Goal: Task Accomplishment & Management: Manage account settings

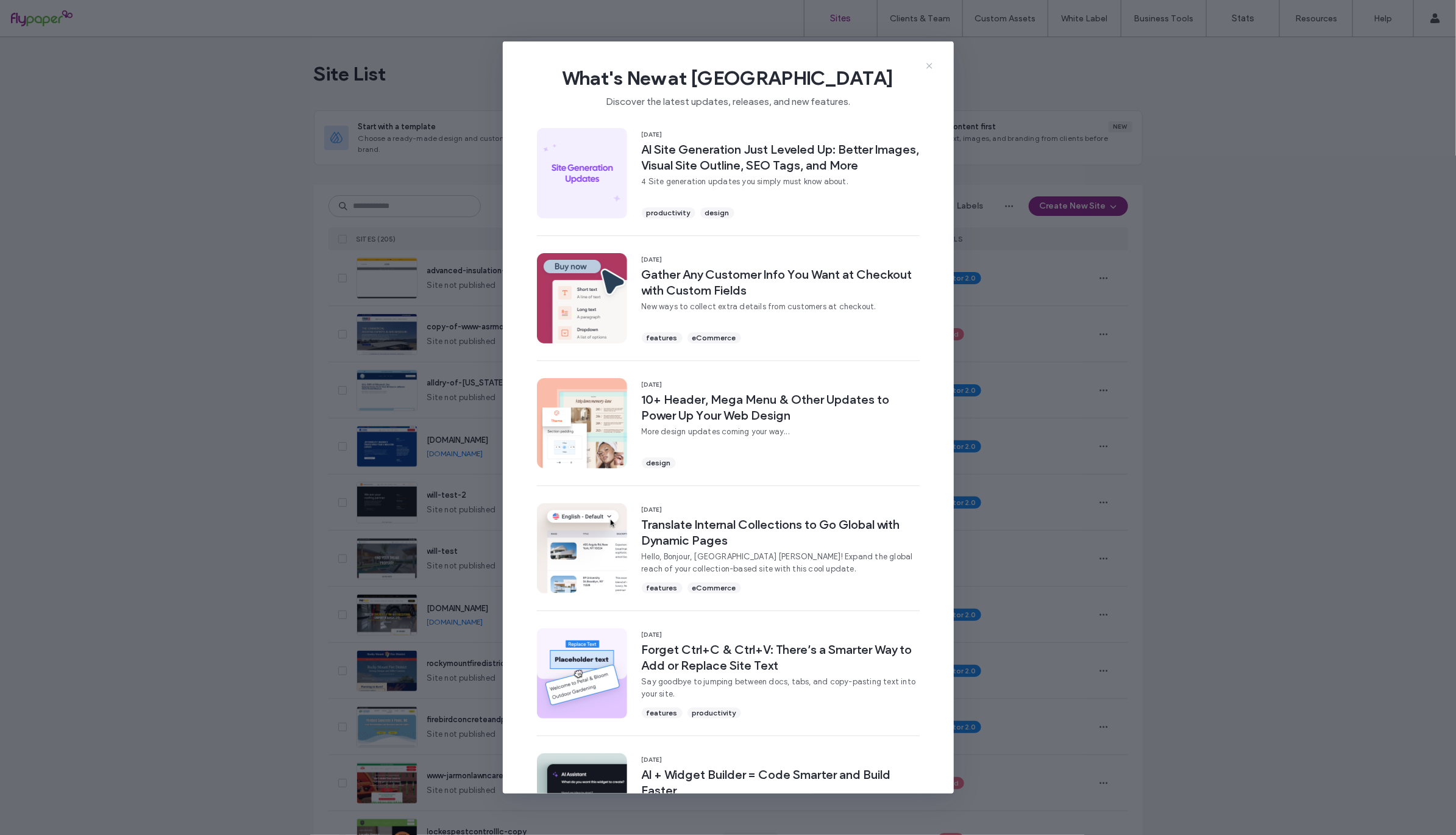
click at [930, 63] on icon at bounding box center [930, 66] width 10 height 10
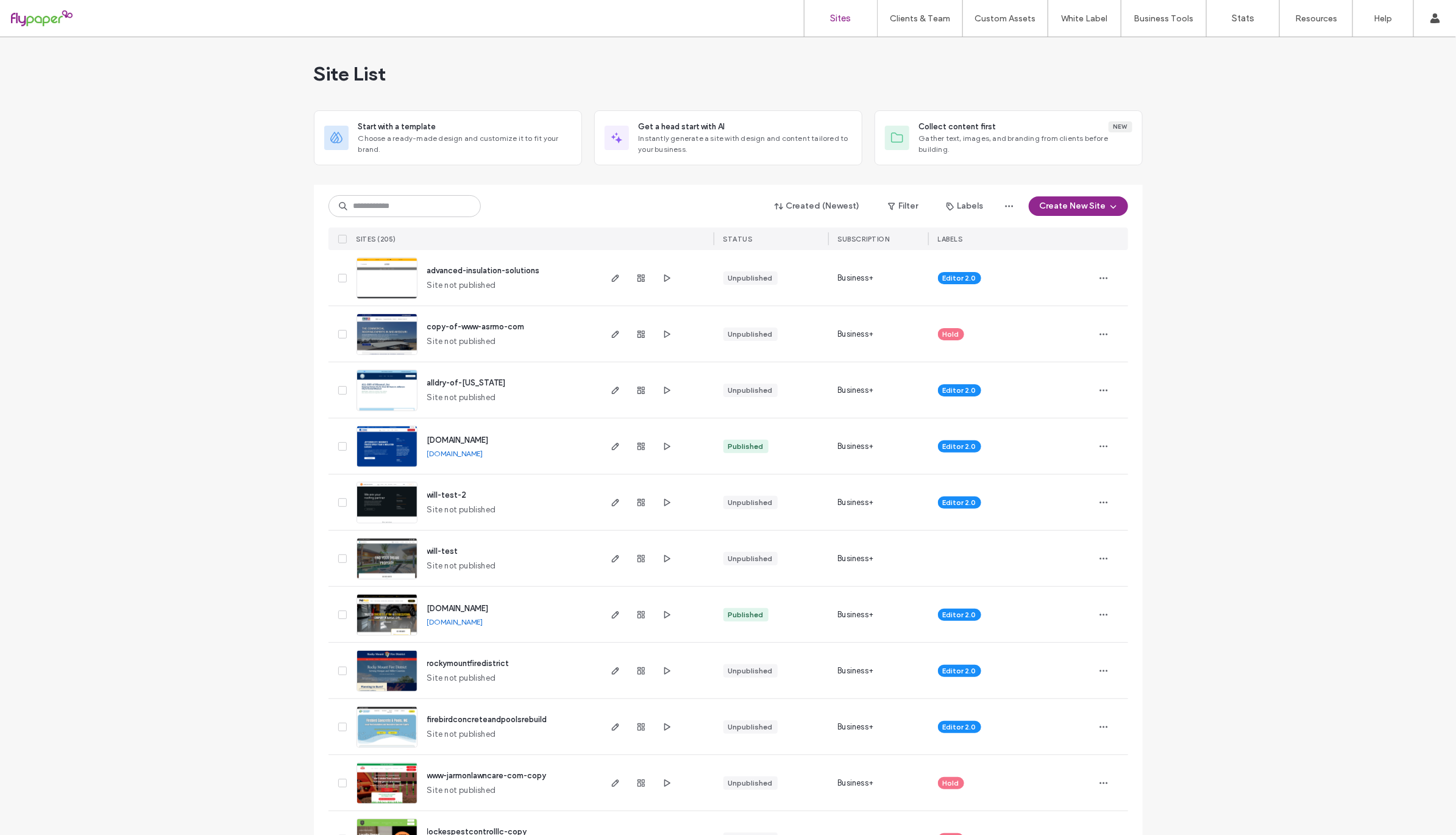
click at [502, 718] on span "firebirdconcreteandpoolsrebuild" at bounding box center [487, 719] width 120 height 9
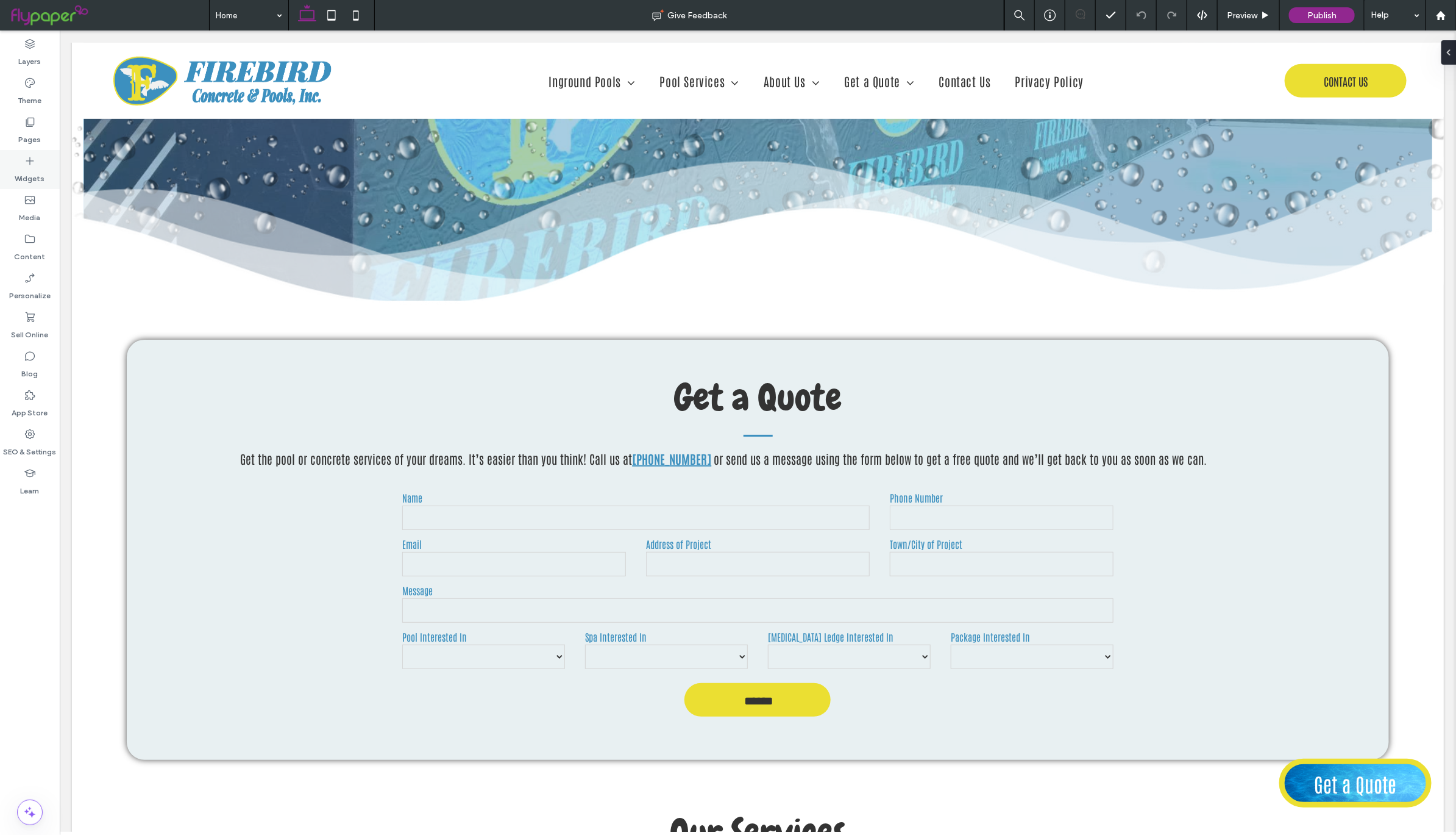
scroll to position [365, 0]
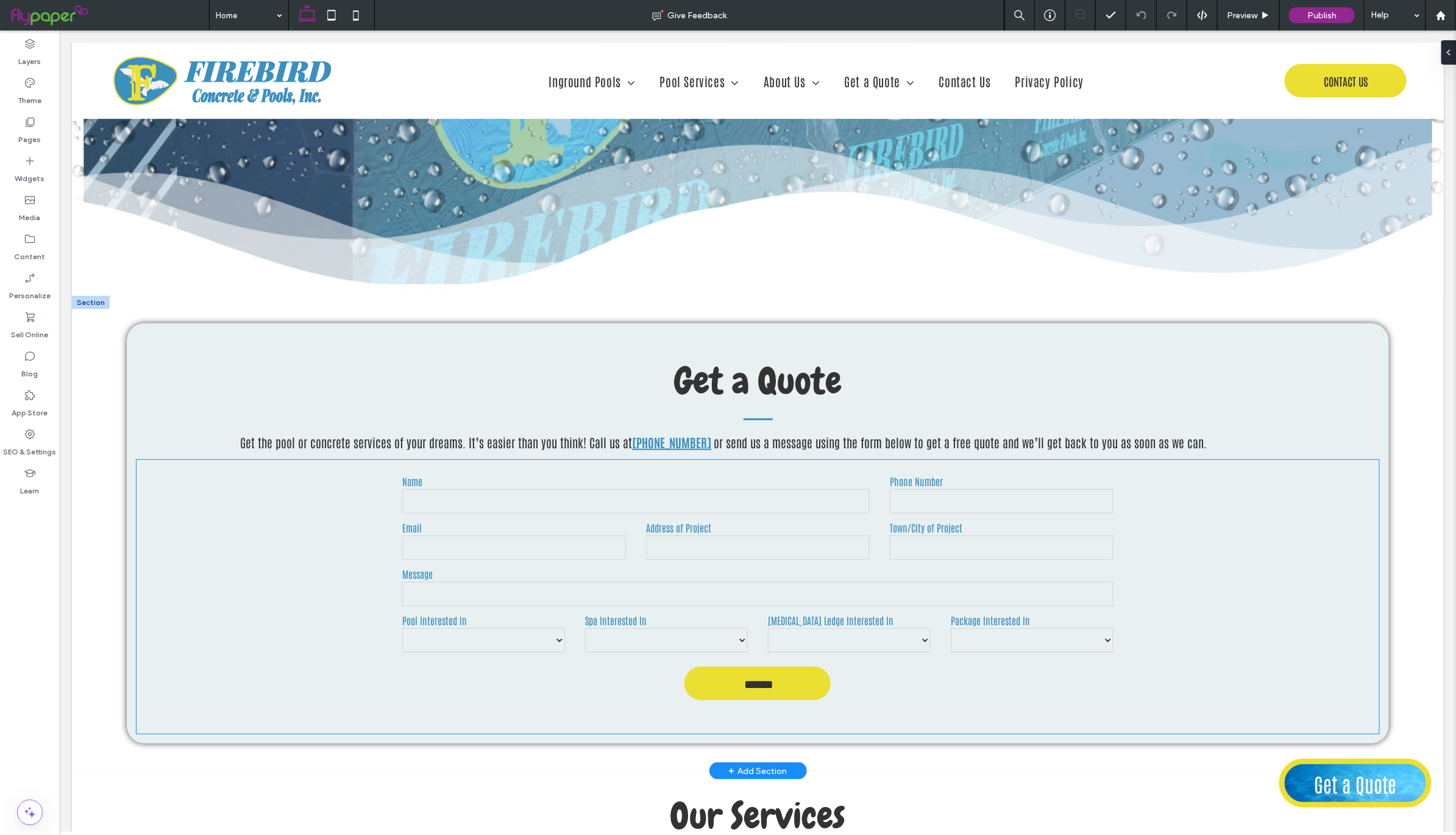
click at [780, 466] on form "Name Phone Number Email Address of Project Town/City of Project Message Pool In…" at bounding box center [757, 590] width 731 height 261
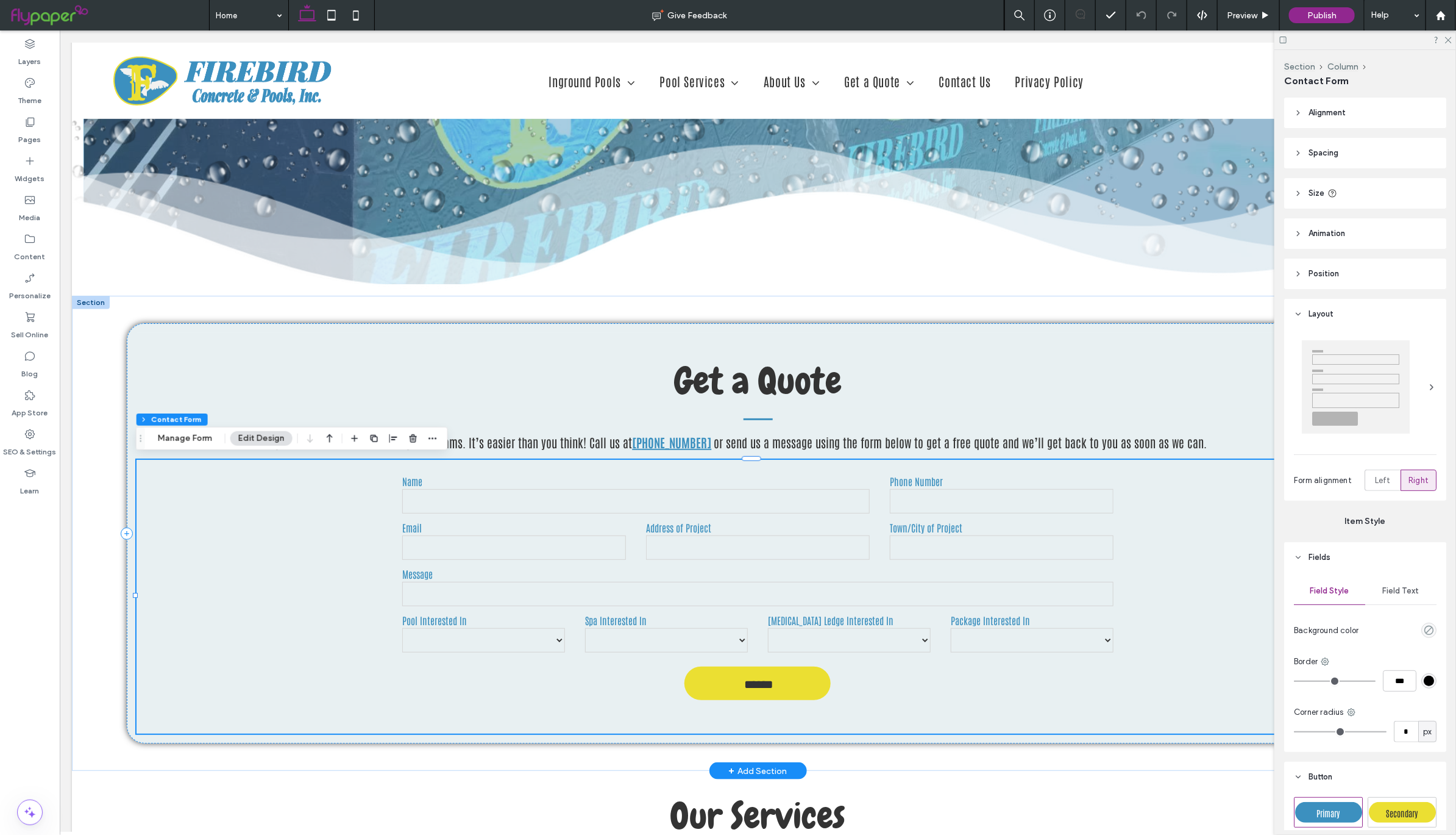
type input "*"
type input "***"
type input "**"
click at [193, 437] on button "Manage Form" at bounding box center [185, 439] width 70 height 15
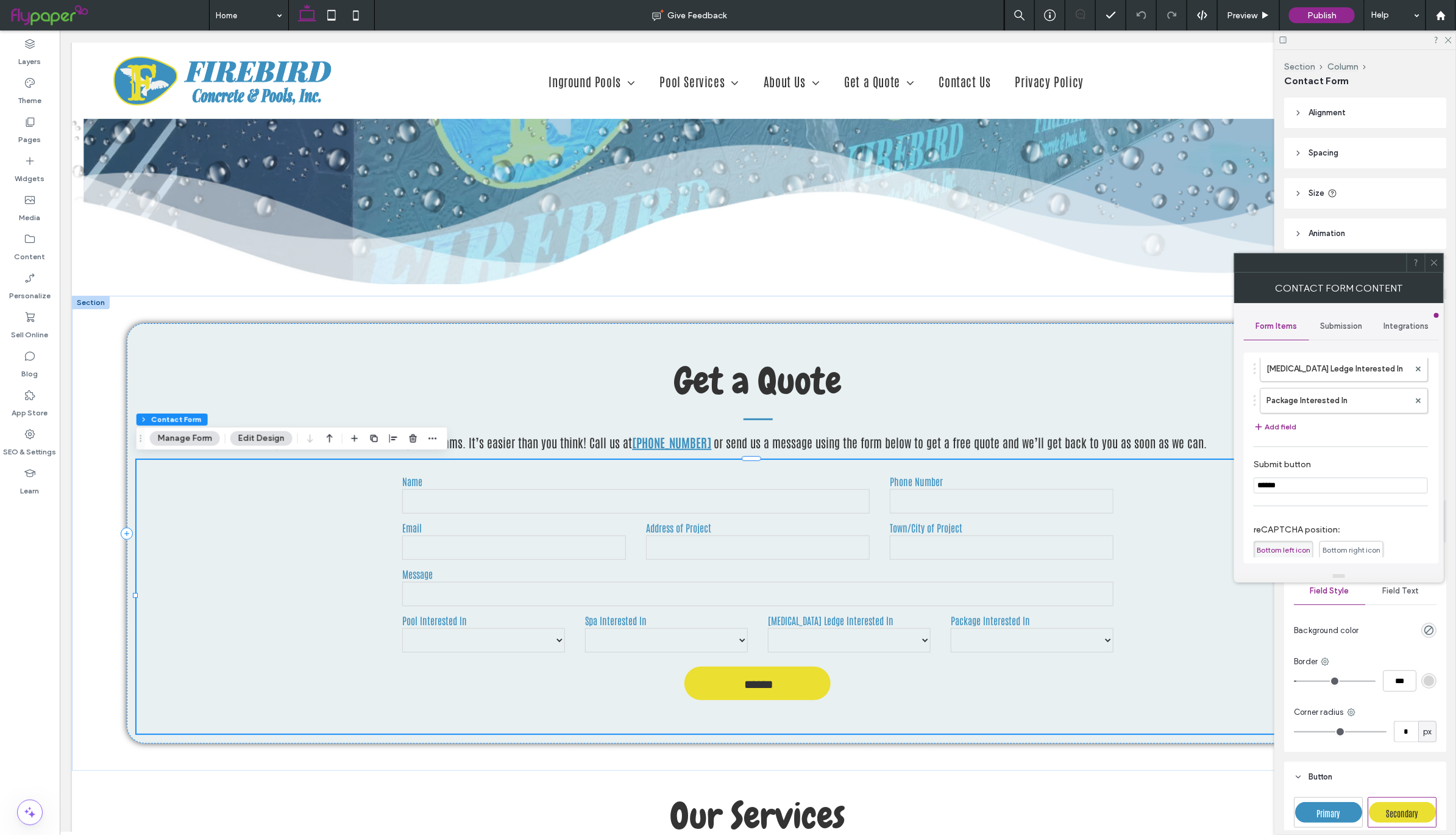
scroll to position [313, 0]
click at [1344, 322] on span "Submission" at bounding box center [1342, 326] width 42 height 10
click at [1356, 329] on span "Submission" at bounding box center [1342, 326] width 42 height 10
click at [1379, 418] on label "Actions after submission" at bounding box center [1341, 420] width 162 height 24
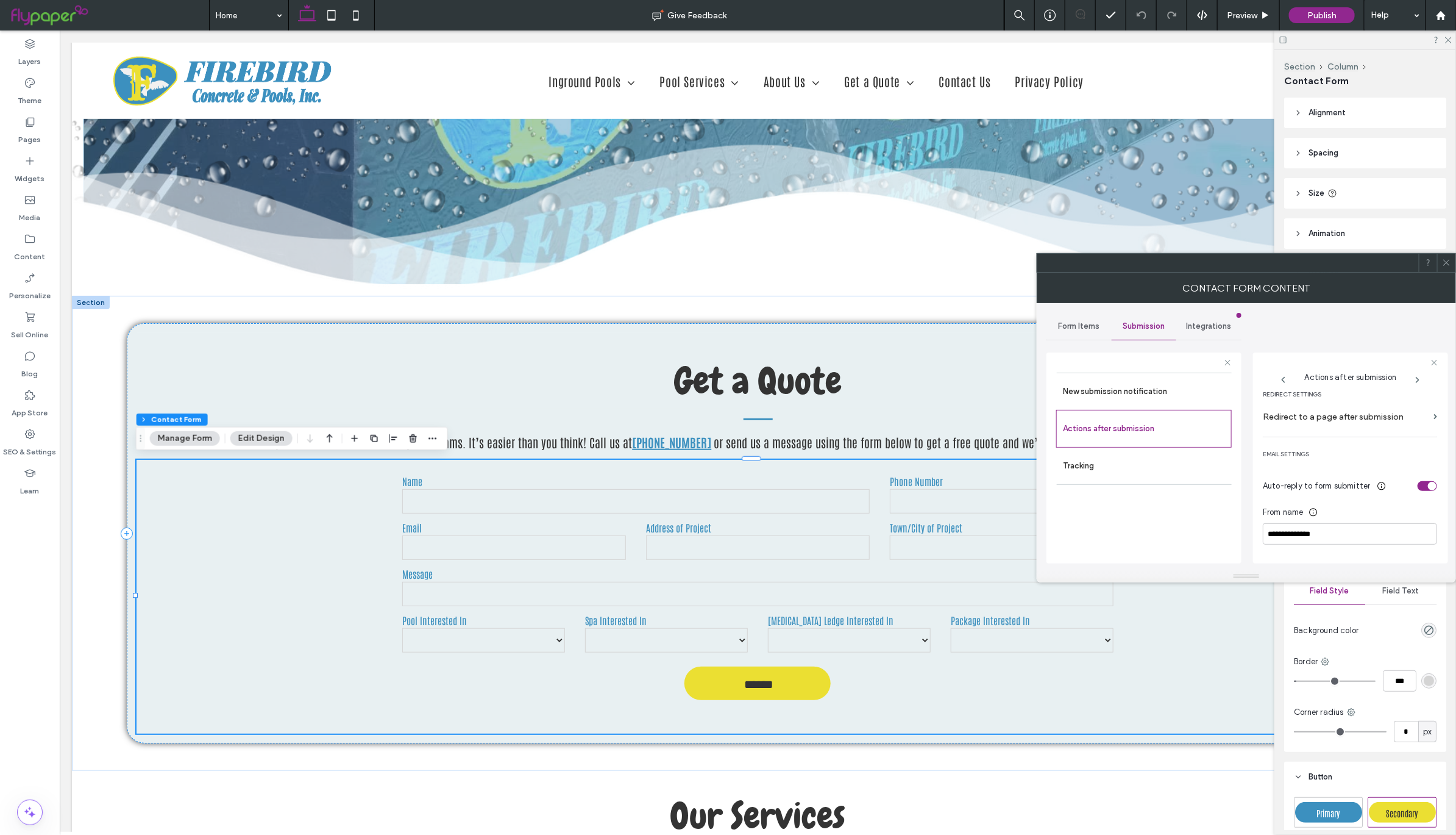
scroll to position [232, 0]
click at [1347, 456] on label "Redirect to a page after submission" at bounding box center [1345, 450] width 166 height 23
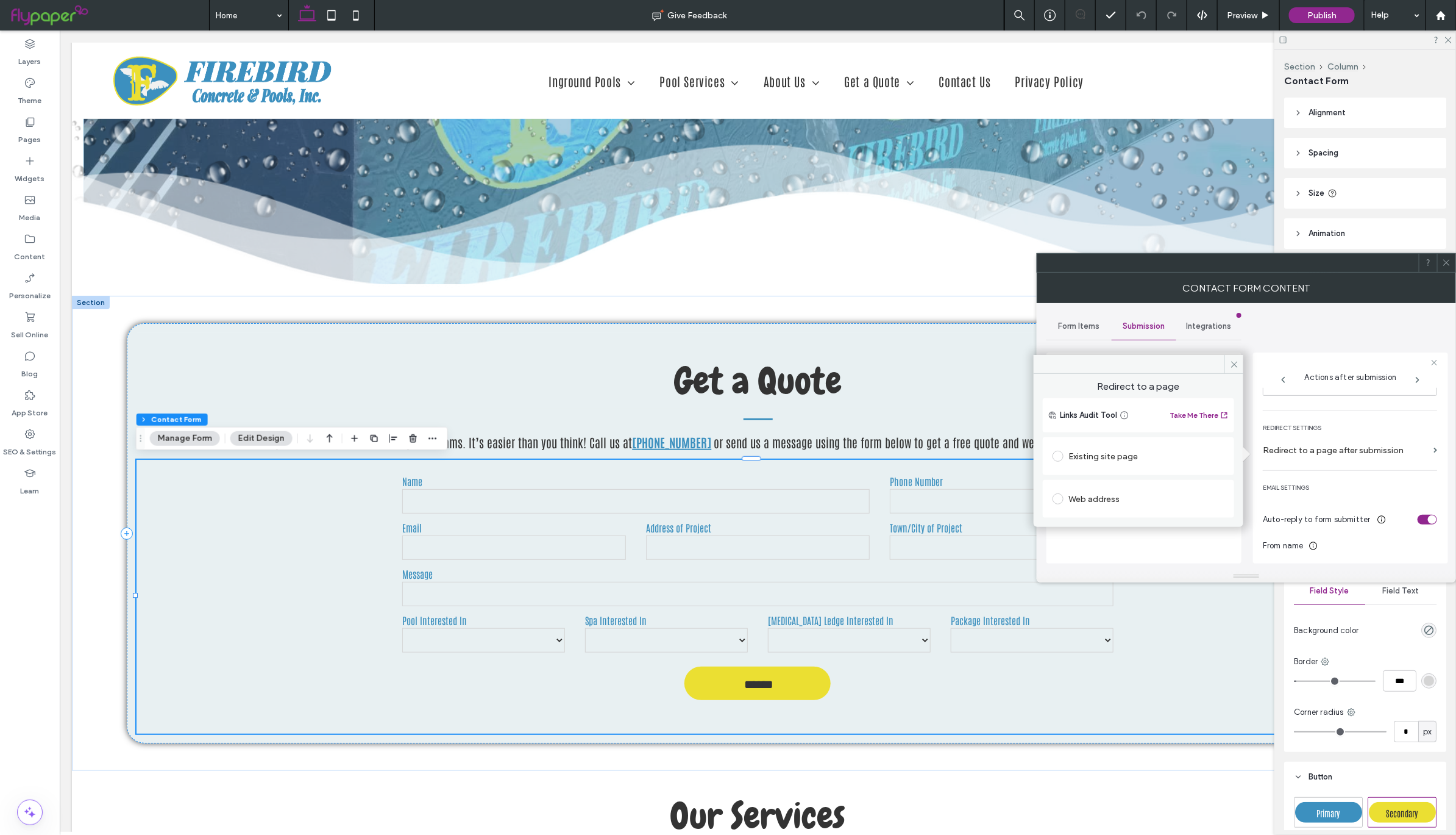
click at [1058, 460] on span at bounding box center [1058, 456] width 11 height 11
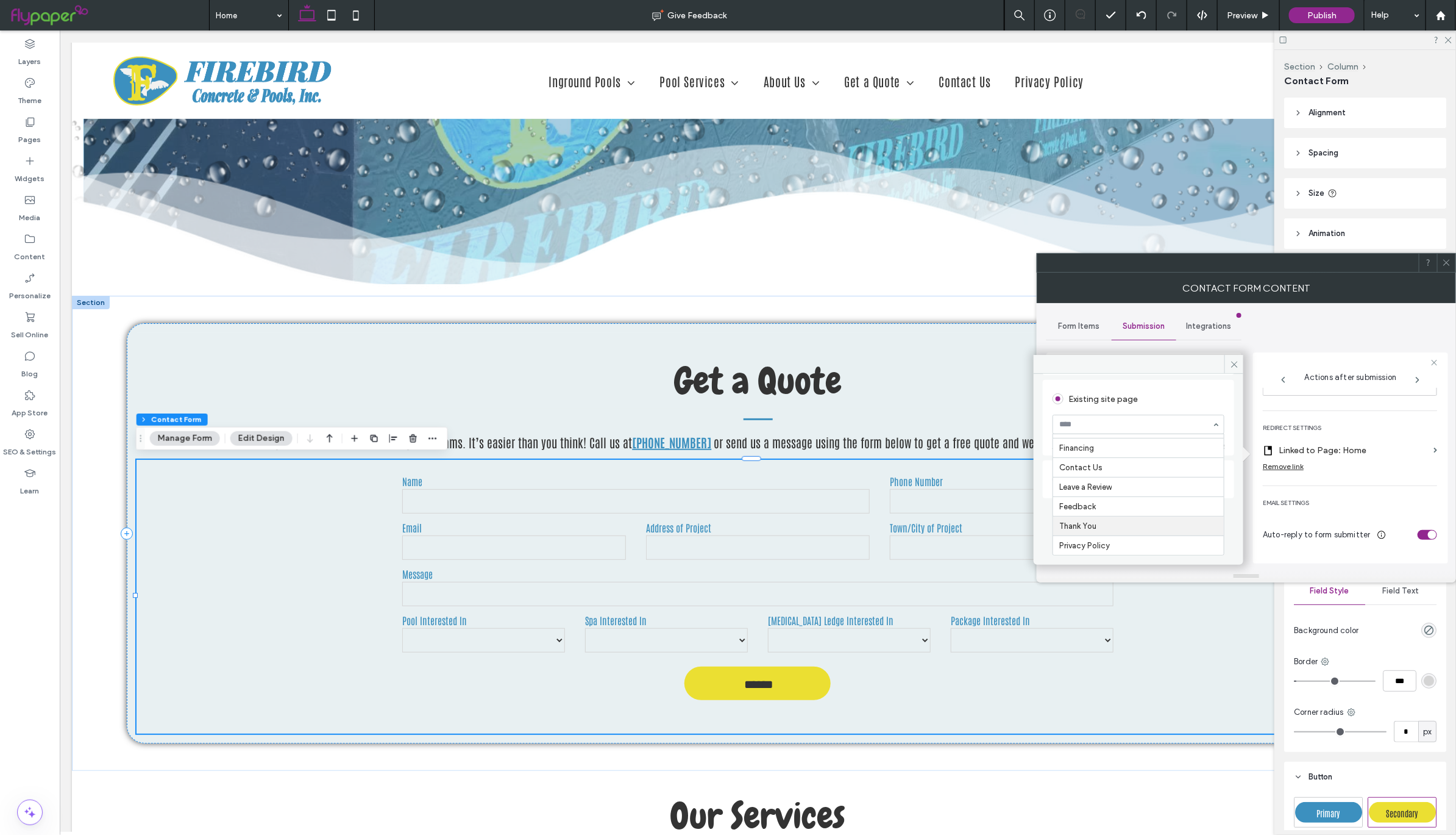
scroll to position [0, 0]
click at [1232, 366] on icon at bounding box center [1234, 364] width 9 height 9
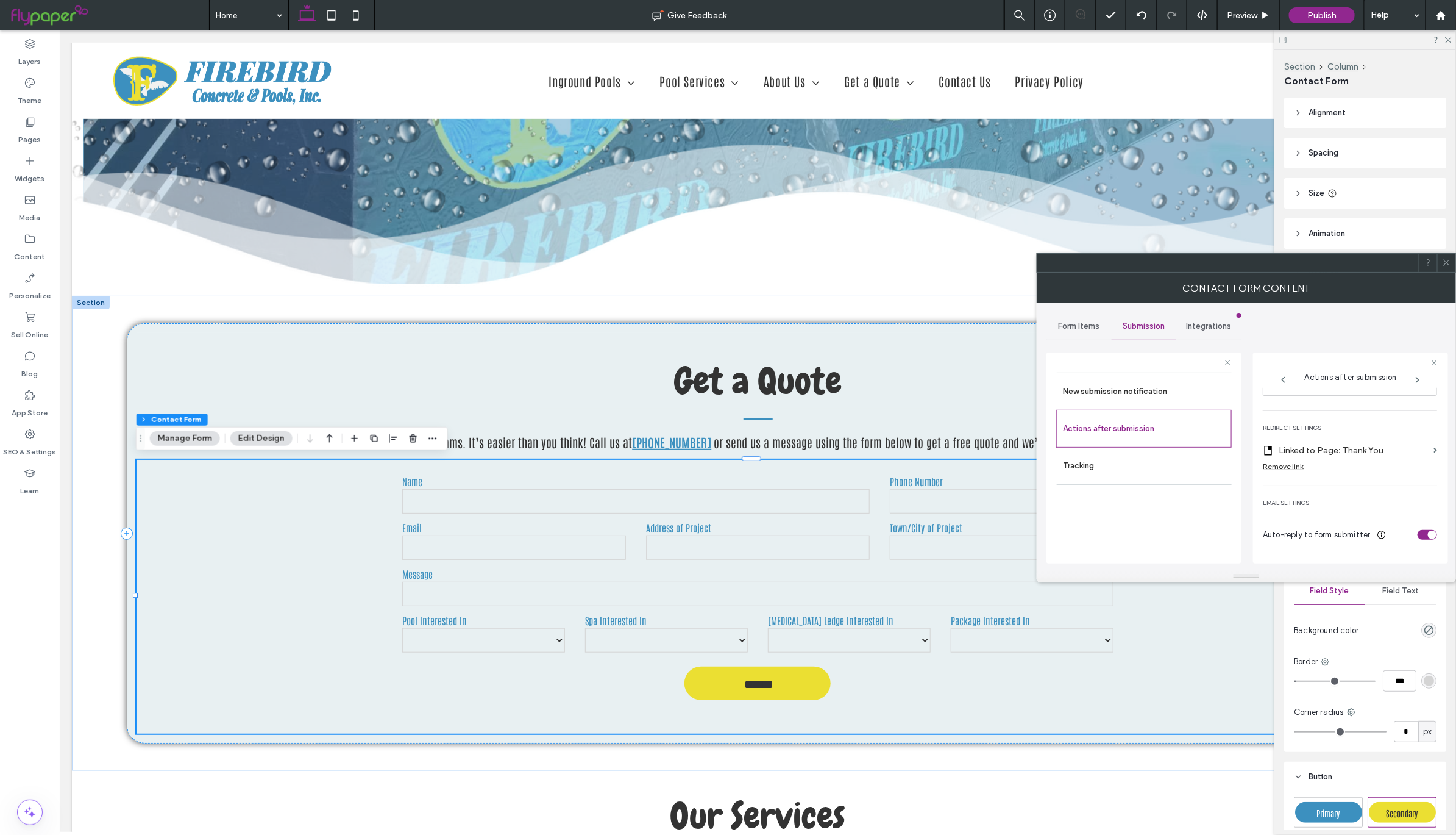
click at [1448, 258] on icon at bounding box center [1446, 262] width 9 height 9
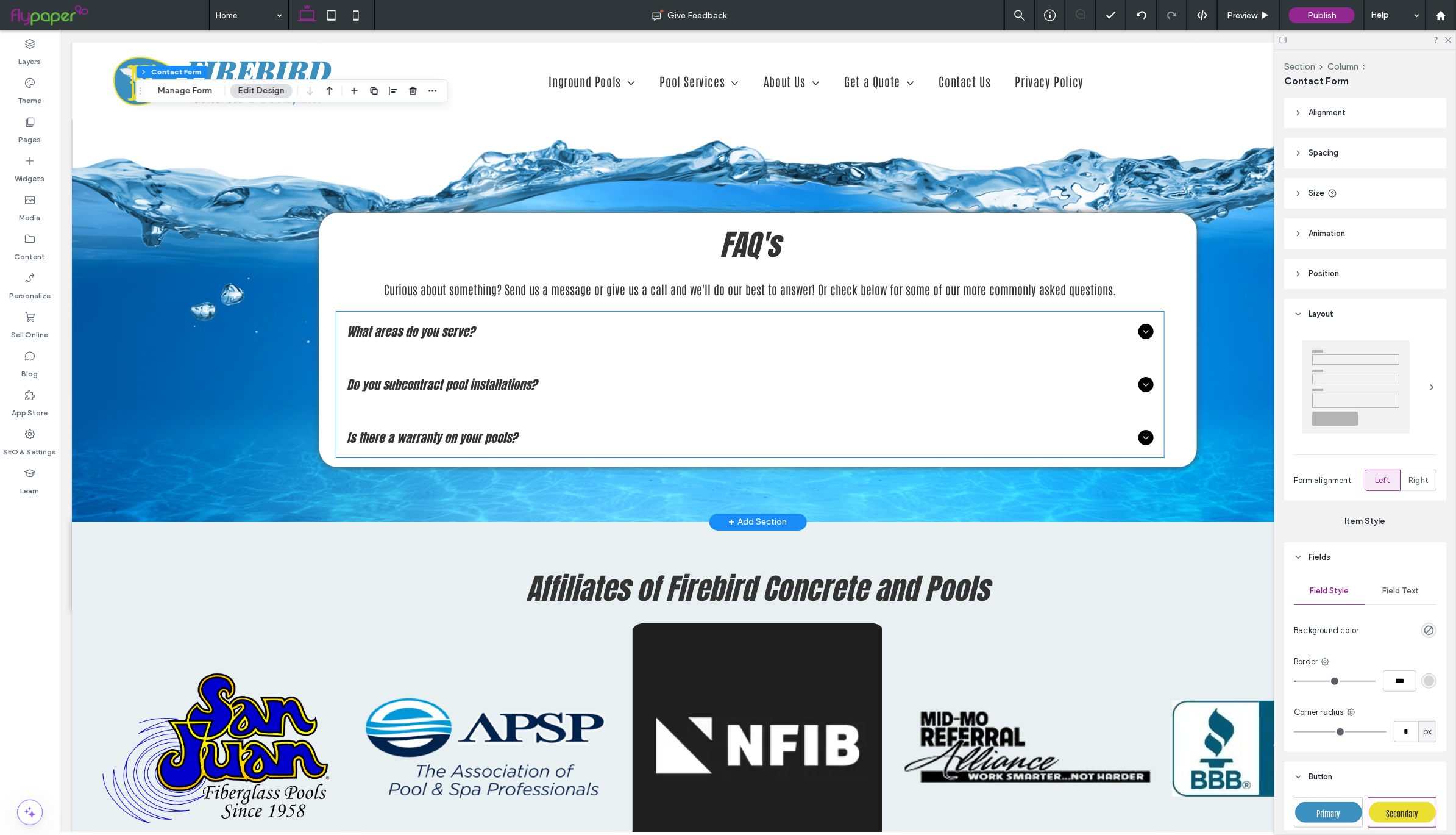
scroll to position [2519, 0]
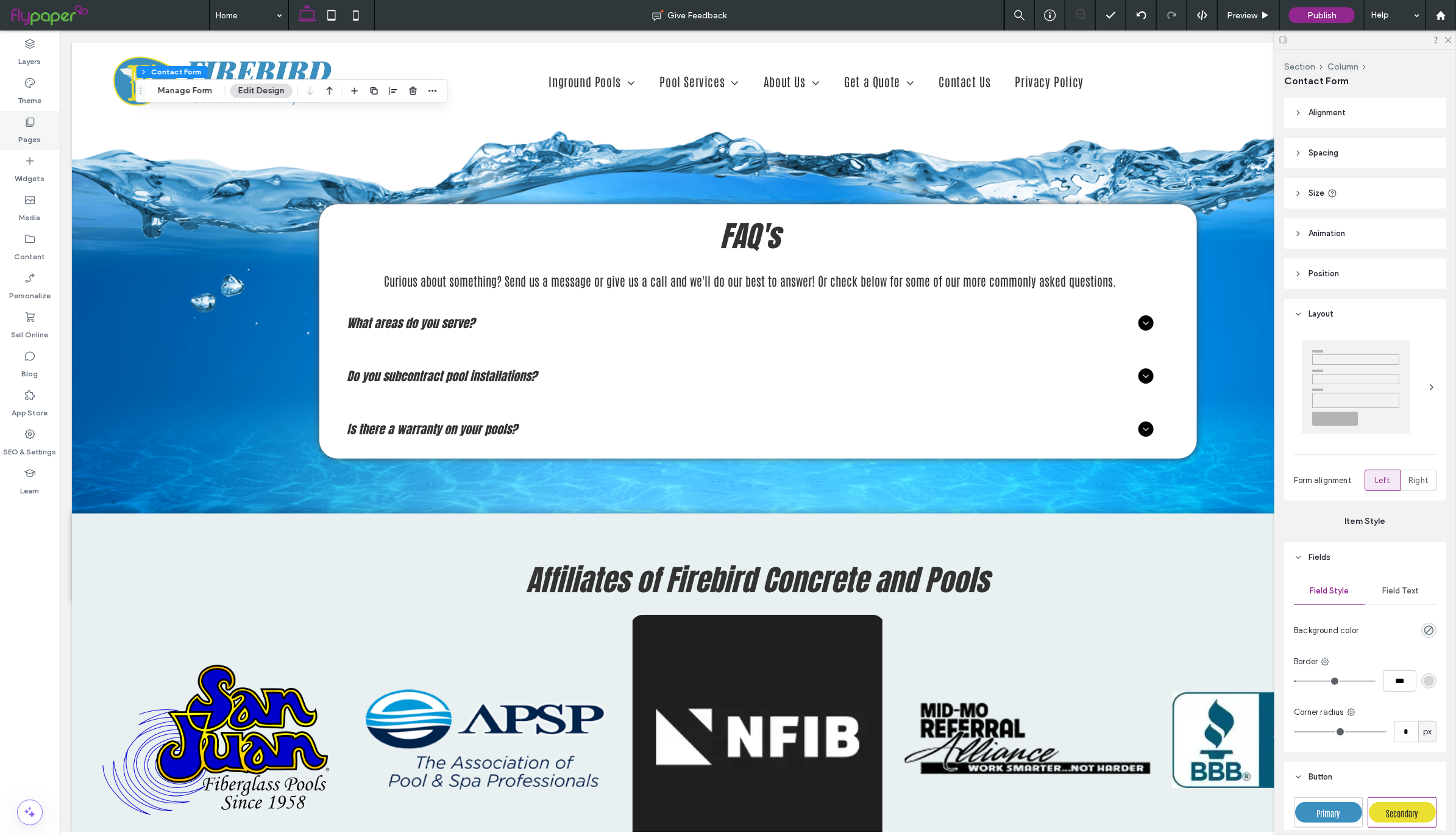
click at [24, 132] on label "Pages" at bounding box center [30, 137] width 23 height 17
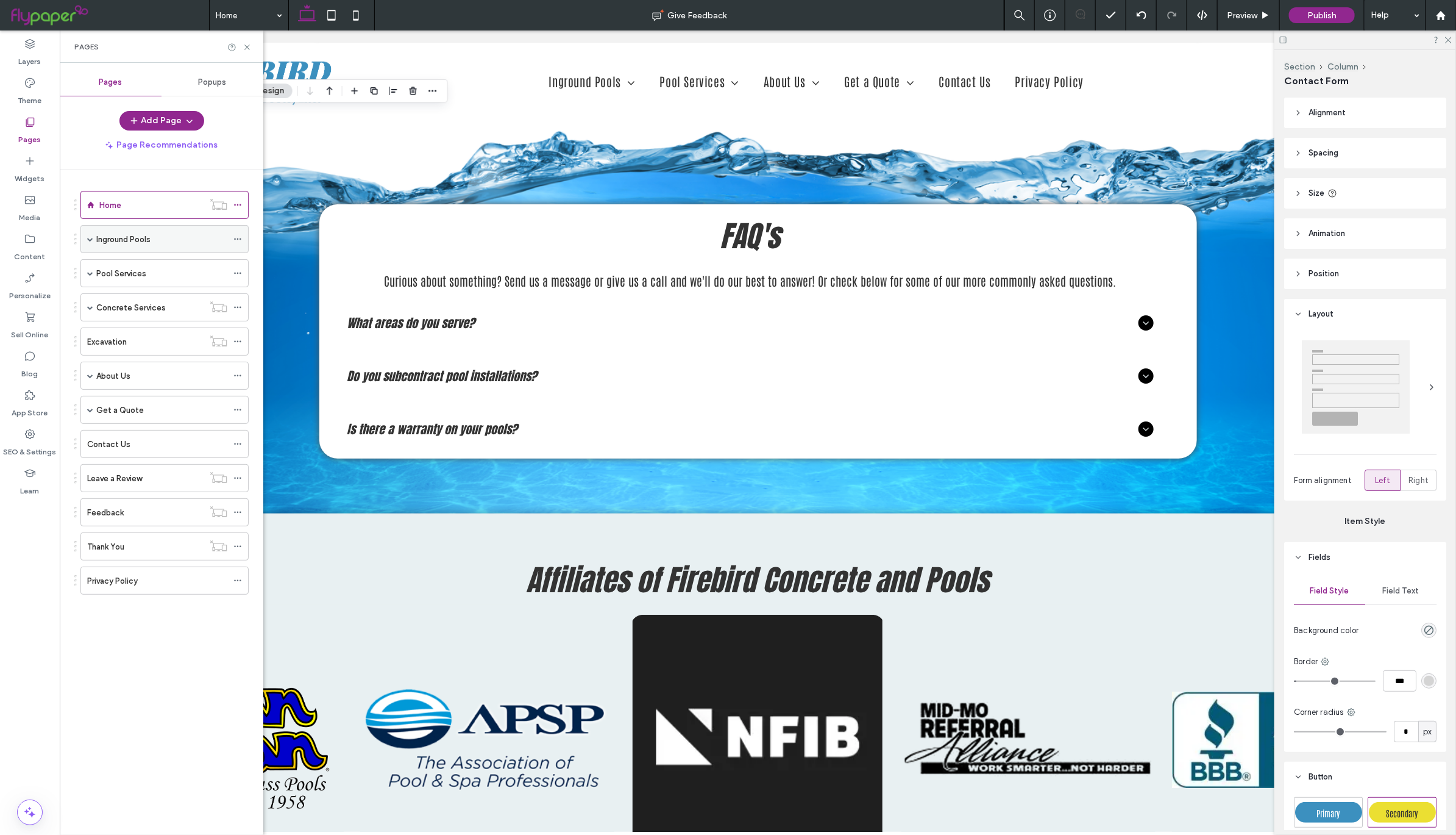
click at [152, 240] on div "Inground Pools" at bounding box center [162, 239] width 131 height 13
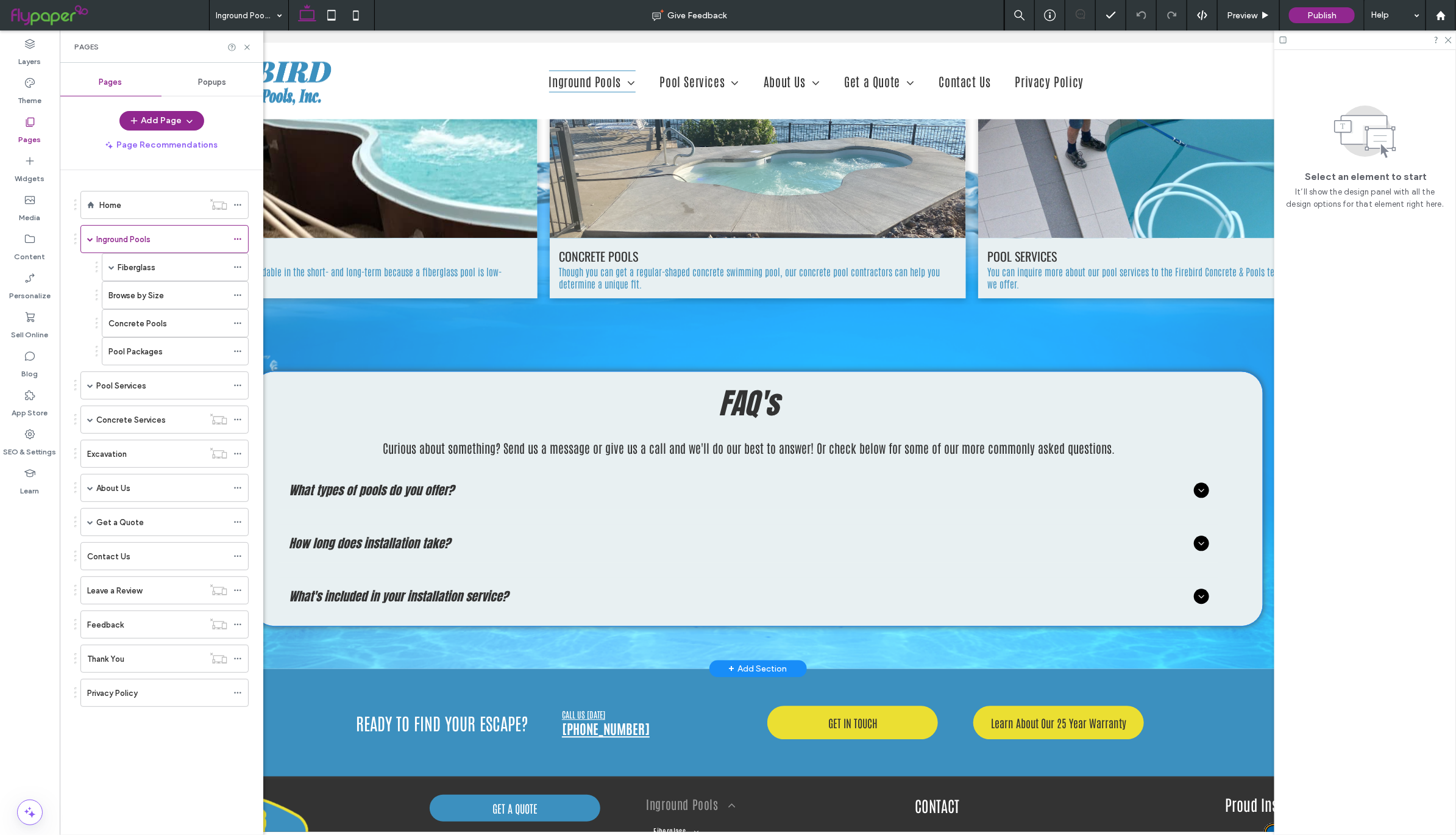
scroll to position [1597, 0]
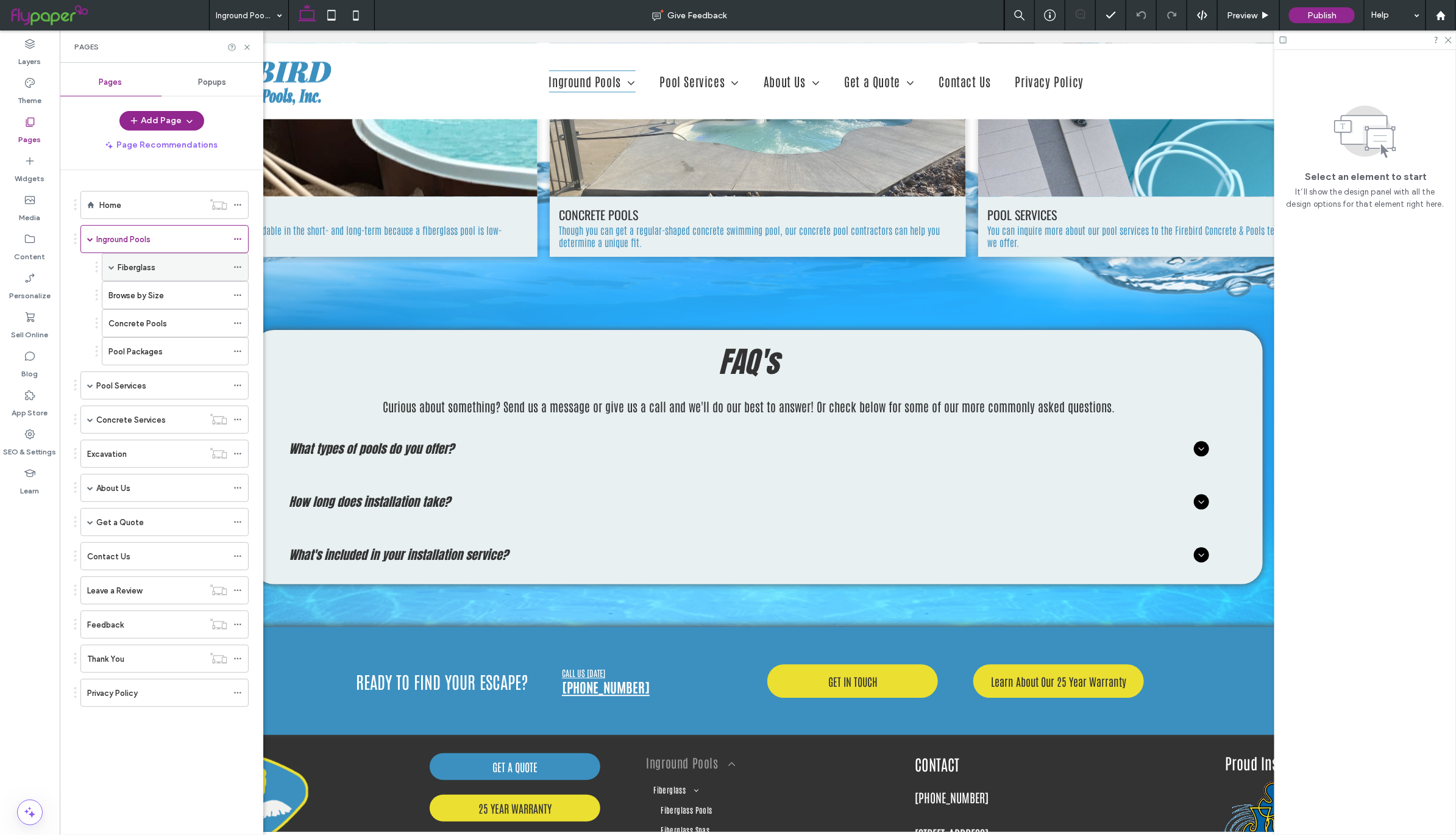
click at [206, 269] on div "Fiberglass" at bounding box center [172, 267] width 110 height 13
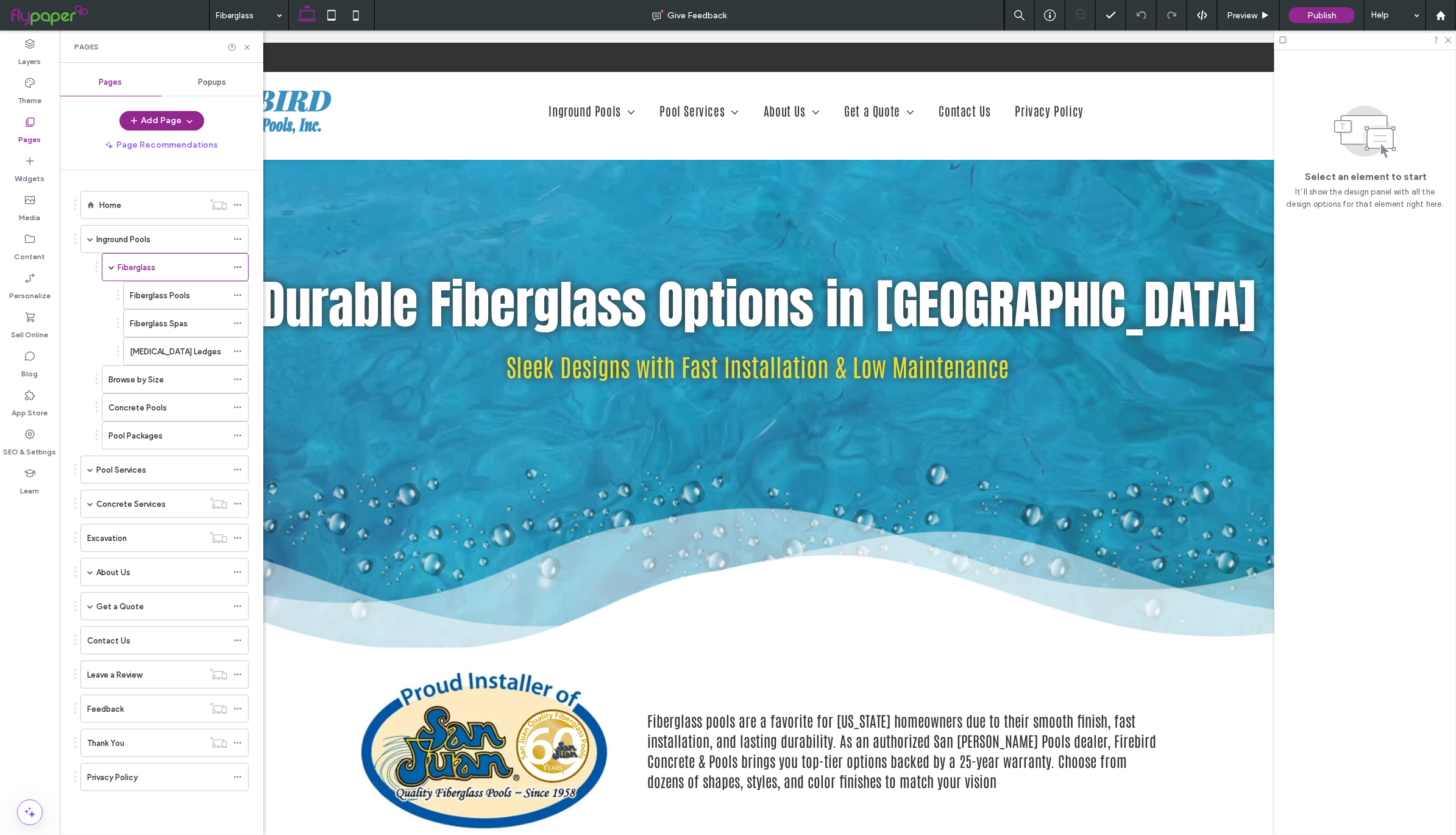
click at [1283, 43] on icon at bounding box center [1283, 40] width 9 height 9
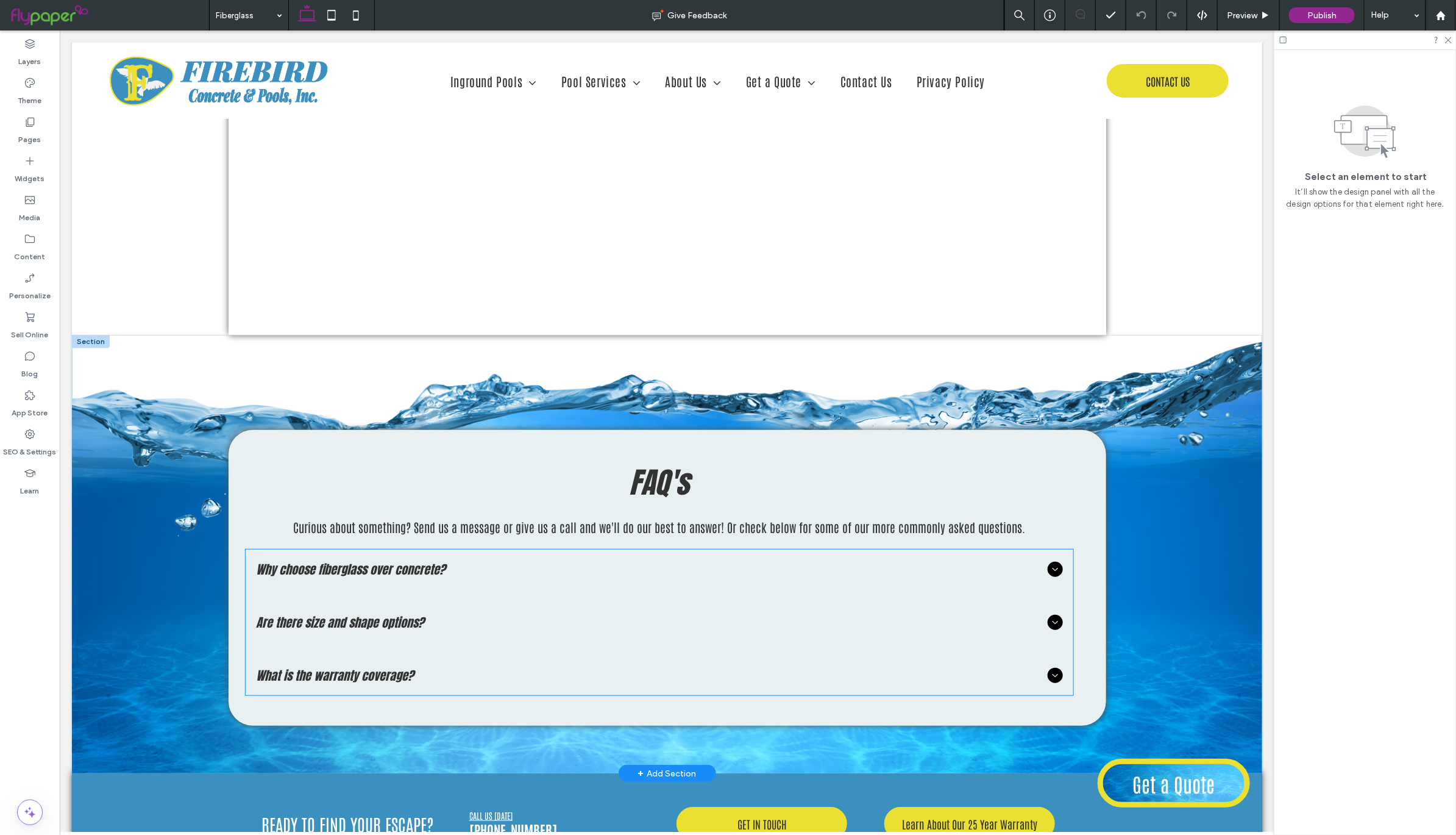
scroll to position [3474, 0]
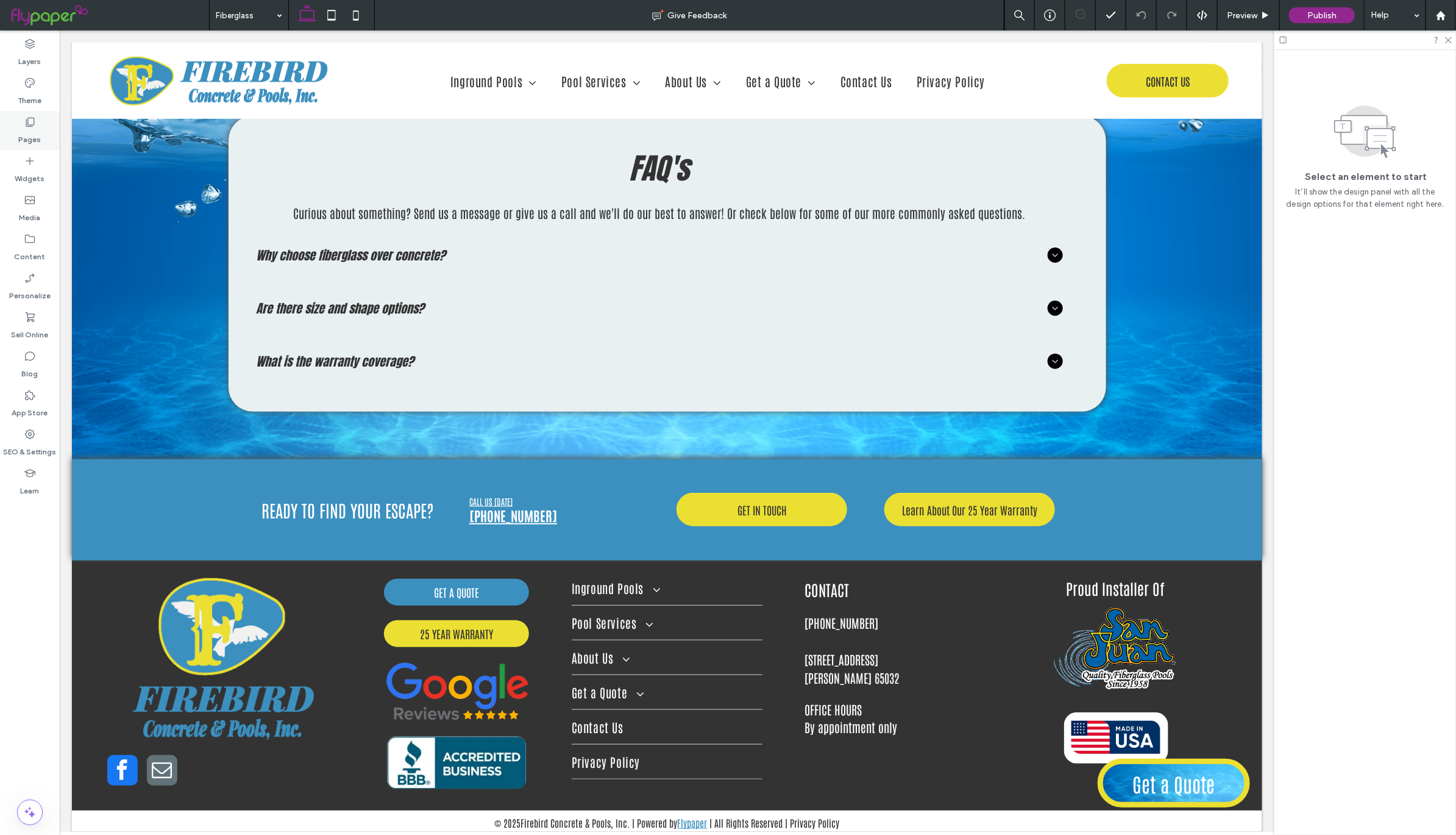
click at [31, 111] on div "Pages" at bounding box center [30, 130] width 60 height 39
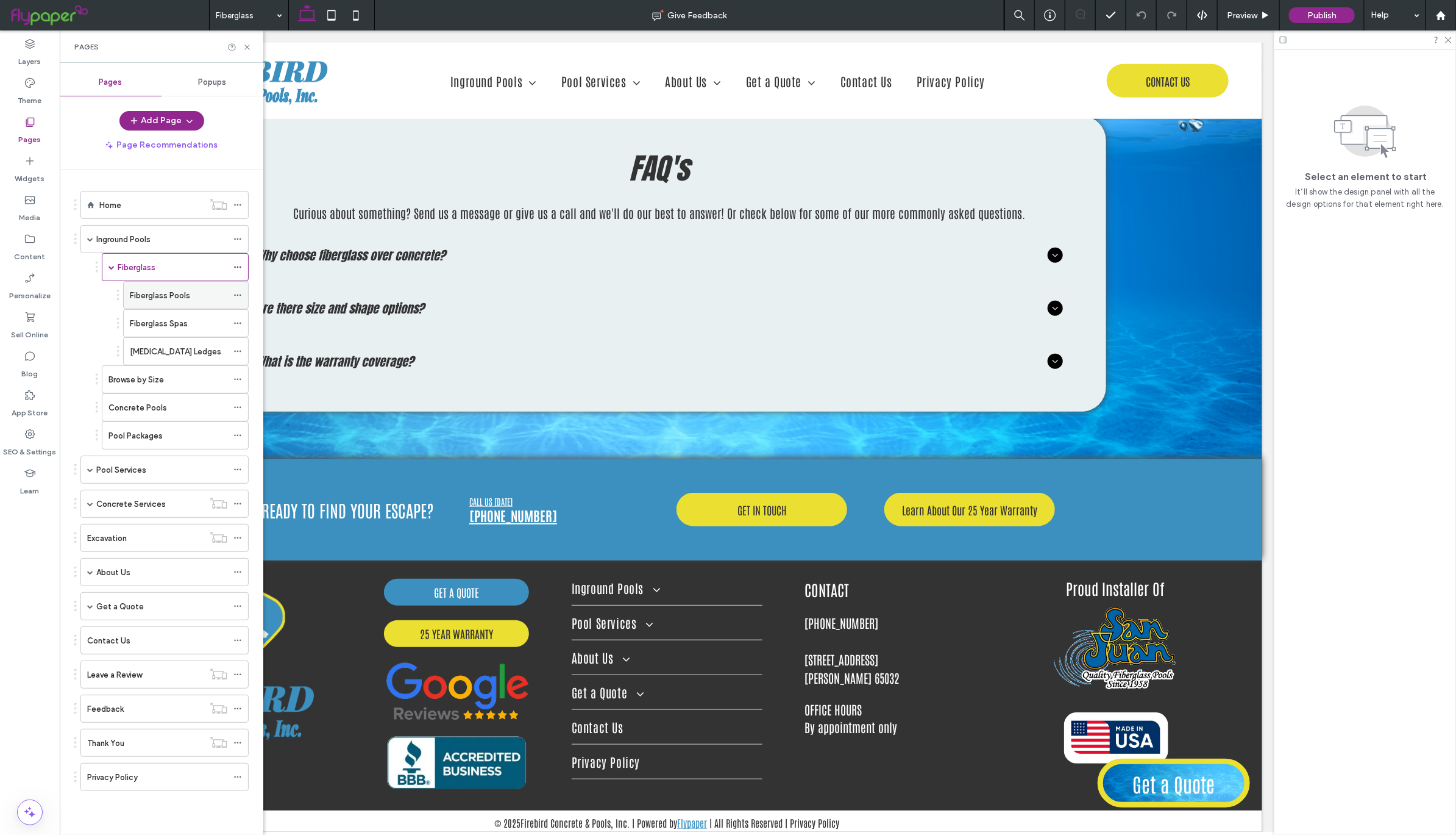
click at [214, 297] on div "Fiberglass Pools" at bounding box center [179, 295] width 98 height 13
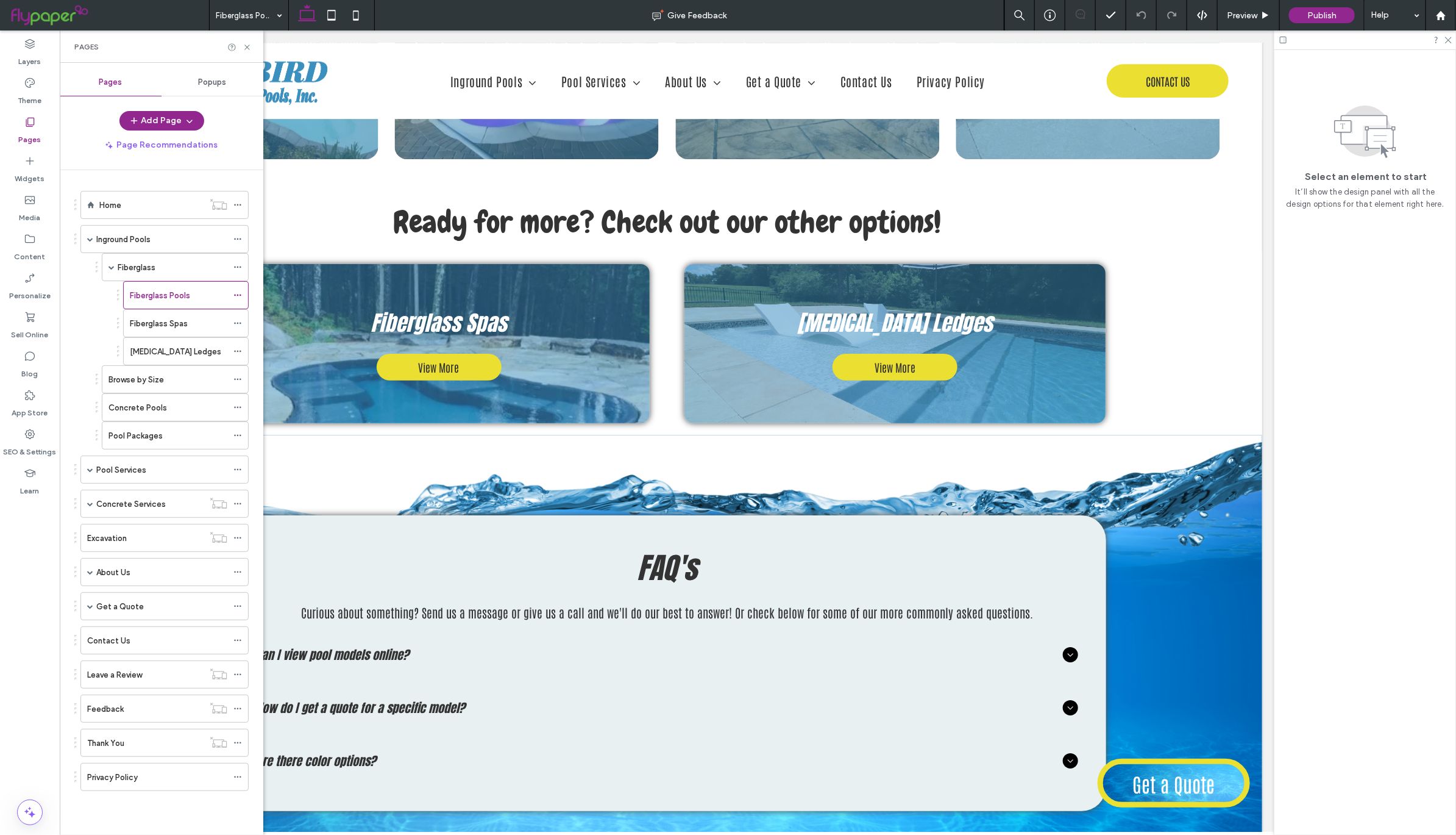
scroll to position [2498, 0]
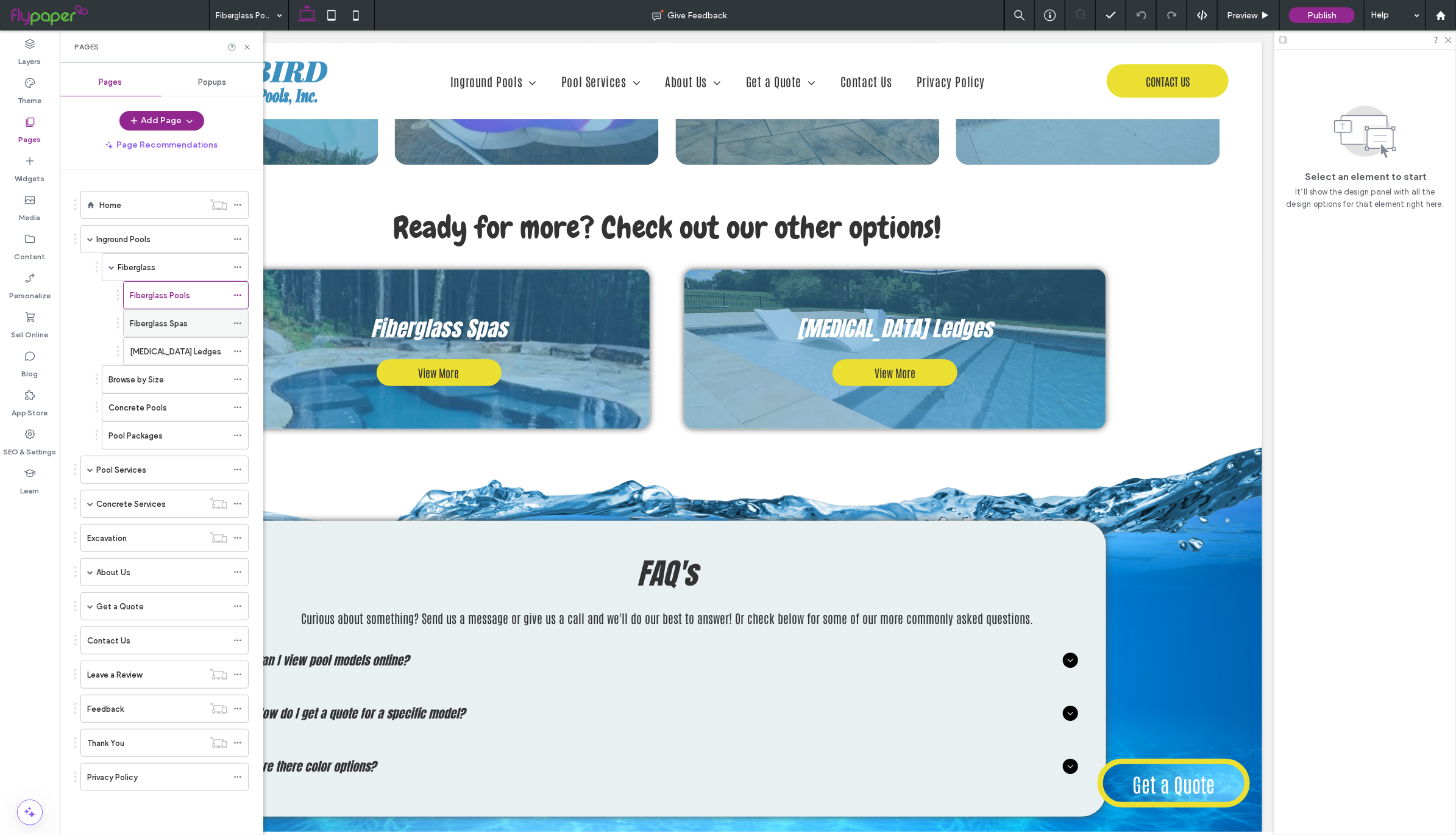
click at [200, 326] on div "Fiberglass Spas" at bounding box center [179, 323] width 98 height 13
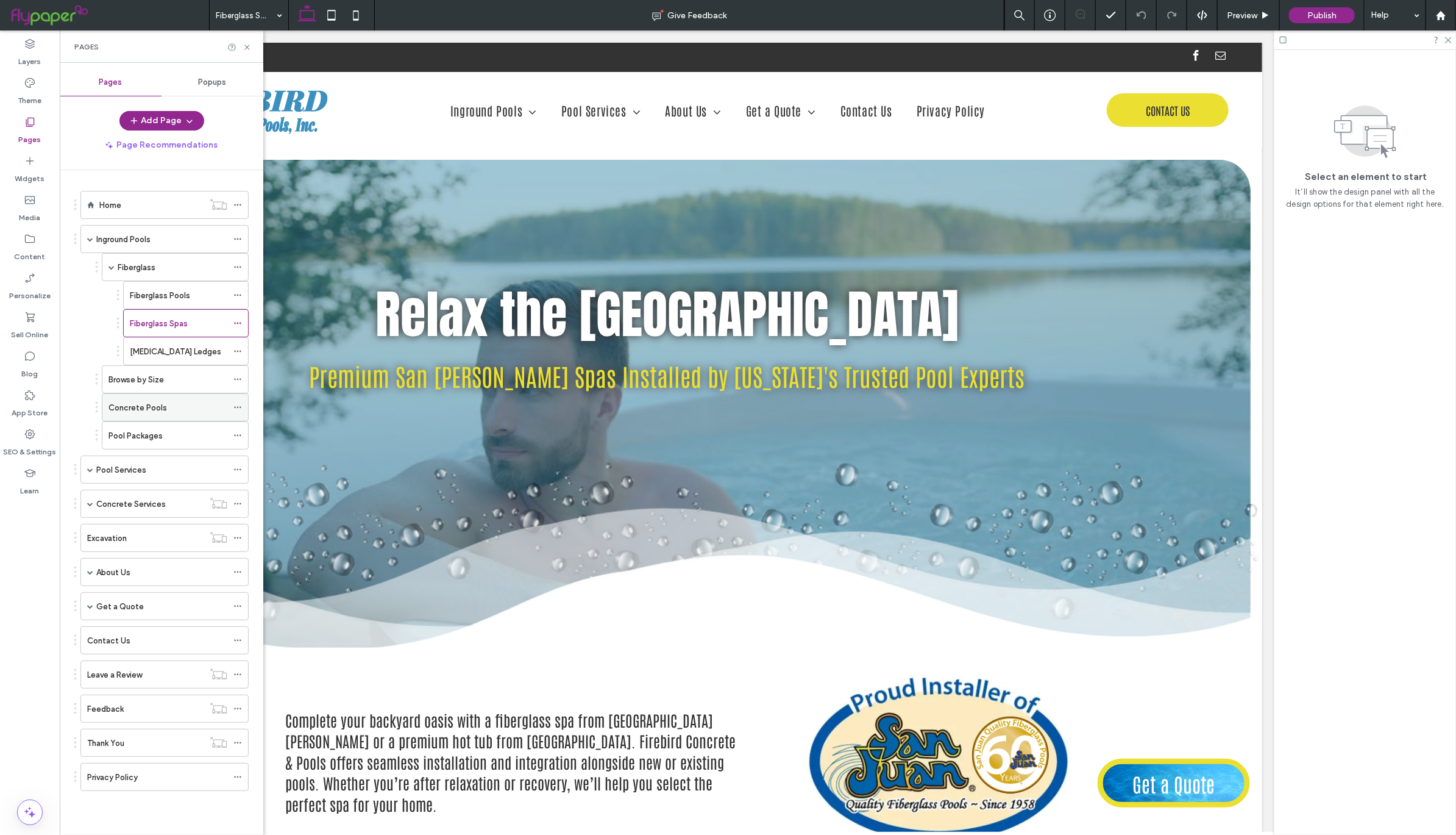
click at [192, 412] on div "Concrete Pools" at bounding box center [168, 407] width 119 height 13
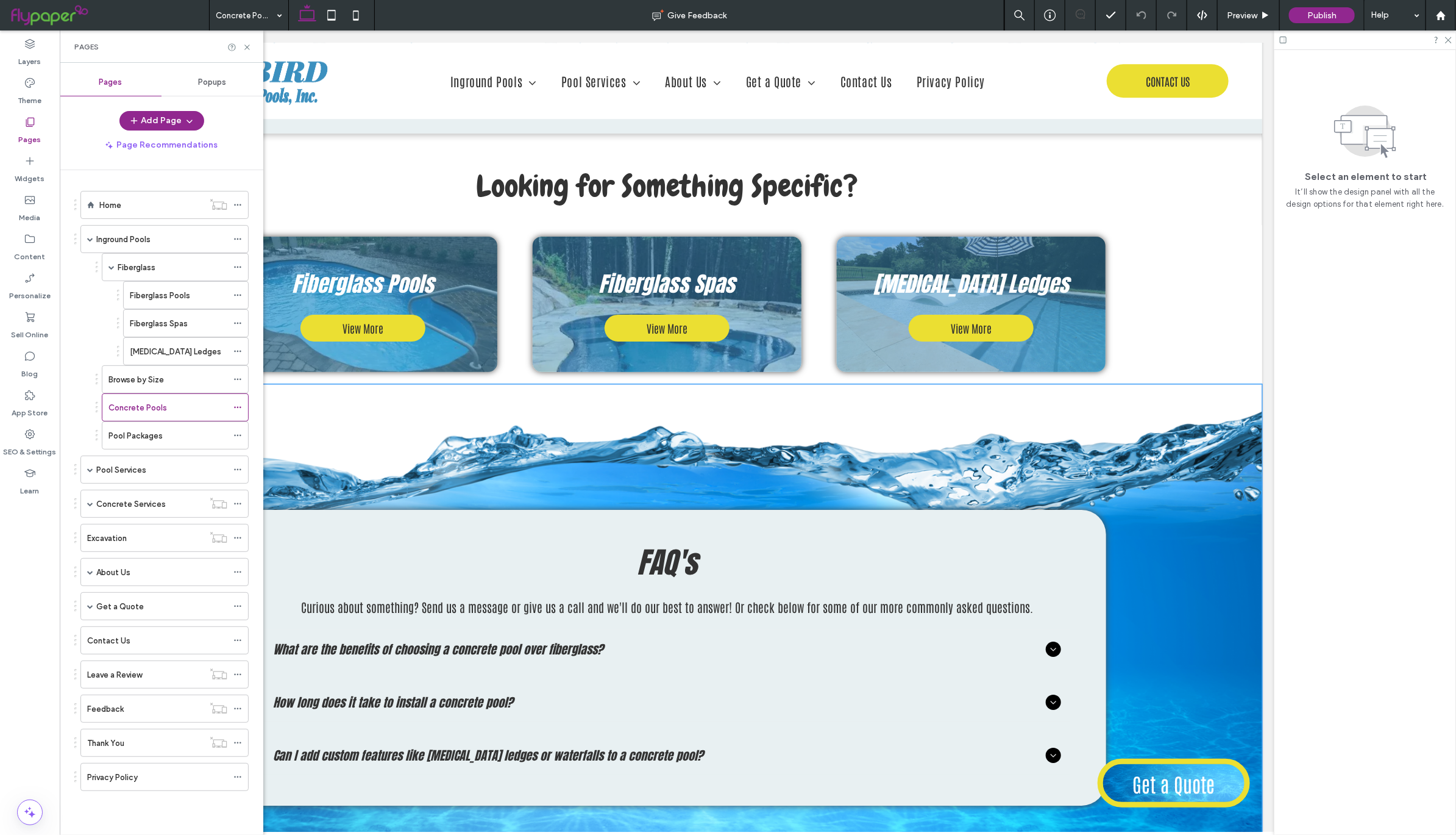
scroll to position [2297, 0]
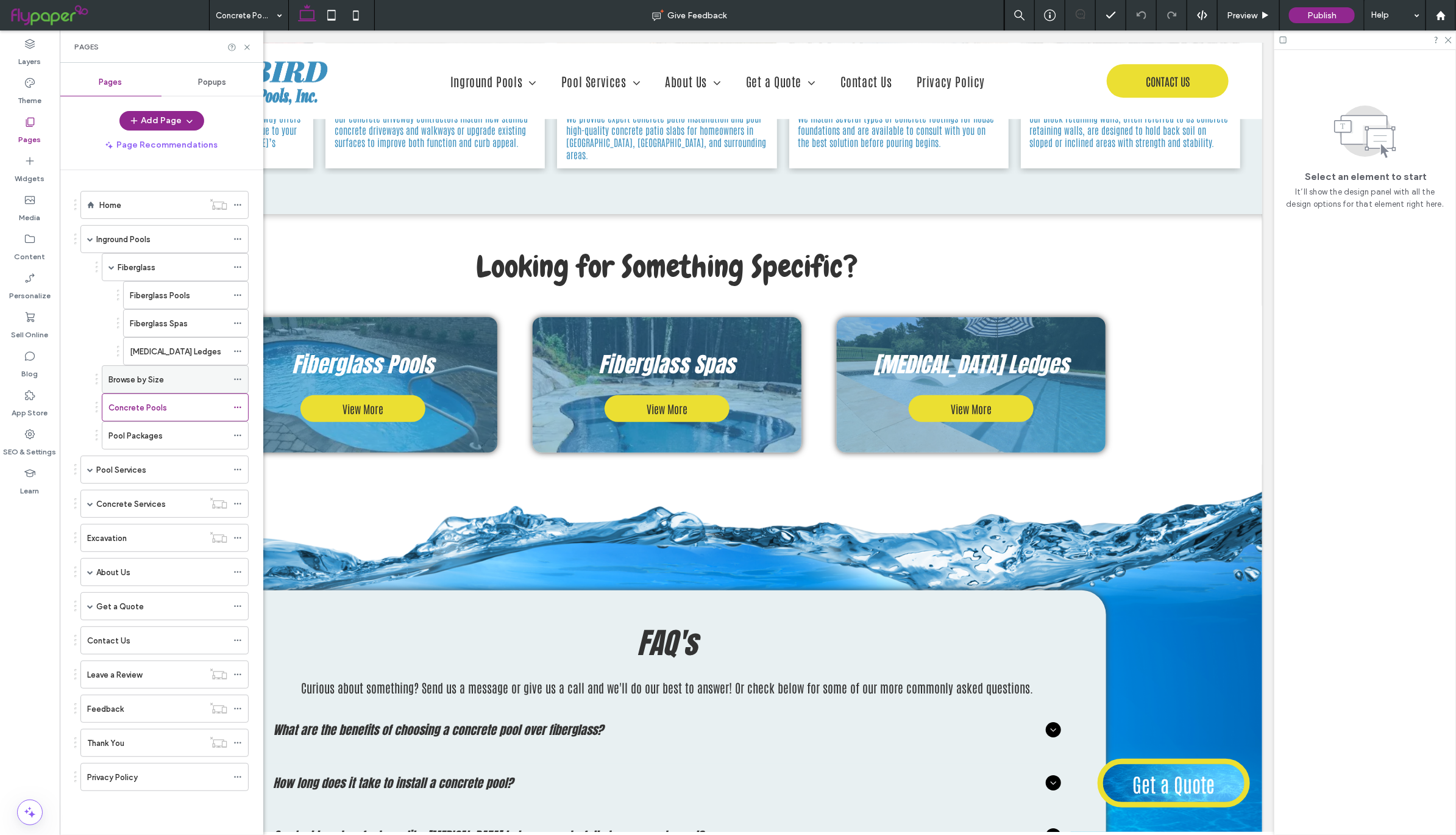
click at [189, 386] on div "Browse by Size" at bounding box center [168, 379] width 119 height 13
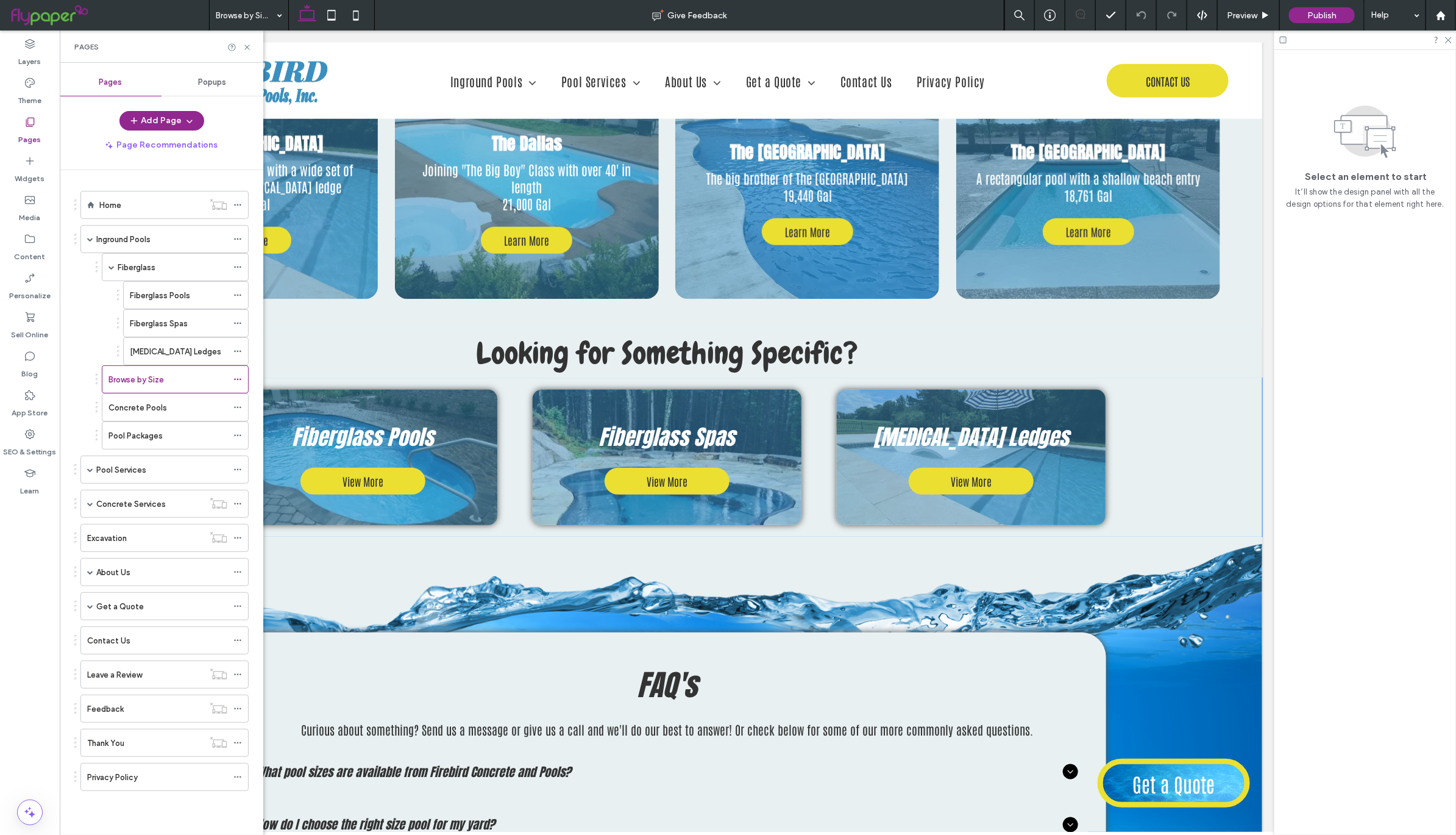
scroll to position [3567, 0]
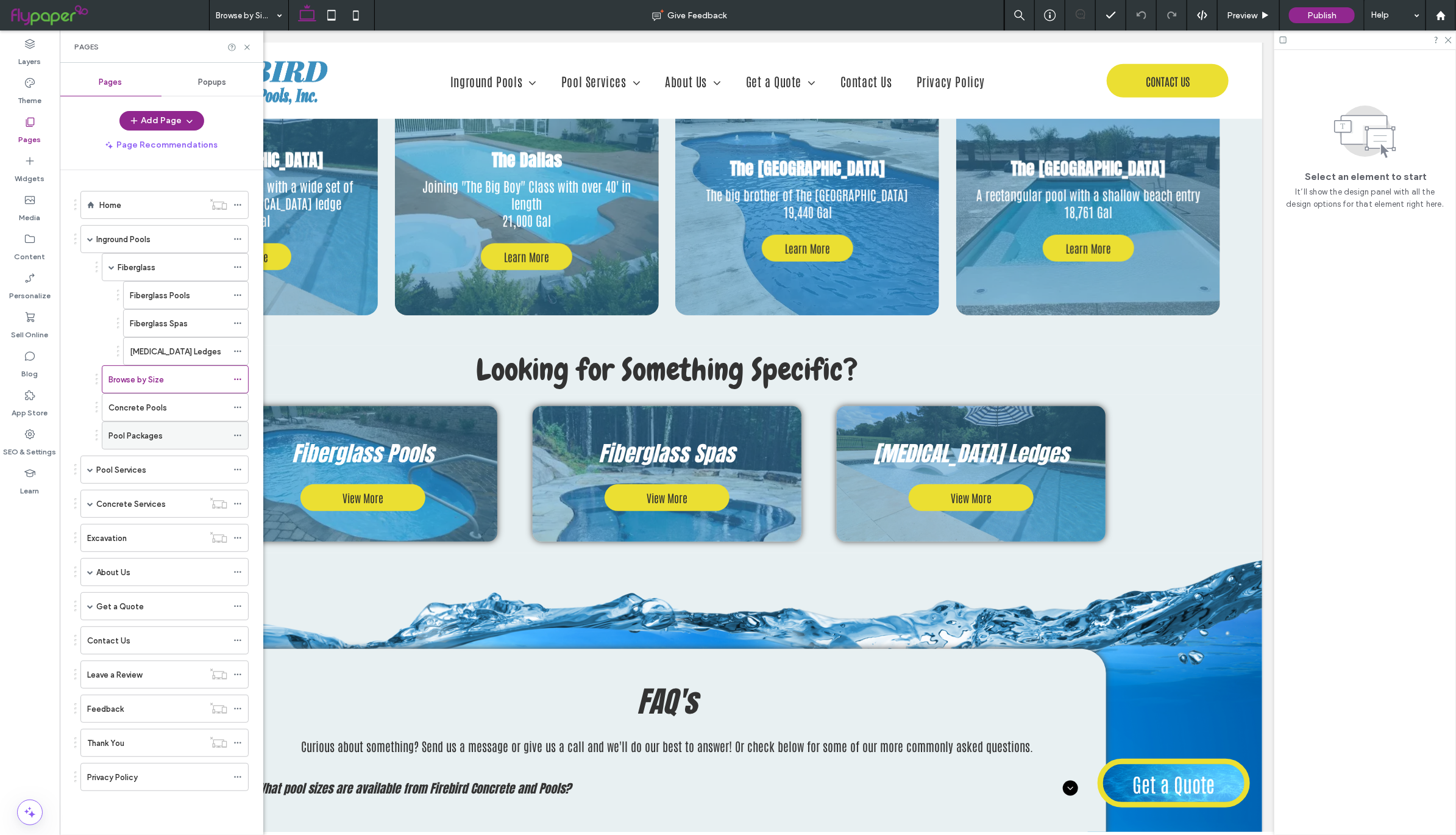
click at [196, 437] on div "Pool Packages" at bounding box center [168, 436] width 119 height 13
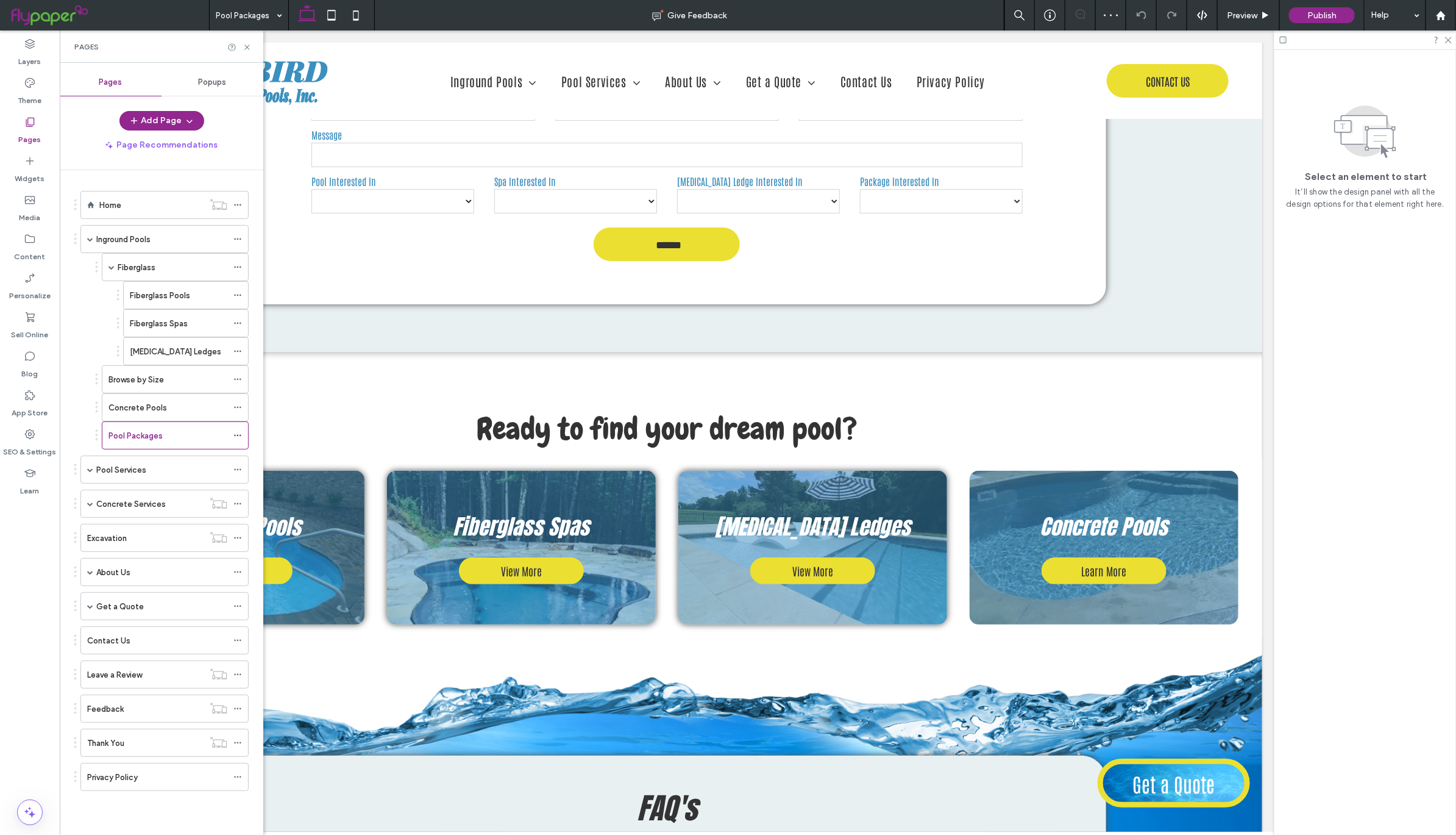
scroll to position [2967, 0]
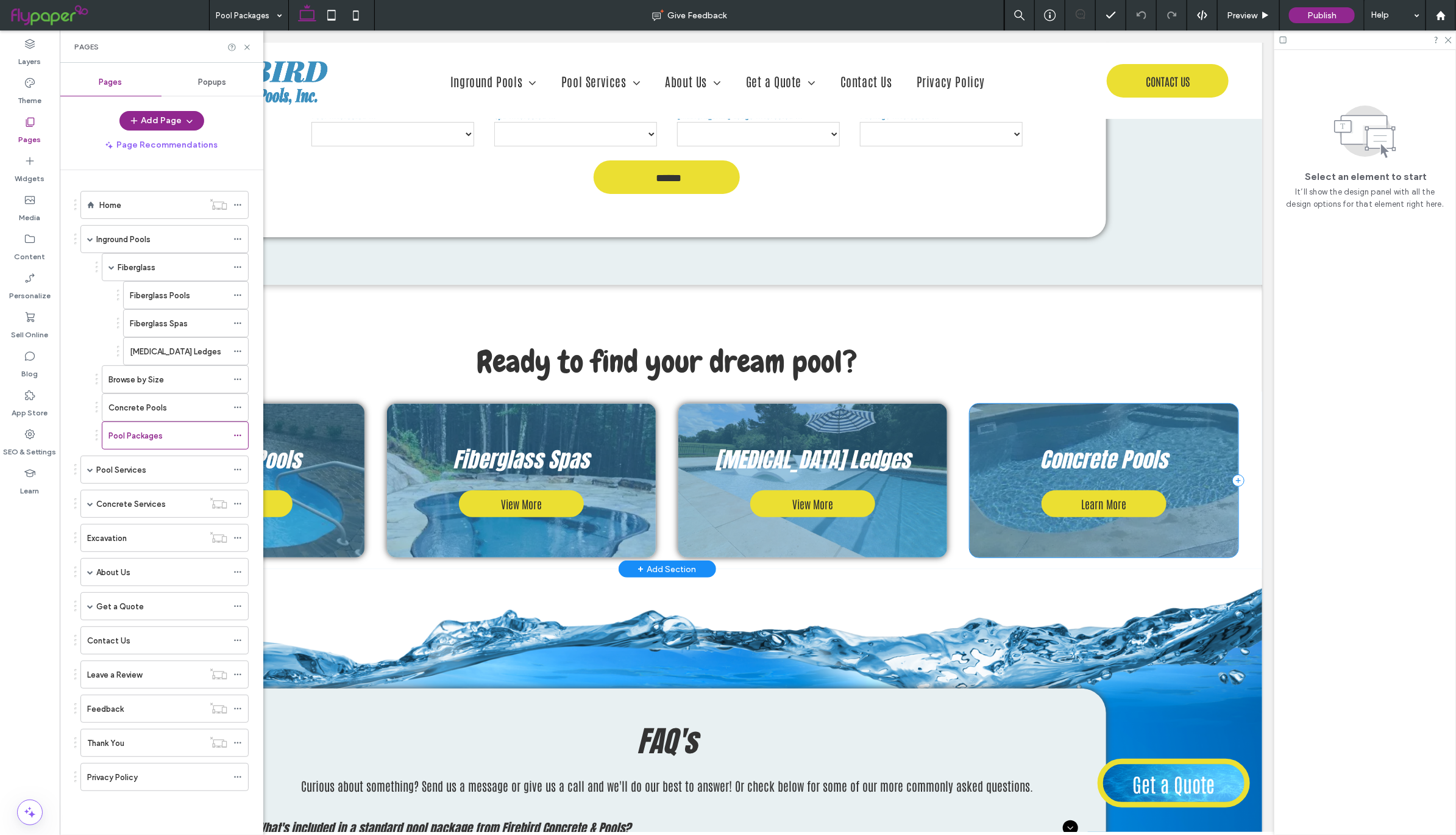
click at [1220, 405] on div "Concrete Pools Learn More" at bounding box center [1103, 480] width 269 height 154
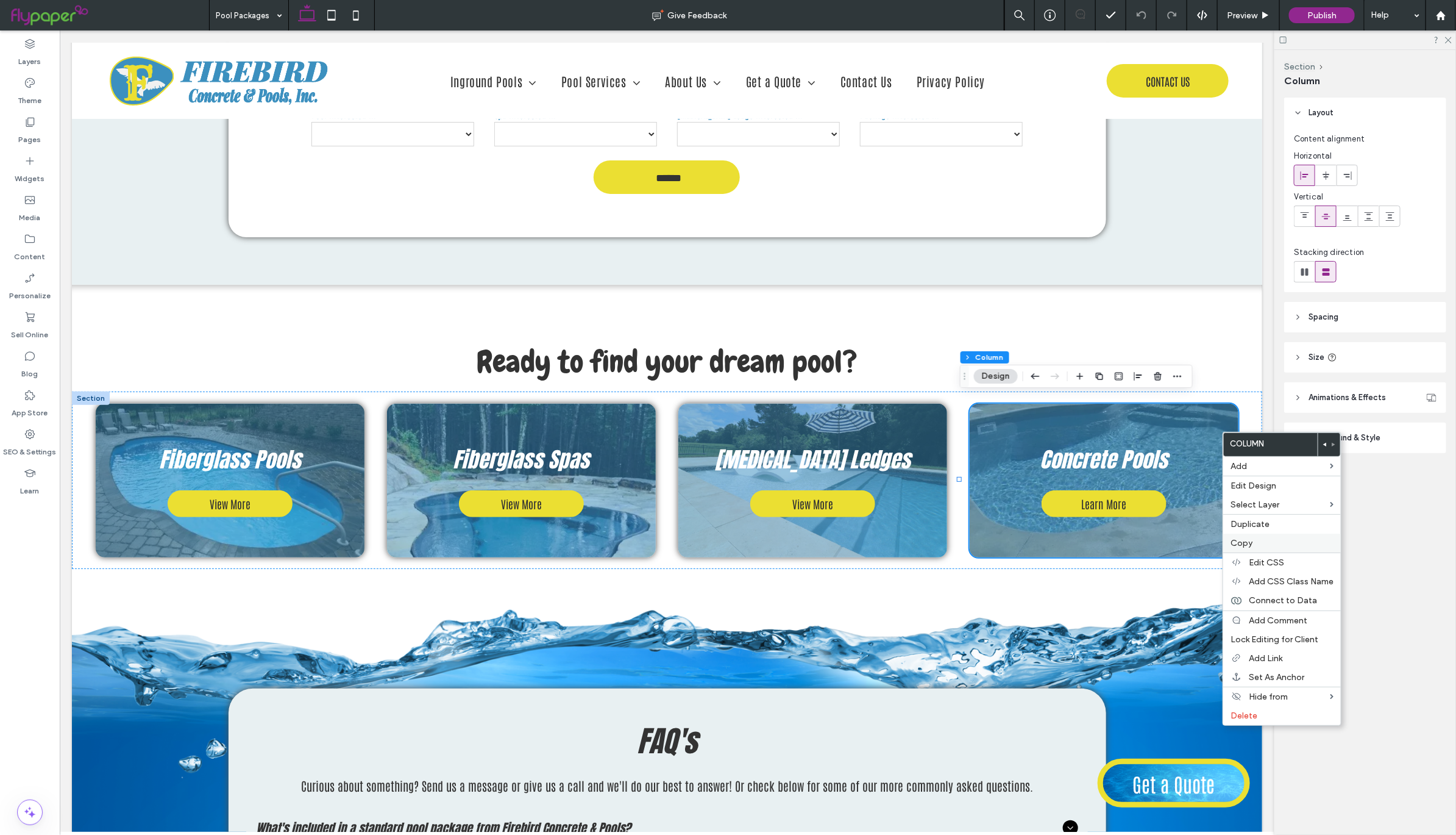
drag, startPoint x: 1260, startPoint y: 542, endPoint x: 1254, endPoint y: 538, distance: 7.2
click at [1260, 542] on label "Copy" at bounding box center [1282, 543] width 103 height 11
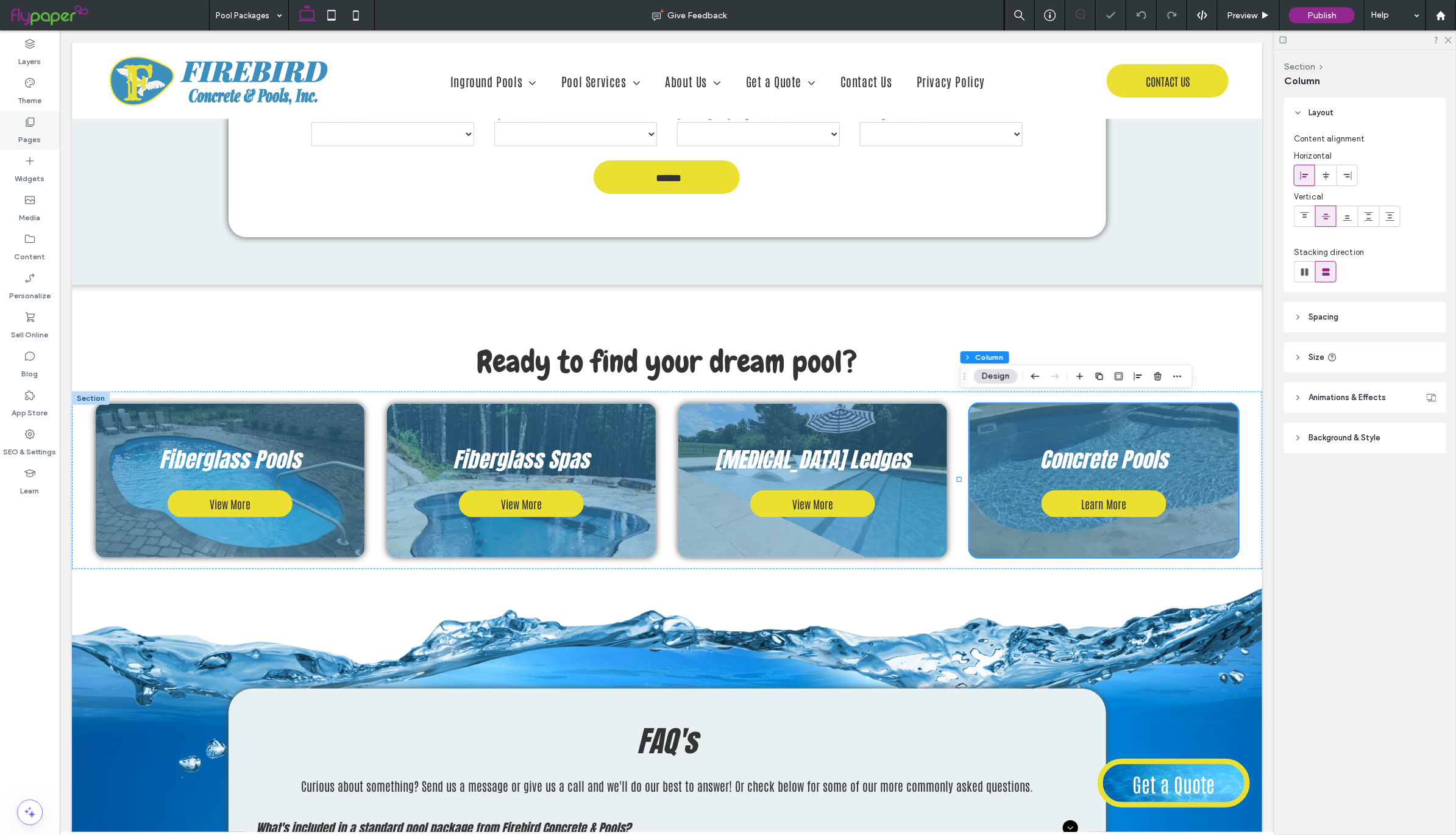
click at [30, 132] on label "Pages" at bounding box center [30, 137] width 23 height 17
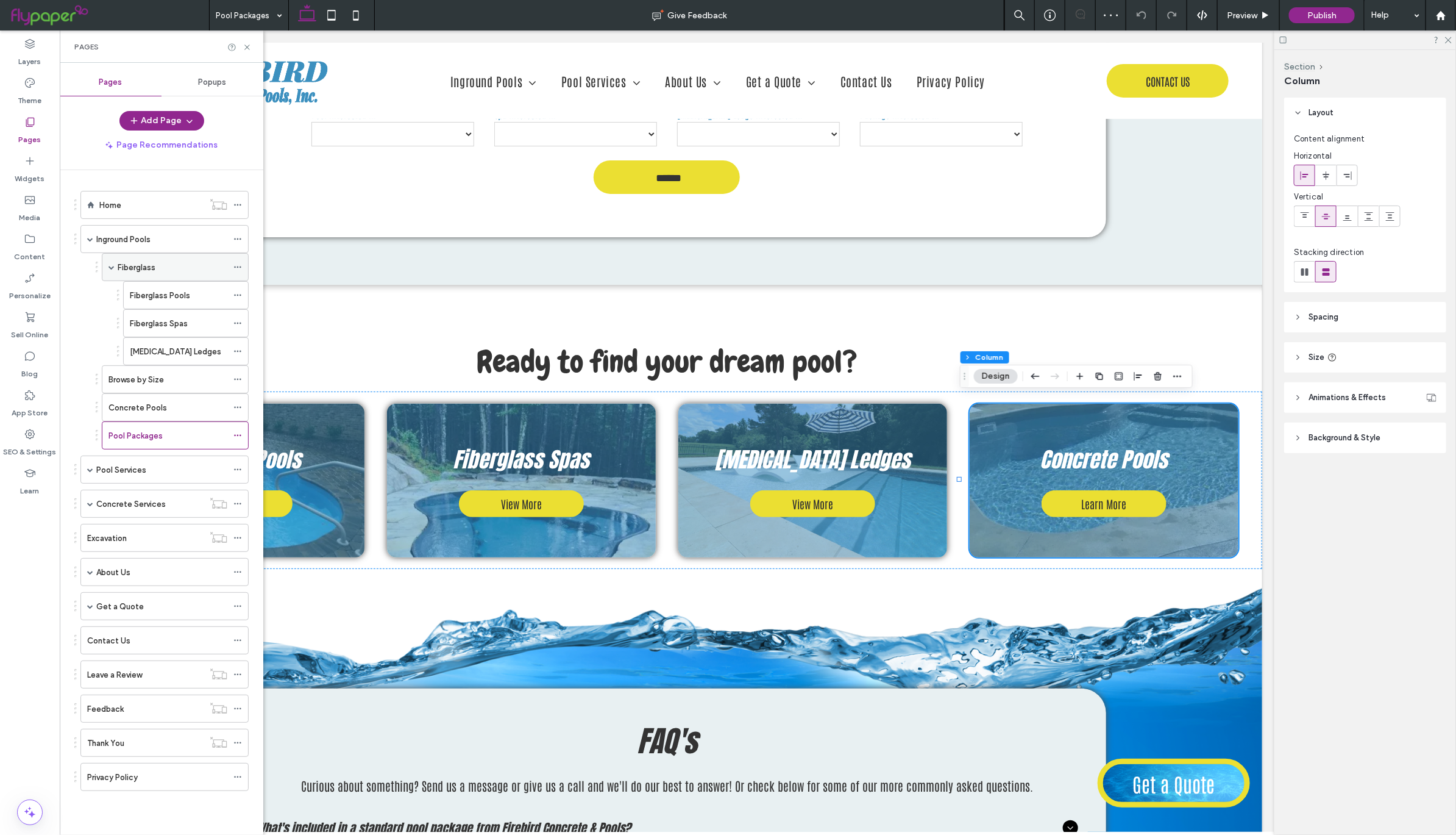
click at [191, 278] on div "Fiberglass" at bounding box center [172, 266] width 110 height 27
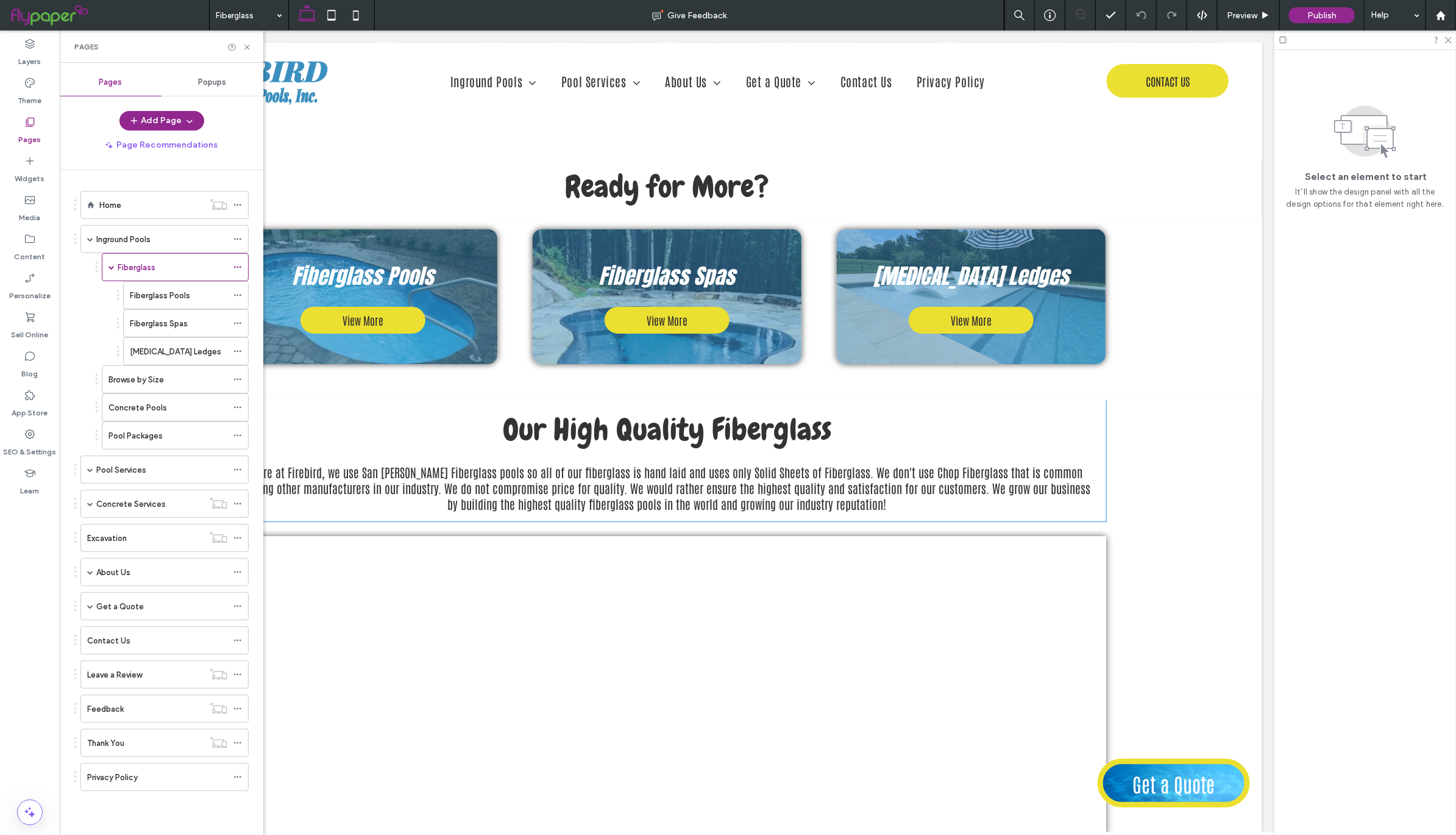
scroll to position [2543, 0]
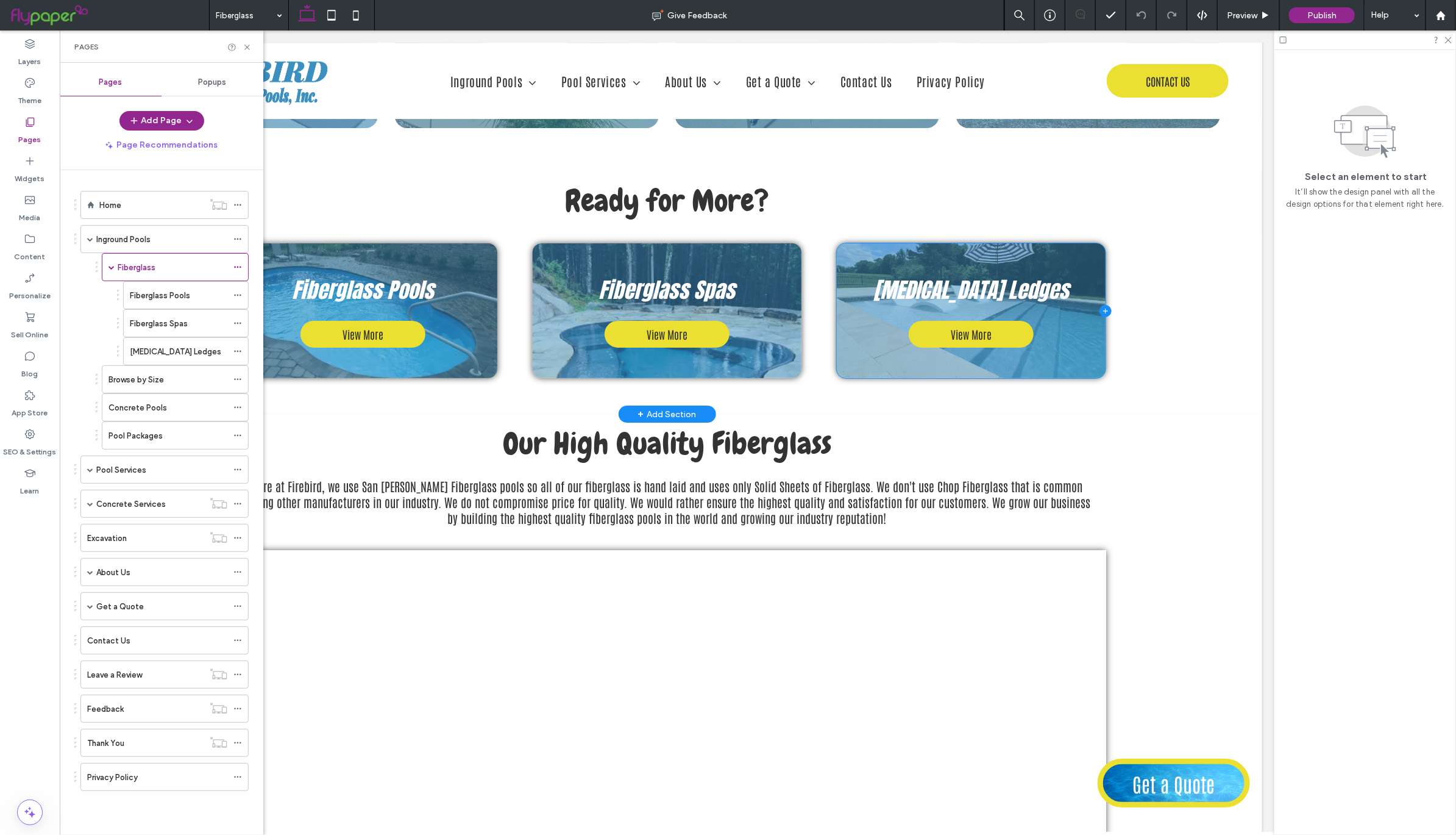
click at [1099, 305] on icon at bounding box center [1105, 310] width 12 height 12
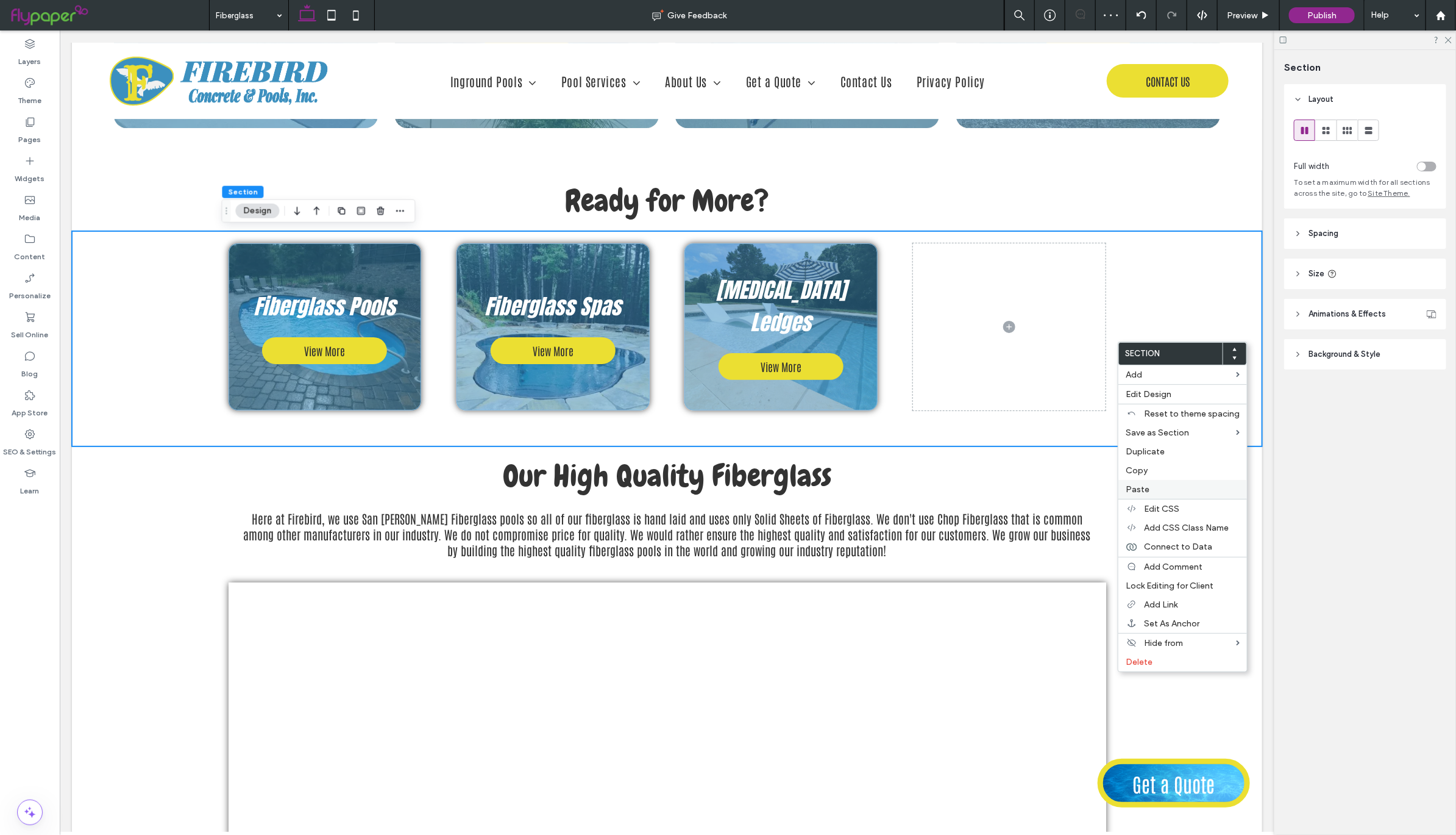
click at [1168, 489] on label "Paste" at bounding box center [1182, 489] width 114 height 11
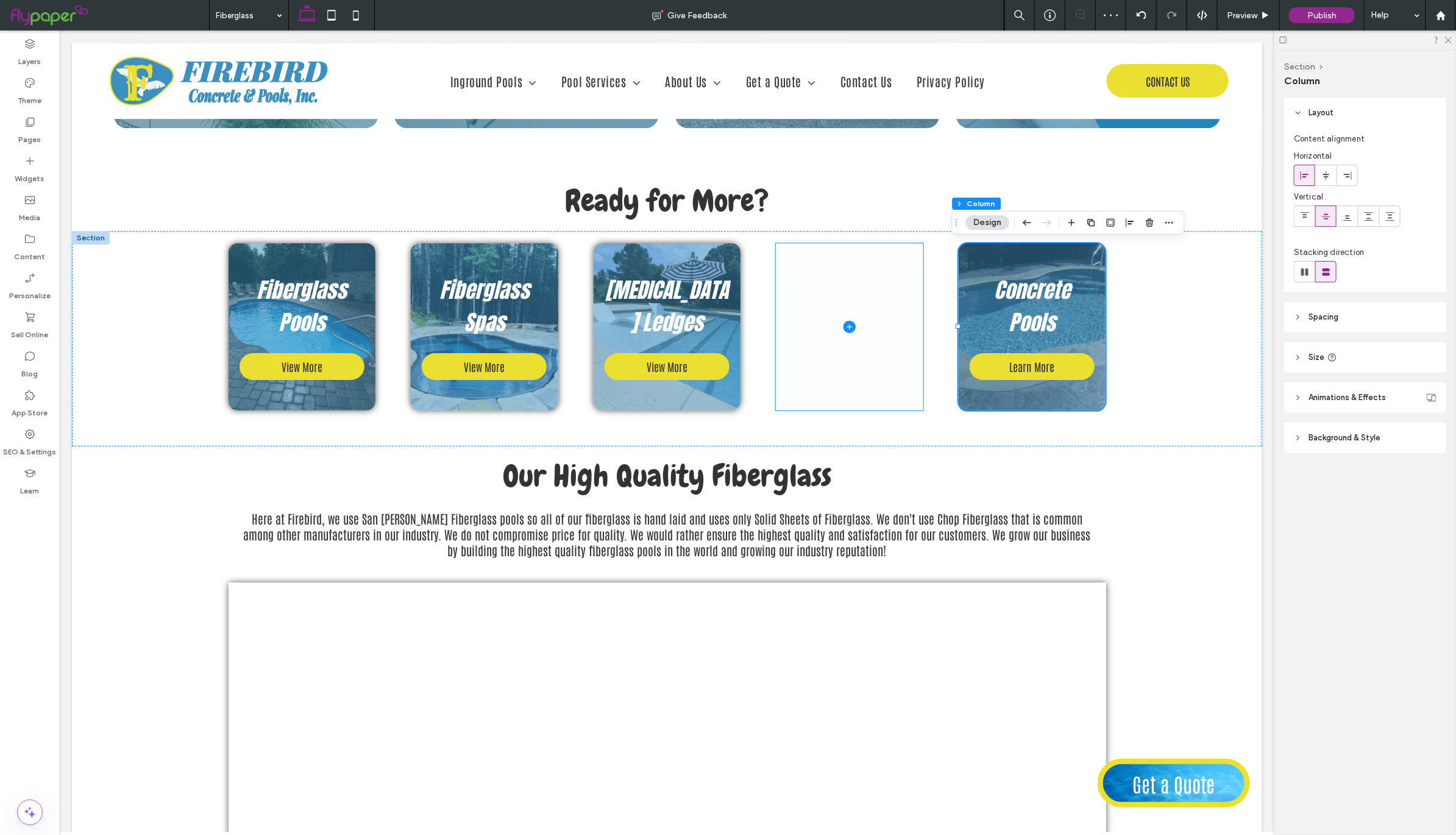
click at [857, 323] on span at bounding box center [849, 326] width 148 height 167
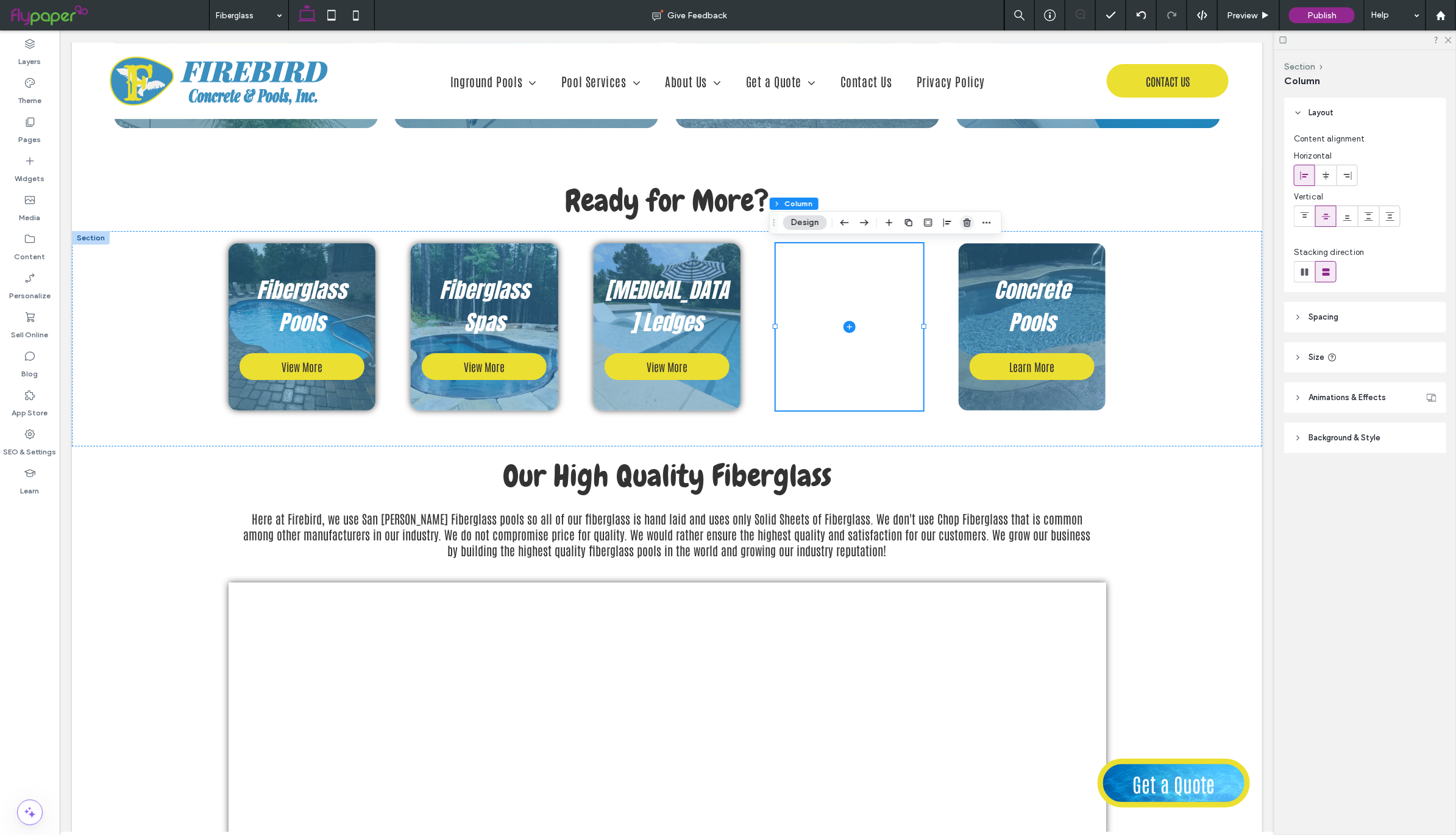
click at [966, 219] on use "button" at bounding box center [967, 222] width 7 height 8
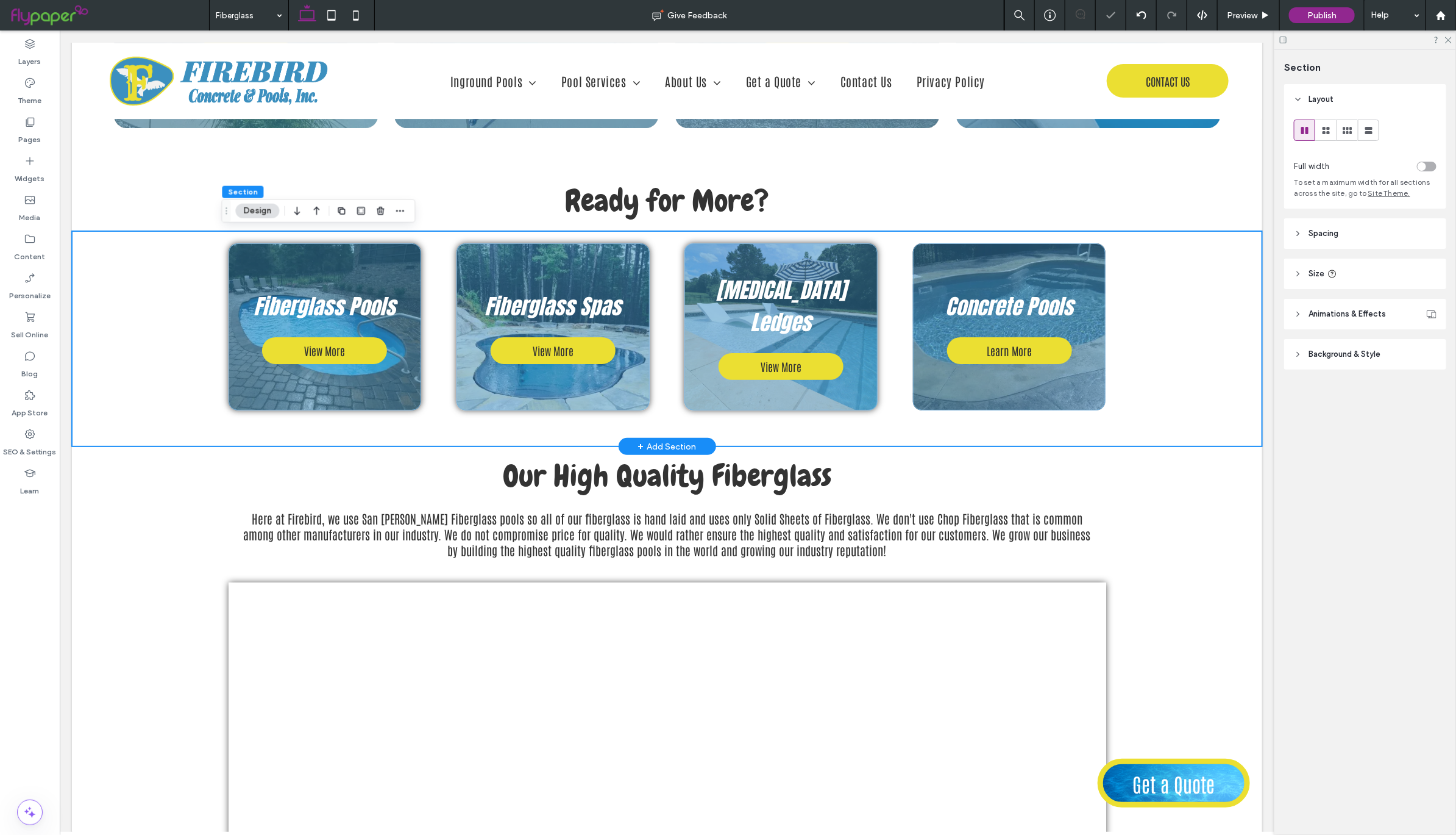
click at [1200, 313] on div "Fiberglass Pools View More Fiberglass Spas View More [MEDICAL_DATA] Ledges View…" at bounding box center [666, 338] width 1190 height 215
click at [1429, 168] on div "toggle" at bounding box center [1427, 166] width 20 height 10
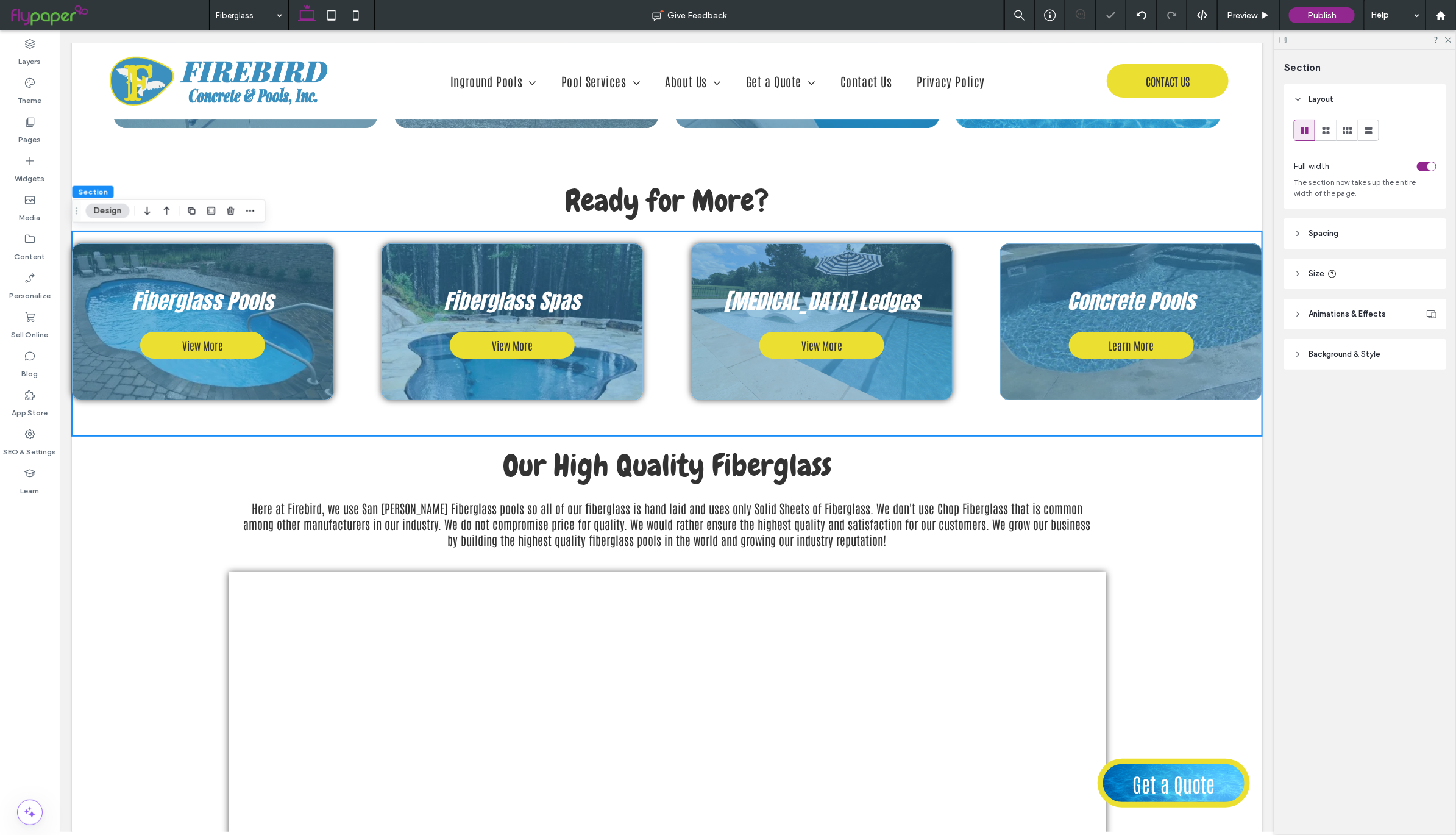
click at [1332, 234] on span "Spacing" at bounding box center [1323, 234] width 30 height 12
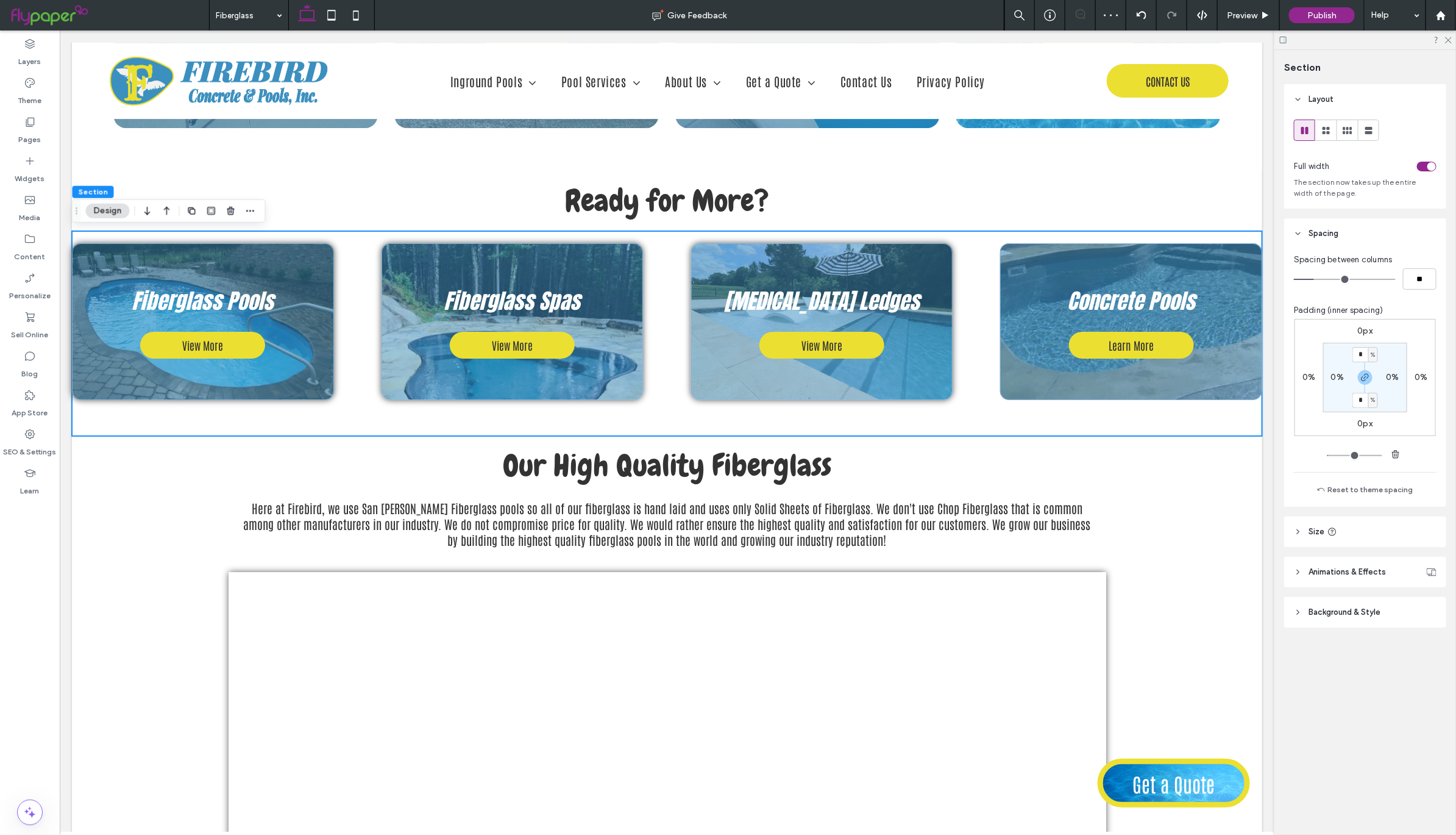
click at [1388, 378] on label "0%" at bounding box center [1392, 377] width 13 height 11
type input "*"
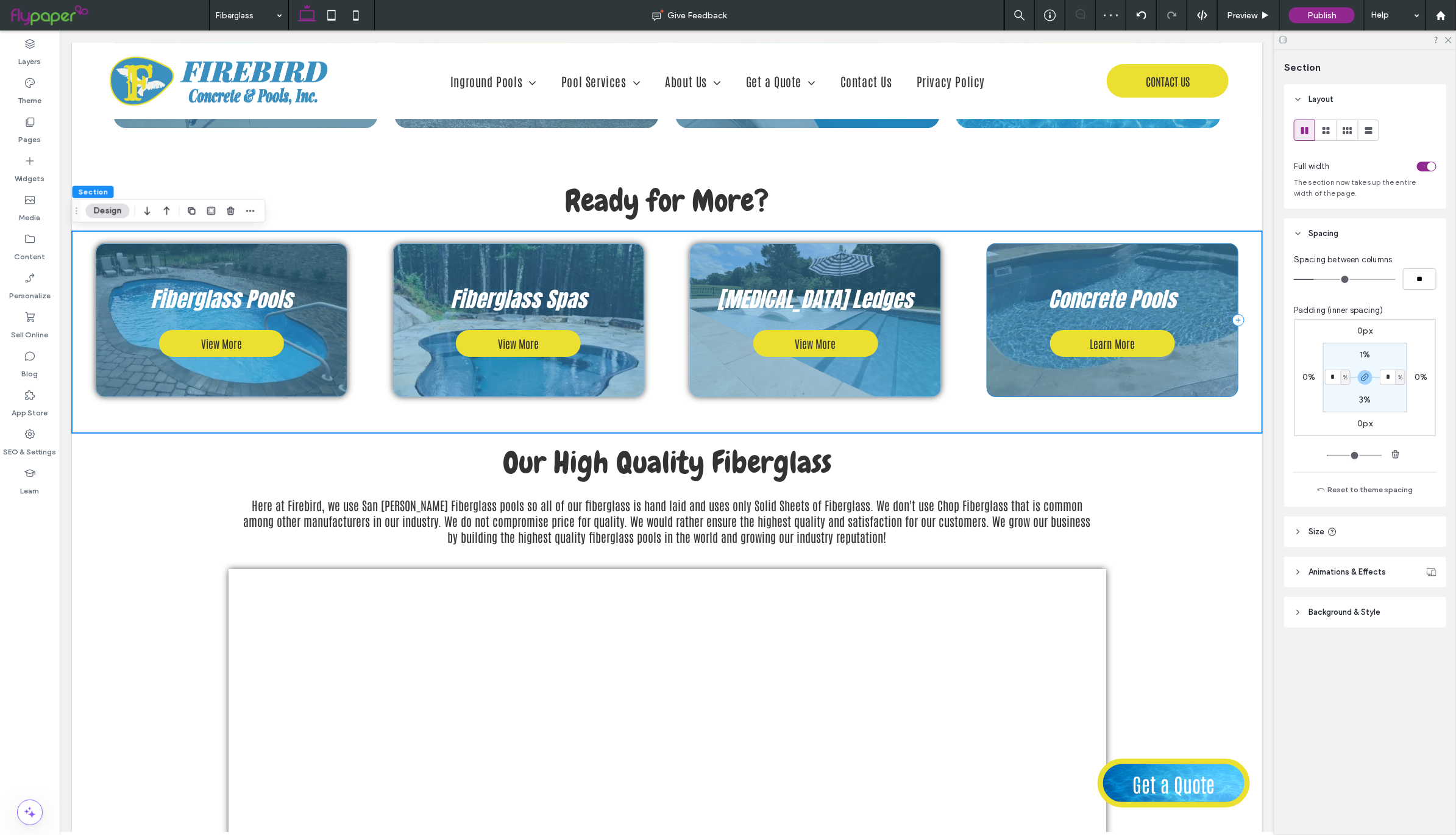
click at [1116, 324] on div "Concrete Pools Learn More" at bounding box center [1111, 320] width 251 height 154
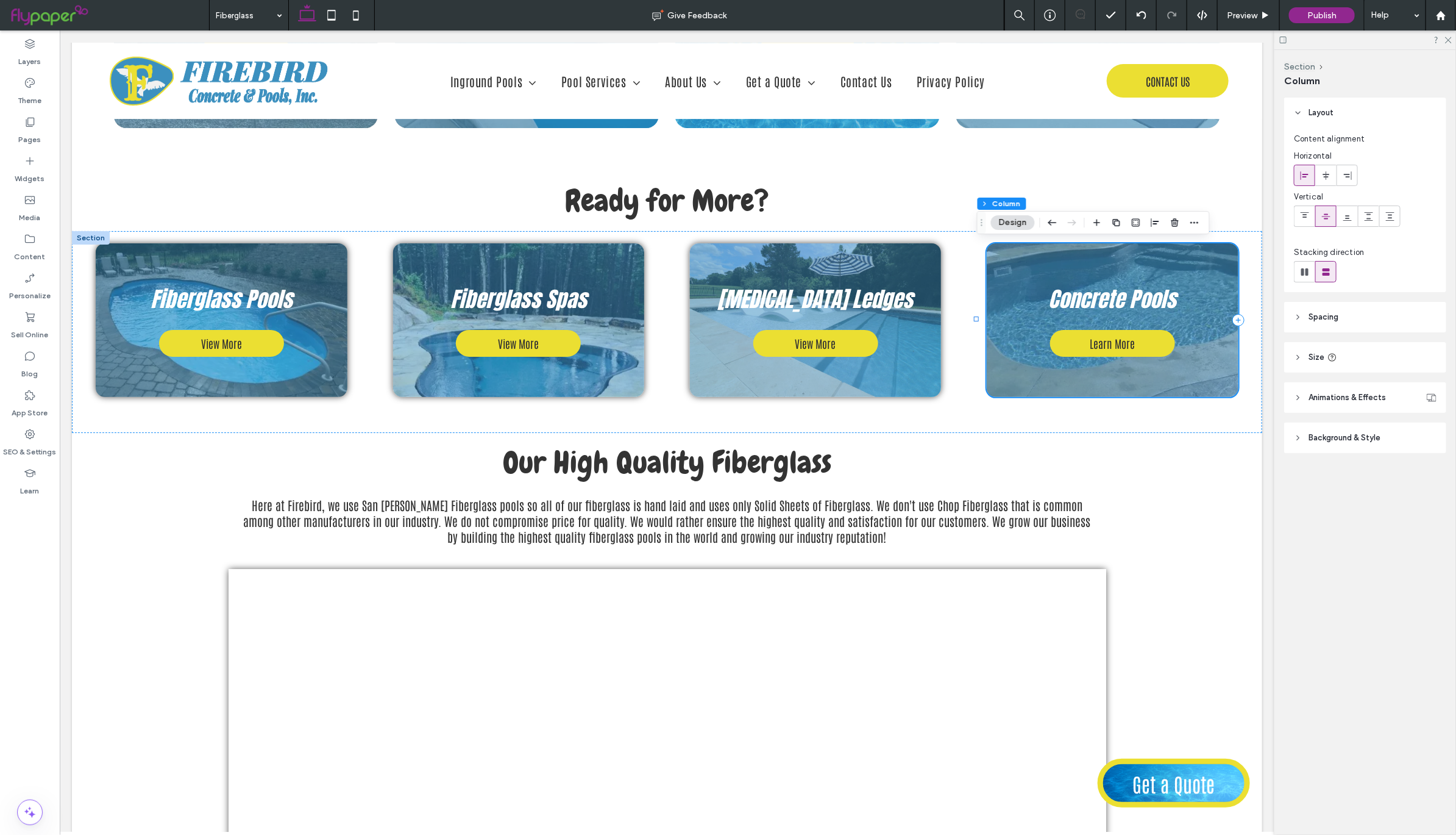
click at [1216, 373] on div "Concrete Pools Learn More" at bounding box center [1111, 320] width 251 height 154
click at [1371, 430] on header "Background & Style" at bounding box center [1365, 438] width 162 height 30
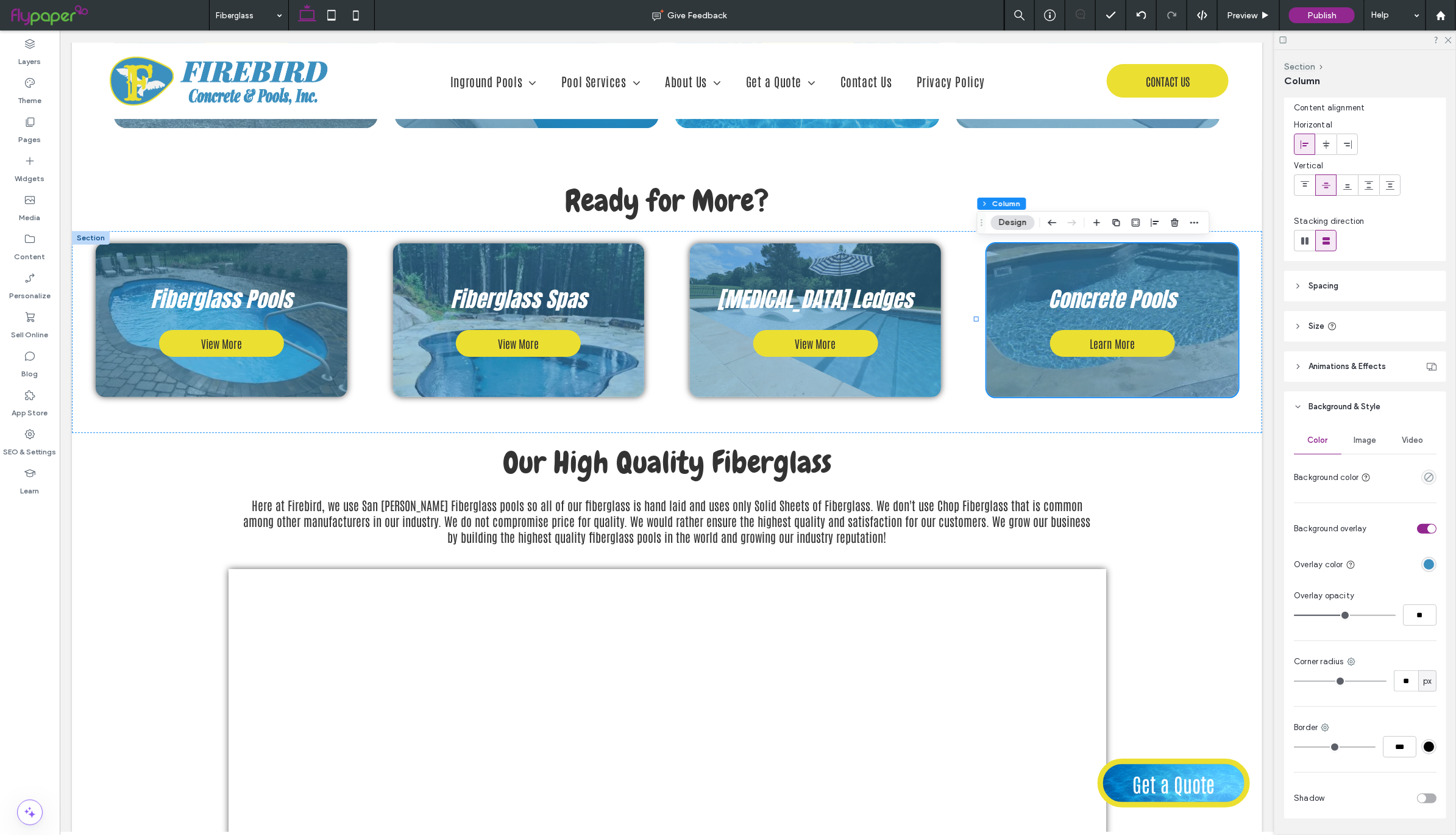
scroll to position [69, 0]
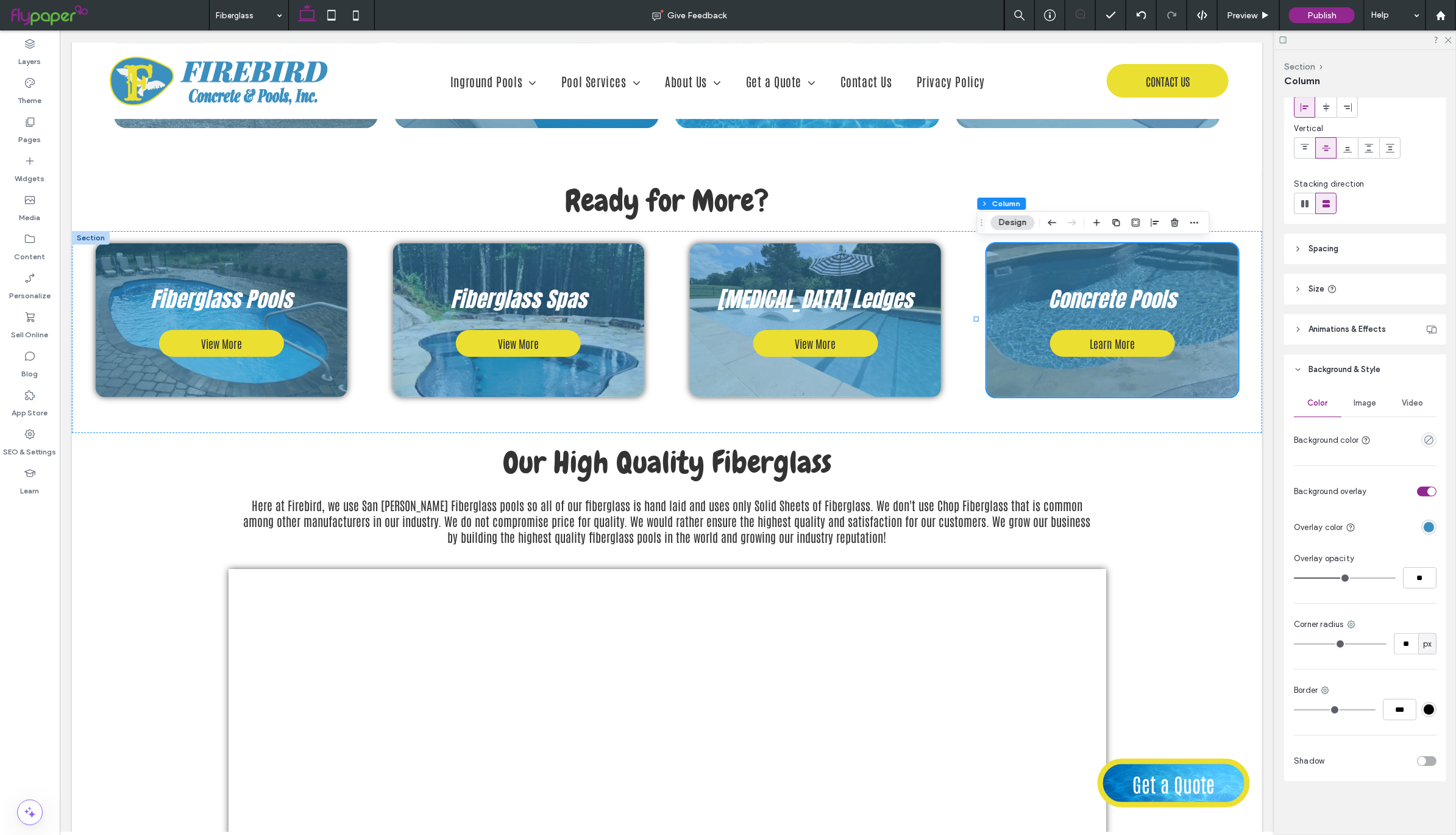
click at [1418, 762] on div "toggle" at bounding box center [1422, 761] width 9 height 9
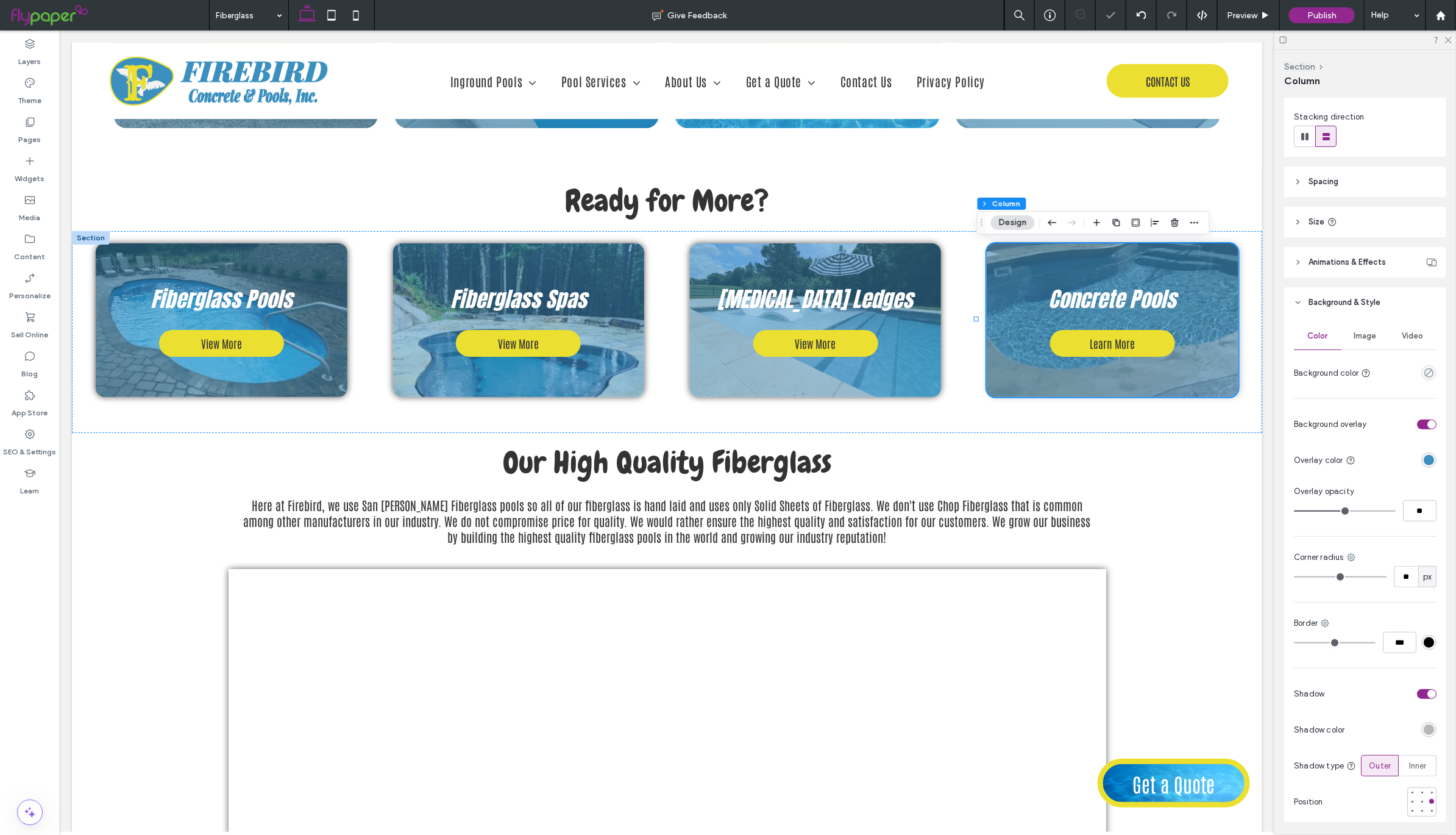
scroll to position [180, 0]
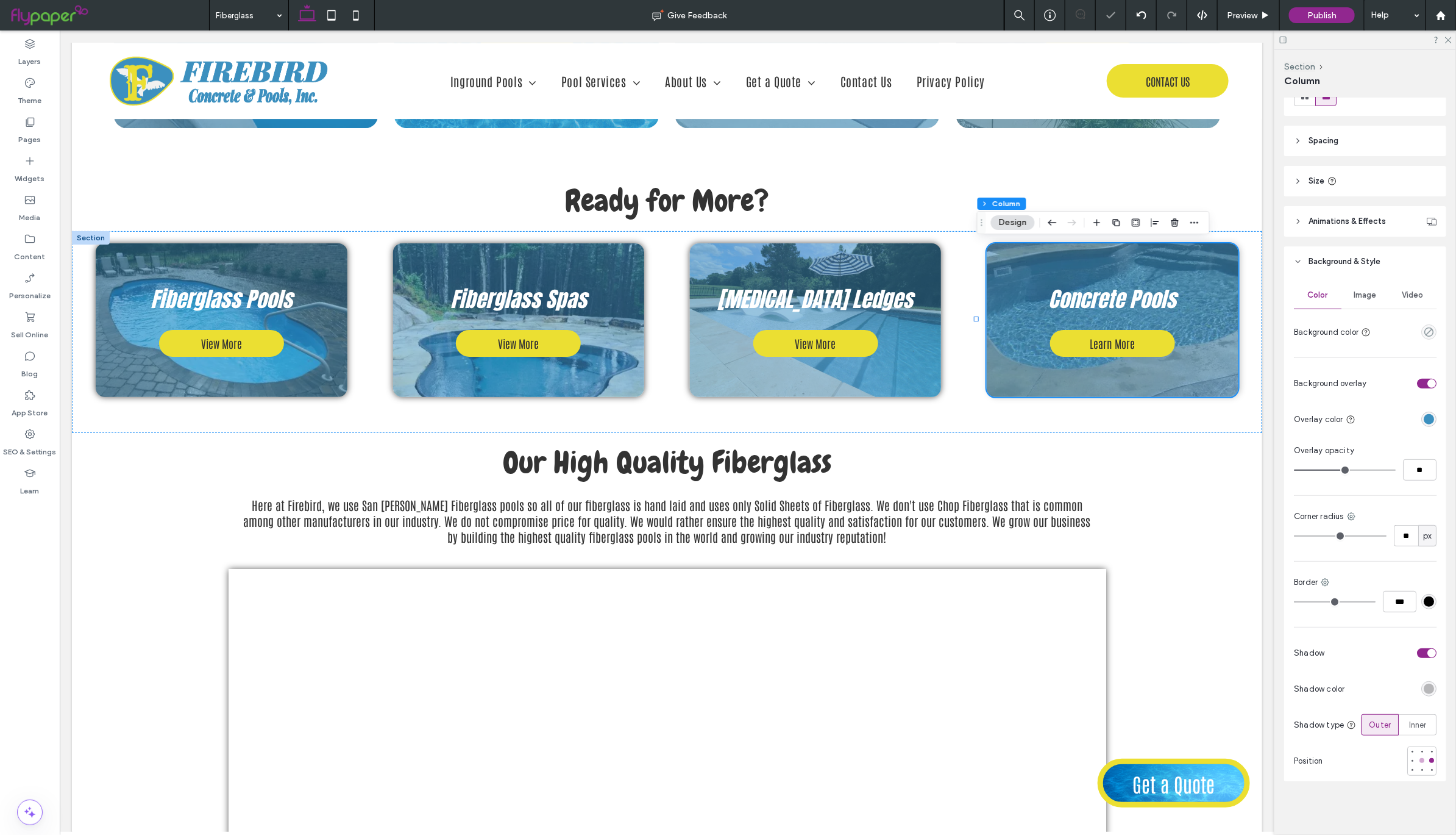
click at [1420, 760] on div at bounding box center [1422, 760] width 5 height 5
click at [1424, 685] on div "rgba(0, 0, 0, 0.25)" at bounding box center [1429, 689] width 11 height 11
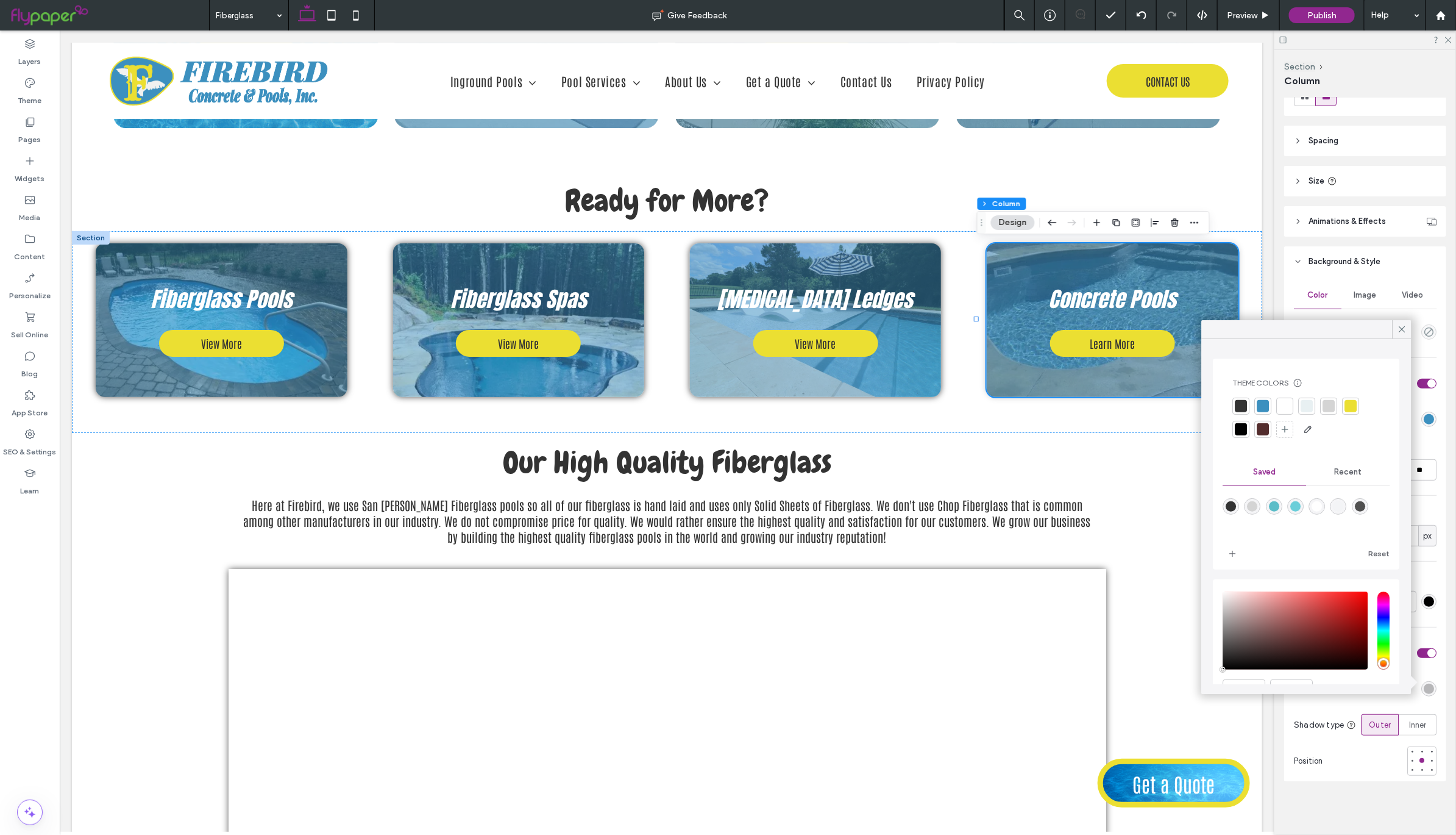
click at [1365, 506] on div "rgba(80,80,80,1)" at bounding box center [1360, 506] width 11 height 11
type input "*******"
type input "***"
type input "****"
click at [1398, 328] on icon at bounding box center [1402, 329] width 11 height 11
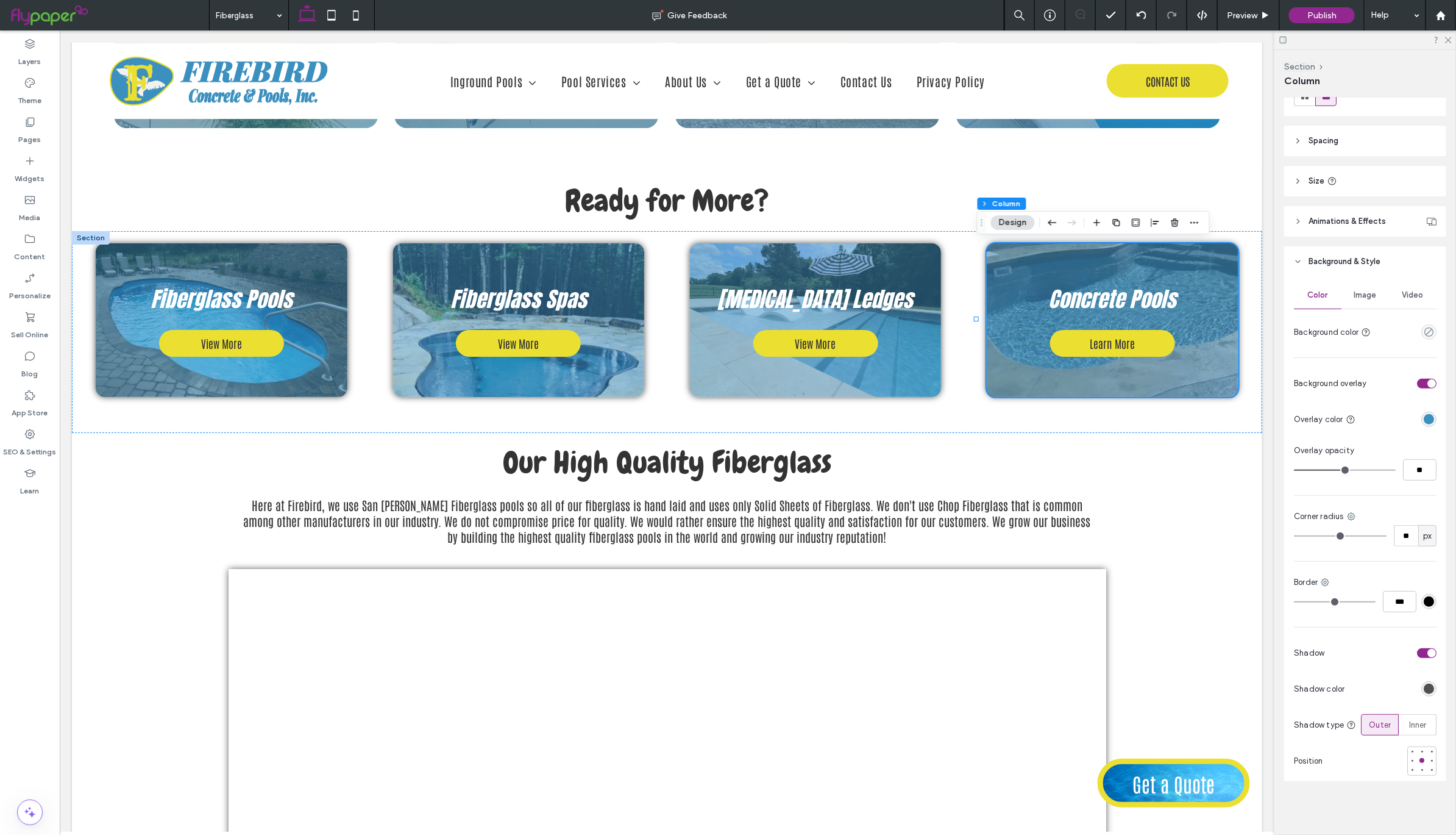
click at [1316, 135] on span "Spacing" at bounding box center [1323, 141] width 30 height 12
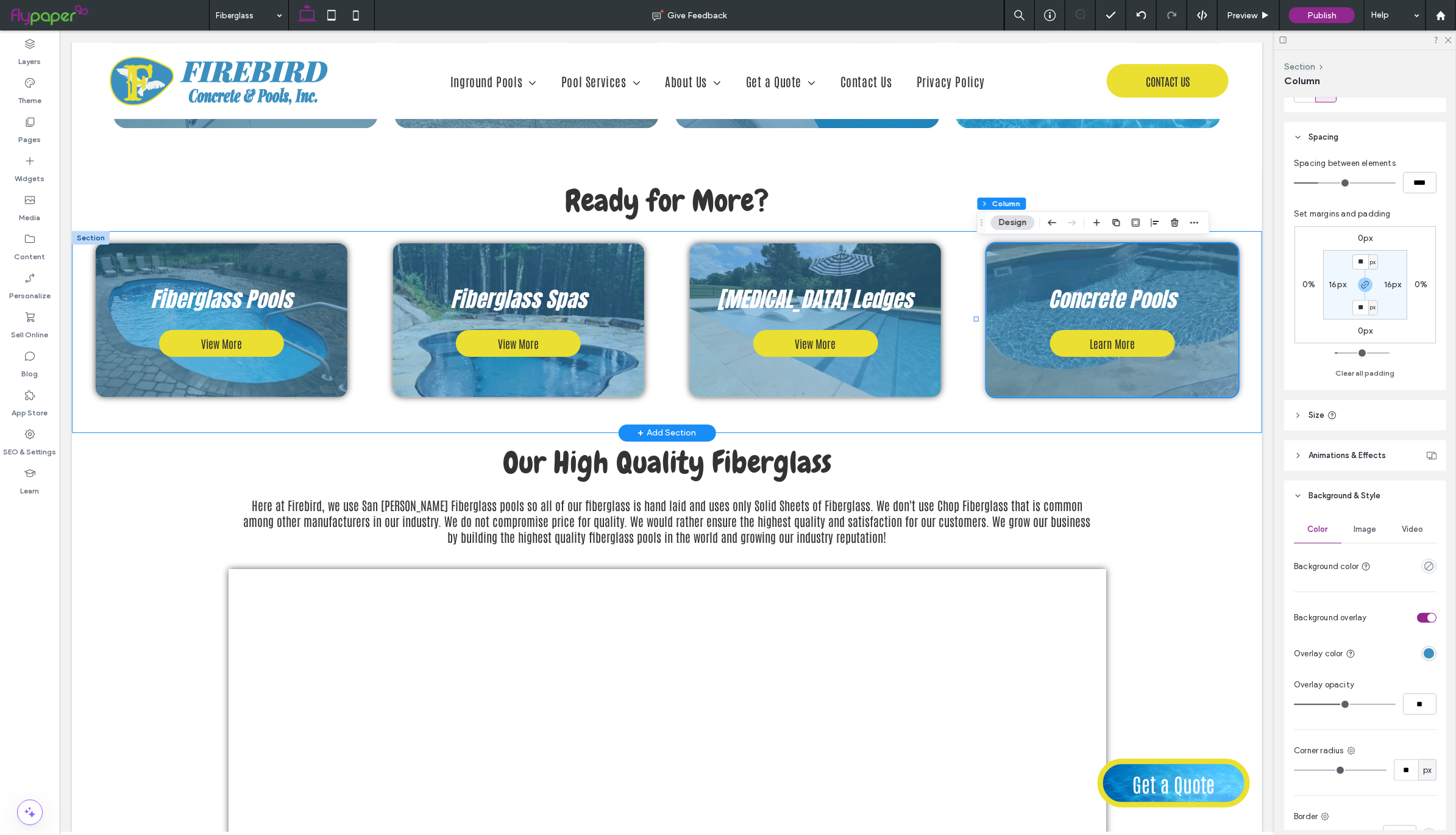
click at [1221, 415] on div "Fiberglass Pools View More Fiberglass Spas View More [MEDICAL_DATA] Ledges View…" at bounding box center [666, 331] width 1190 height 201
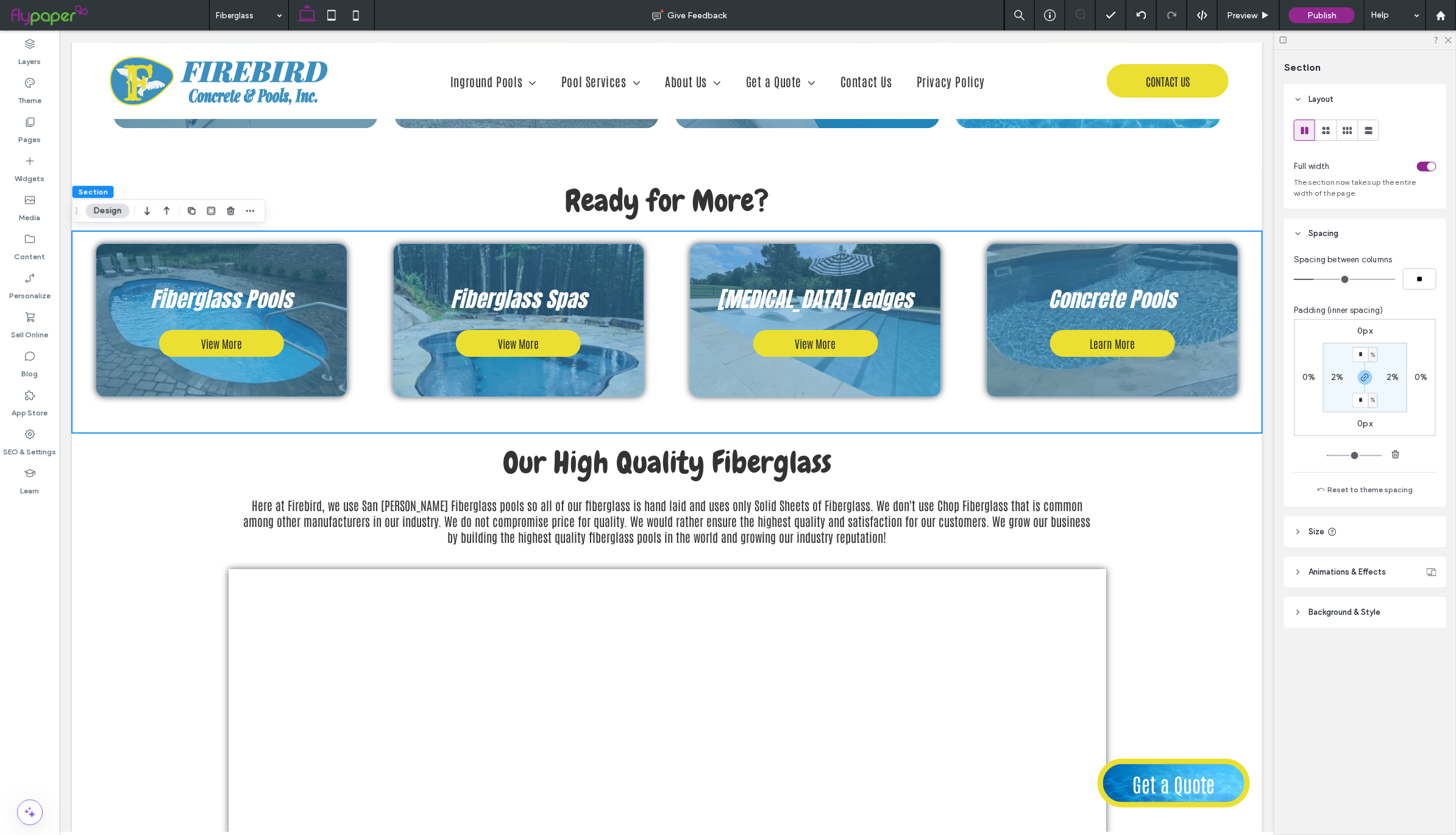
click at [1389, 378] on label "2%" at bounding box center [1392, 377] width 12 height 11
type input "*"
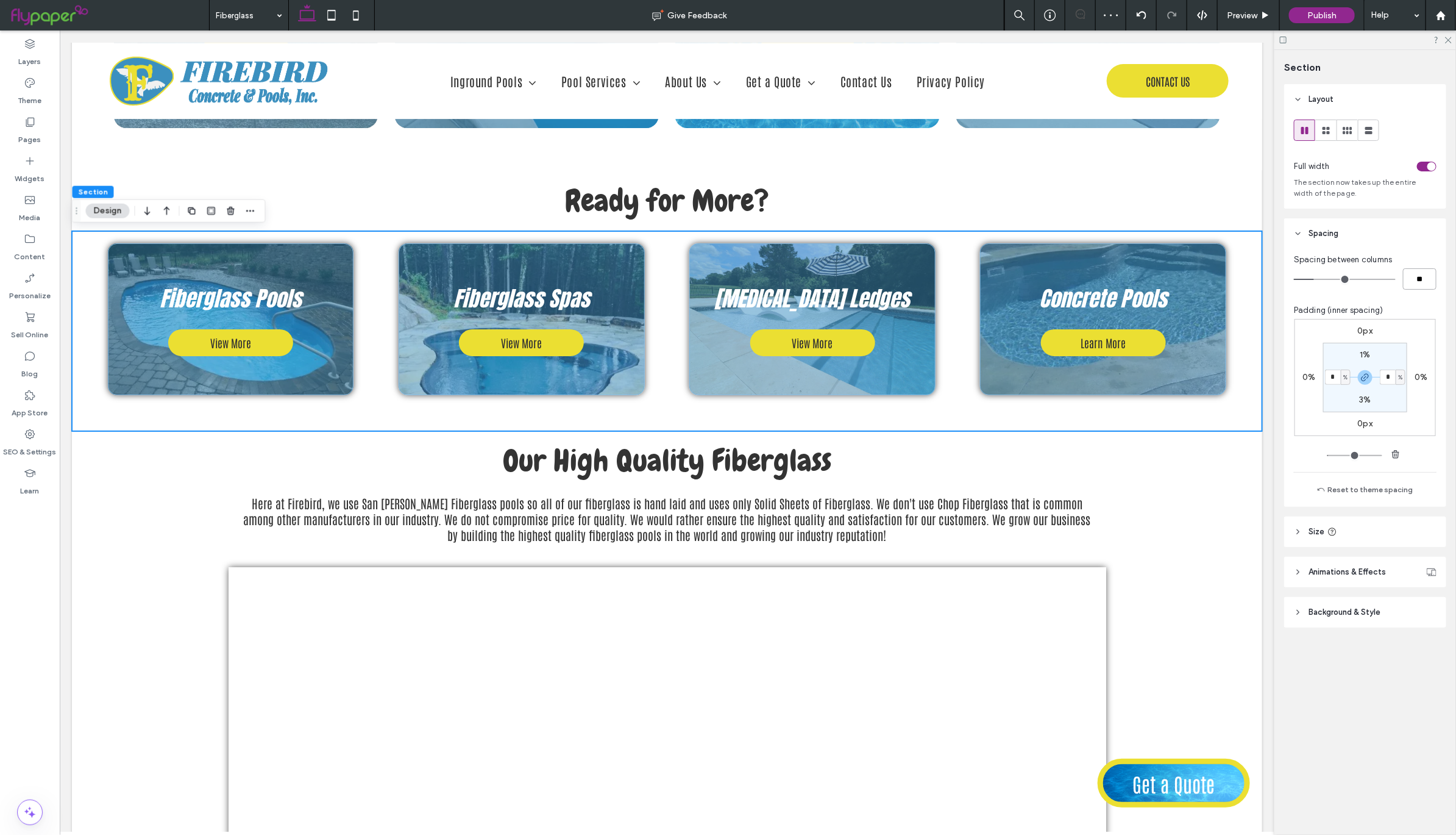
click at [1416, 279] on input "**" at bounding box center [1420, 279] width 33 height 22
type input "*"
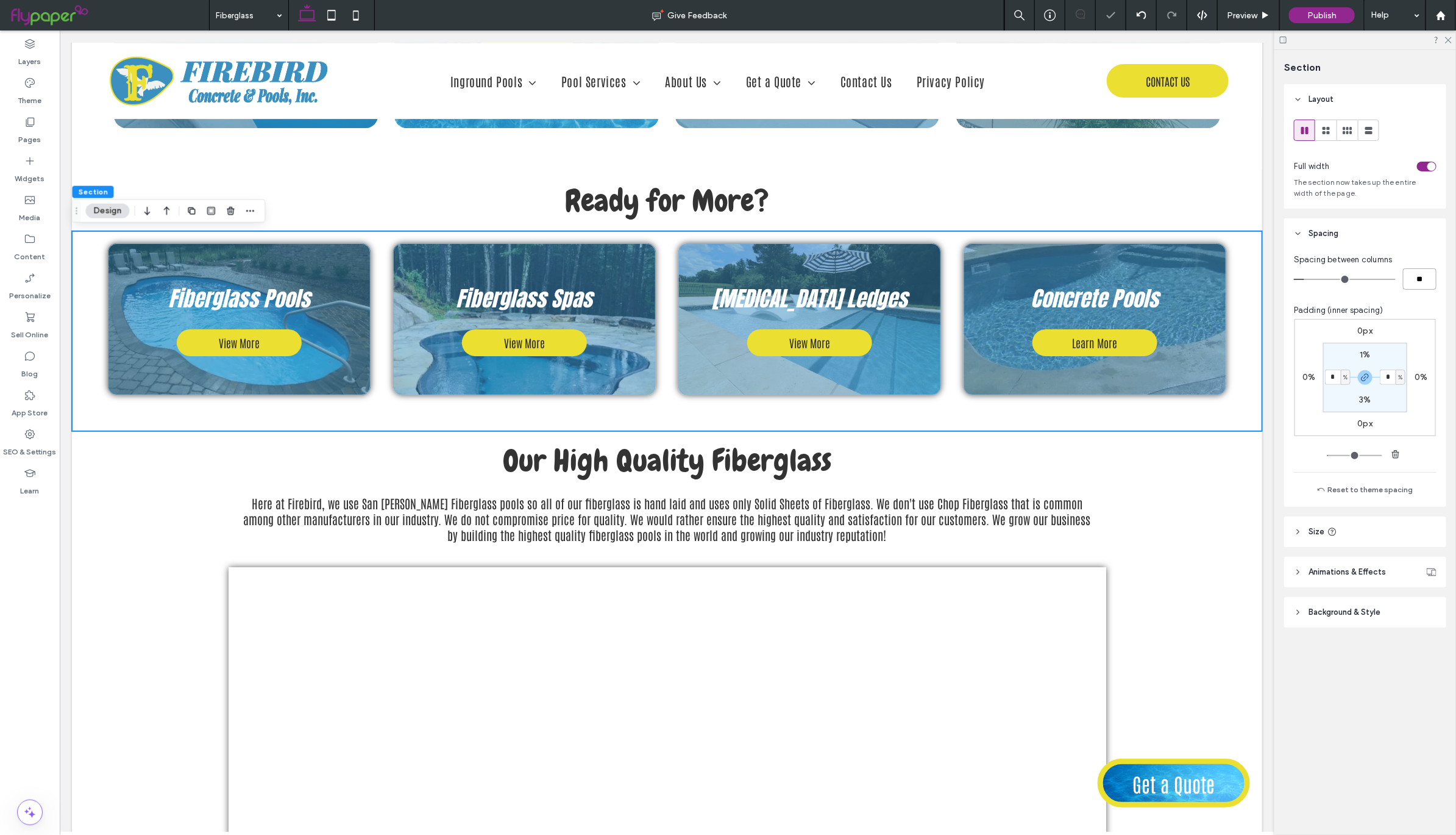
type input "*"
type input "**"
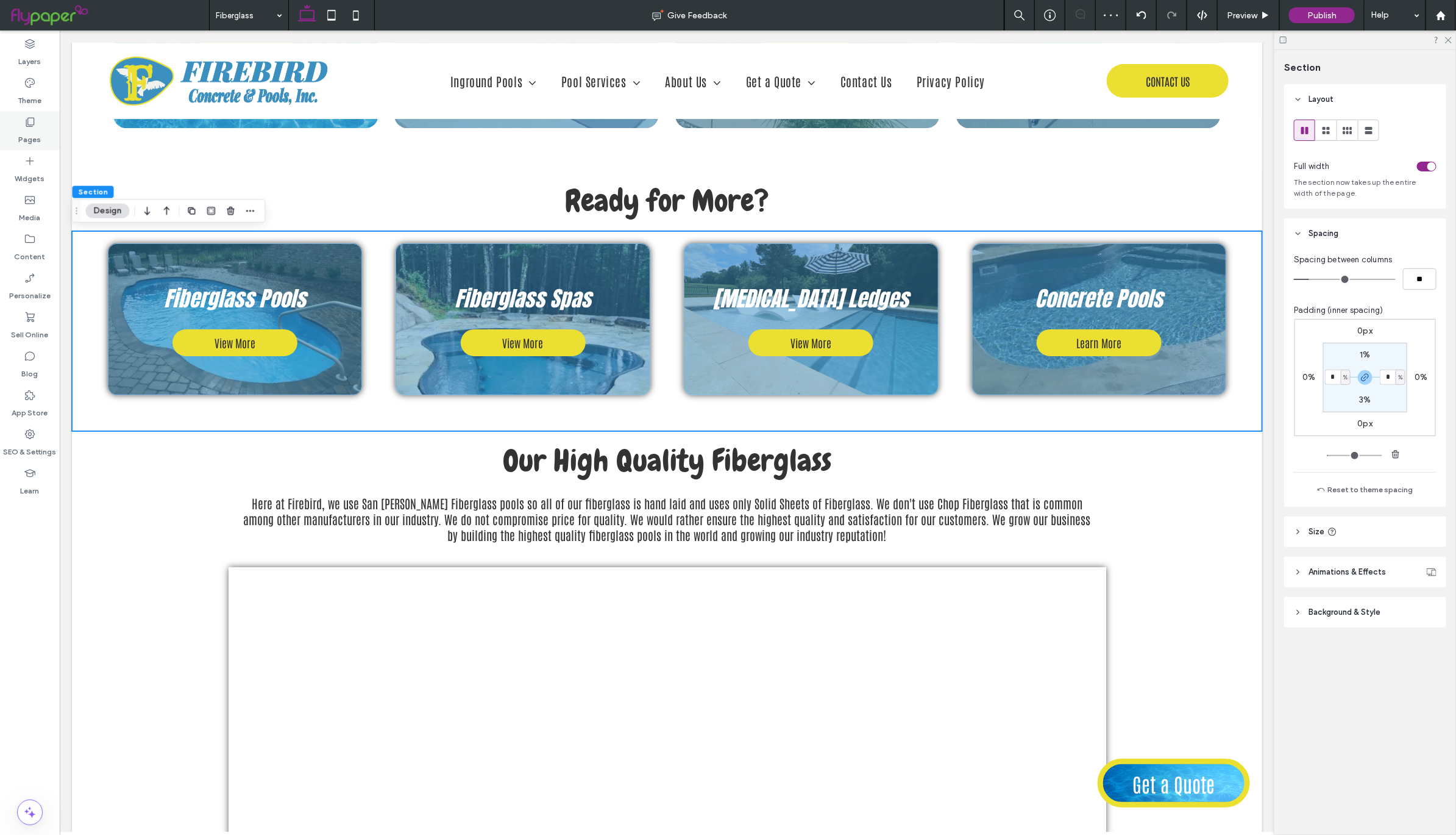
click at [35, 131] on label "Pages" at bounding box center [30, 137] width 23 height 17
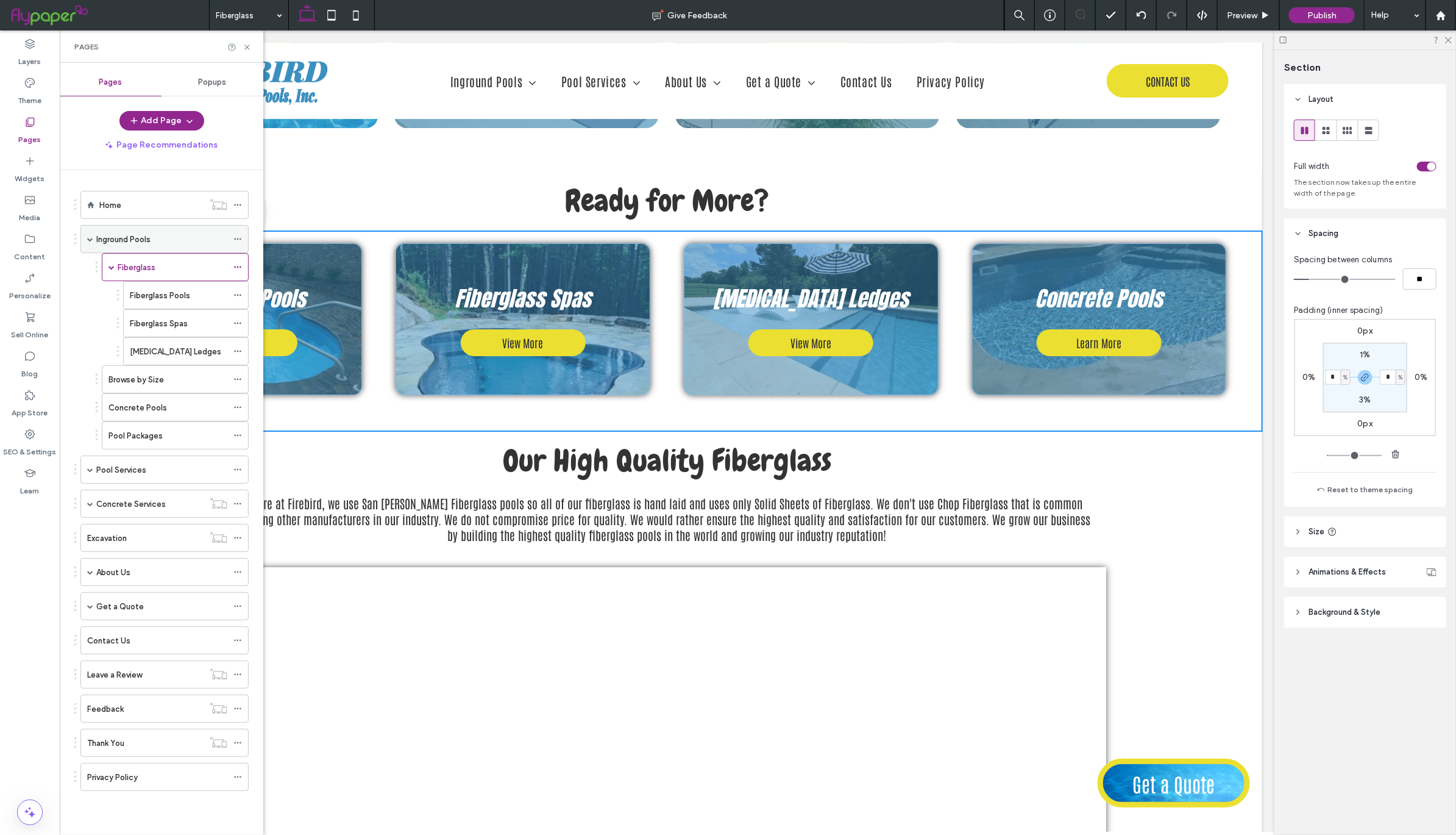
click at [177, 237] on div "Inground Pools" at bounding box center [162, 239] width 131 height 13
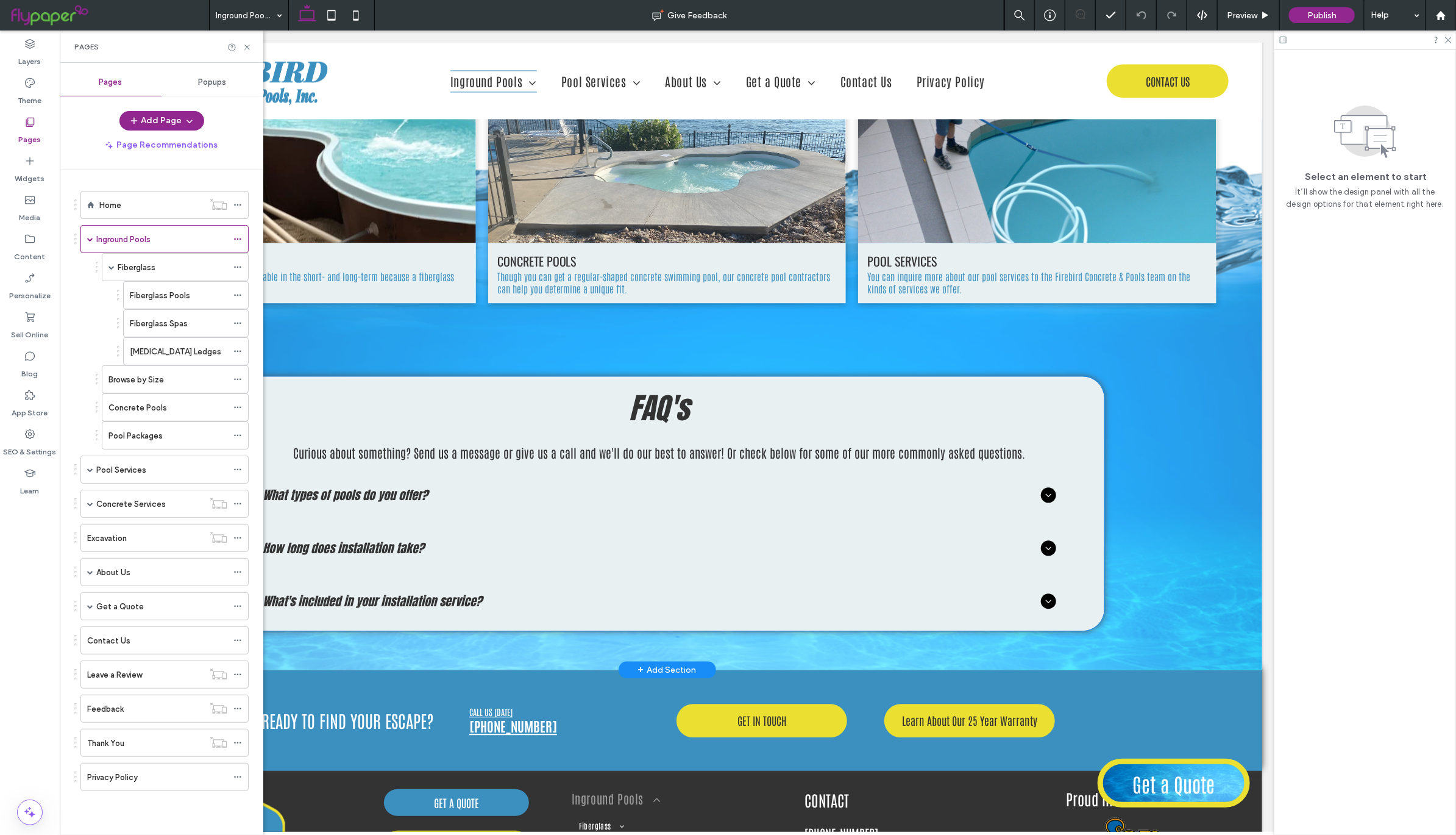
scroll to position [1350, 0]
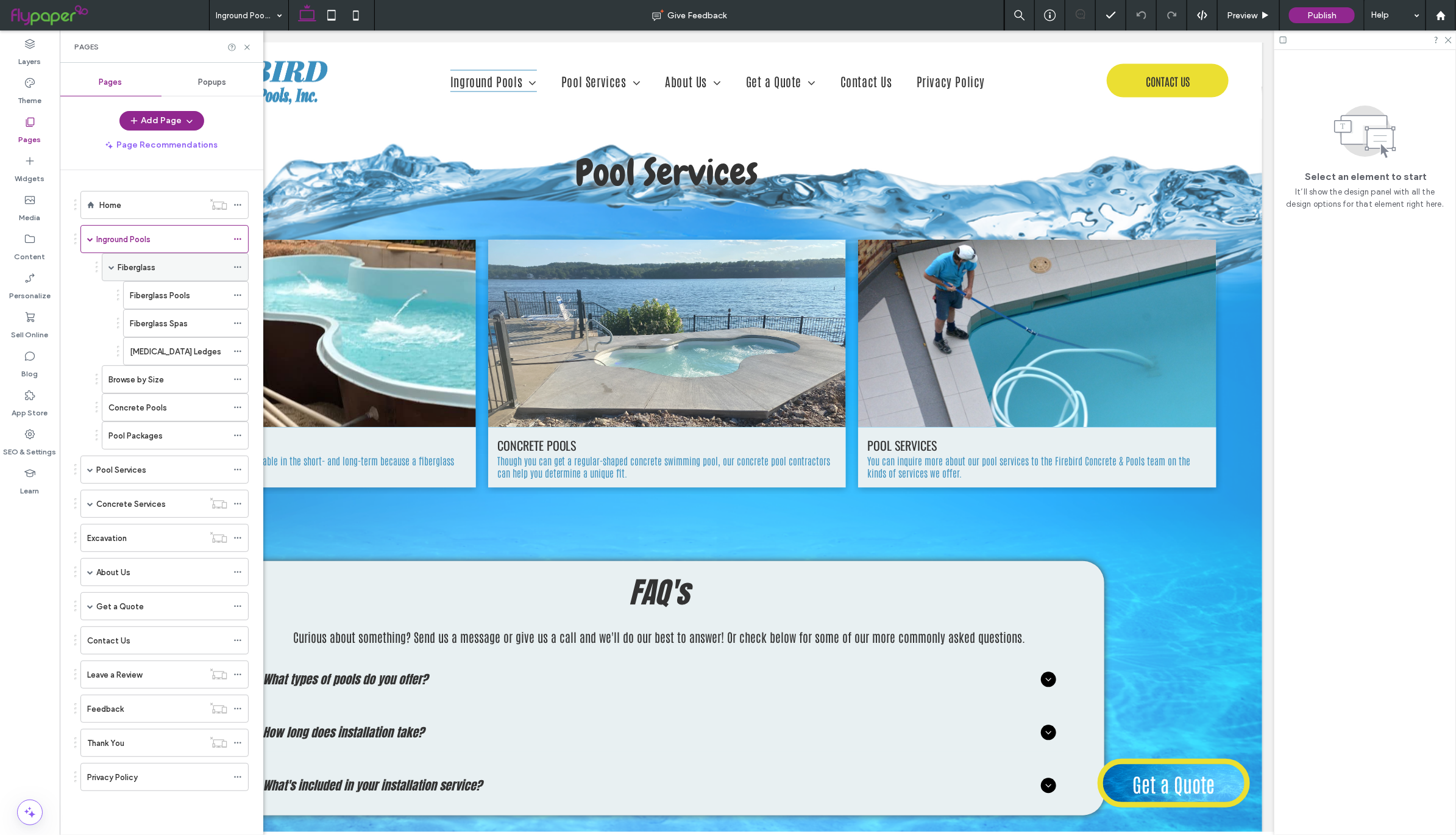
click at [196, 268] on div "Fiberglass" at bounding box center [172, 267] width 110 height 13
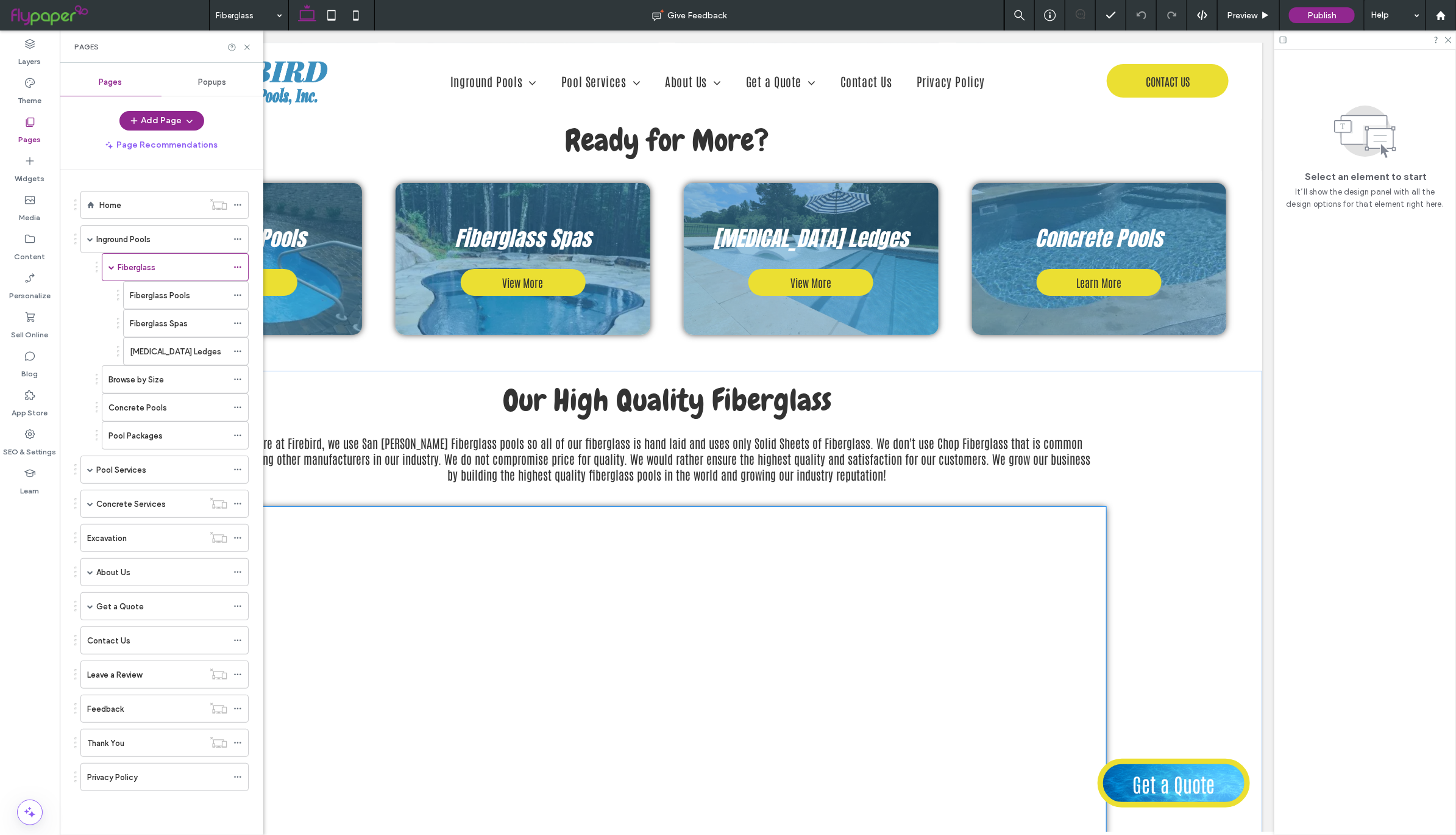
scroll to position [2603, 0]
click at [201, 302] on div "Fiberglass Pools" at bounding box center [179, 295] width 98 height 13
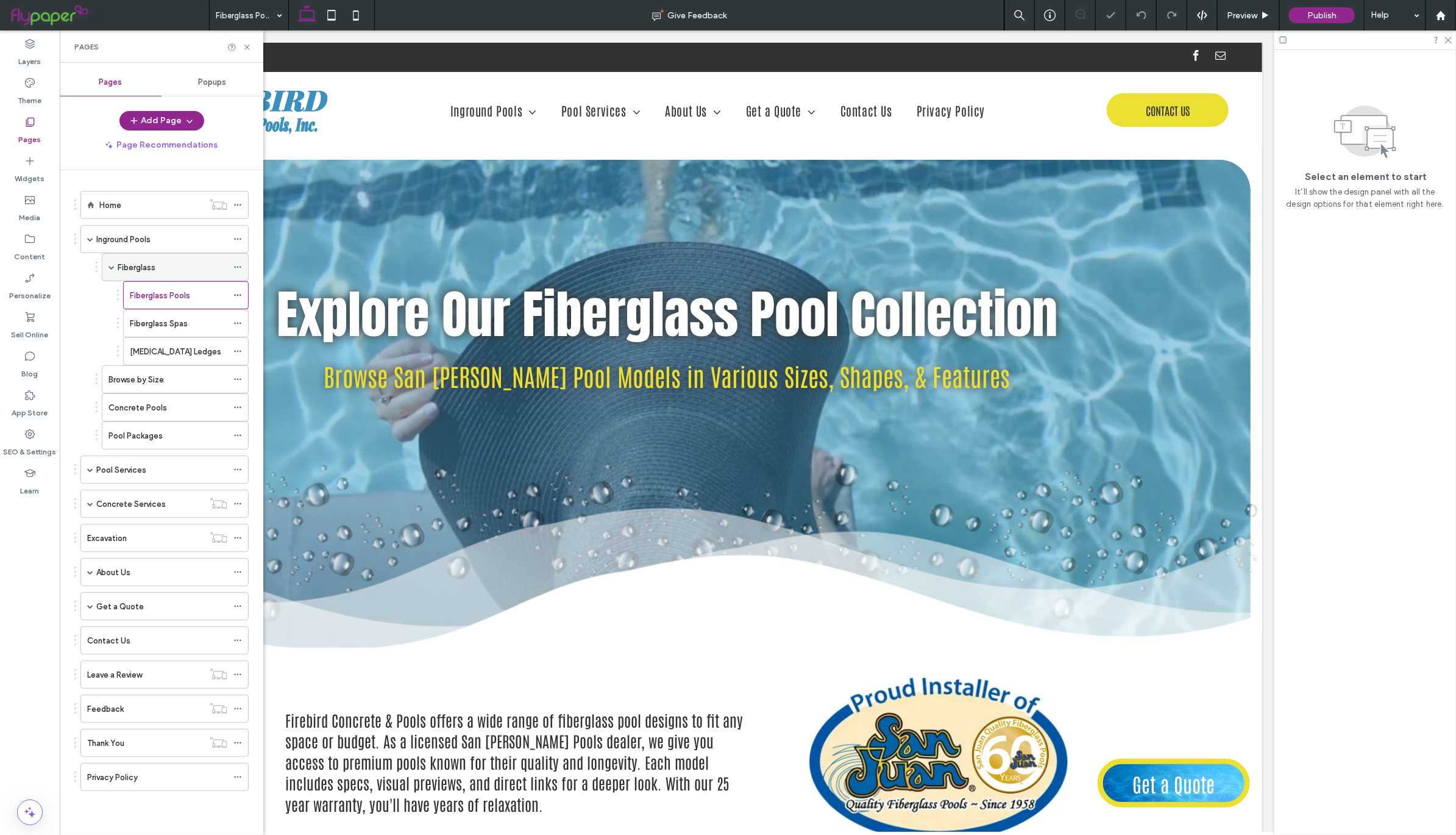
click at [193, 268] on div "Fiberglass" at bounding box center [172, 267] width 110 height 13
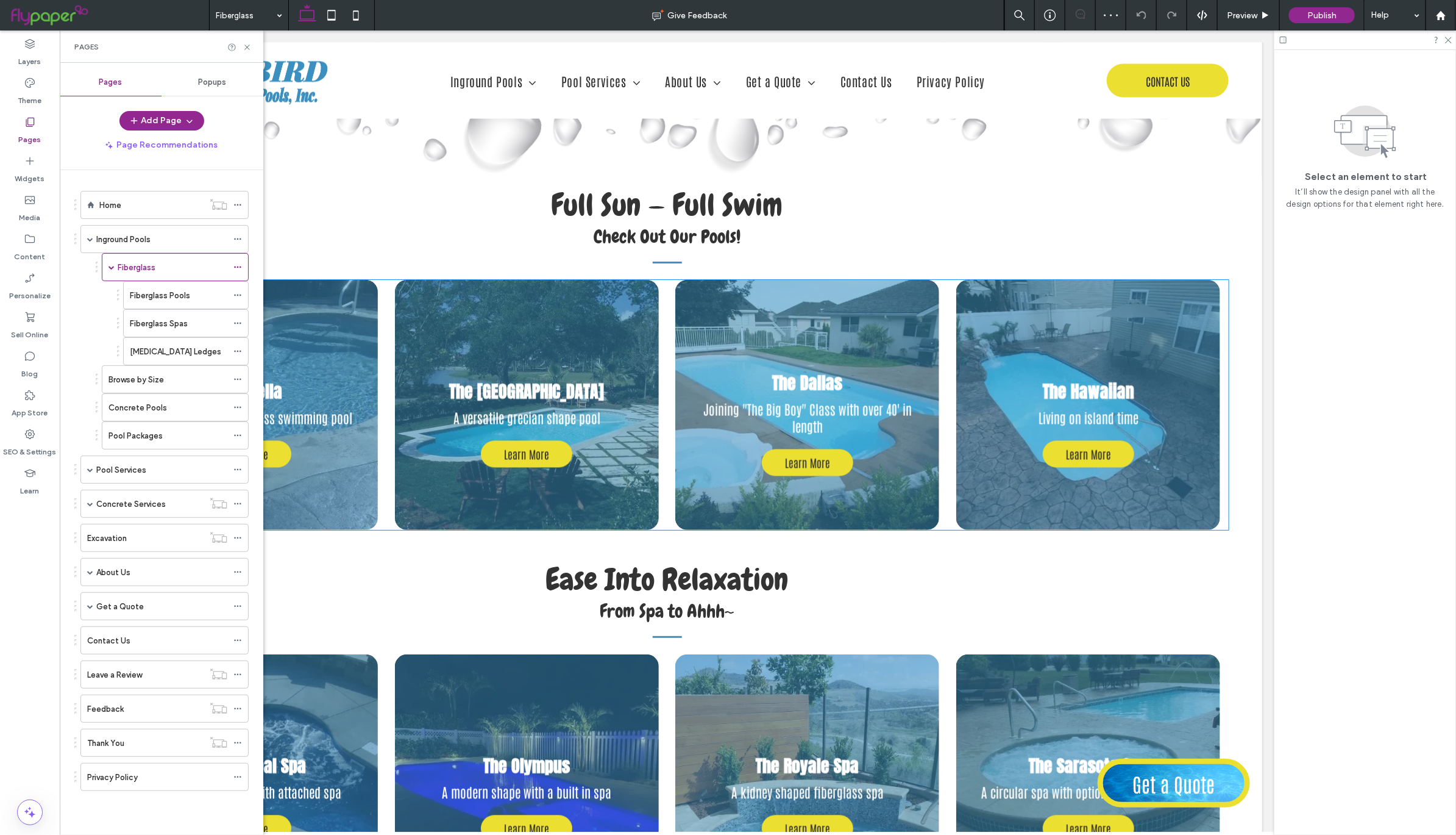
scroll to position [1731, 0]
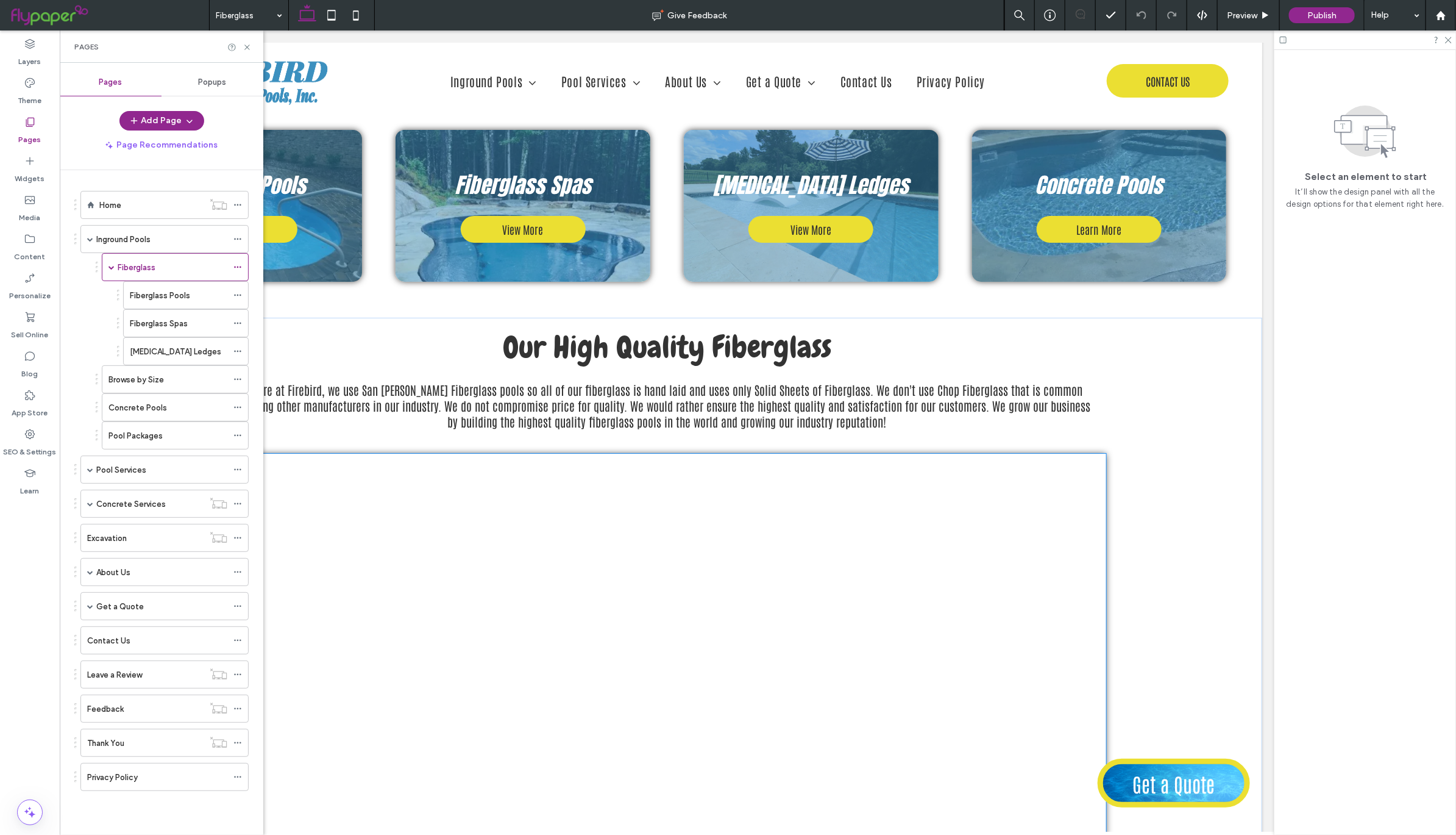
scroll to position [2519, 0]
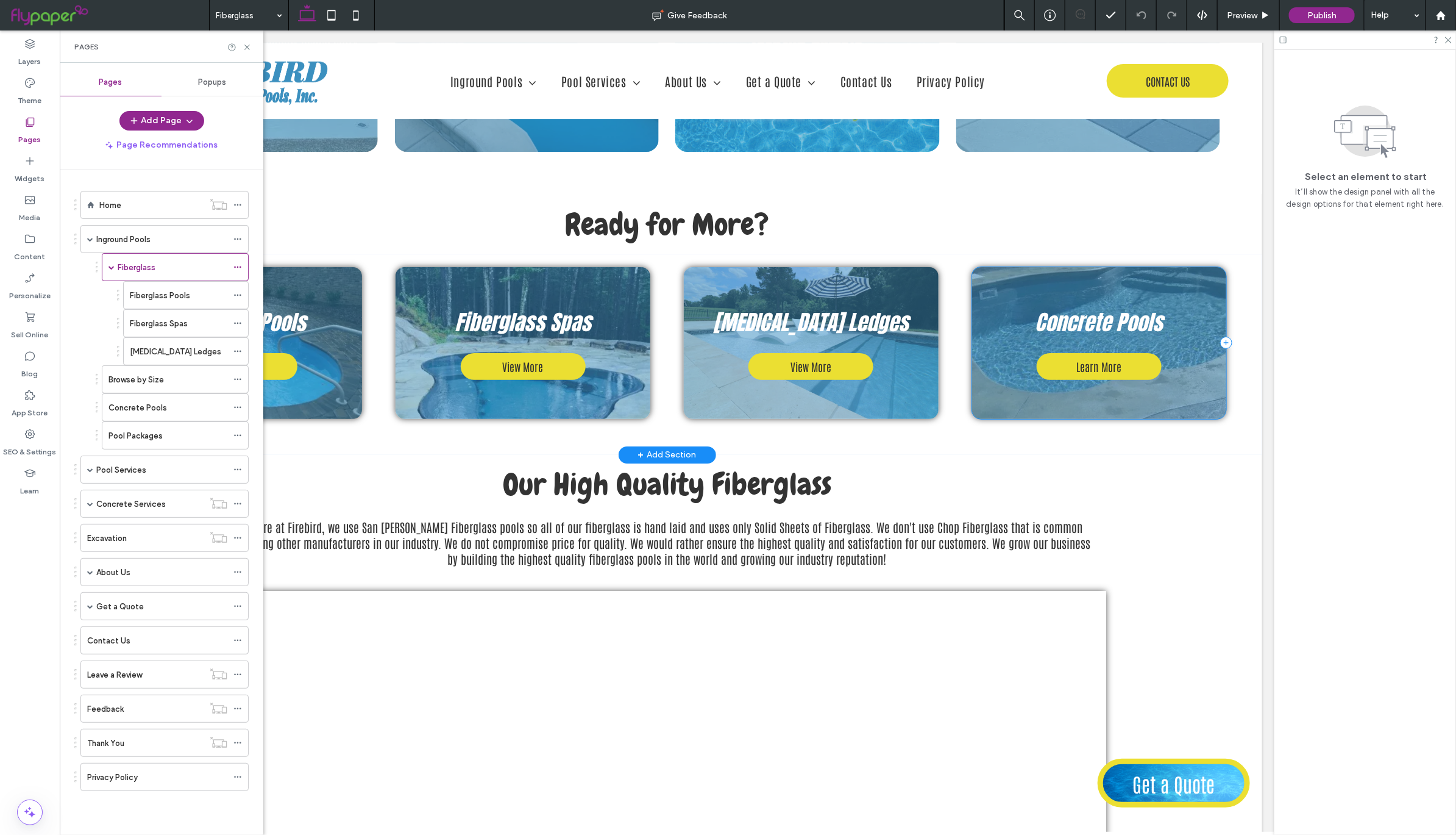
click at [1168, 358] on div "Concrete Pools Learn More" at bounding box center [1099, 342] width 255 height 153
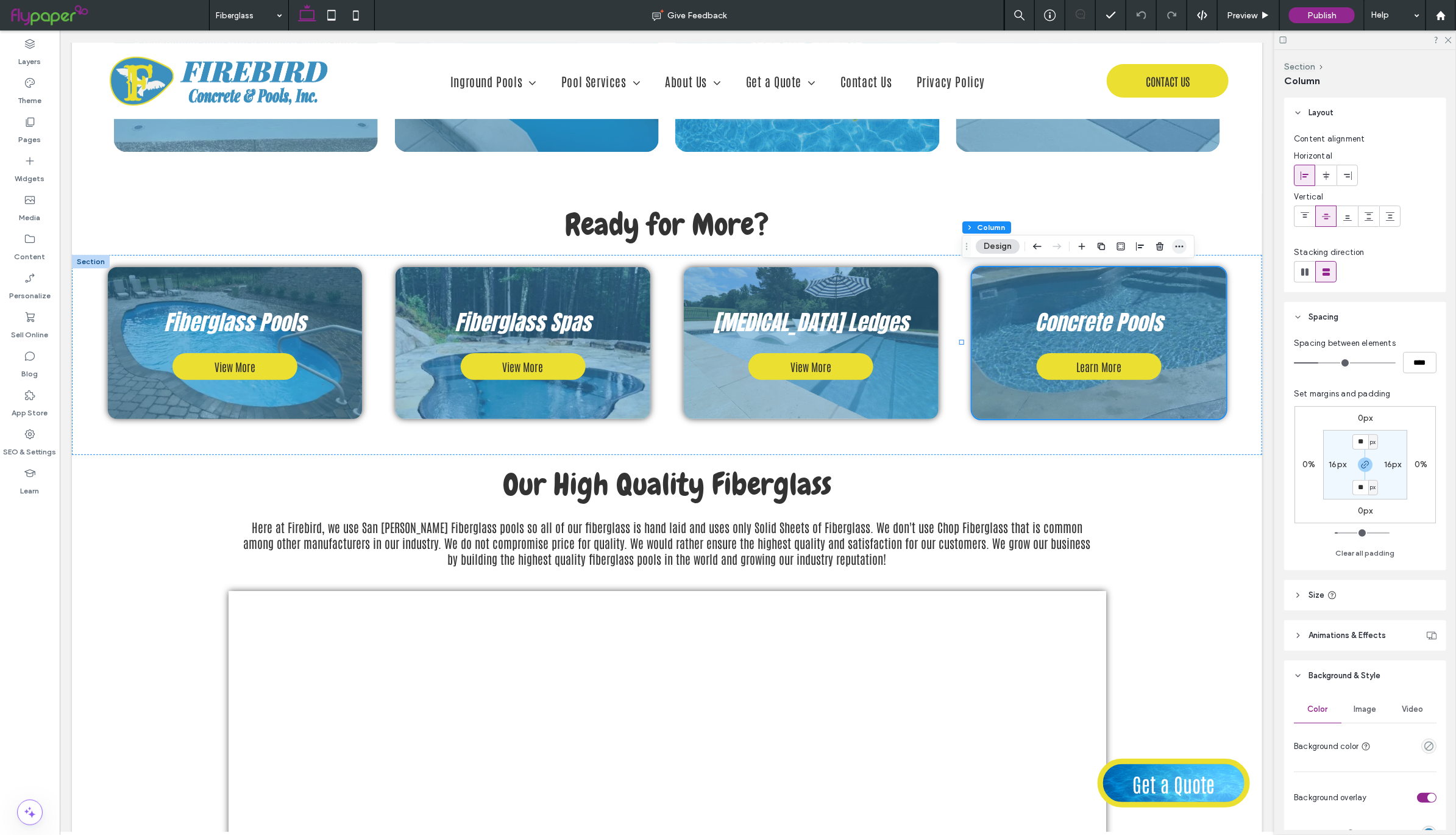
click at [1178, 248] on icon "button" at bounding box center [1179, 247] width 10 height 10
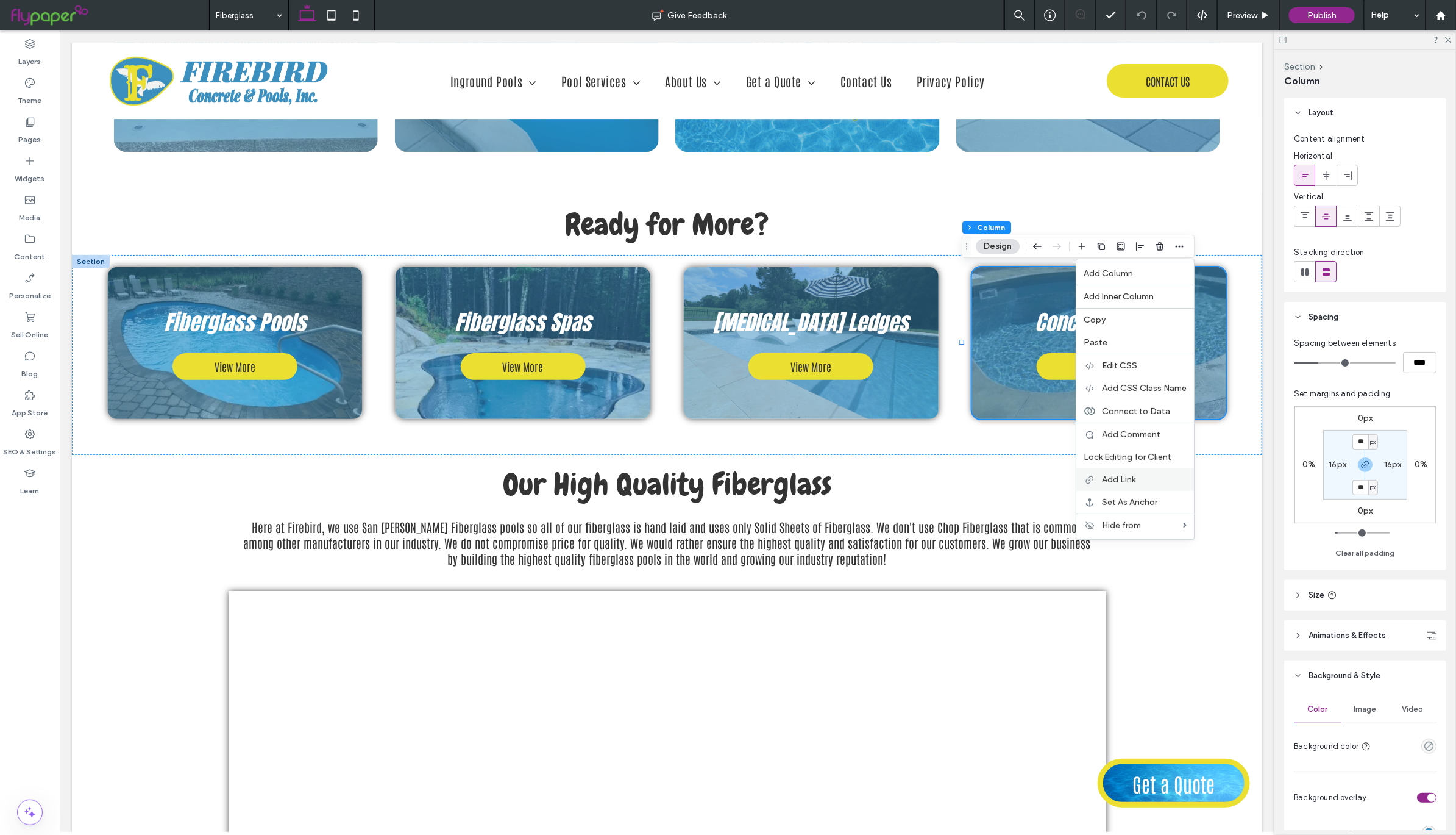
click at [1135, 476] on span "Add Link" at bounding box center [1119, 480] width 33 height 11
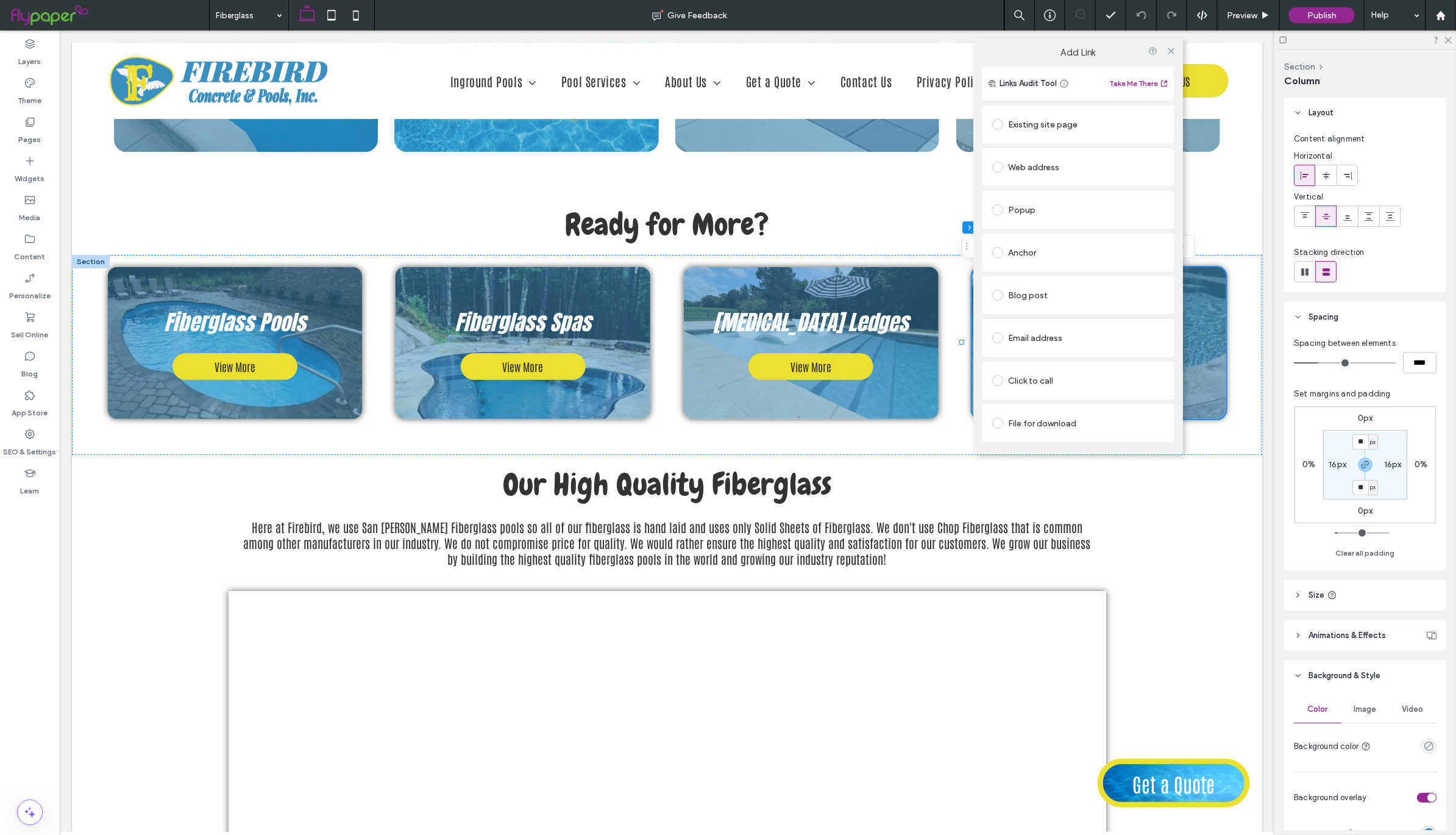
click at [1001, 123] on span at bounding box center [998, 124] width 11 height 11
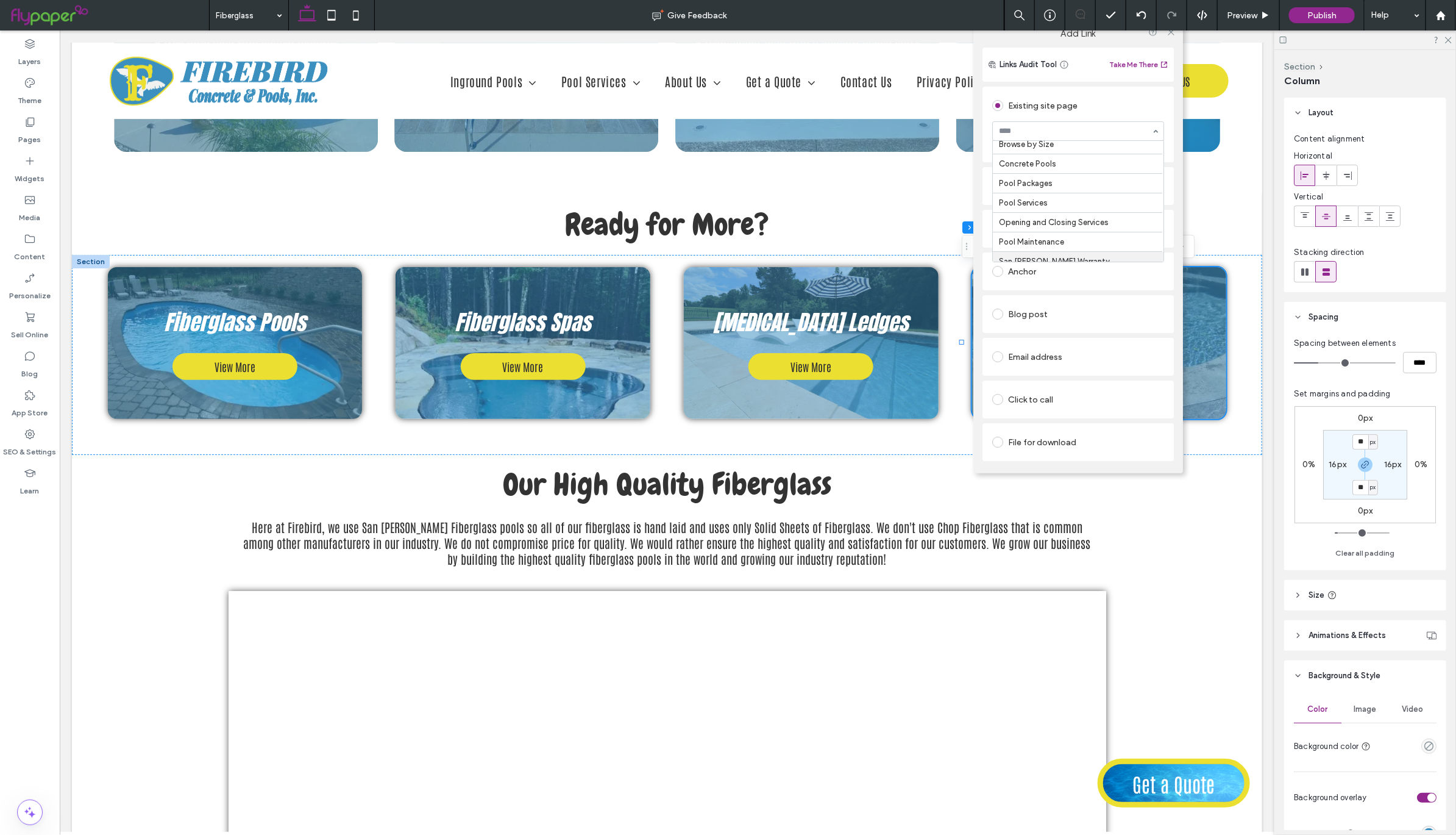
scroll to position [108, 0]
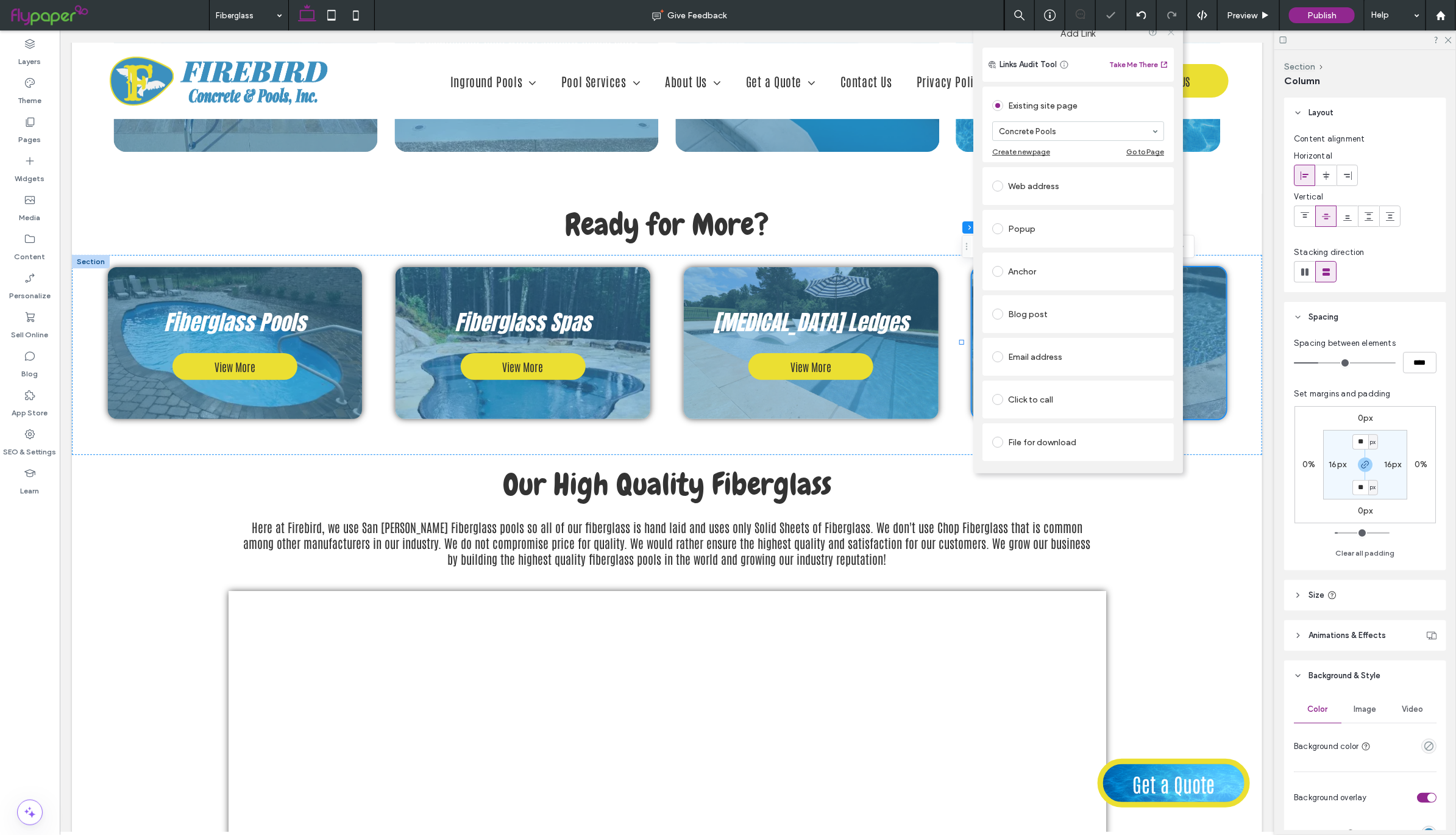
click at [1170, 33] on icon at bounding box center [1171, 32] width 9 height 9
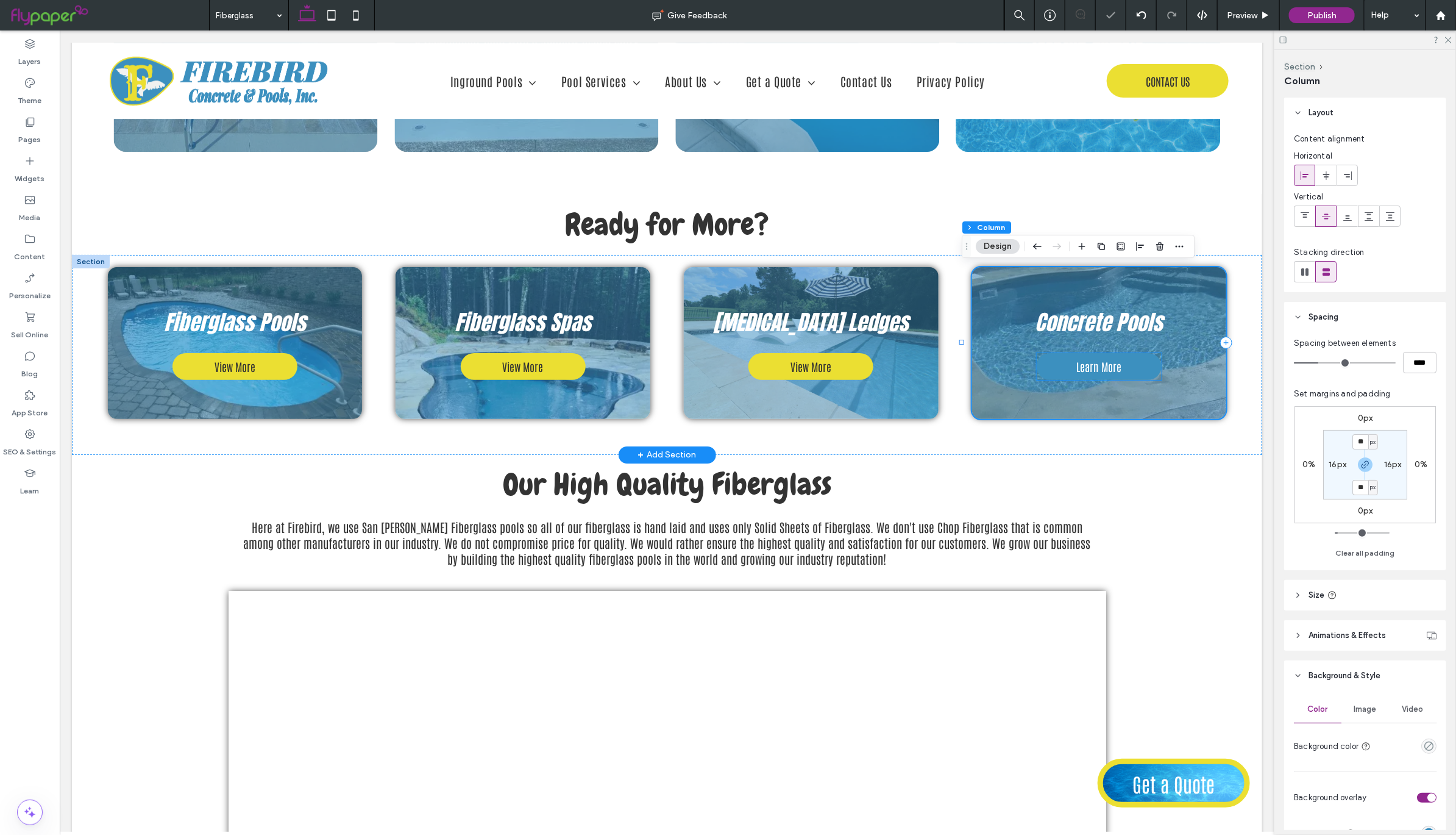
click at [1082, 363] on span "Learn More" at bounding box center [1098, 366] width 45 height 15
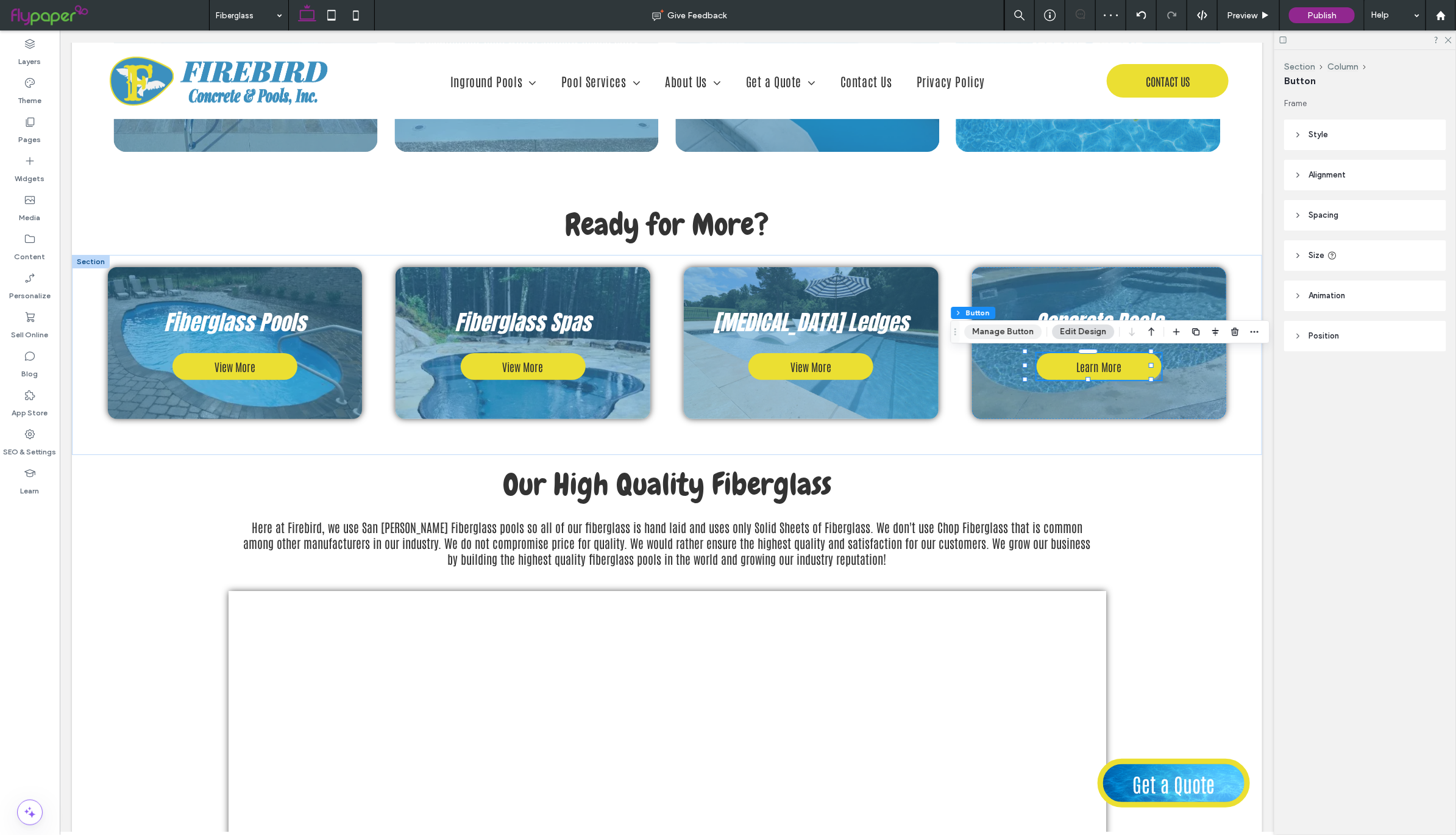
click at [996, 332] on button "Manage Button" at bounding box center [1003, 332] width 77 height 15
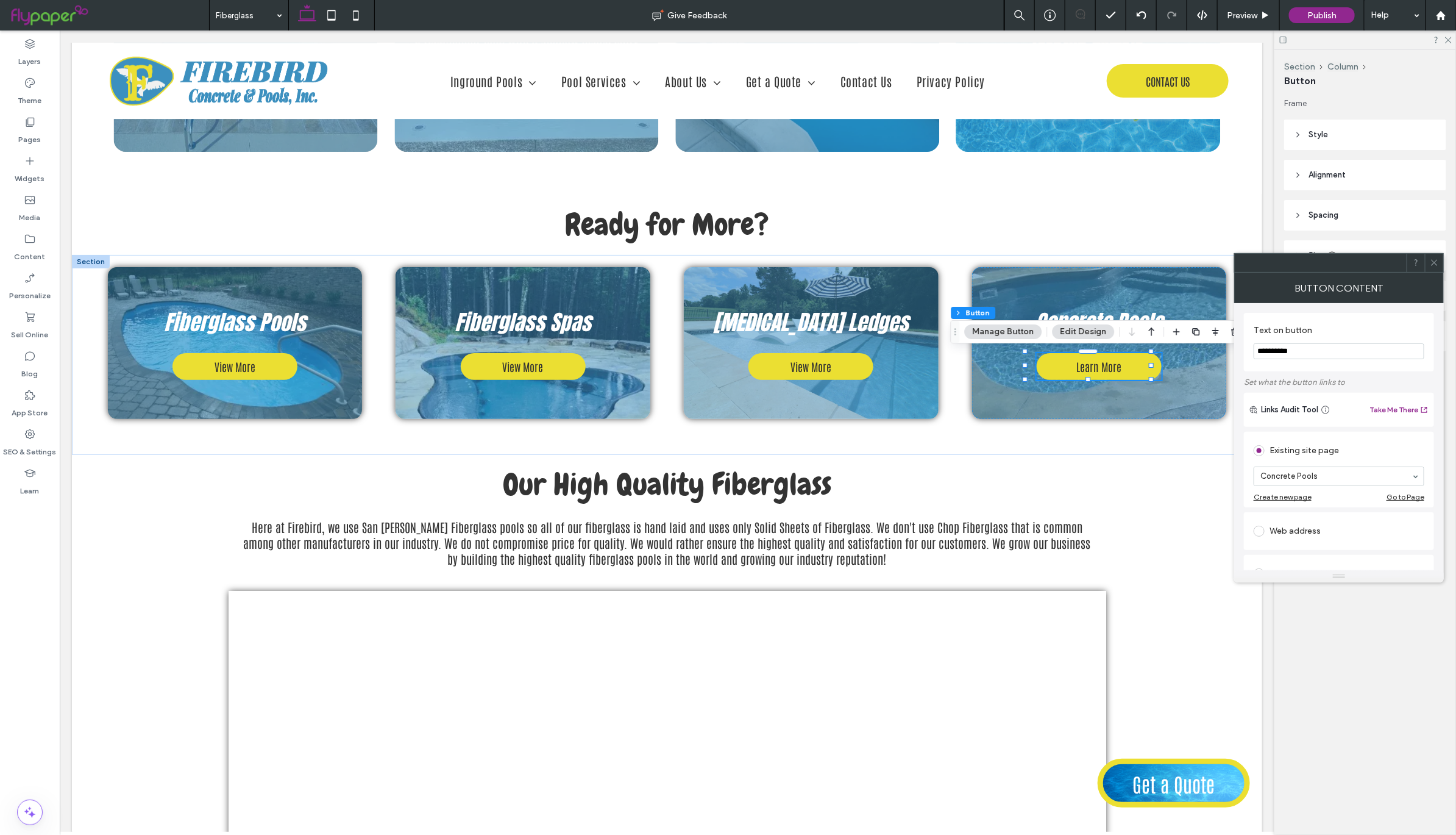
click at [1438, 261] on div at bounding box center [1434, 263] width 19 height 19
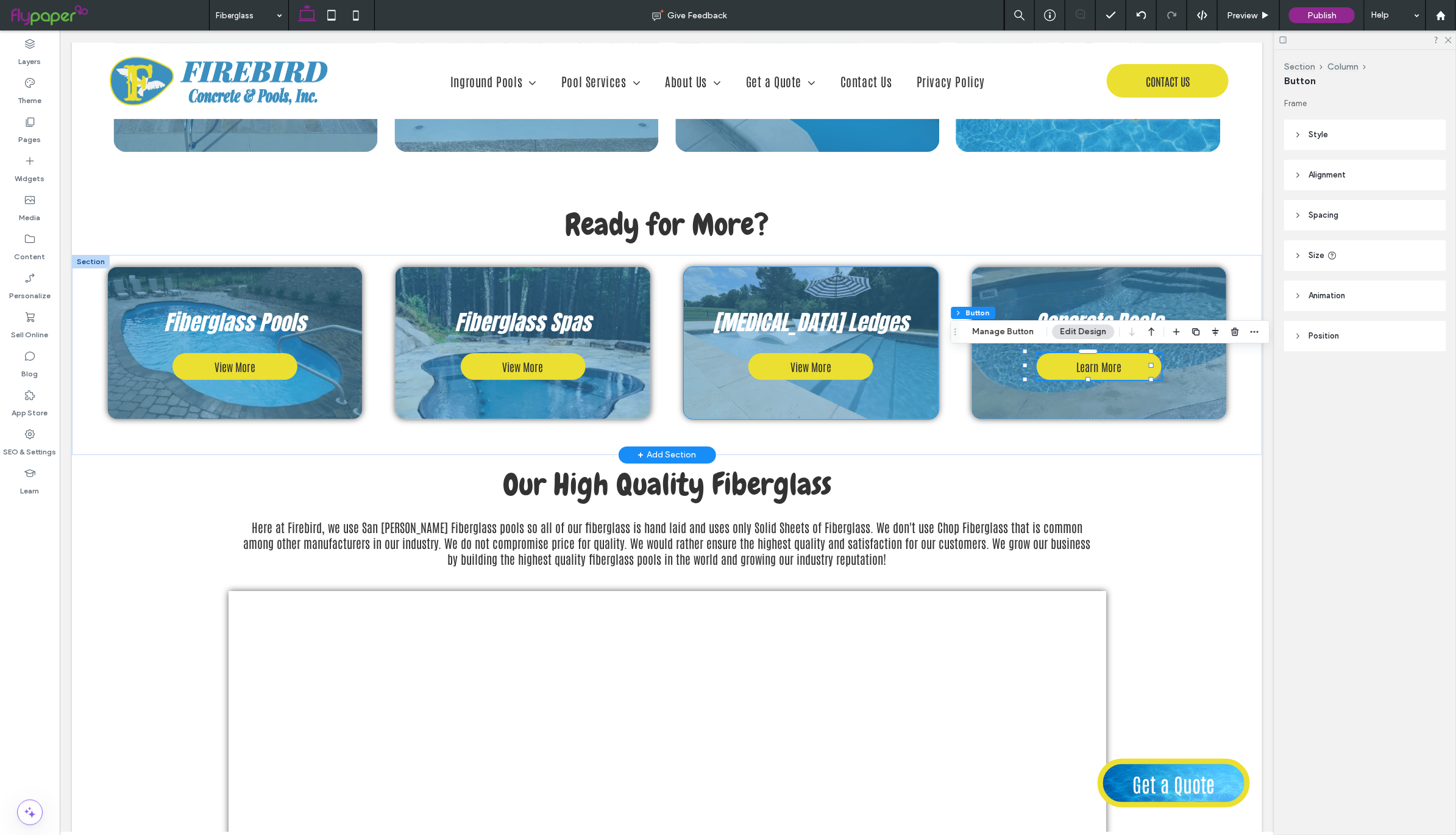
click at [904, 362] on div "Tanning Ledges View More" at bounding box center [810, 342] width 255 height 153
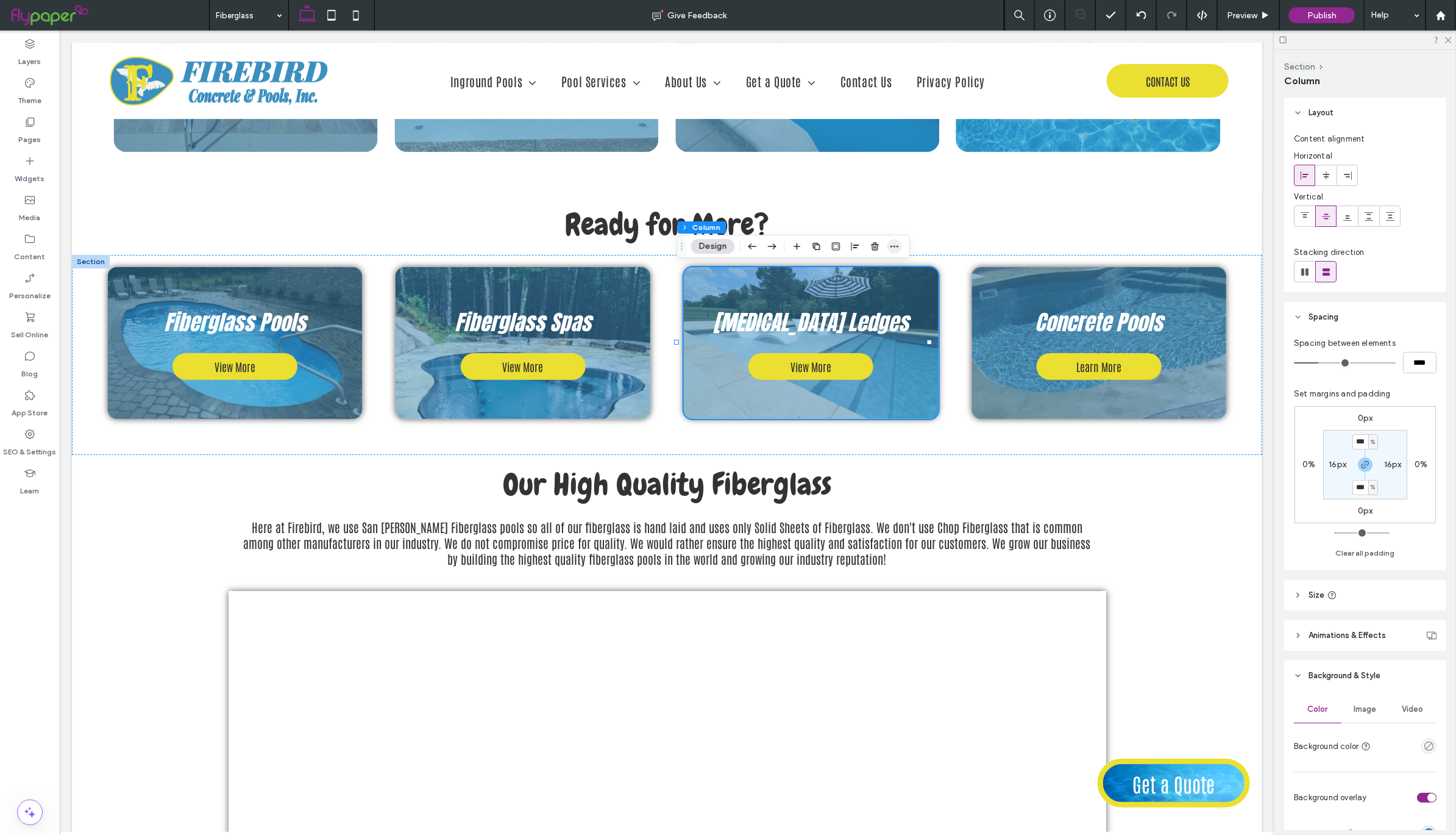
click at [890, 240] on span "button" at bounding box center [894, 247] width 15 height 15
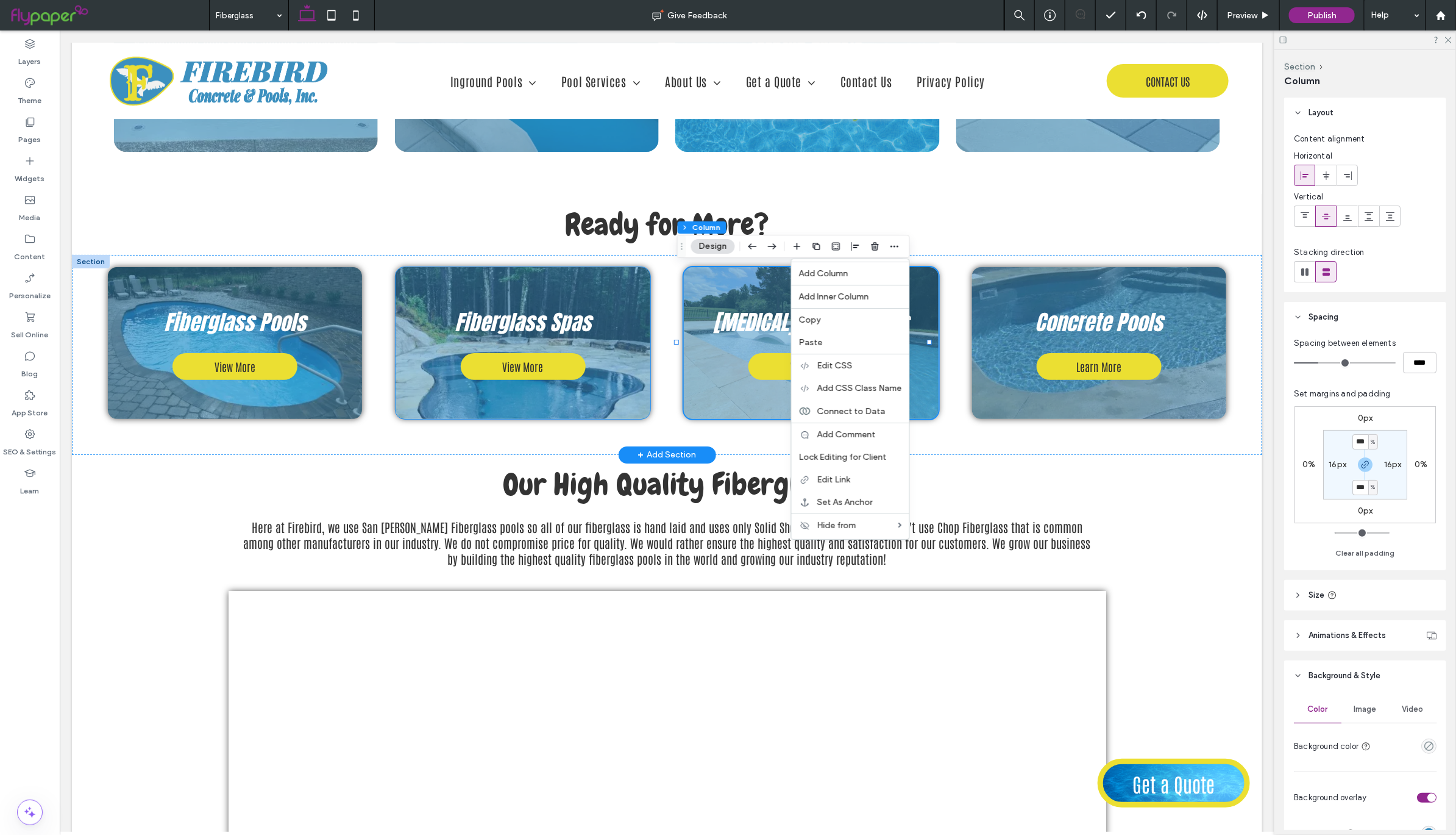
click at [615, 288] on div "Fiberglass Spas View More" at bounding box center [522, 342] width 255 height 153
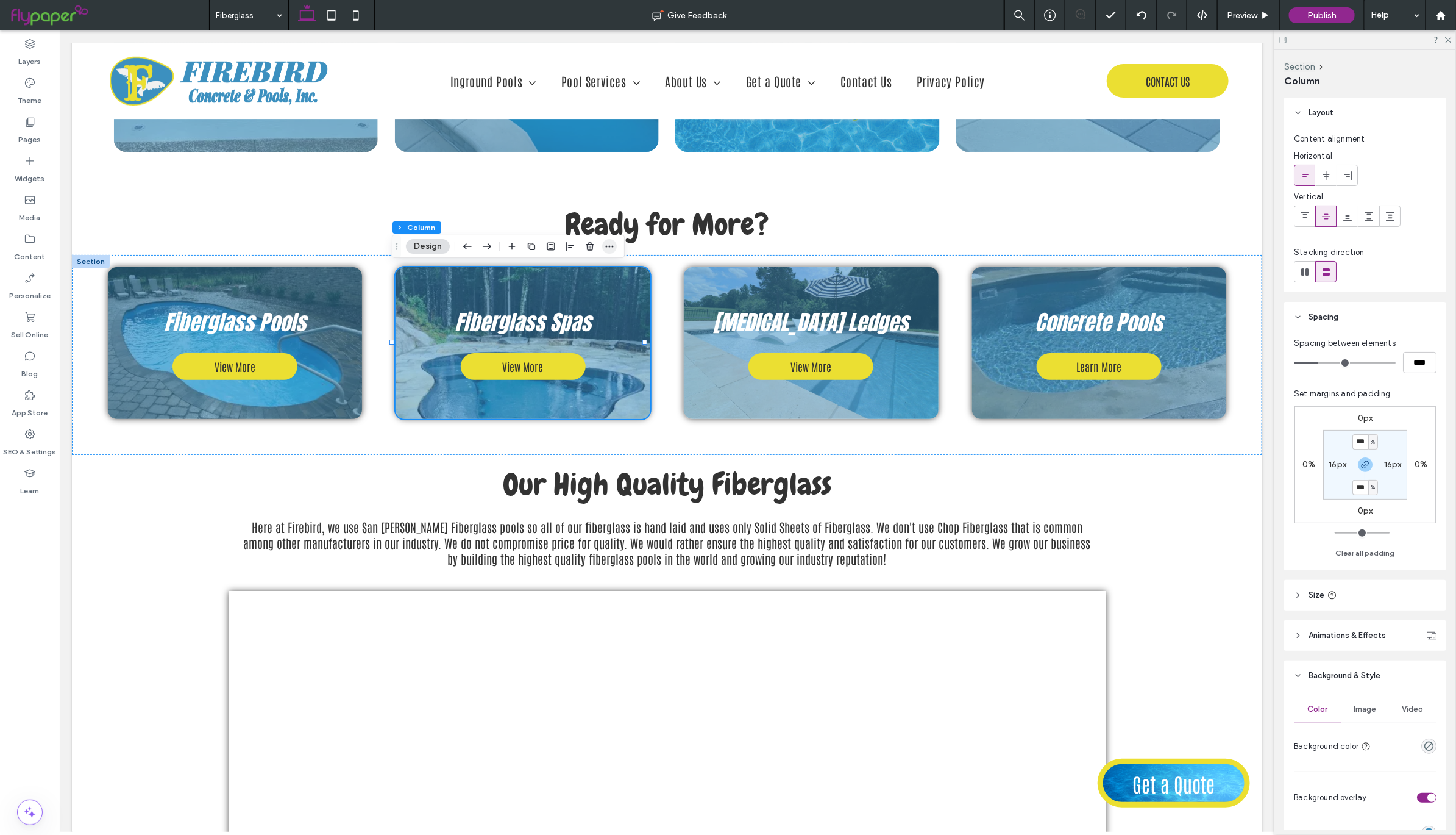
click at [612, 247] on icon "button" at bounding box center [610, 247] width 10 height 10
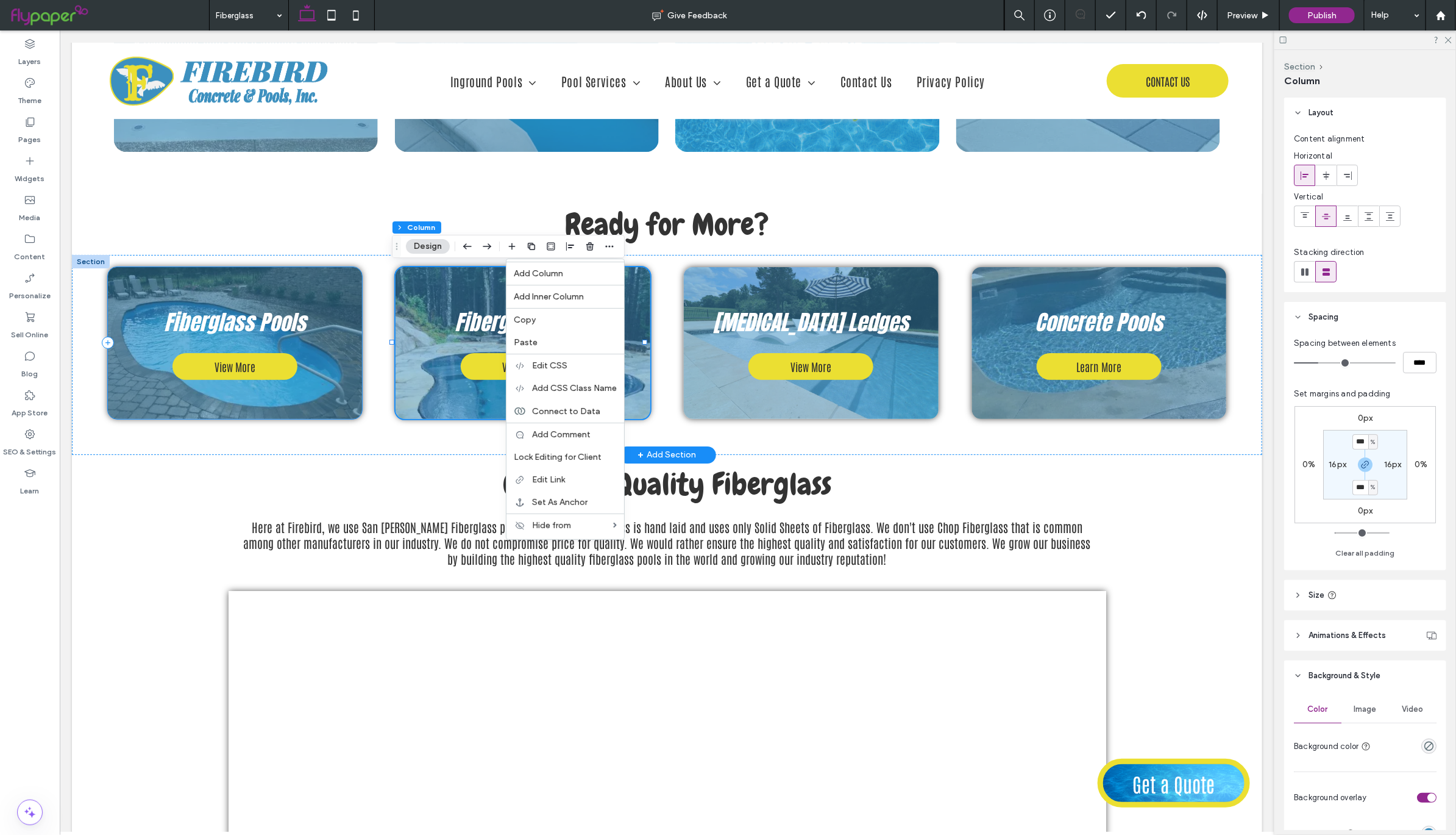
click at [333, 271] on div "Fiberglass Pools View More" at bounding box center [235, 342] width 255 height 153
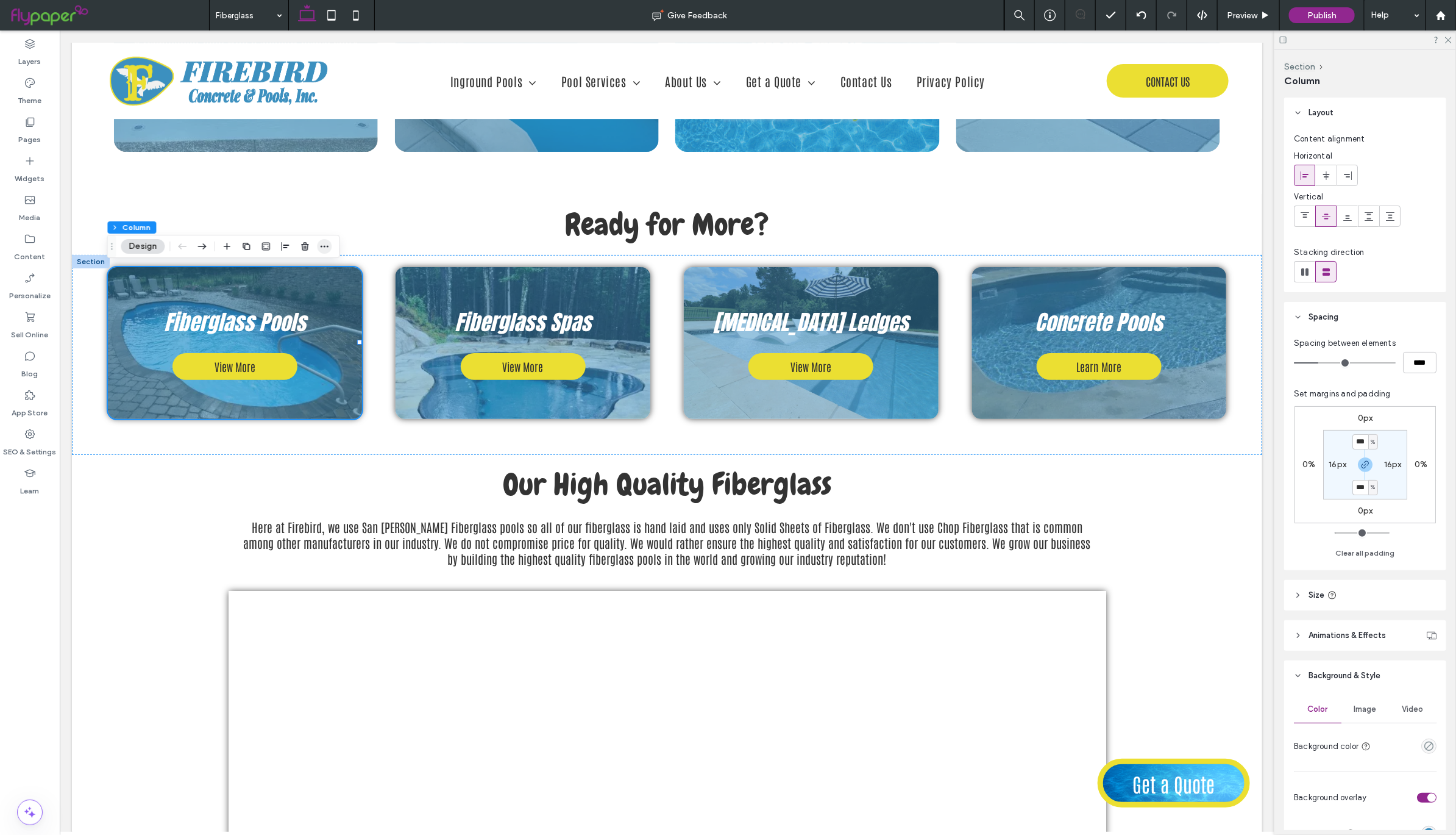
click at [322, 248] on icon "button" at bounding box center [324, 247] width 10 height 10
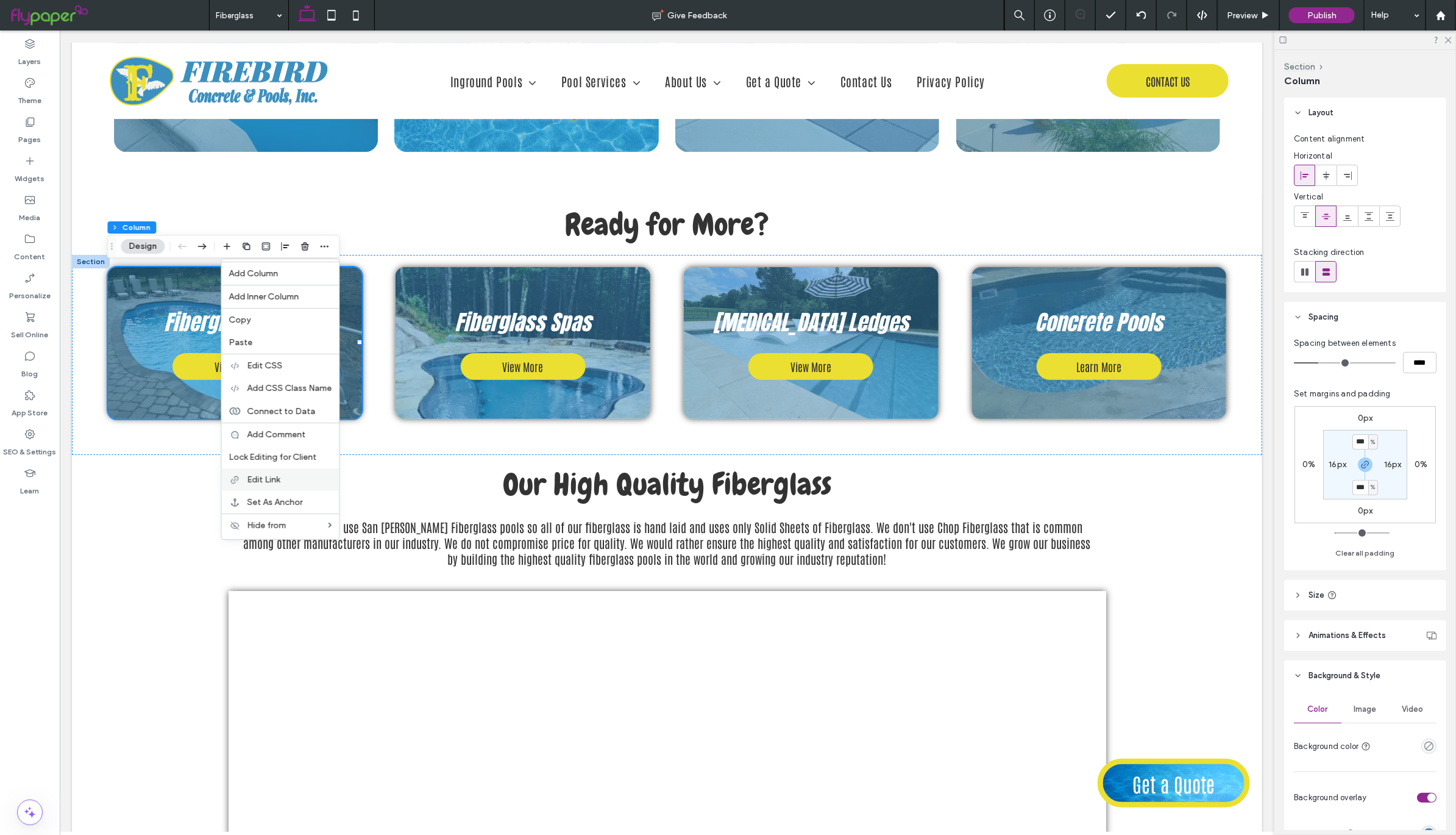
click at [274, 482] on span "Edit Link" at bounding box center [263, 480] width 33 height 11
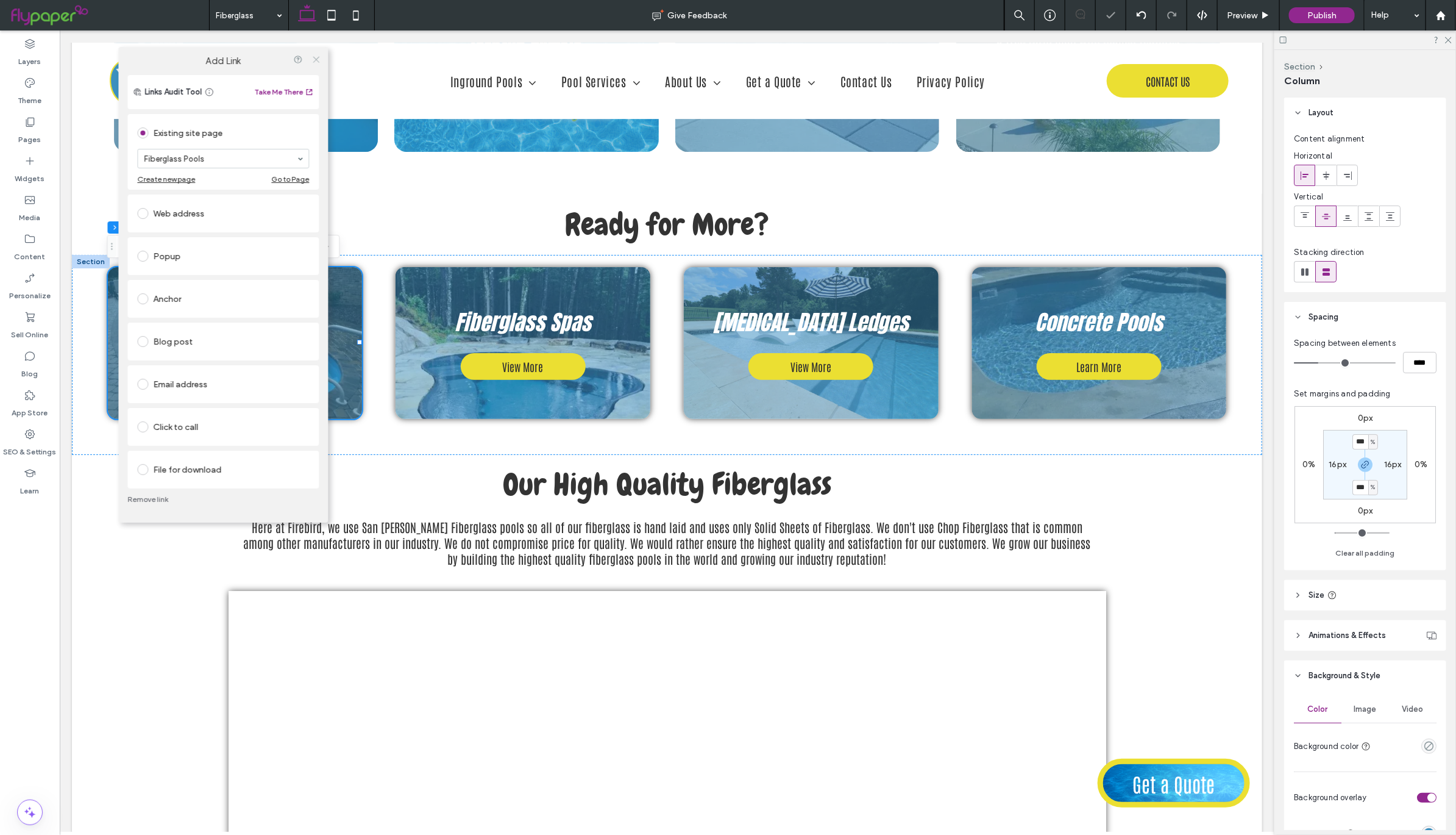
click at [319, 57] on use at bounding box center [316, 59] width 6 height 6
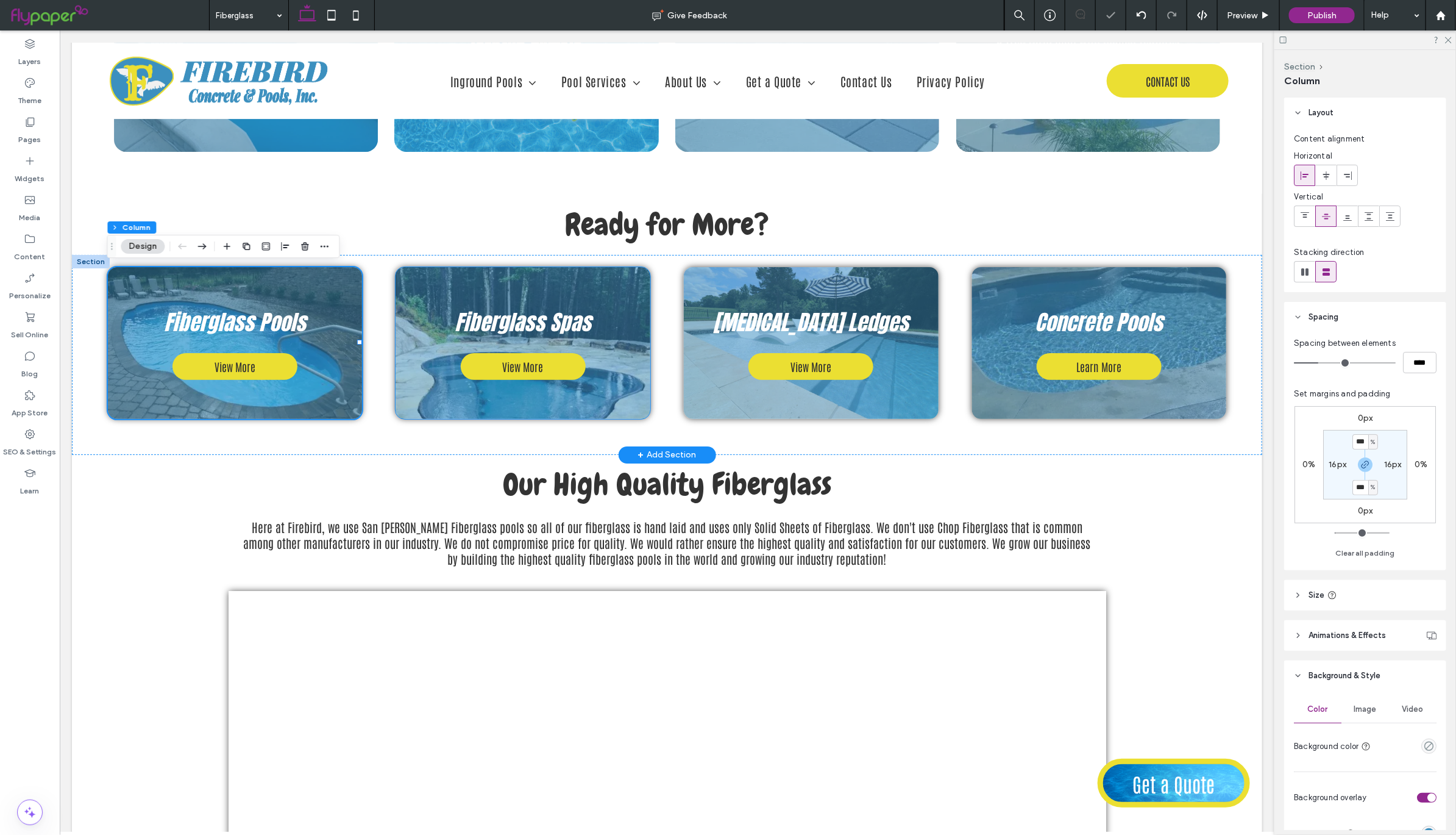
click at [612, 280] on div "Fiberglass Spas View More" at bounding box center [522, 342] width 255 height 153
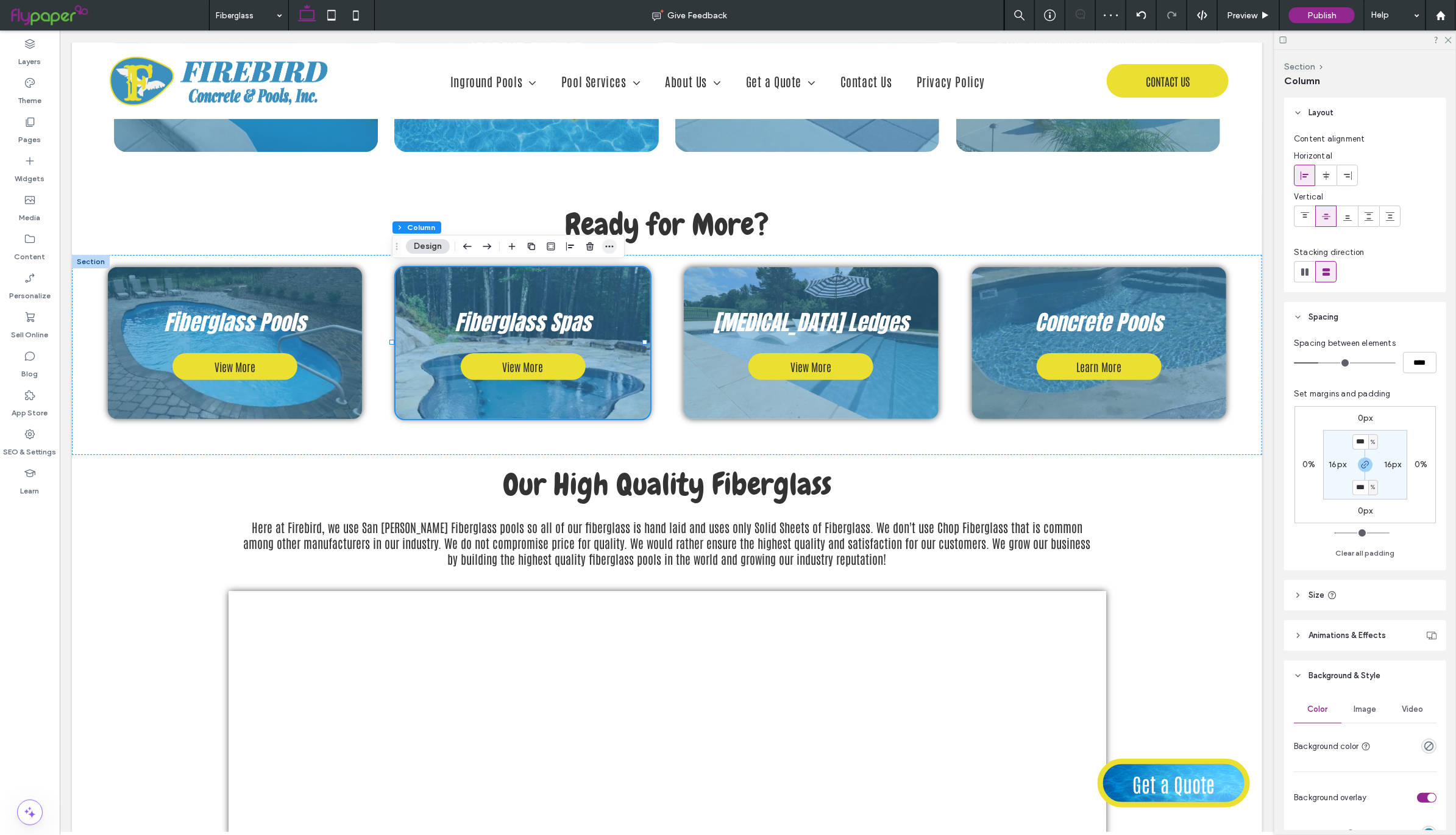
click at [610, 246] on use "button" at bounding box center [610, 247] width 8 height 2
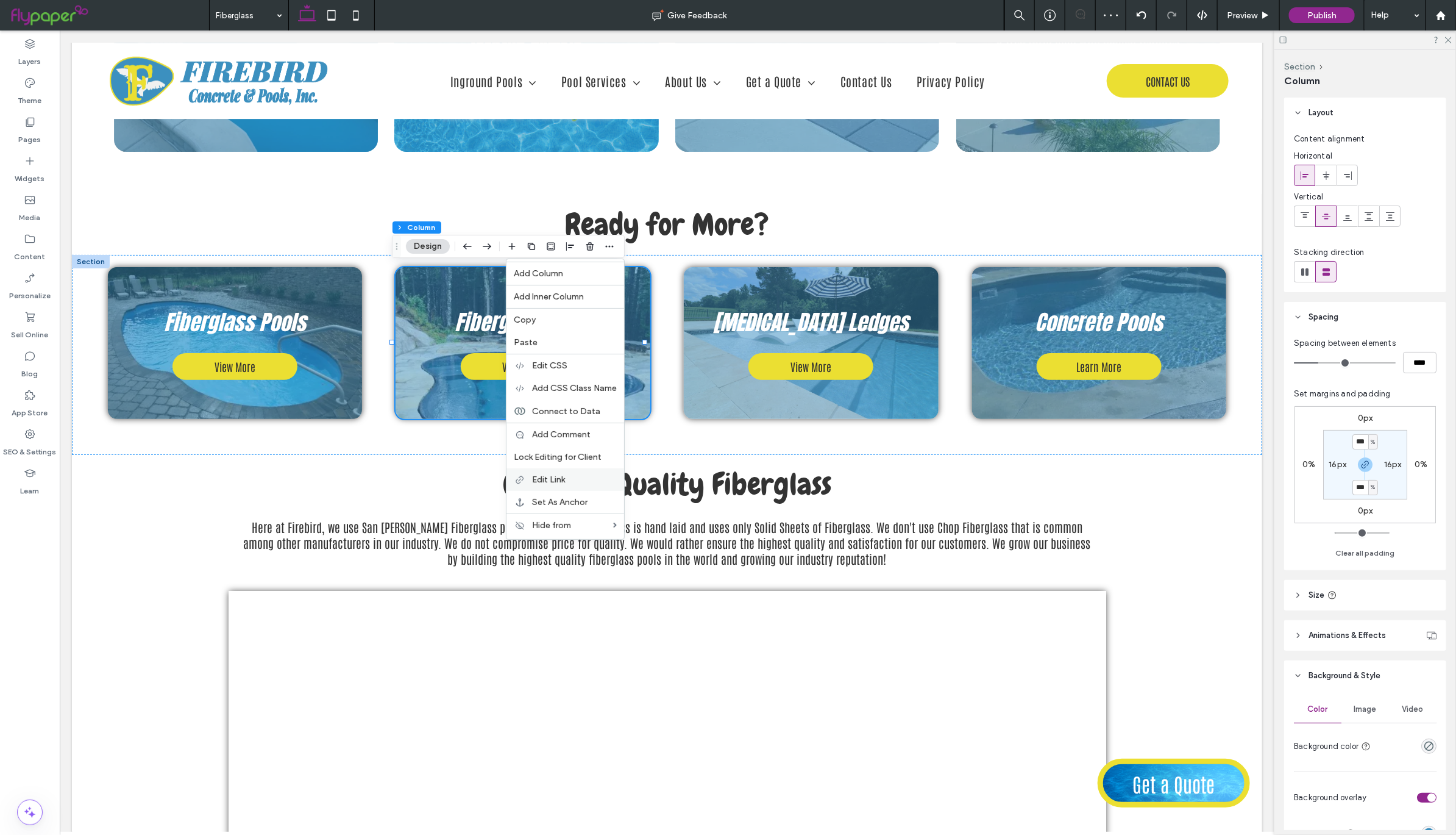
click at [568, 477] on label "Edit Link" at bounding box center [574, 480] width 85 height 11
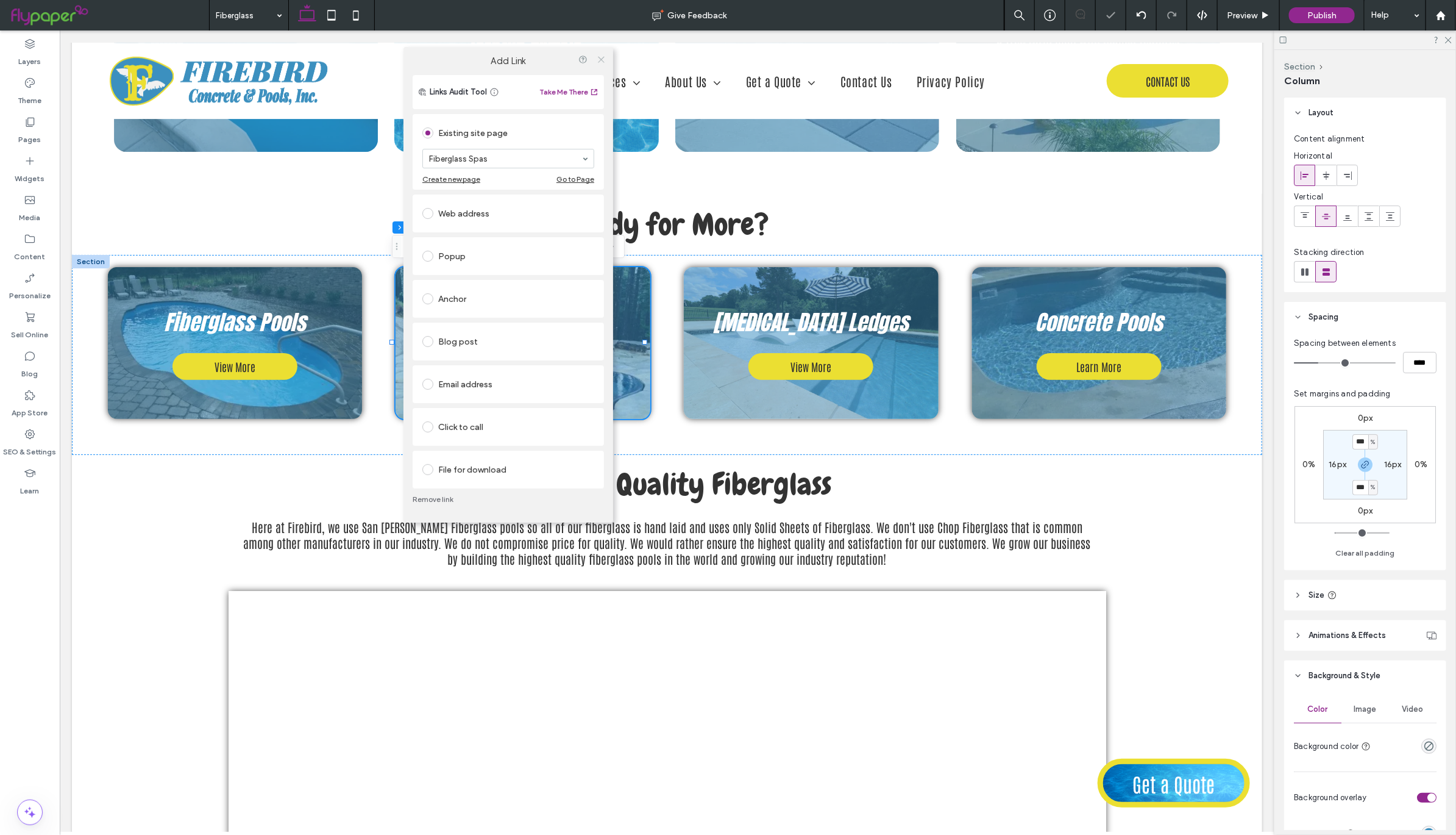
click at [601, 55] on icon at bounding box center [601, 59] width 9 height 9
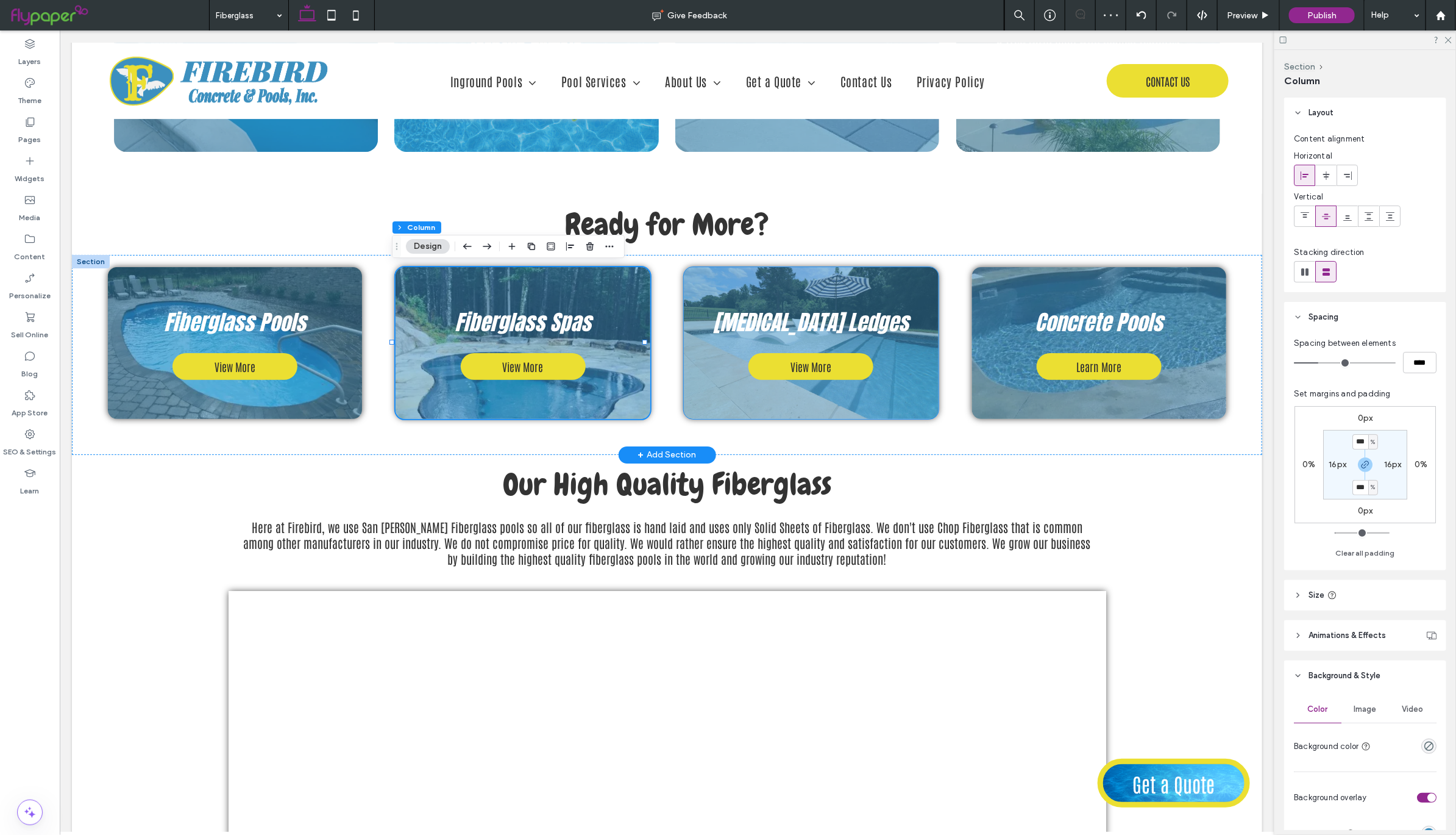
click at [888, 306] on h3 "[MEDICAL_DATA] Ledges" at bounding box center [810, 321] width 235 height 32
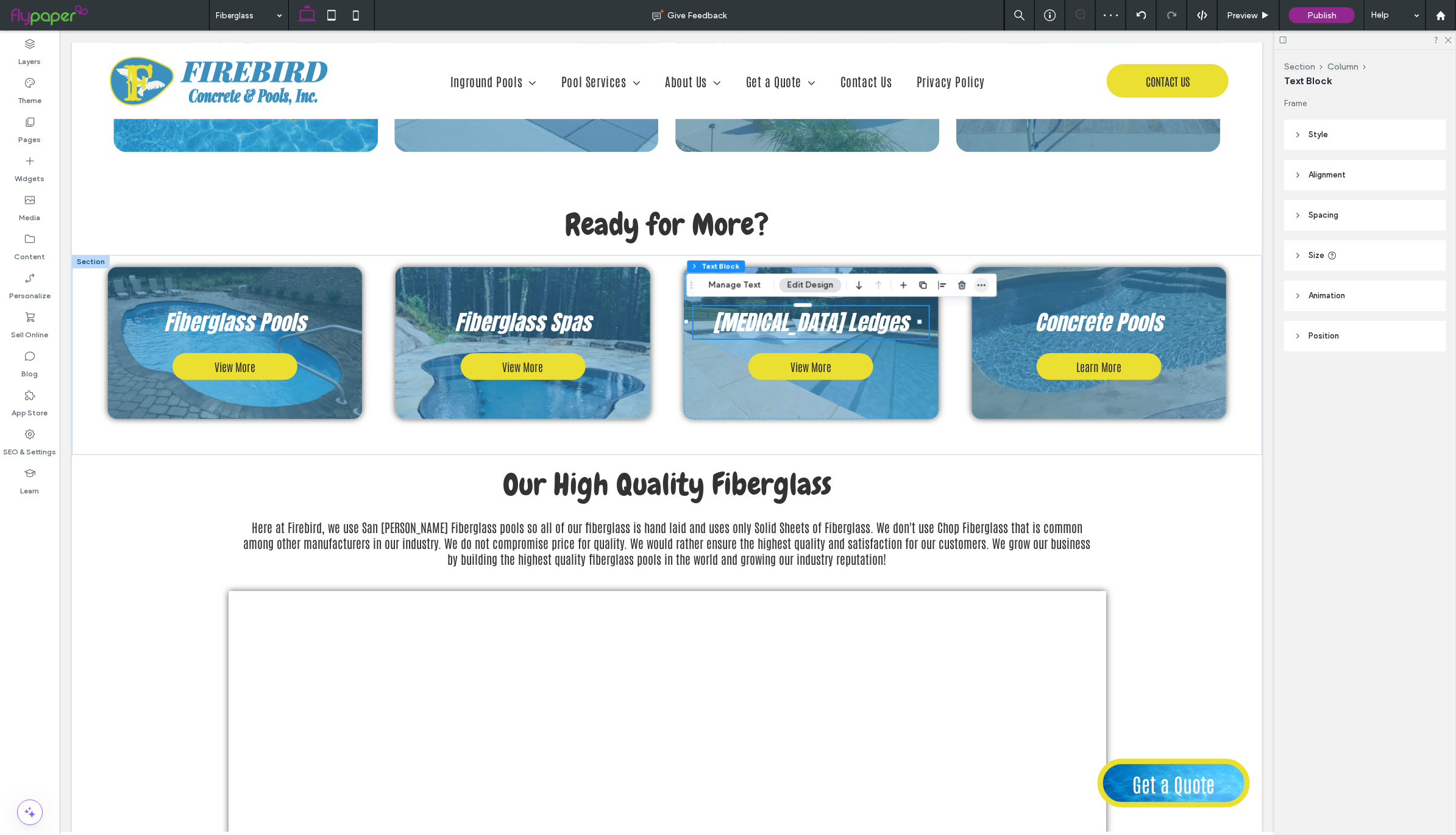
click at [979, 284] on icon "button" at bounding box center [982, 286] width 10 height 10
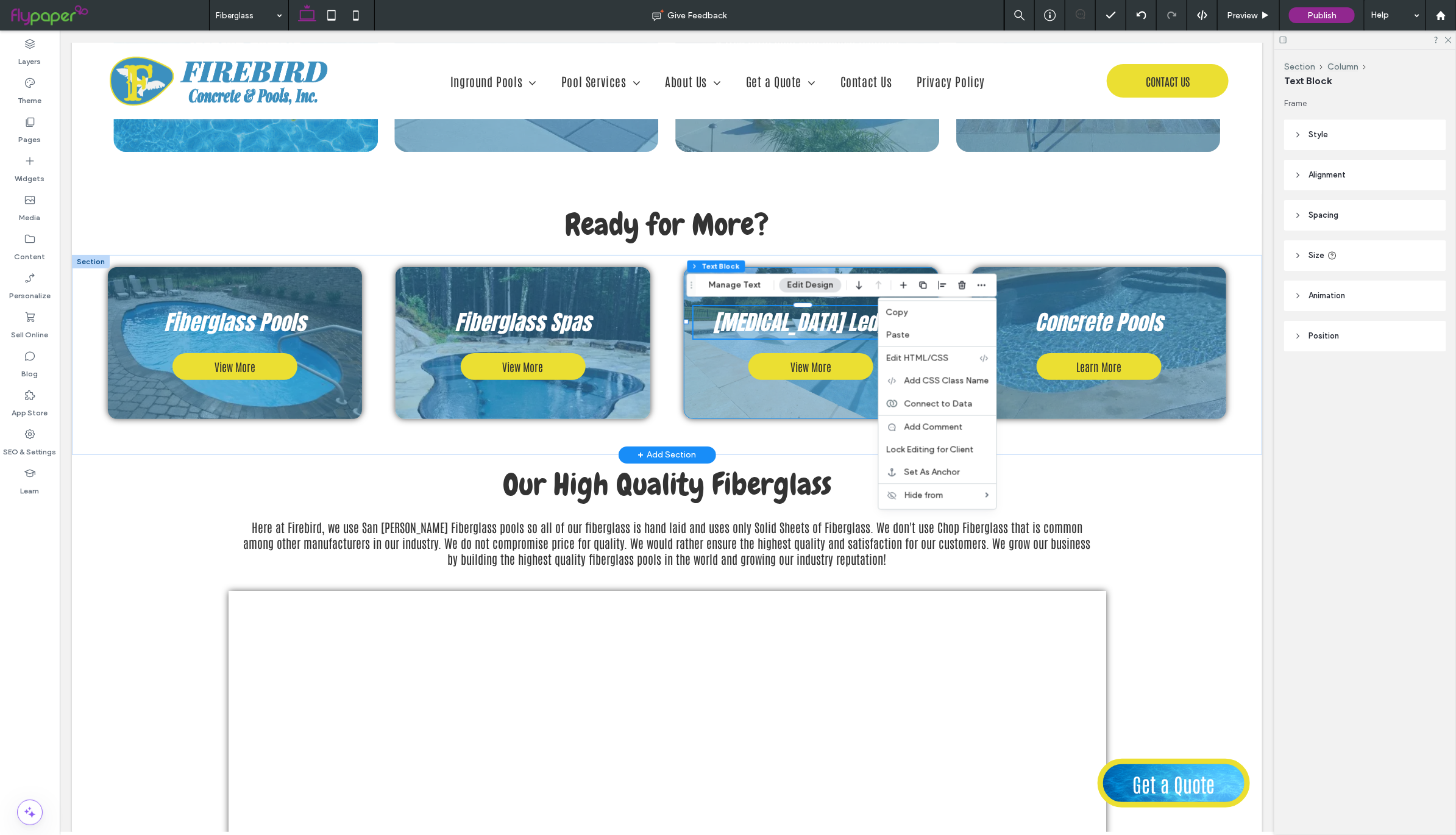
click at [770, 404] on div "Tanning Ledges View More" at bounding box center [810, 342] width 255 height 153
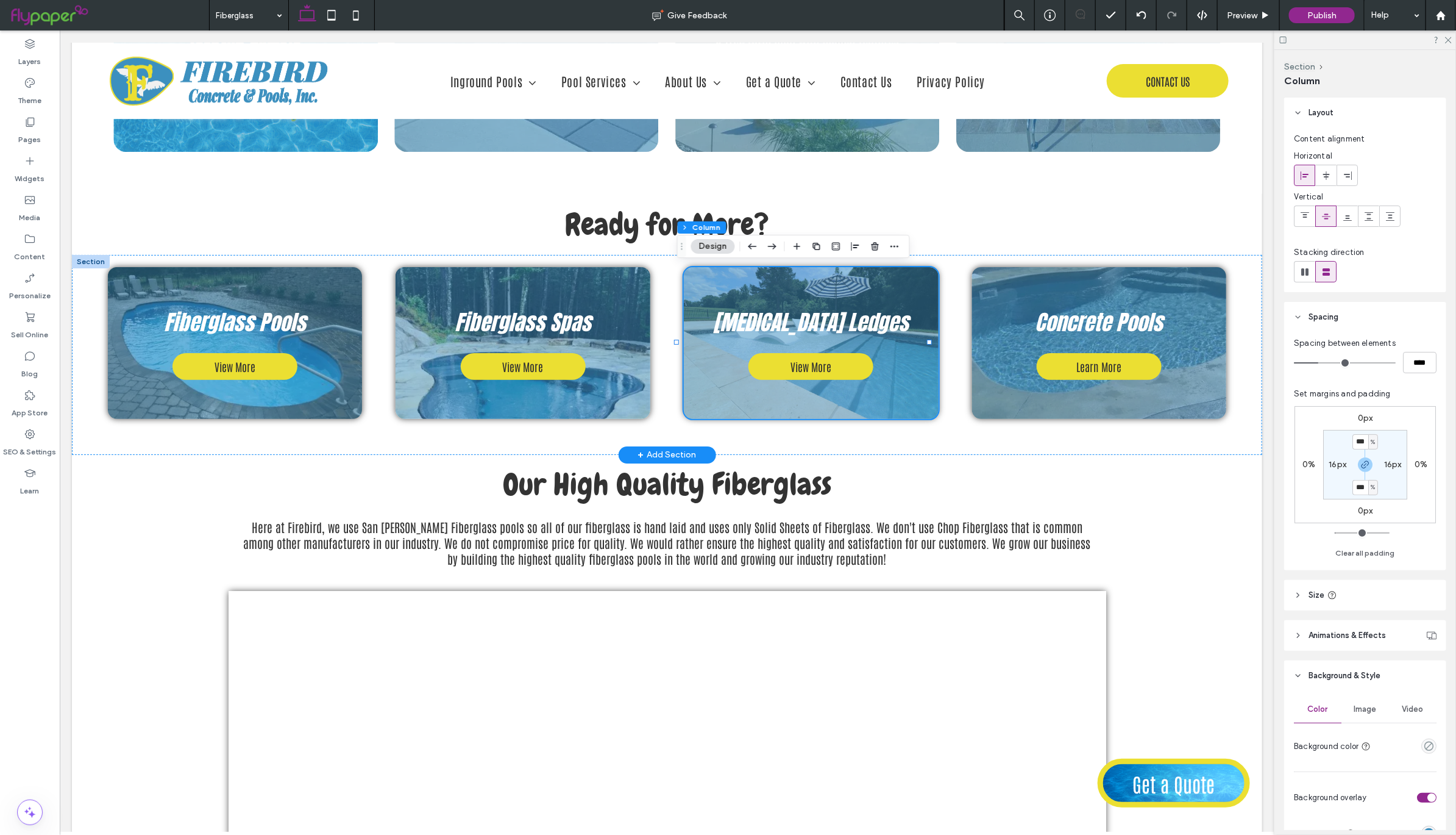
click at [710, 405] on div "Tanning Ledges View More" at bounding box center [810, 342] width 255 height 153
click at [895, 246] on use "button" at bounding box center [894, 247] width 8 height 2
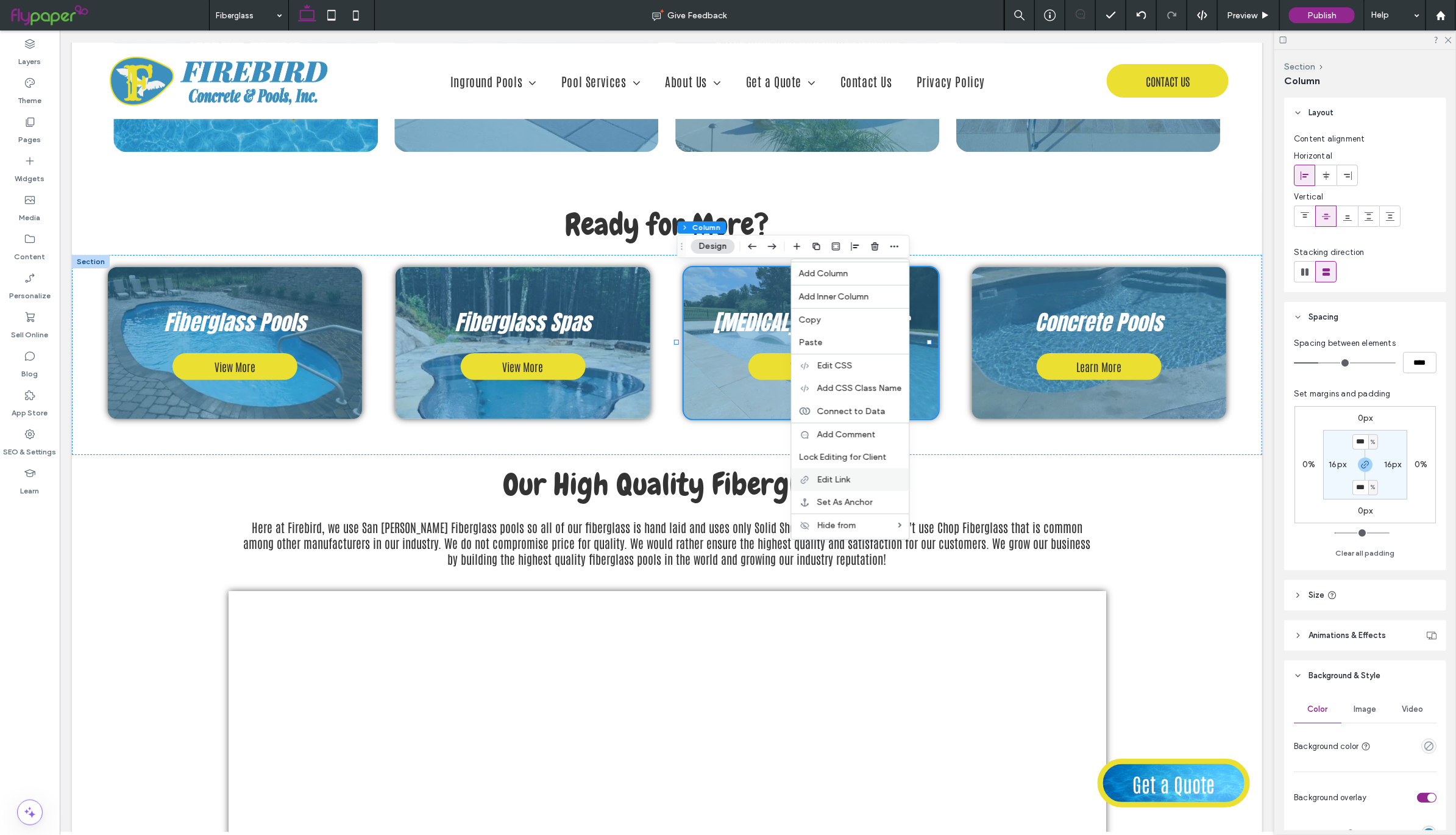
click at [859, 479] on label "Edit Link" at bounding box center [859, 480] width 85 height 11
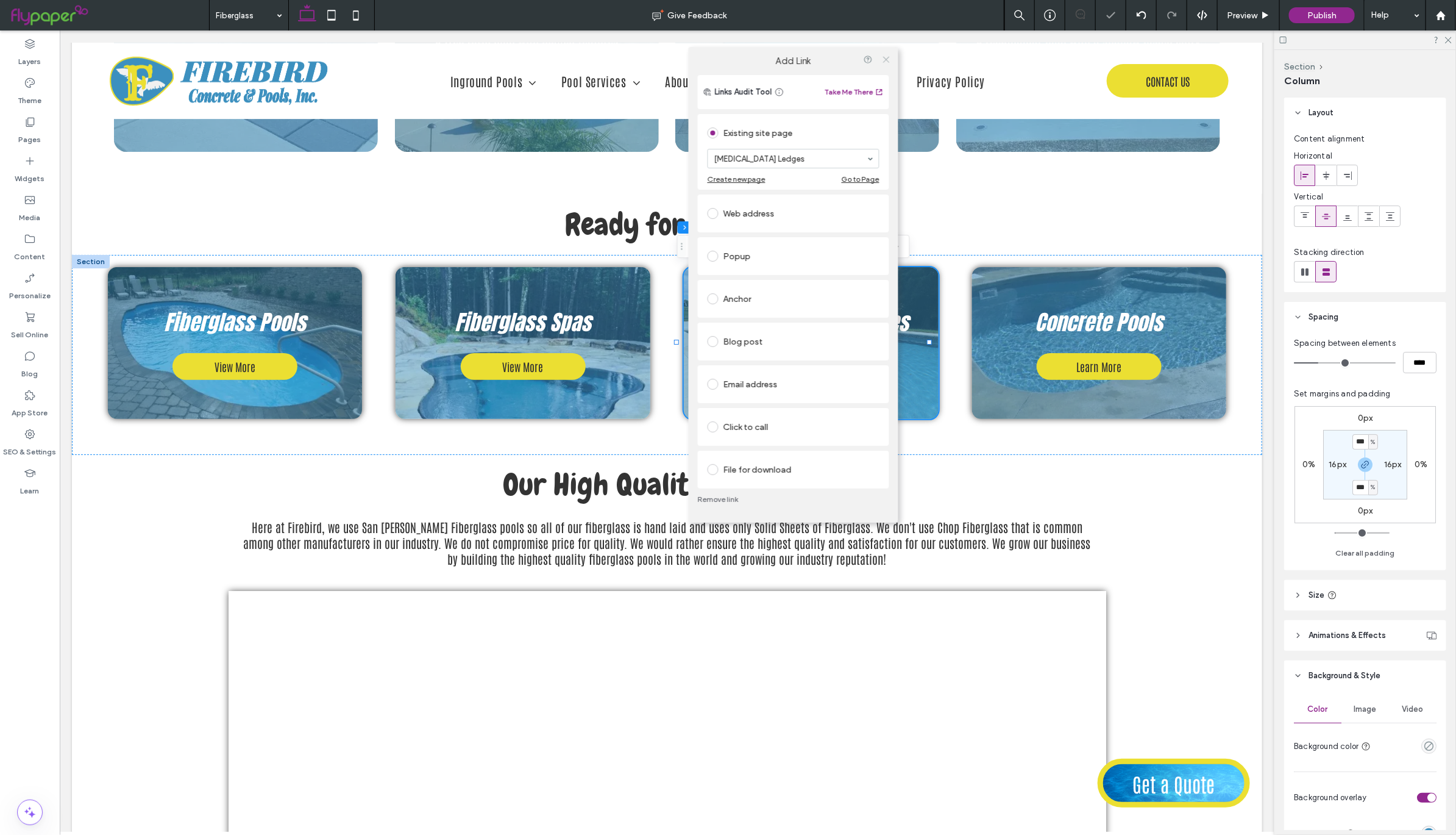
click at [888, 57] on icon at bounding box center [886, 59] width 9 height 9
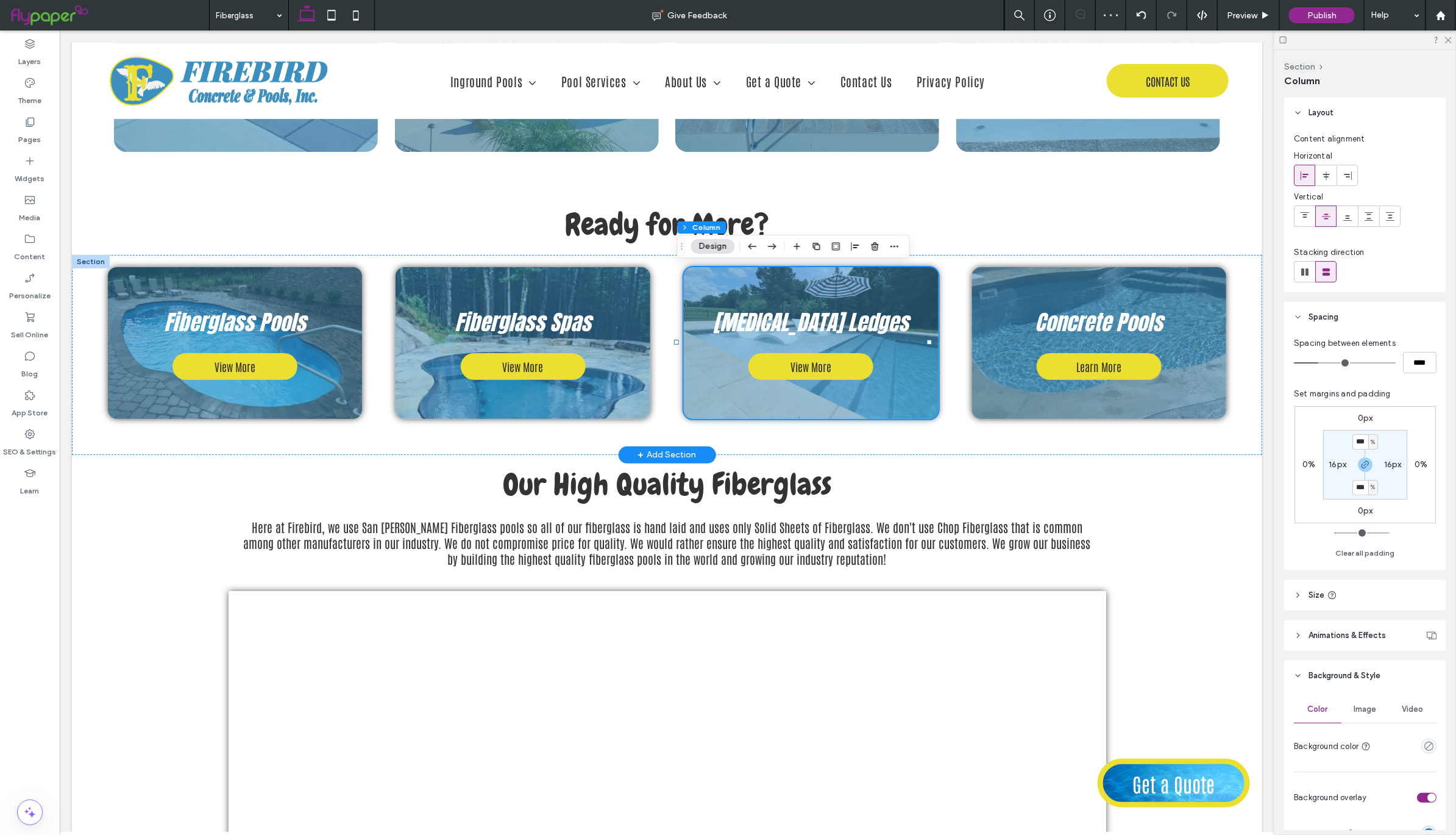
click at [86, 261] on div at bounding box center [90, 261] width 38 height 14
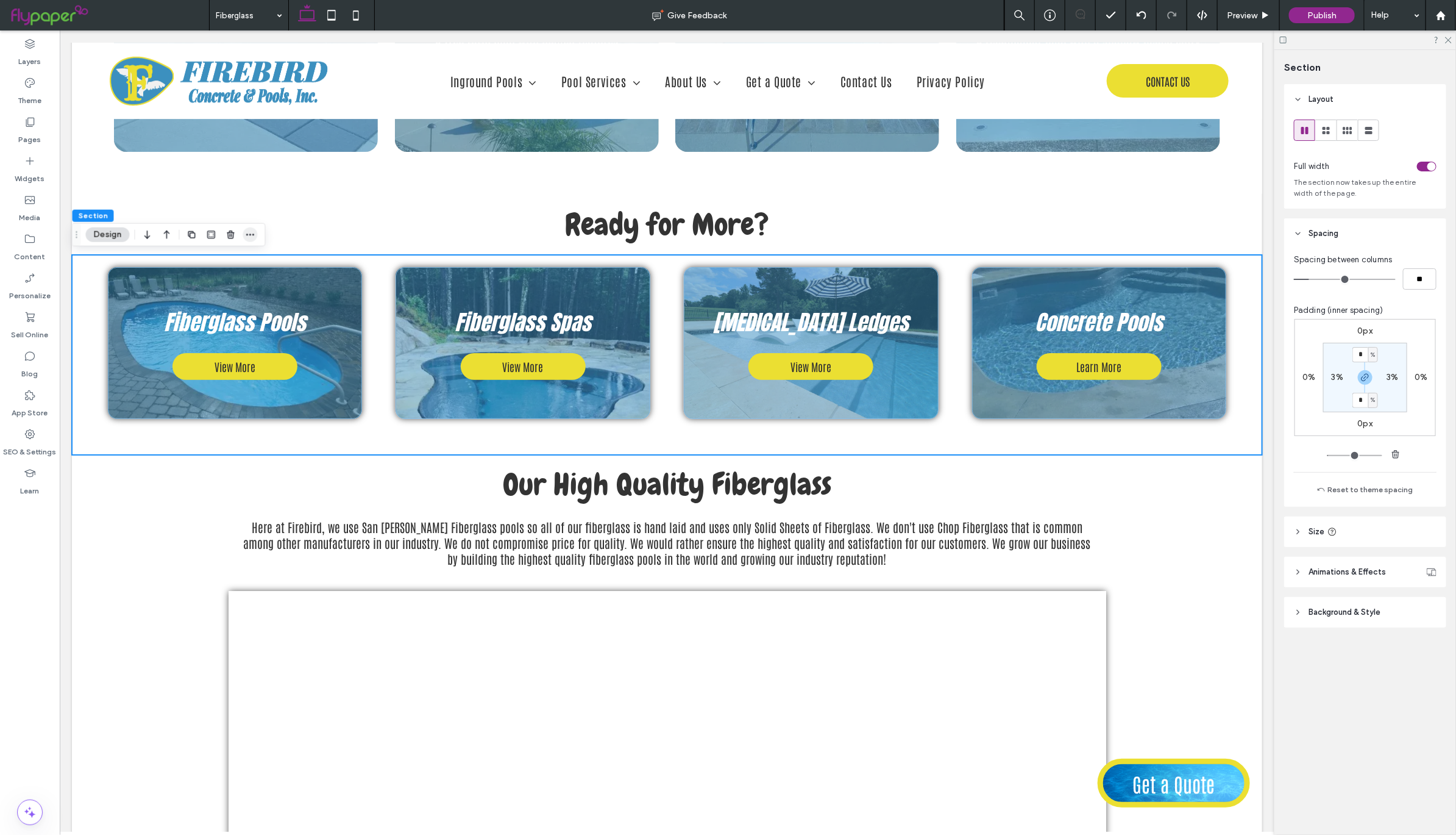
click at [251, 233] on icon "button" at bounding box center [250, 235] width 10 height 10
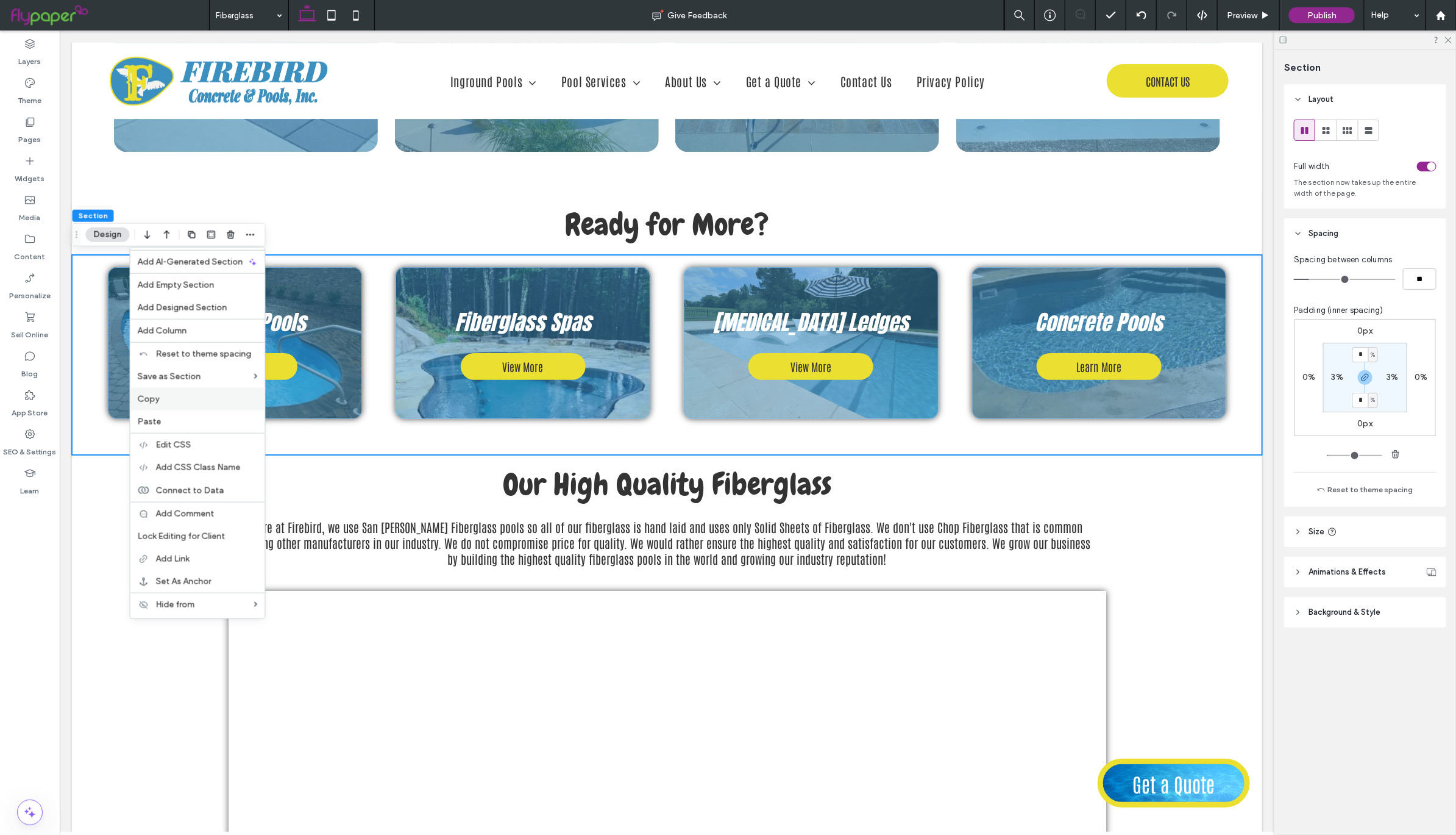
click at [191, 404] on div "Copy" at bounding box center [197, 399] width 135 height 23
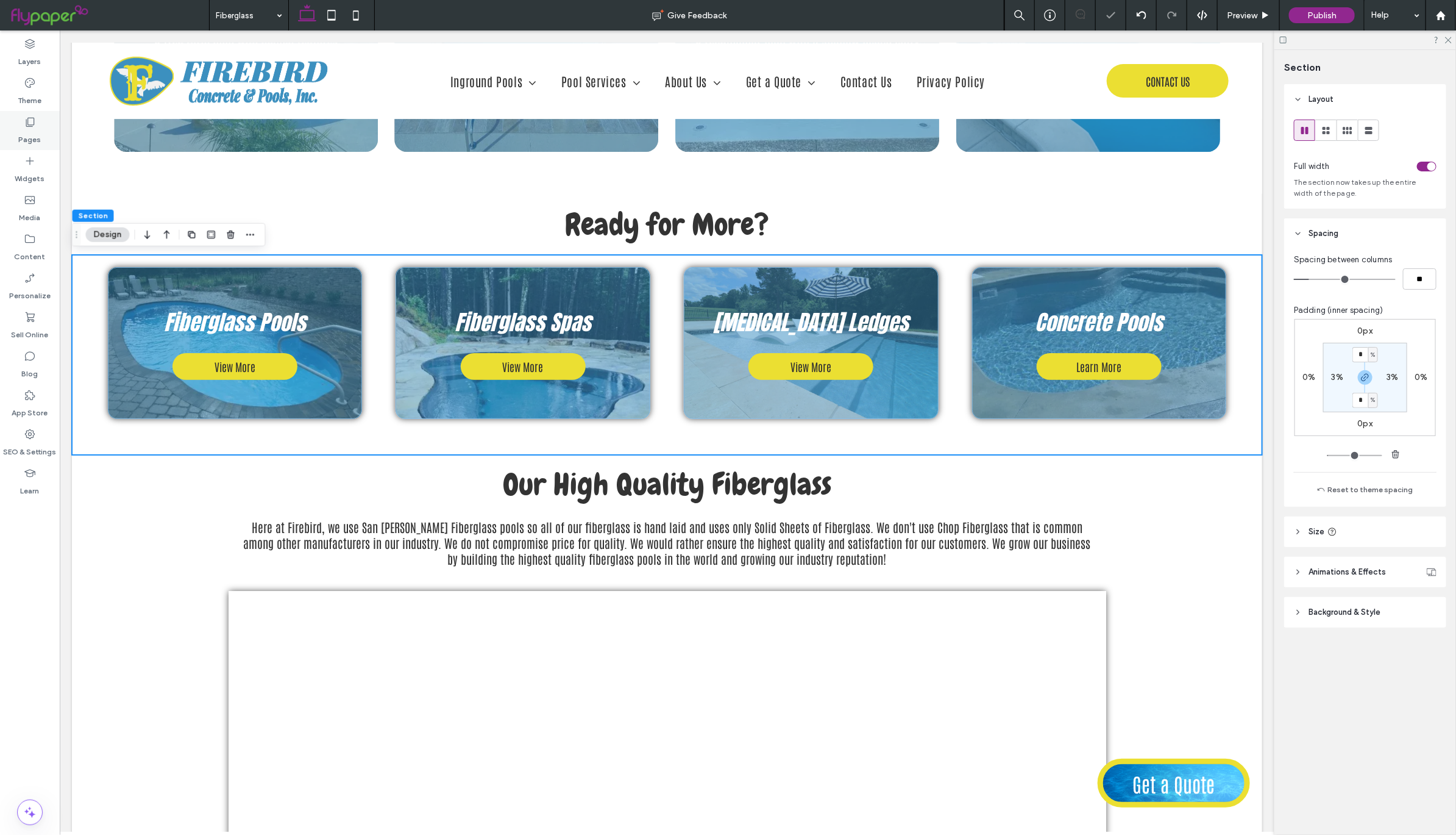
click at [38, 122] on div "Pages" at bounding box center [30, 130] width 60 height 39
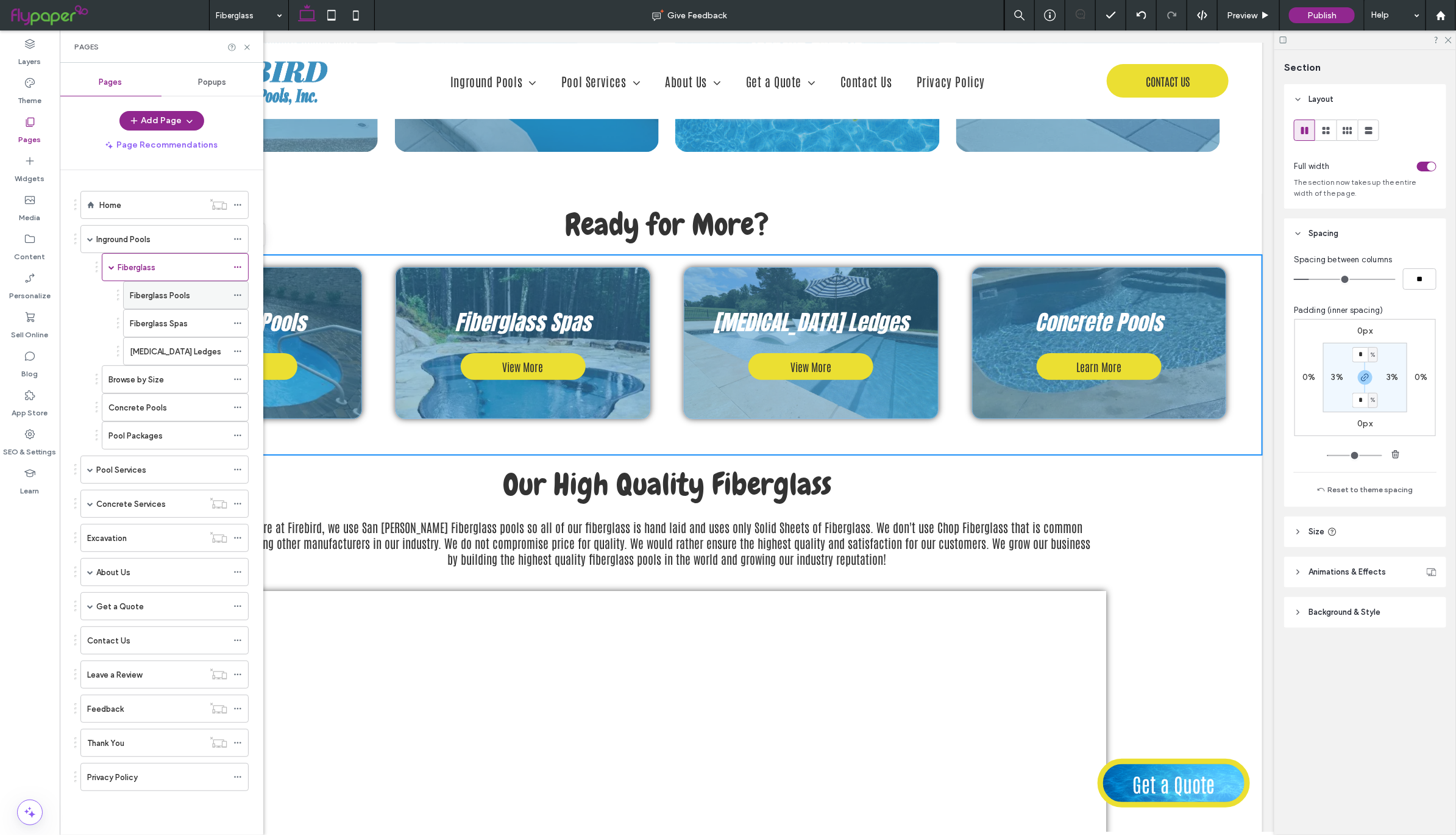
click at [205, 306] on div "Fiberglass Pools" at bounding box center [179, 295] width 98 height 27
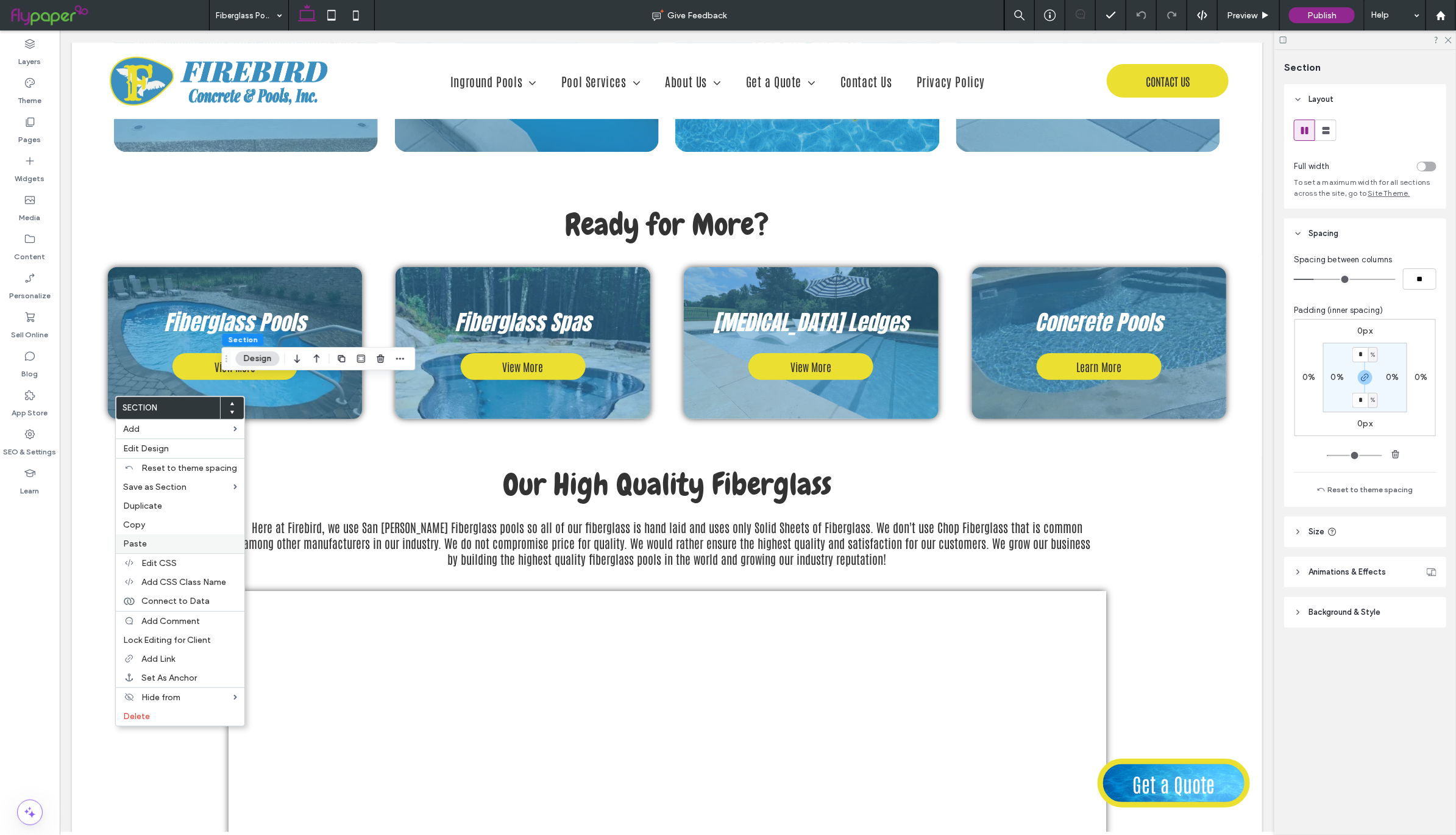
click at [161, 540] on label "Paste" at bounding box center [180, 543] width 114 height 11
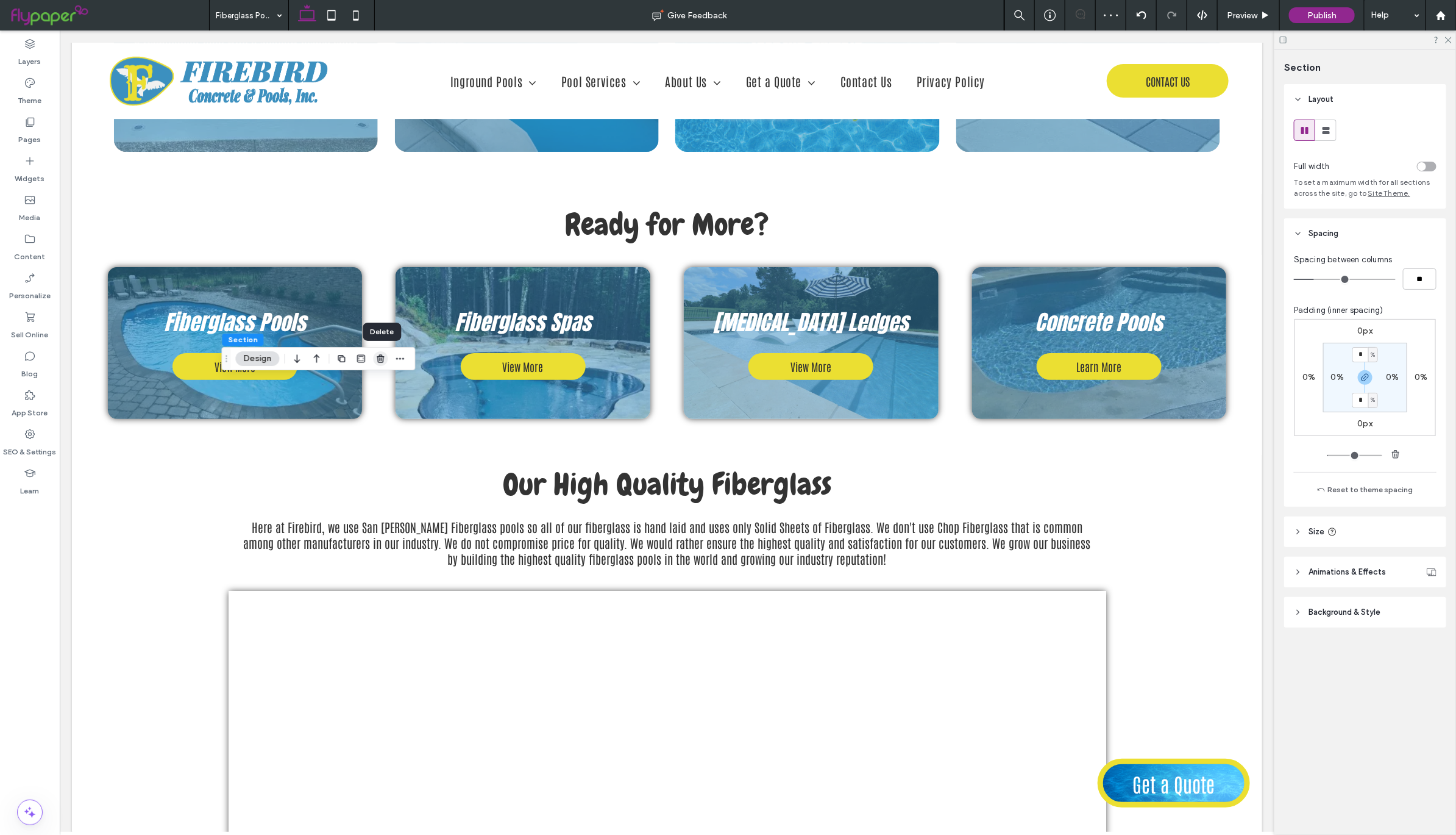
click at [382, 359] on icon "button" at bounding box center [381, 358] width 10 height 10
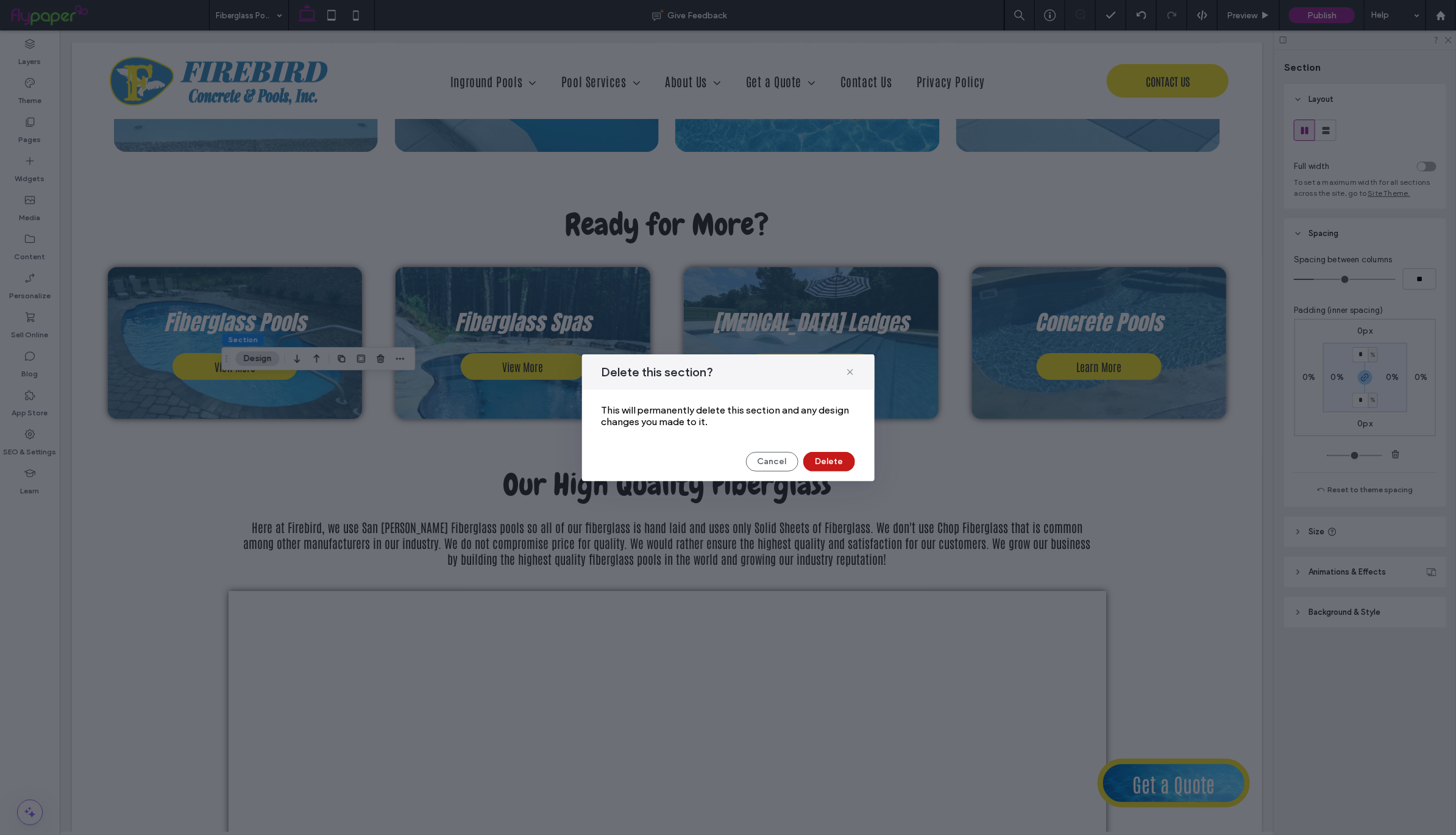
click at [821, 465] on button "Delete" at bounding box center [829, 462] width 52 height 20
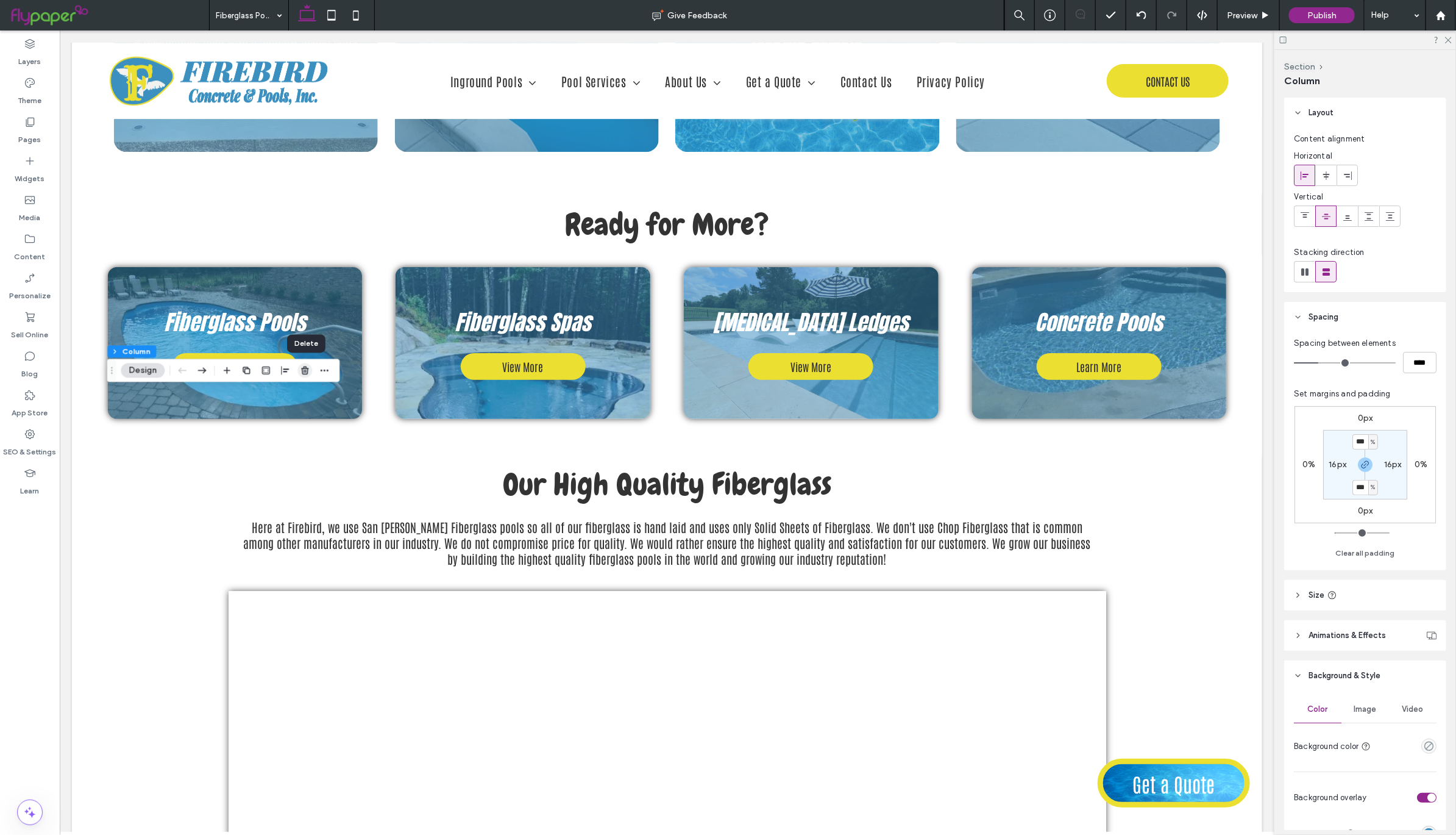
click at [305, 369] on icon "button" at bounding box center [305, 370] width 10 height 10
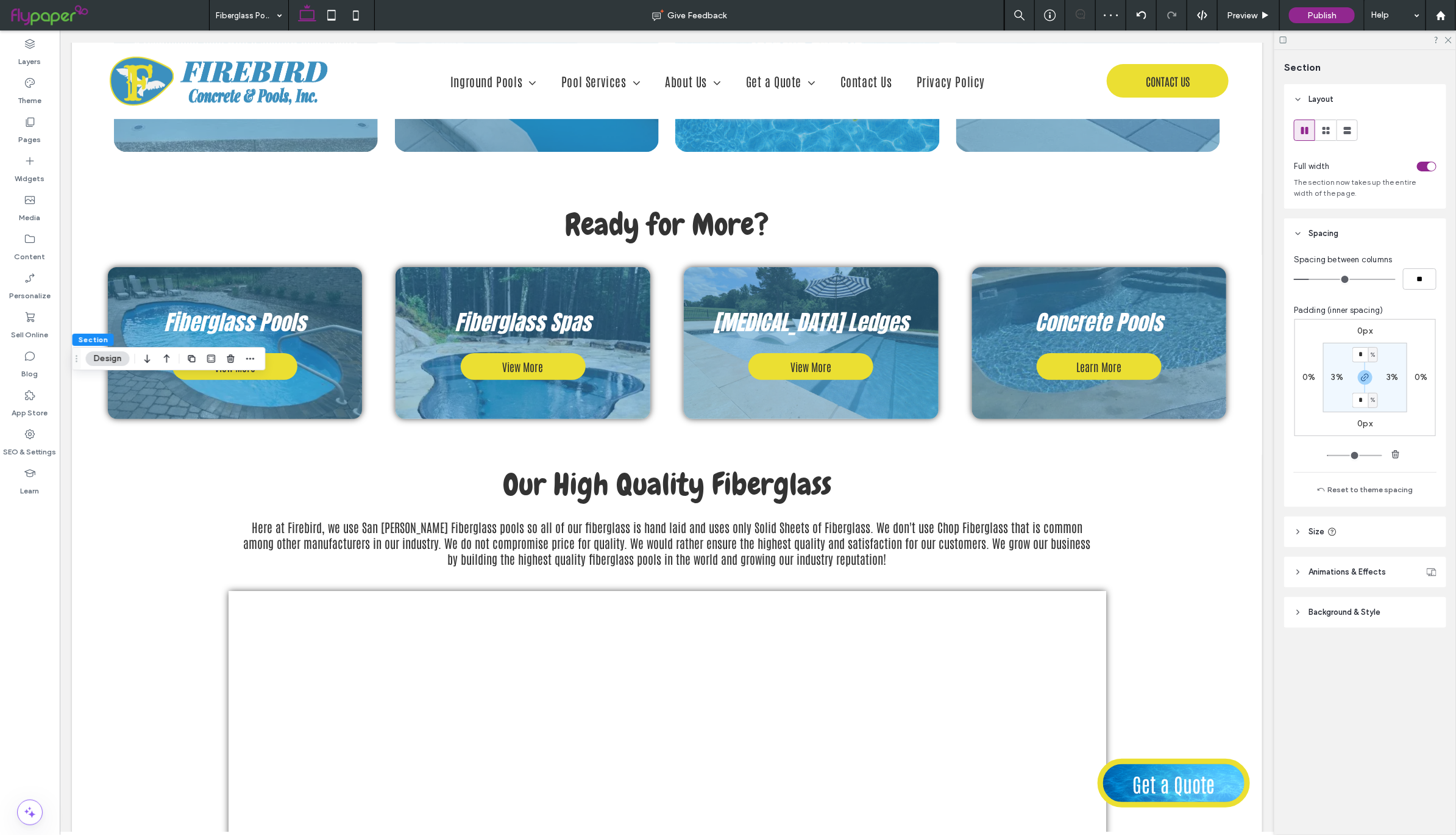
click at [1337, 378] on label "3%" at bounding box center [1337, 377] width 12 height 11
type input "*"
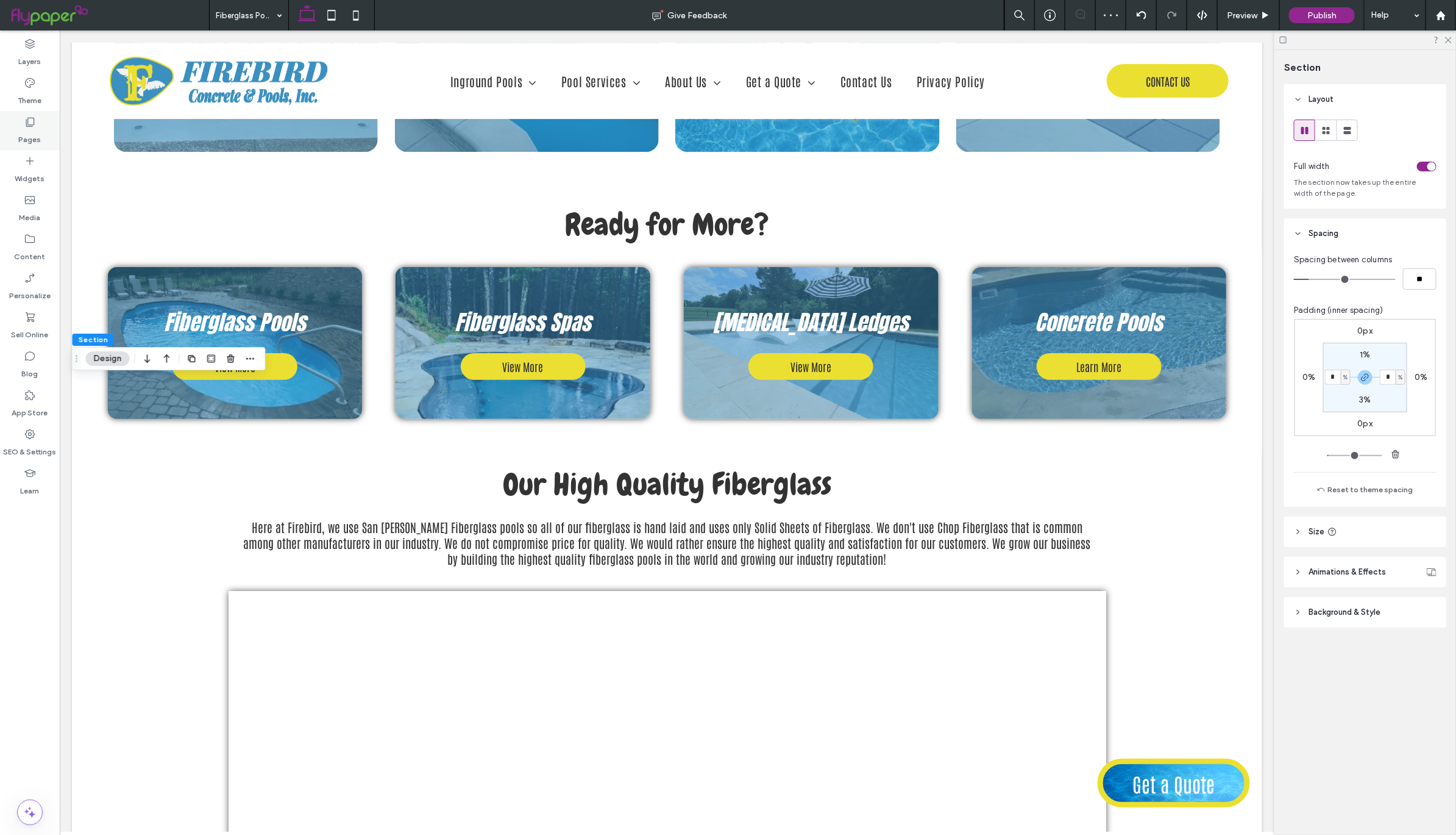
click at [38, 128] on label "Pages" at bounding box center [30, 137] width 23 height 17
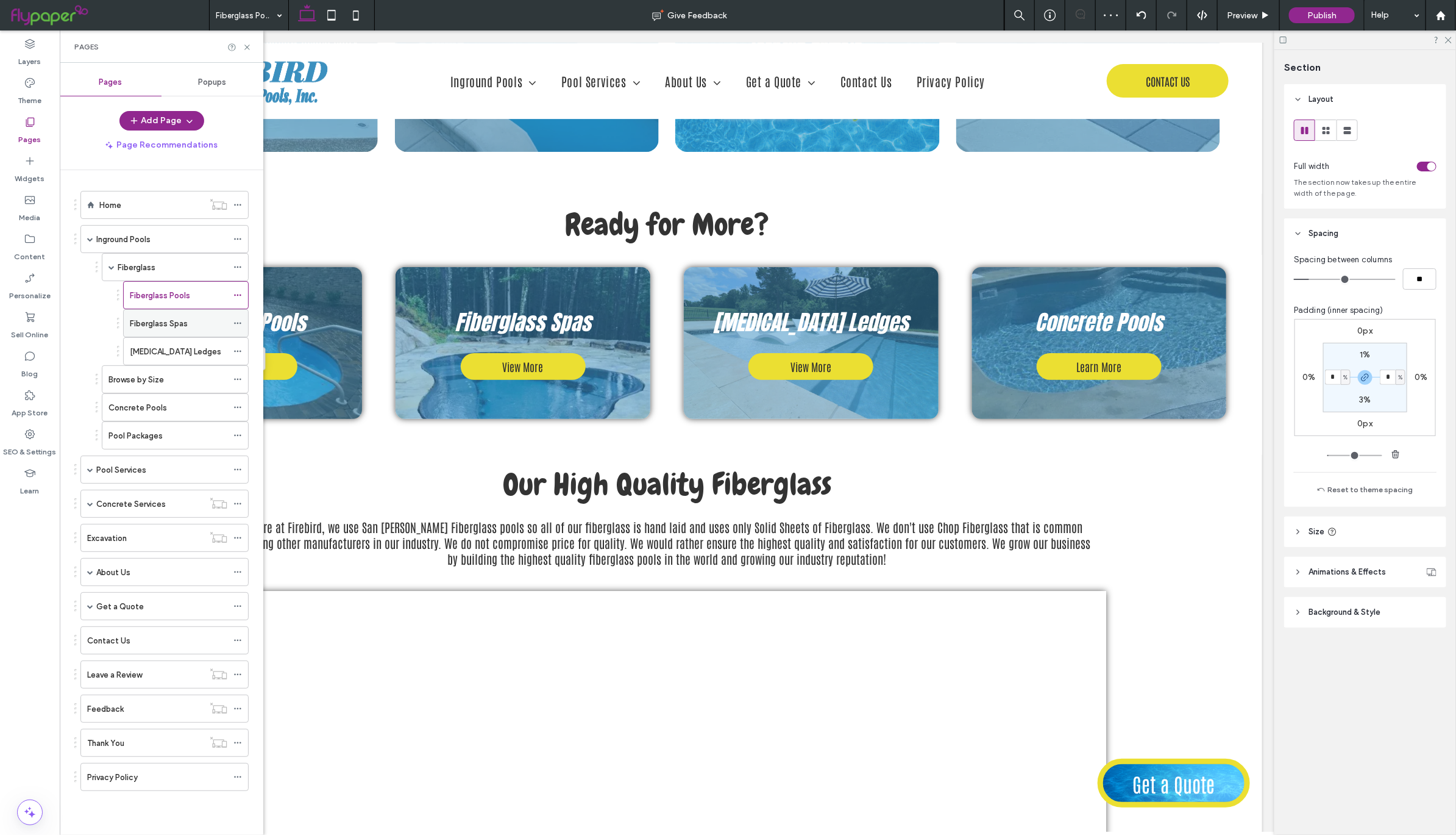
click at [209, 329] on div "Fiberglass Spas" at bounding box center [179, 323] width 98 height 13
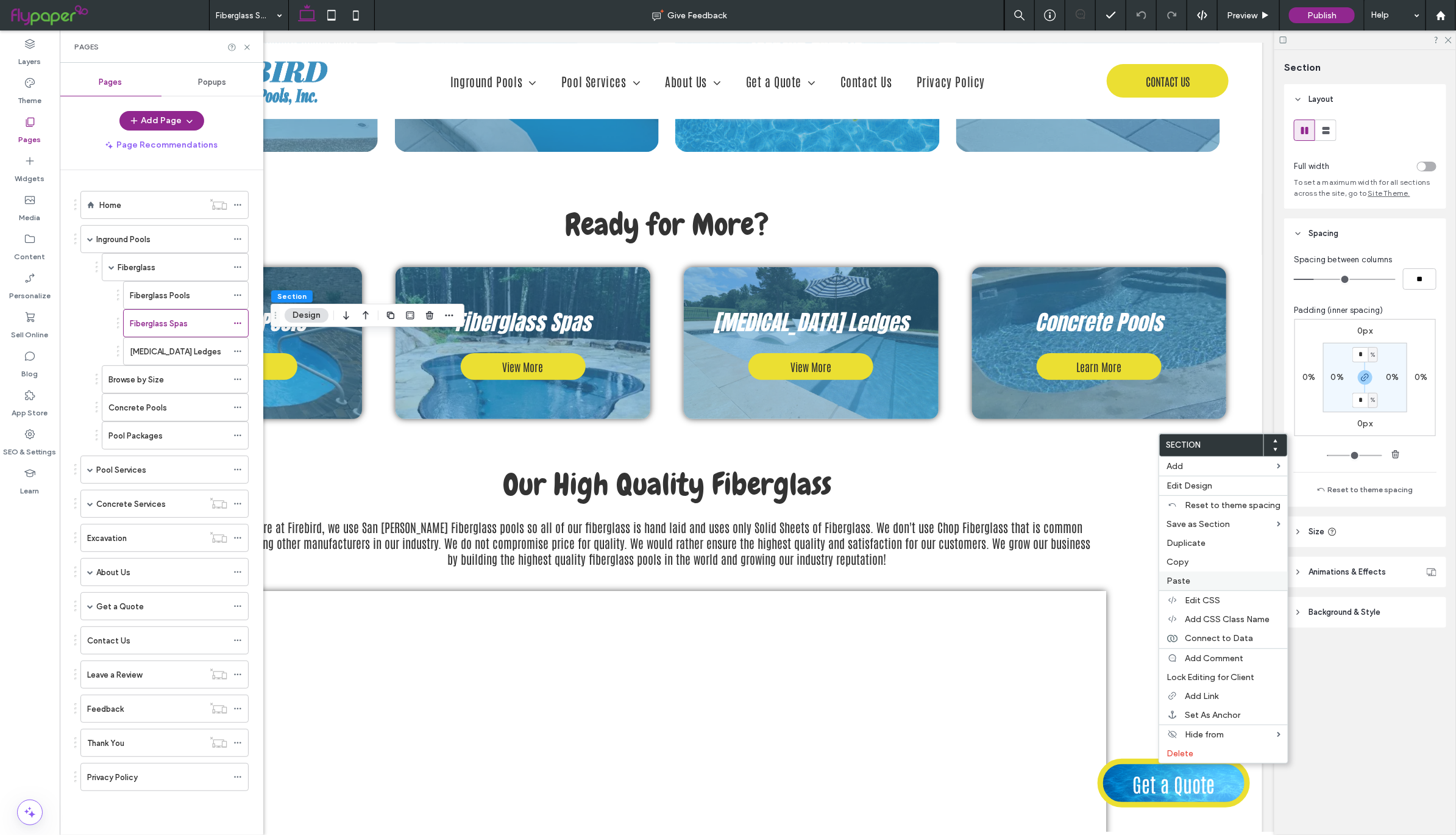
click at [1213, 580] on label "Paste" at bounding box center [1223, 580] width 114 height 11
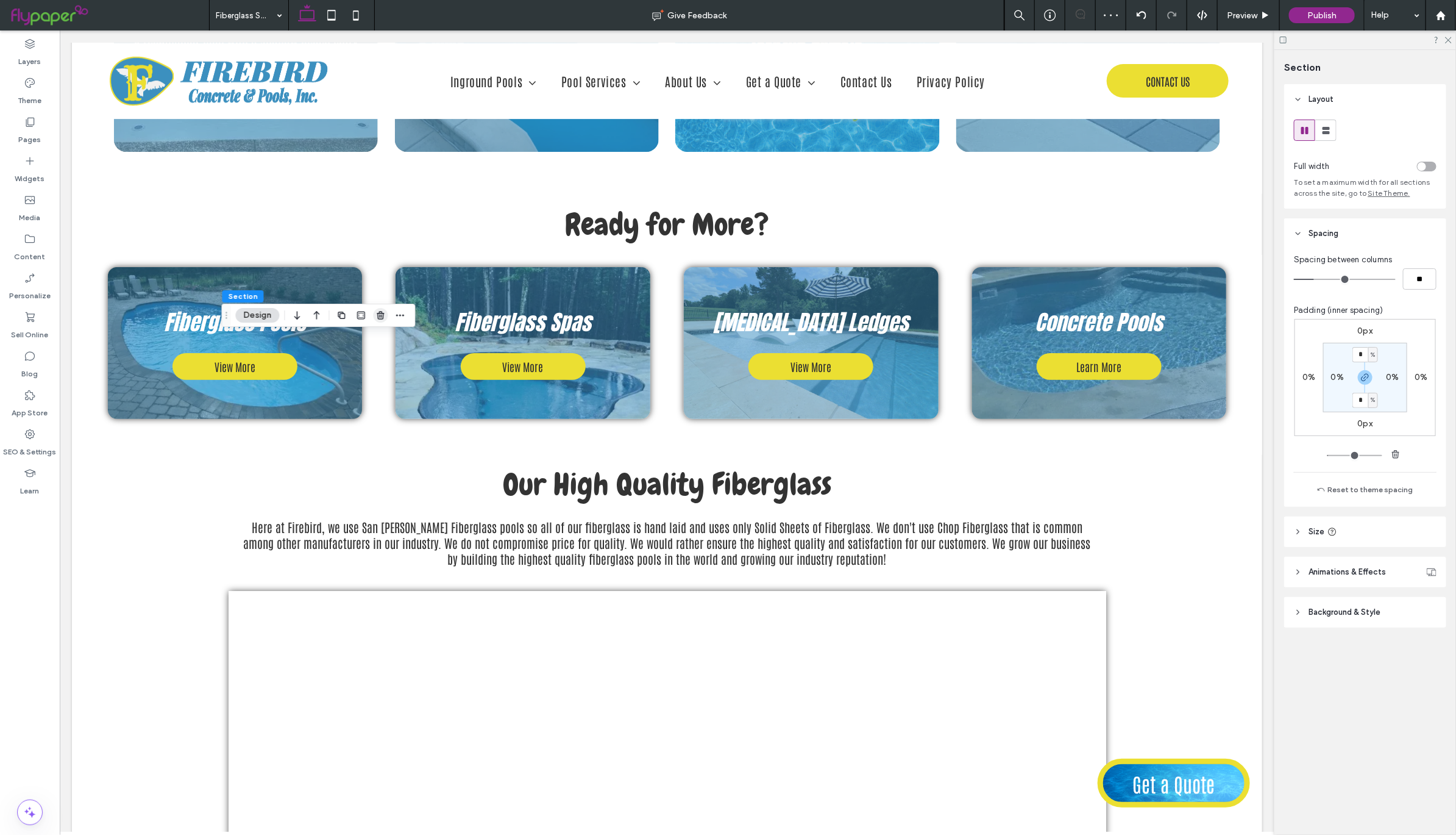
click at [379, 313] on use "button" at bounding box center [381, 315] width 7 height 8
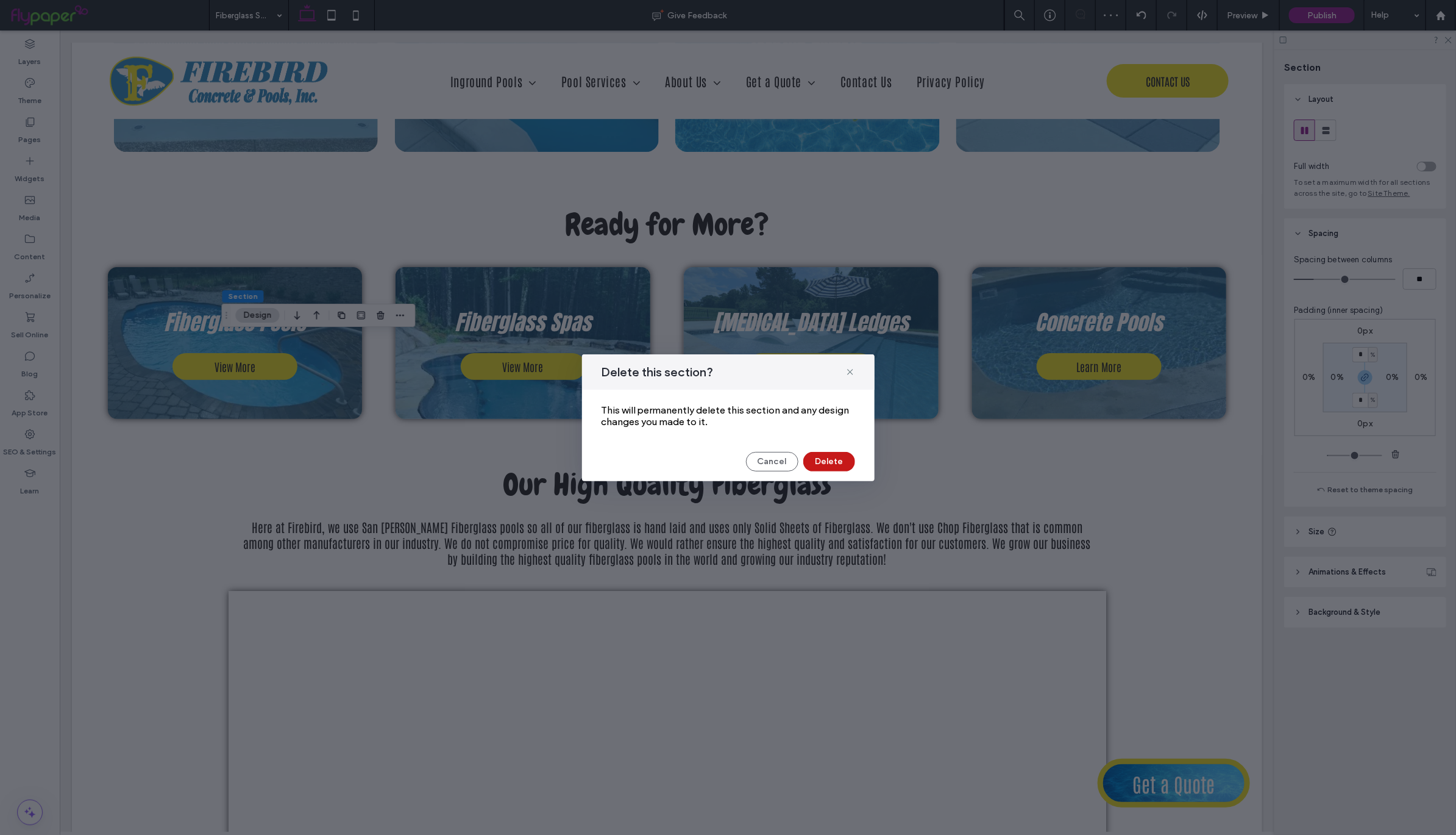
click at [835, 467] on button "Delete" at bounding box center [829, 462] width 52 height 20
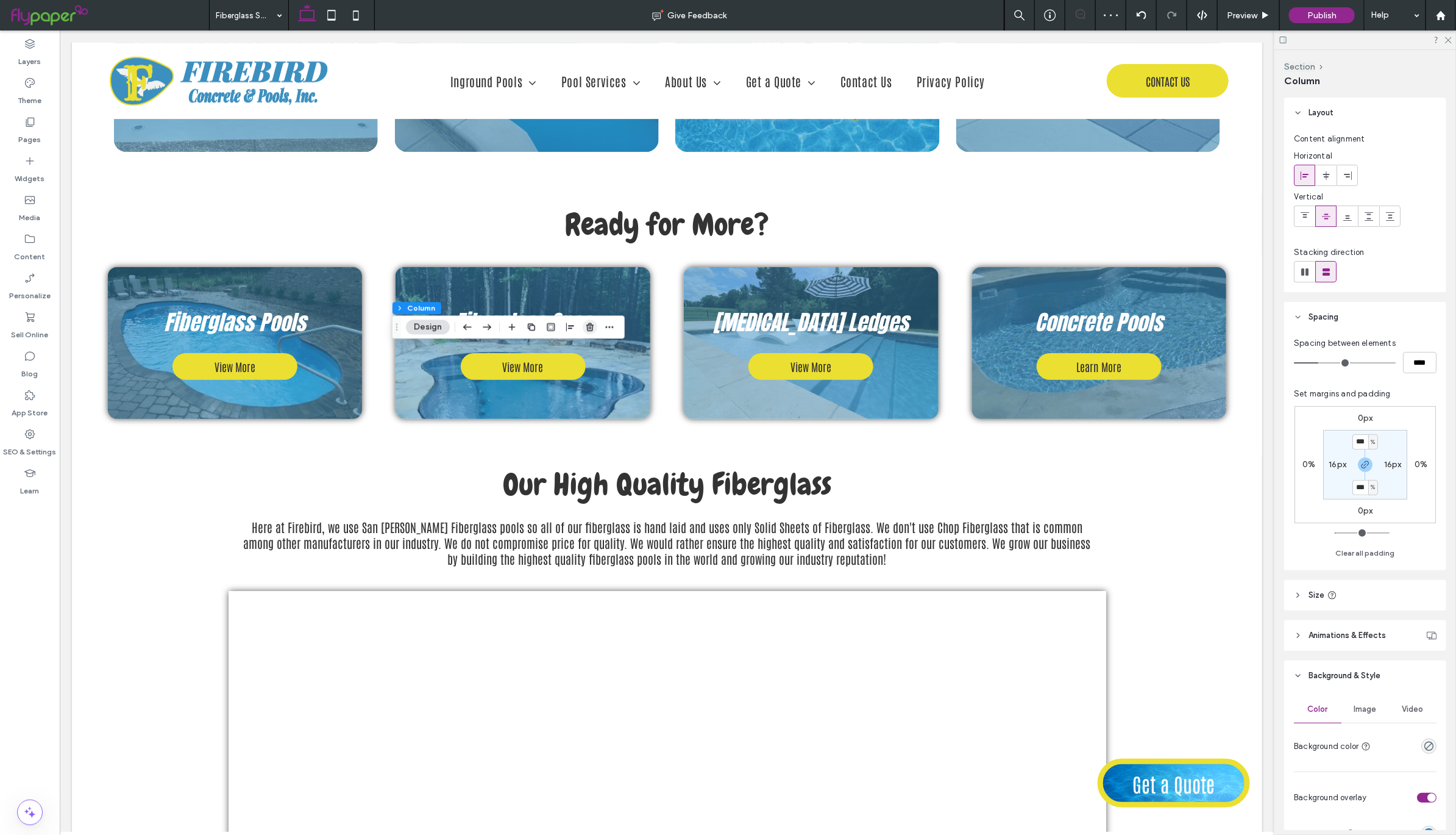
click at [592, 329] on icon "button" at bounding box center [590, 327] width 10 height 10
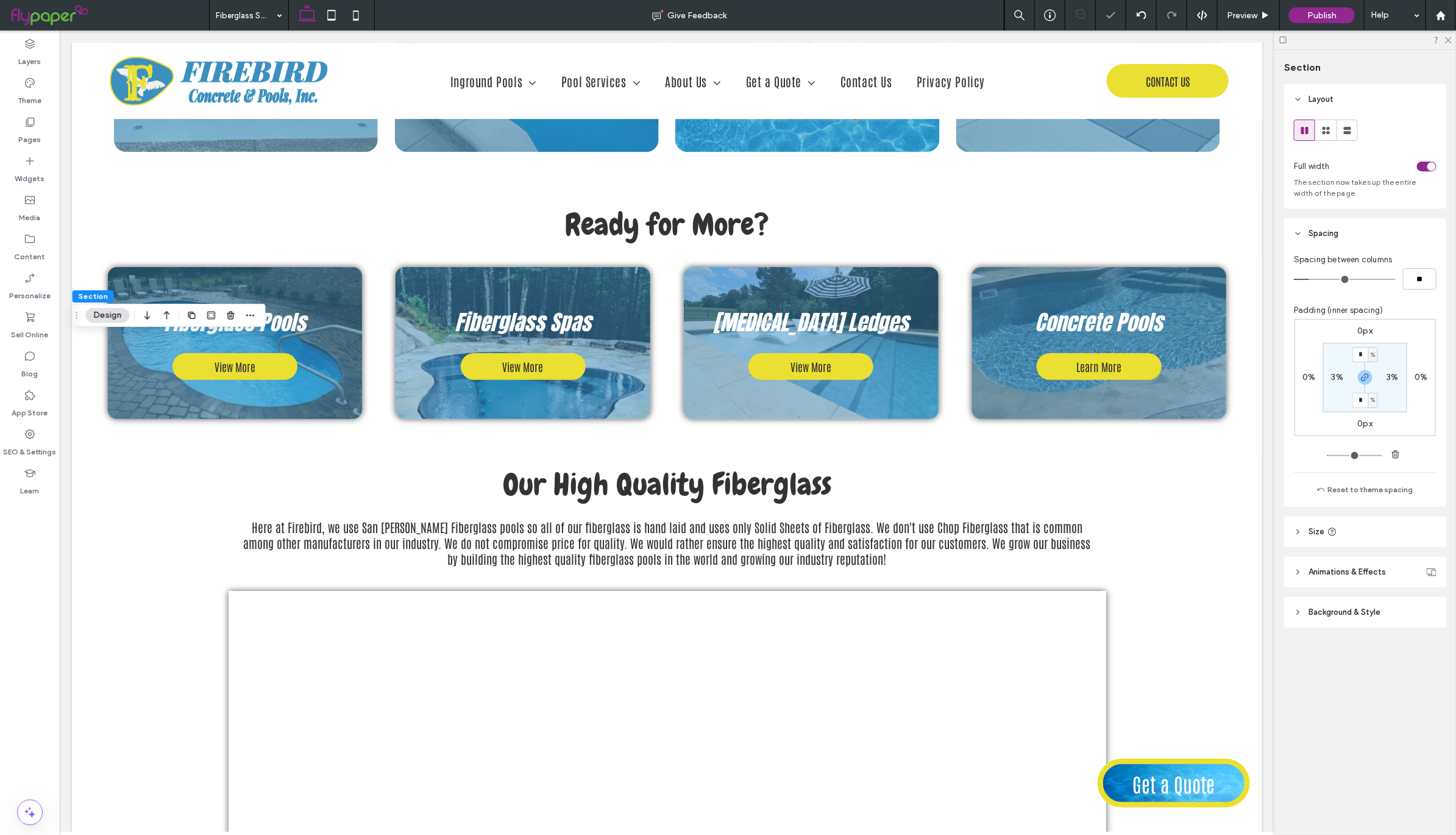
click at [1334, 376] on label "3%" at bounding box center [1337, 377] width 12 height 11
type input "*"
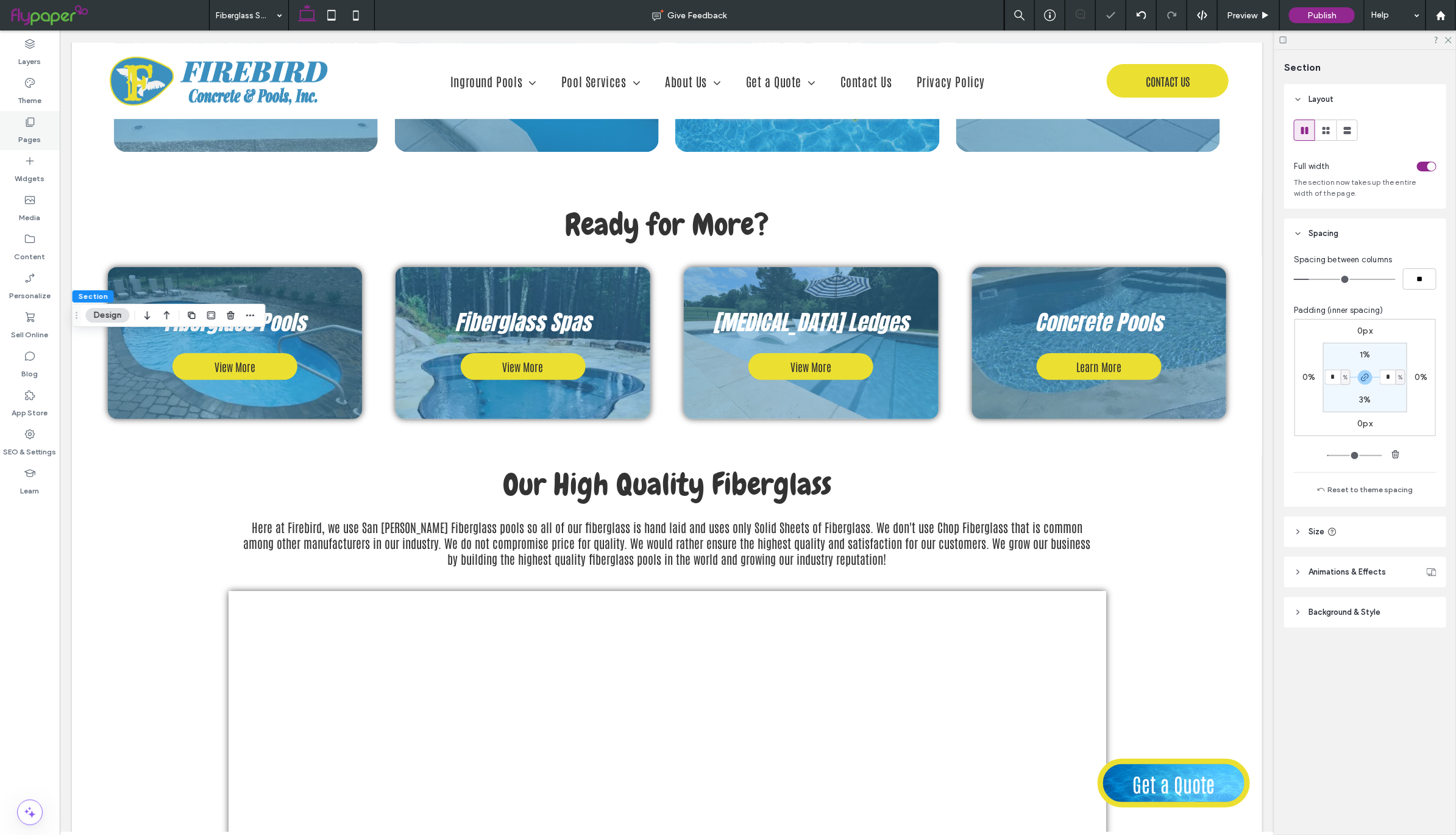
click at [46, 124] on div "Pages" at bounding box center [30, 130] width 60 height 39
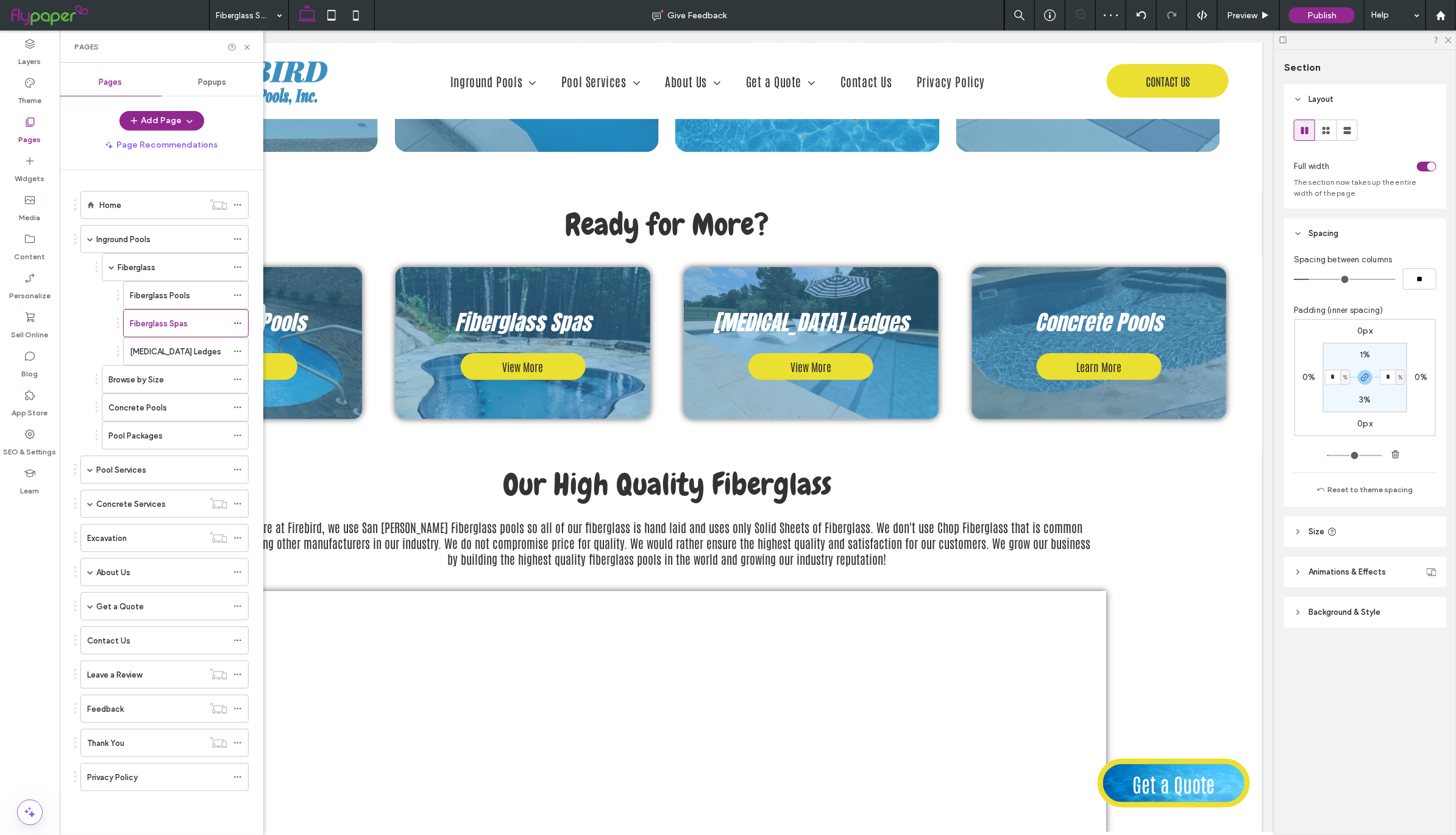
click at [208, 358] on div "[MEDICAL_DATA] Ledges" at bounding box center [179, 351] width 98 height 13
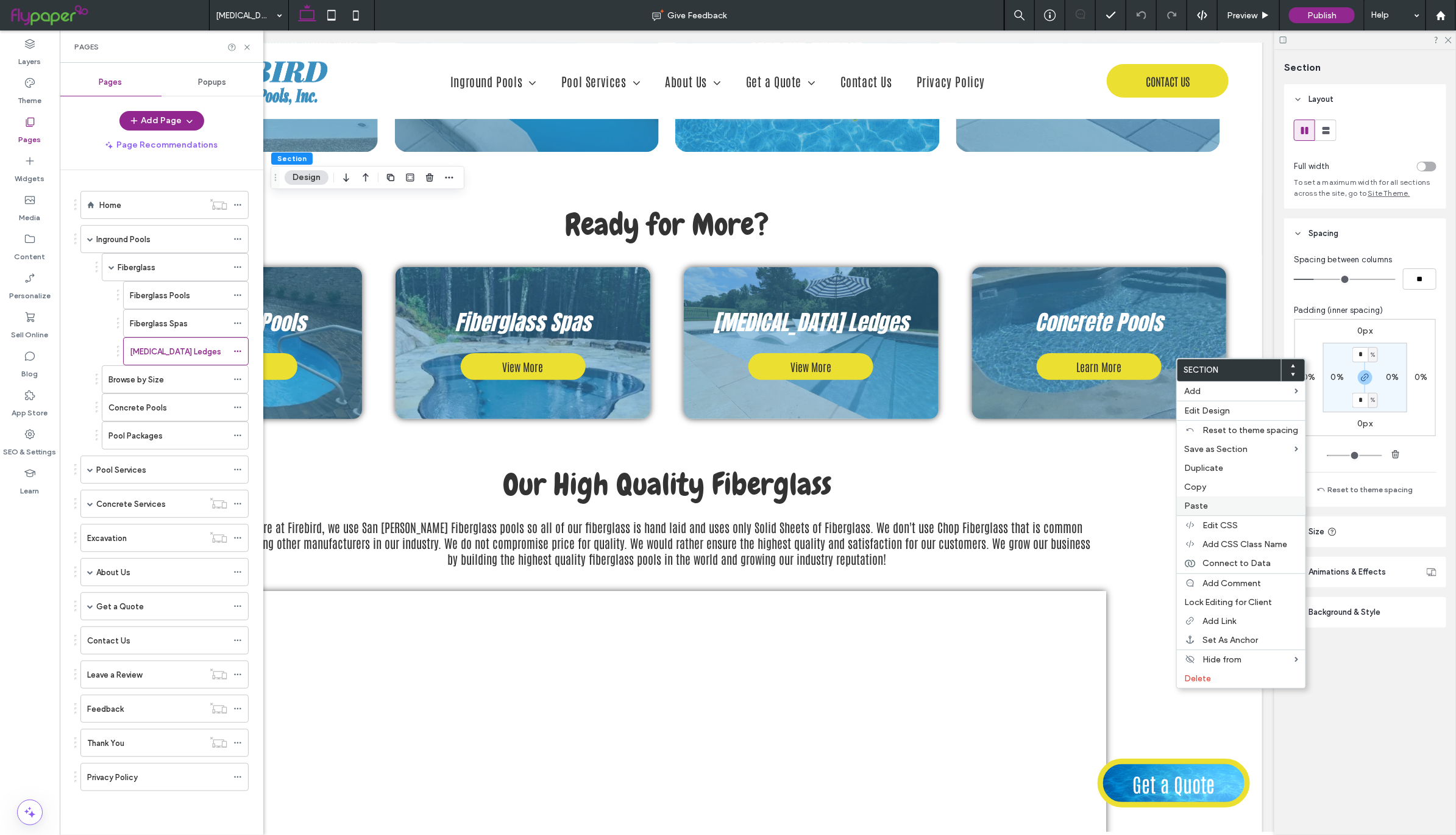
click at [1217, 498] on div "Paste" at bounding box center [1241, 506] width 128 height 19
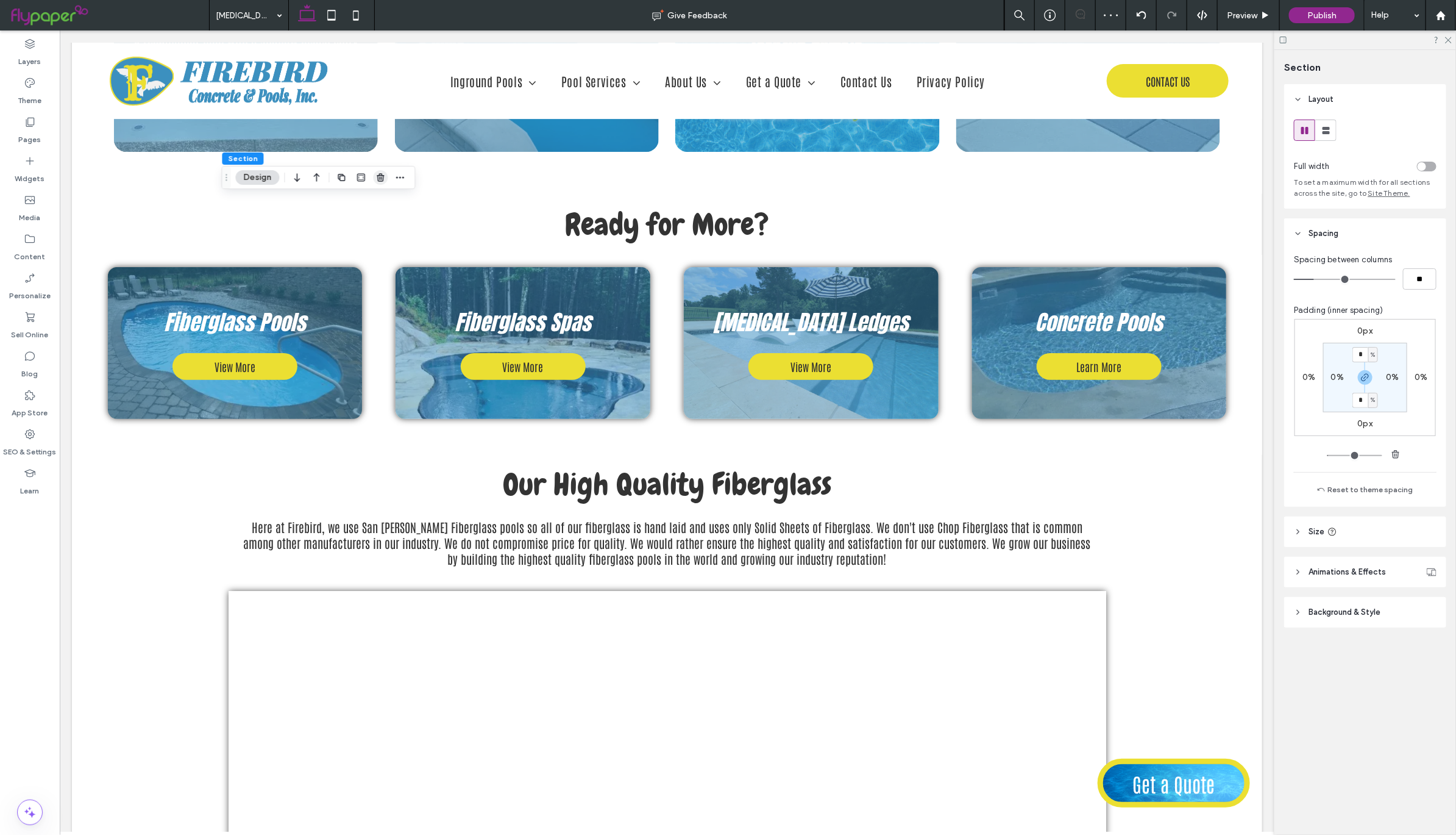
click at [381, 174] on use "button" at bounding box center [381, 177] width 7 height 8
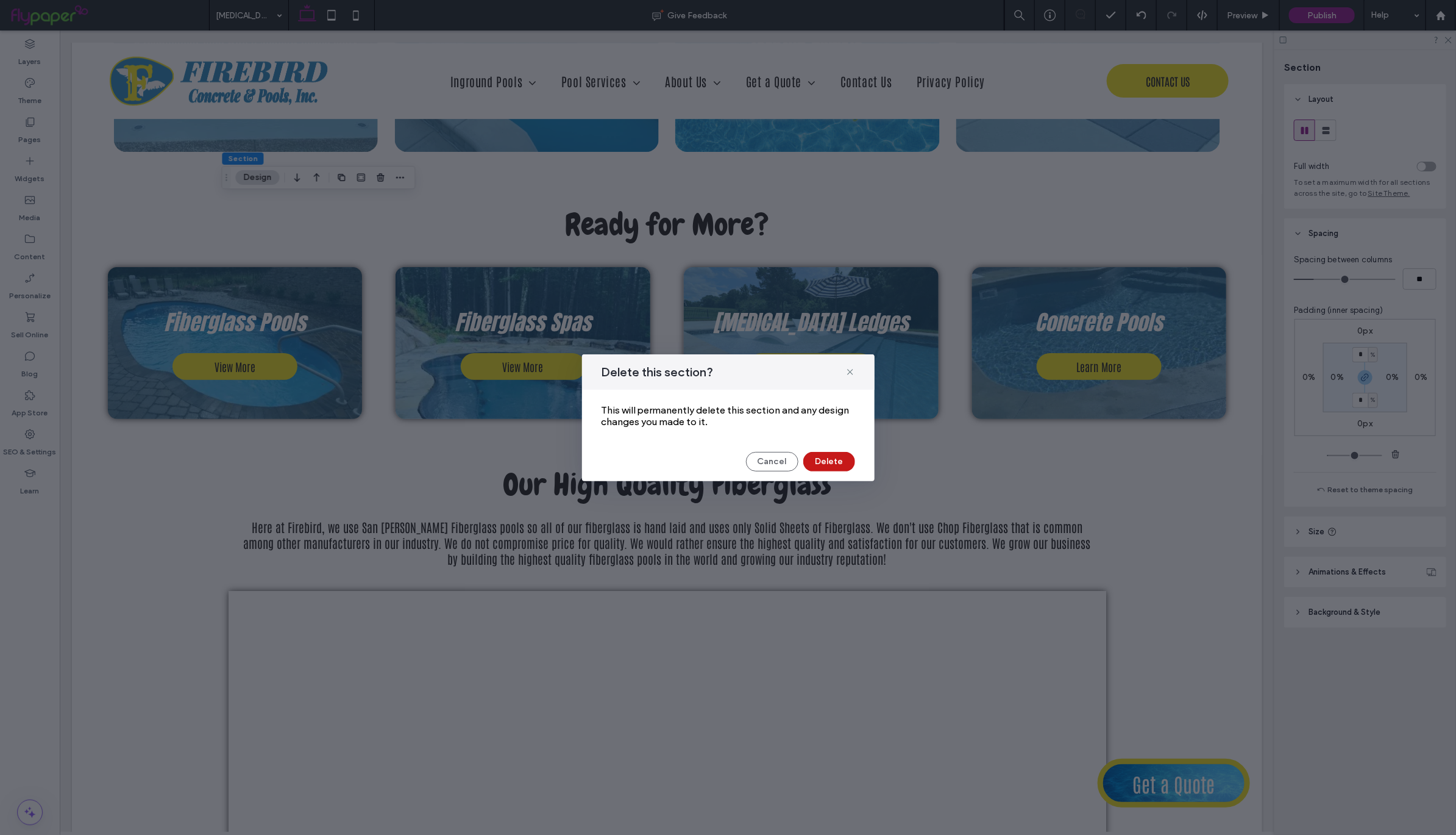
click at [837, 461] on button "Delete" at bounding box center [829, 462] width 52 height 20
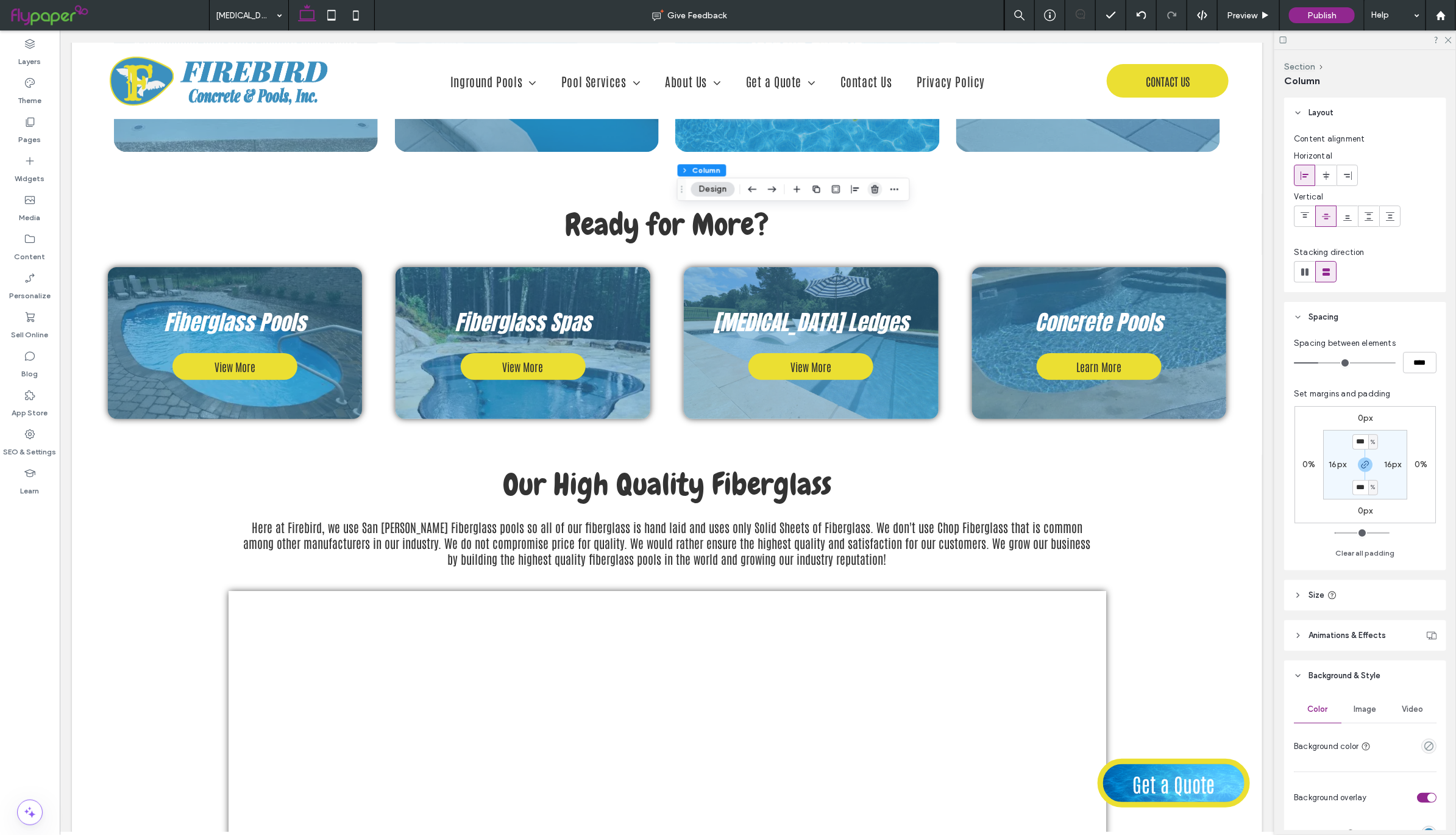
click at [873, 190] on use "button" at bounding box center [875, 189] width 7 height 8
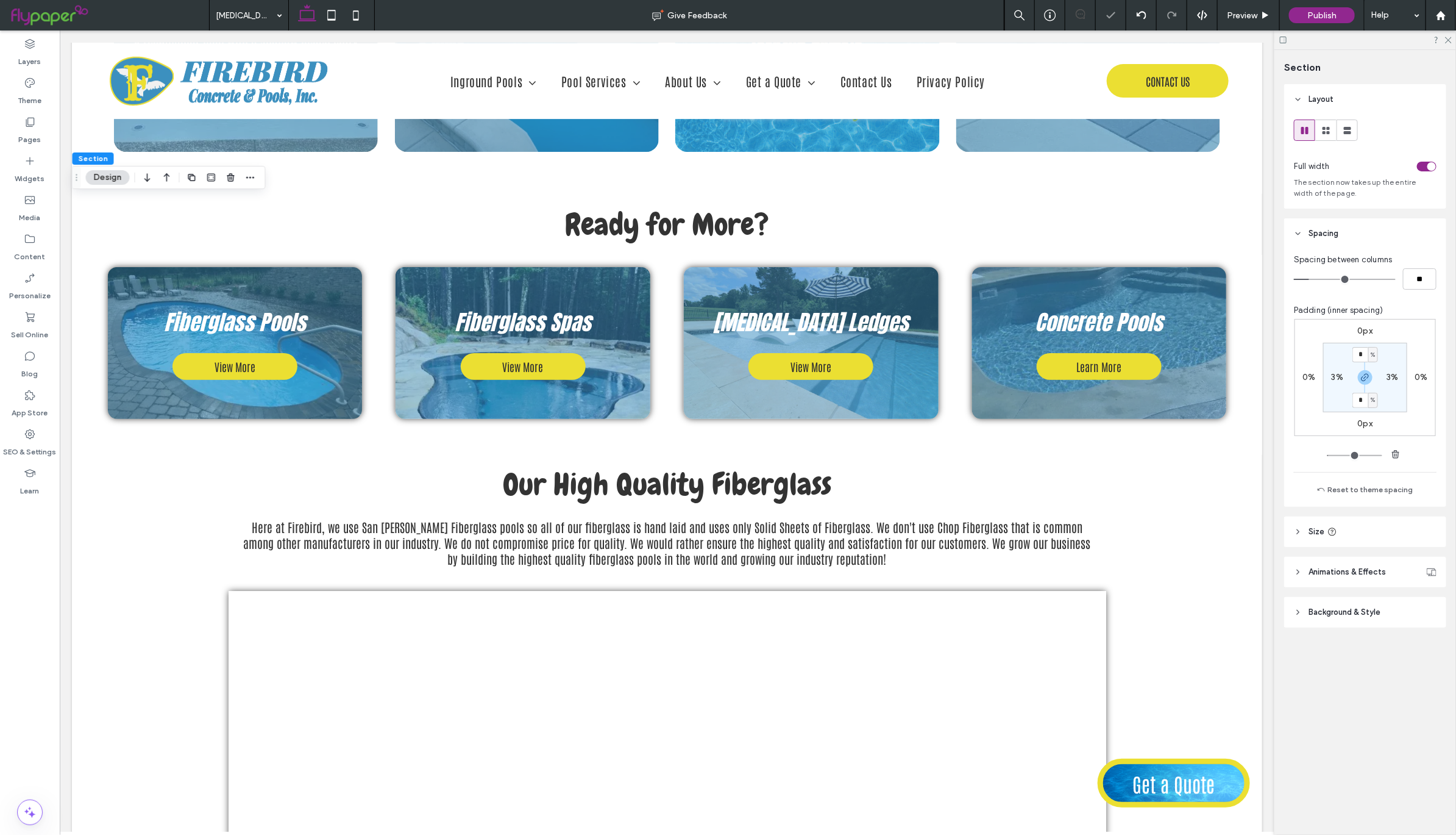
click at [1336, 379] on label "3%" at bounding box center [1337, 377] width 12 height 11
type input "*"
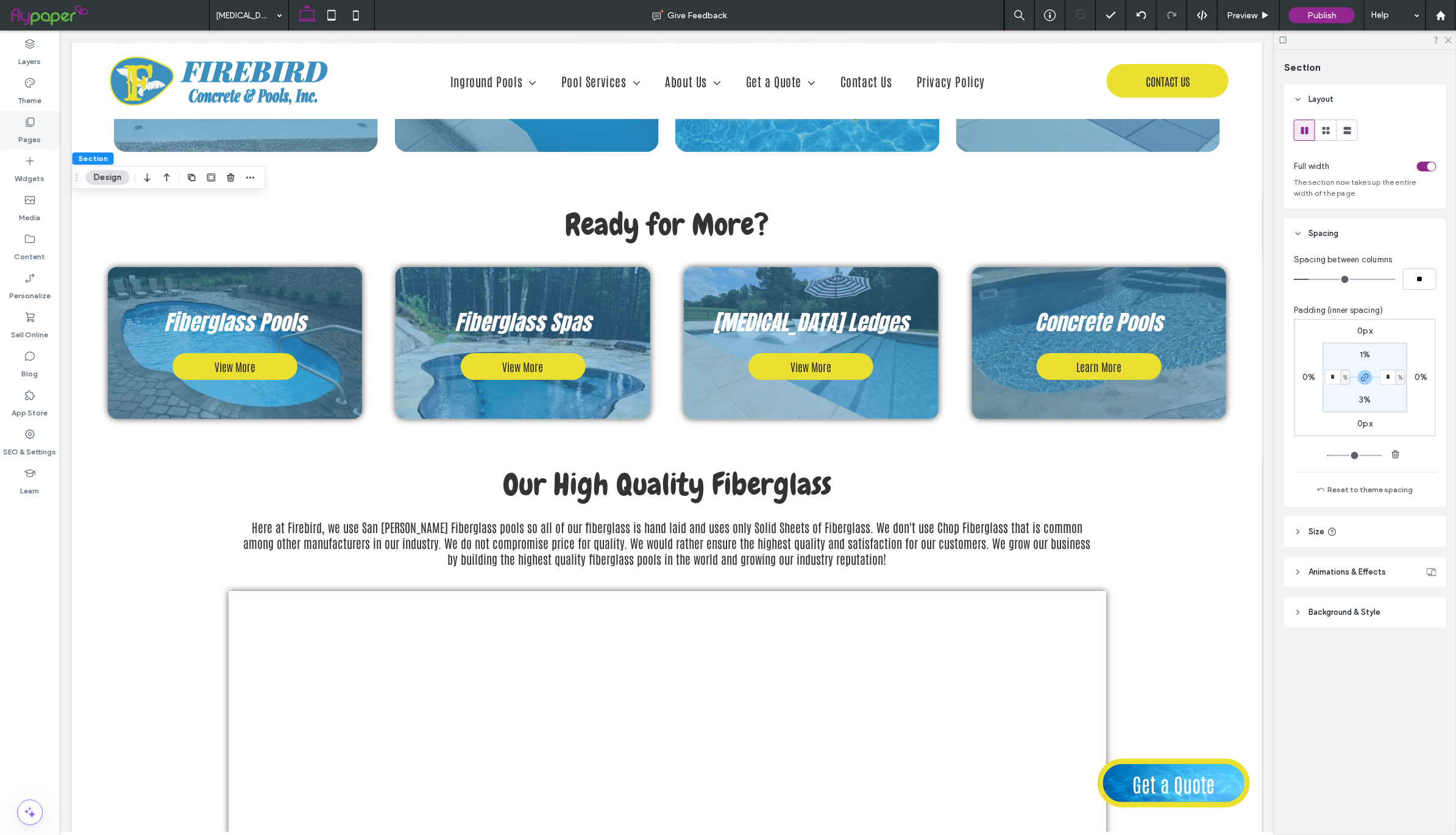
click at [20, 121] on div "Pages" at bounding box center [30, 130] width 60 height 39
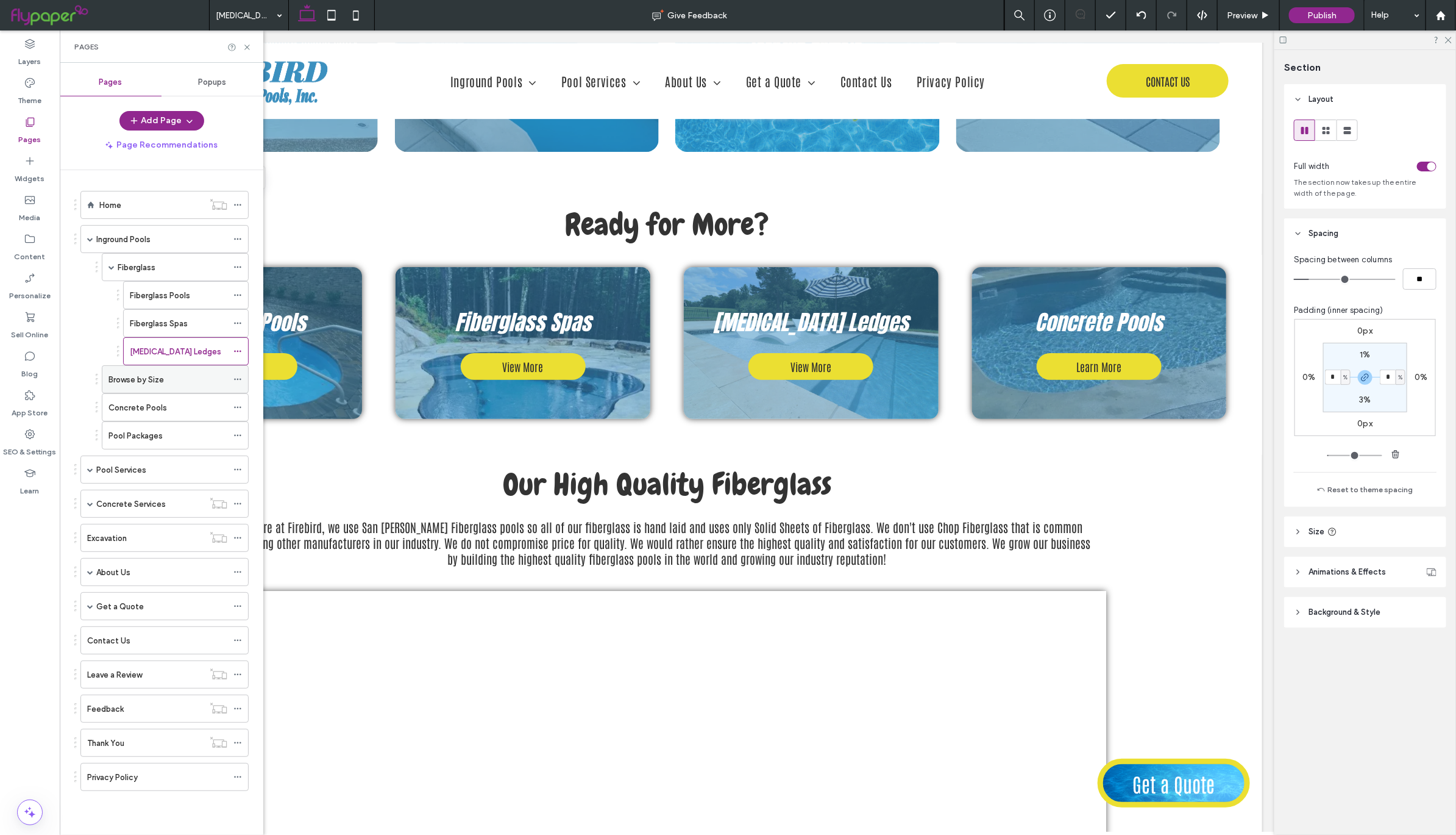
click at [197, 382] on div "Browse by Size" at bounding box center [168, 379] width 119 height 13
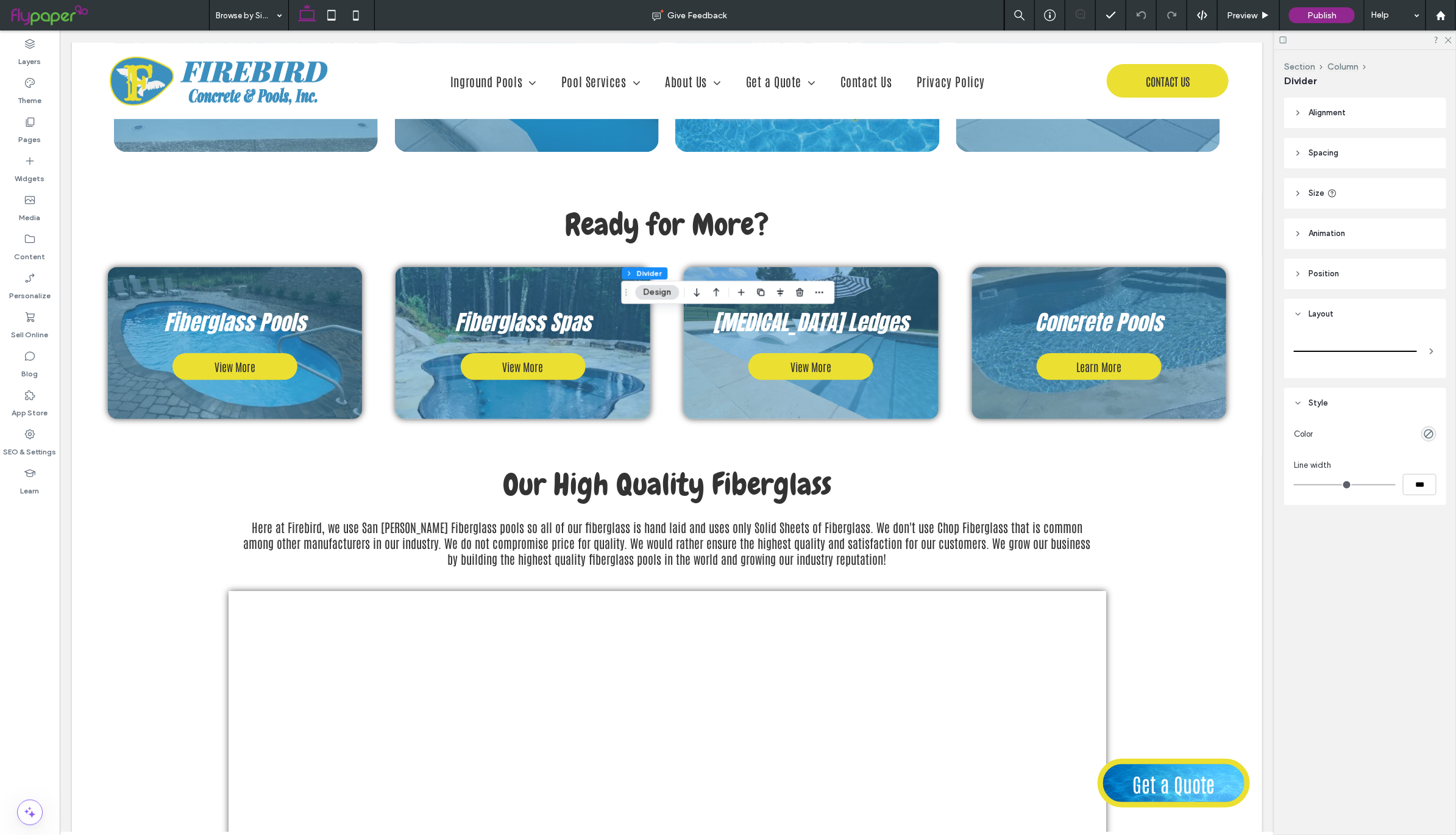
type input "*"
type input "***"
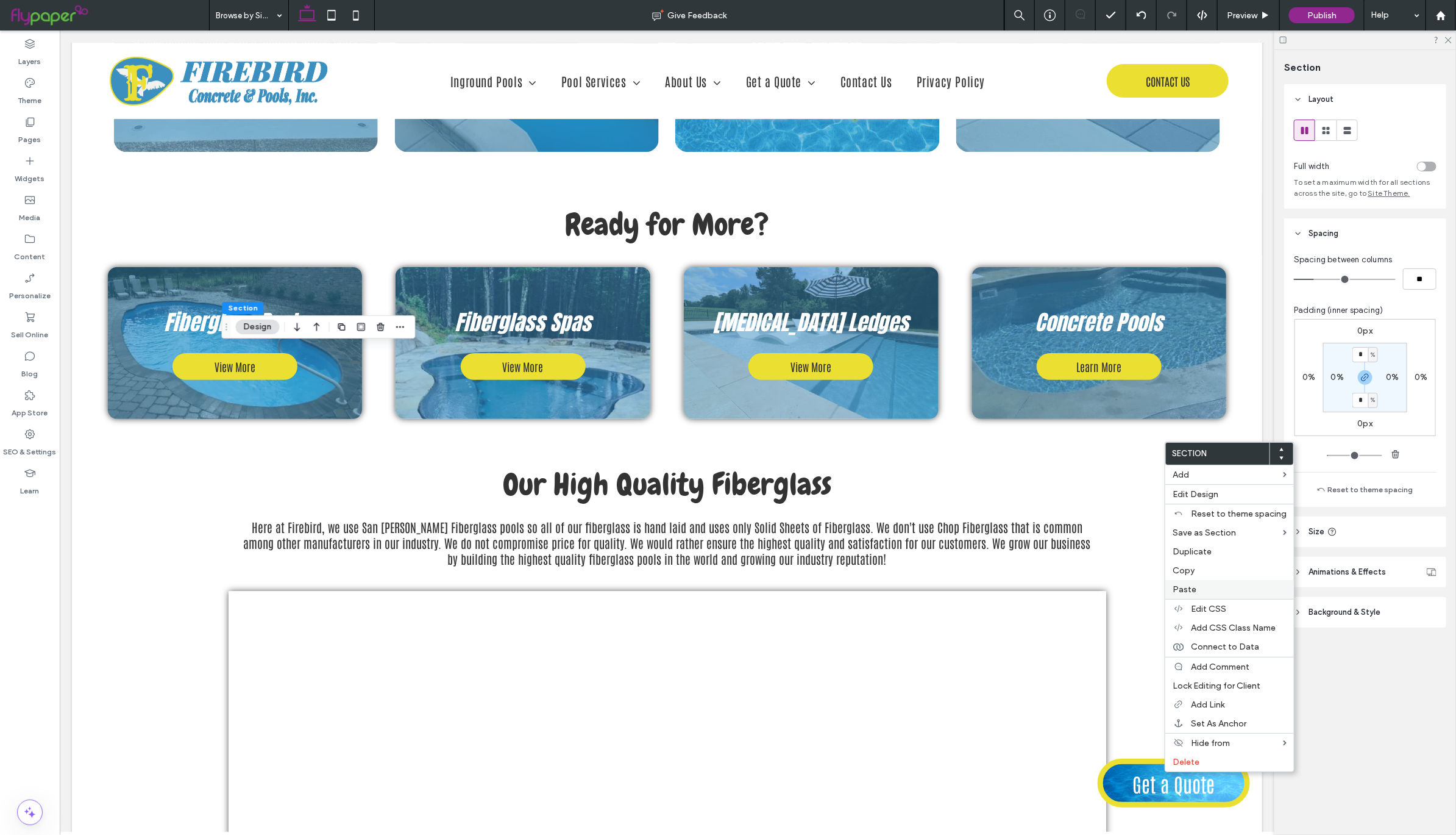
click at [1211, 587] on label "Paste" at bounding box center [1229, 589] width 114 height 11
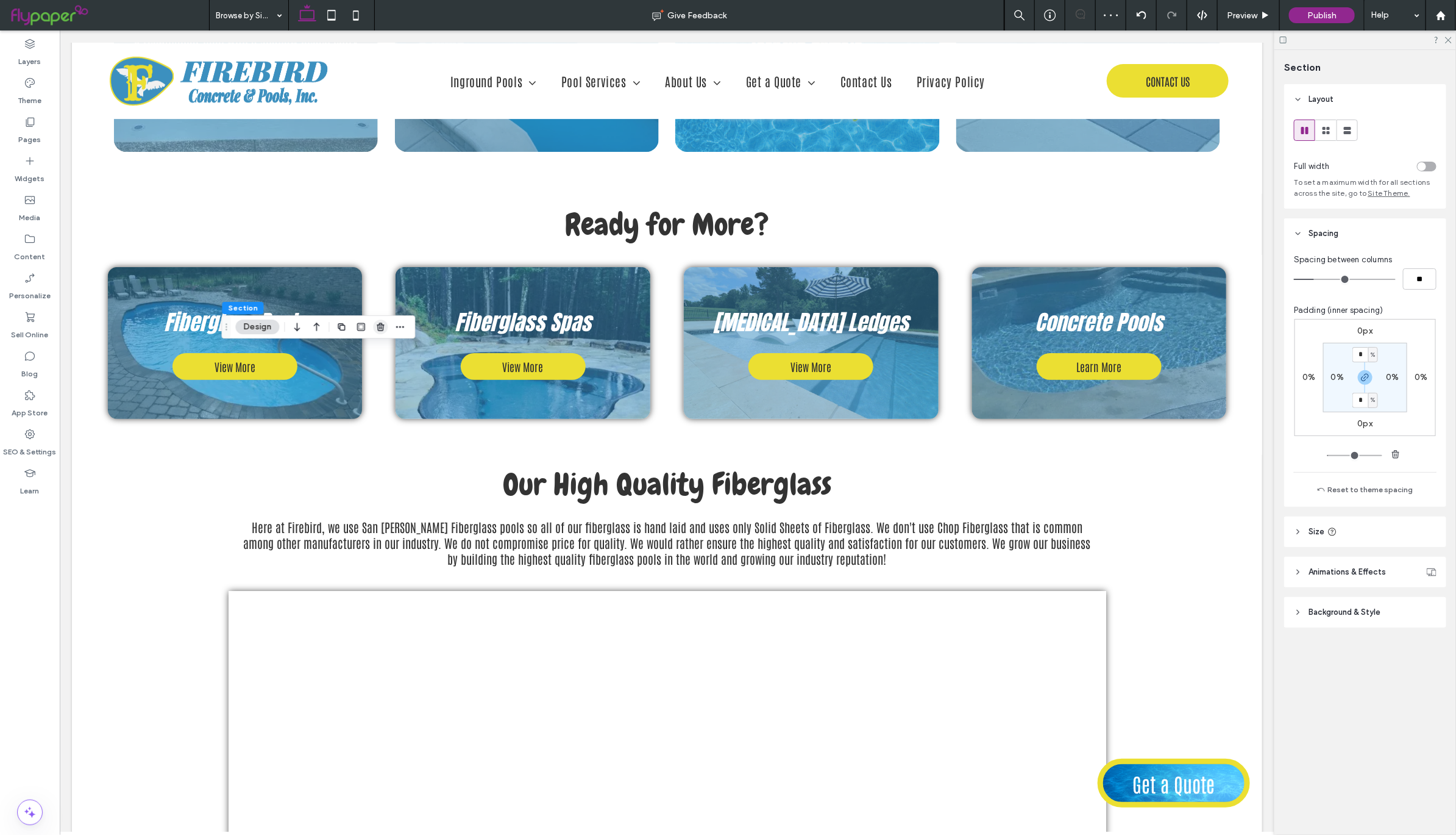
click at [381, 323] on use "button" at bounding box center [381, 326] width 7 height 8
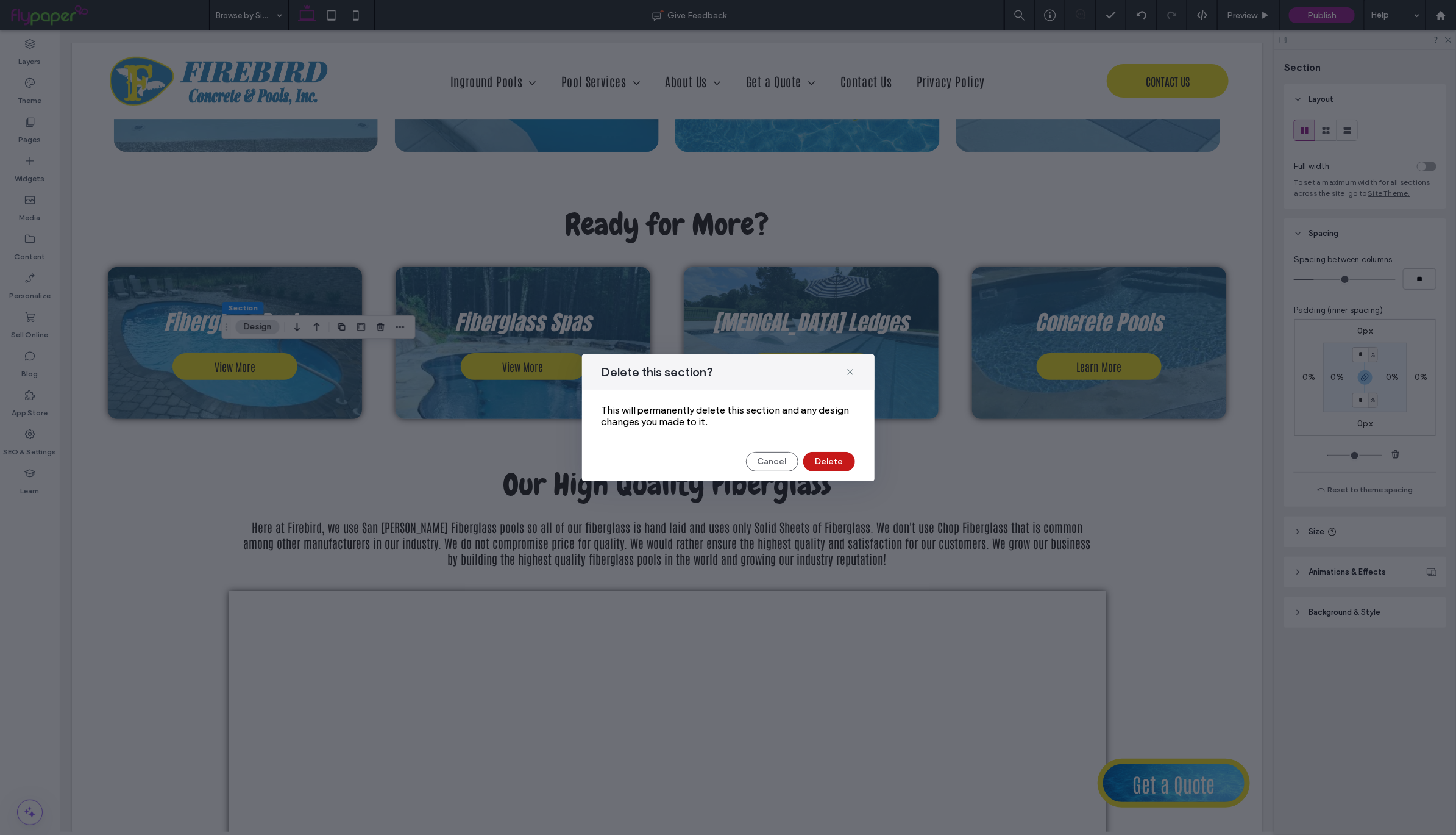
click at [831, 464] on button "Delete" at bounding box center [829, 462] width 52 height 20
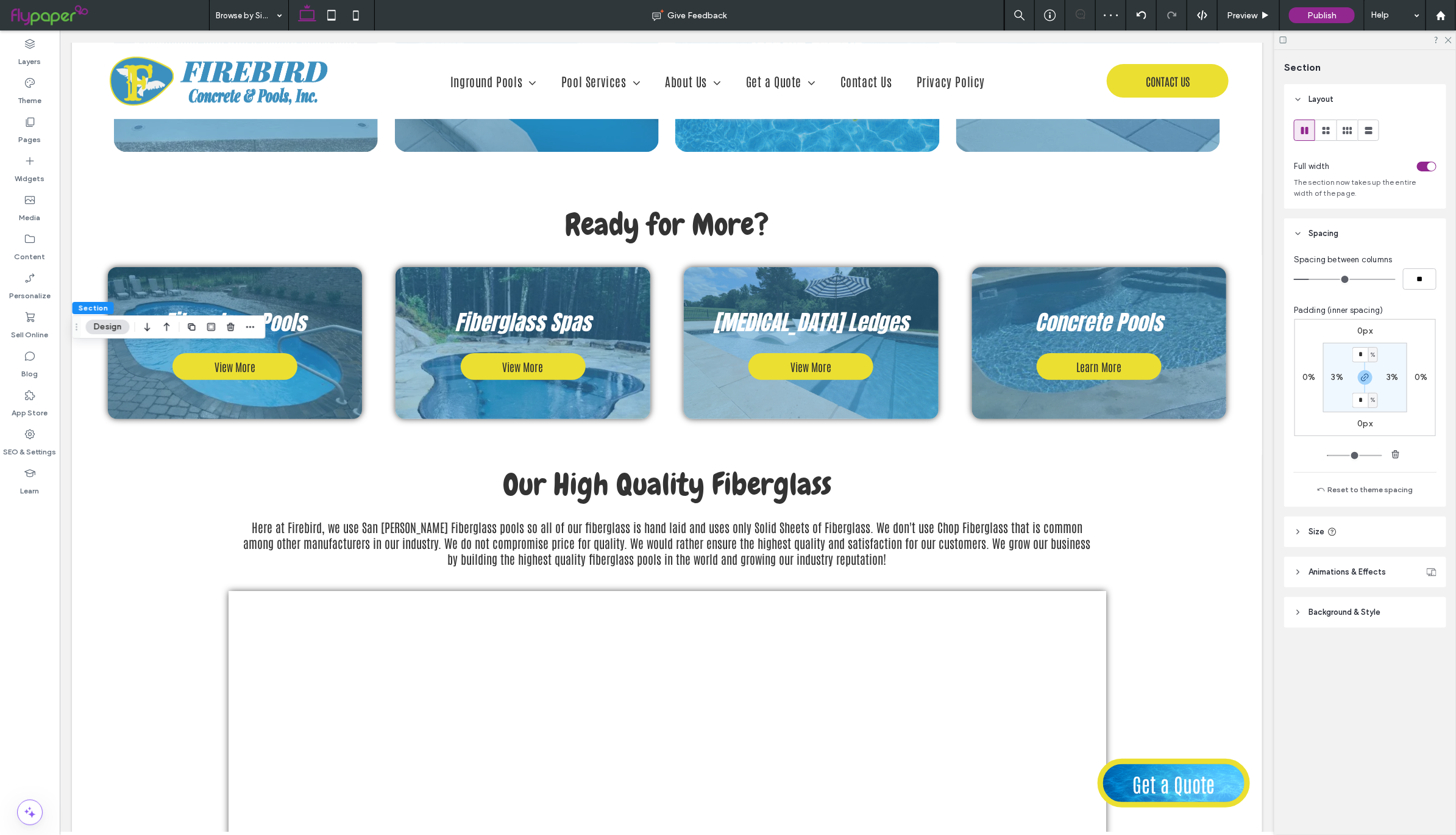
click at [1367, 610] on span "Background & Style" at bounding box center [1344, 612] width 72 height 12
click at [1424, 687] on div "rgba(255, 255, 255, 1)" at bounding box center [1429, 682] width 11 height 11
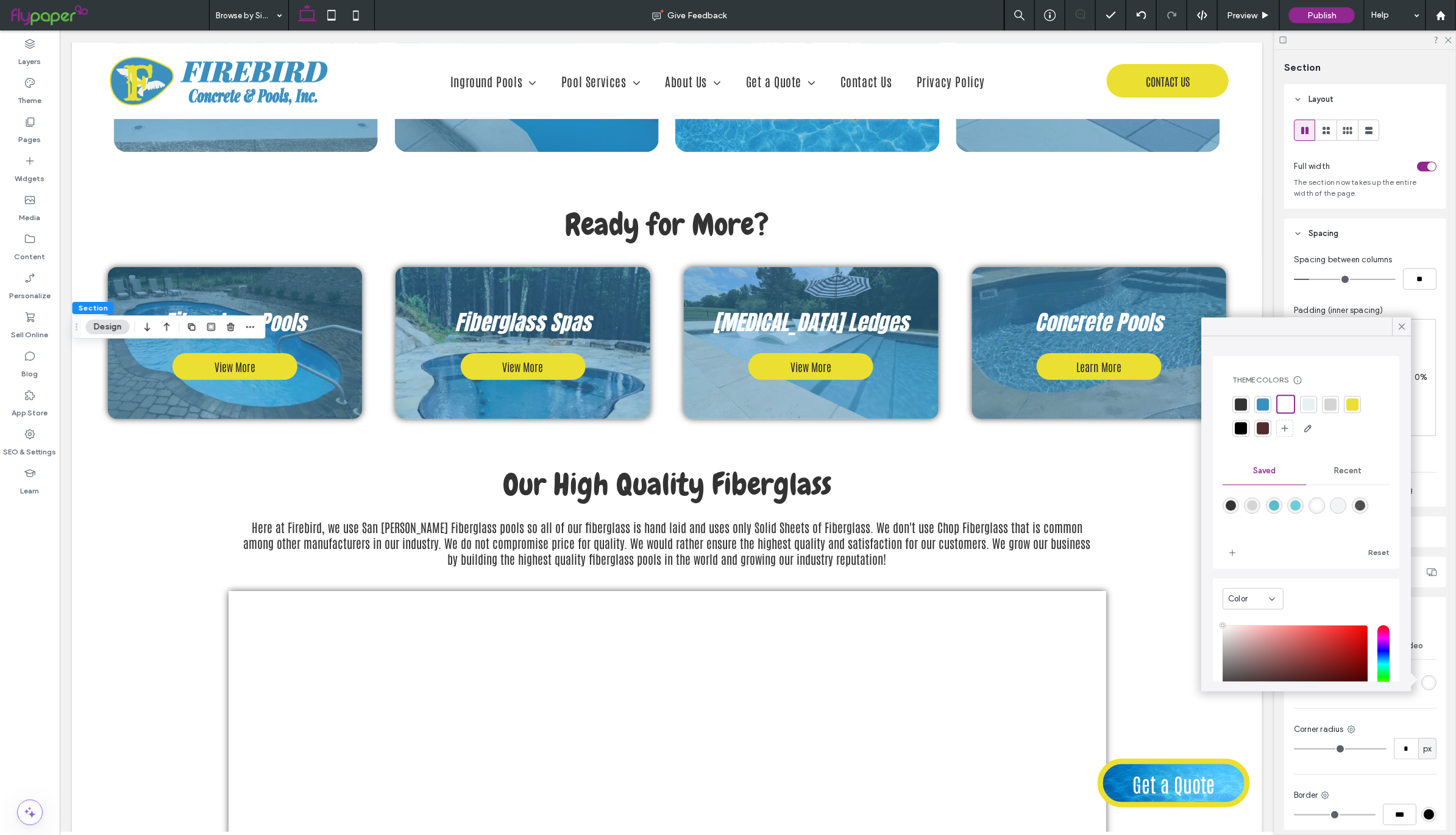
click at [1306, 402] on div at bounding box center [1309, 404] width 12 height 12
click at [1403, 325] on use at bounding box center [1402, 326] width 6 height 6
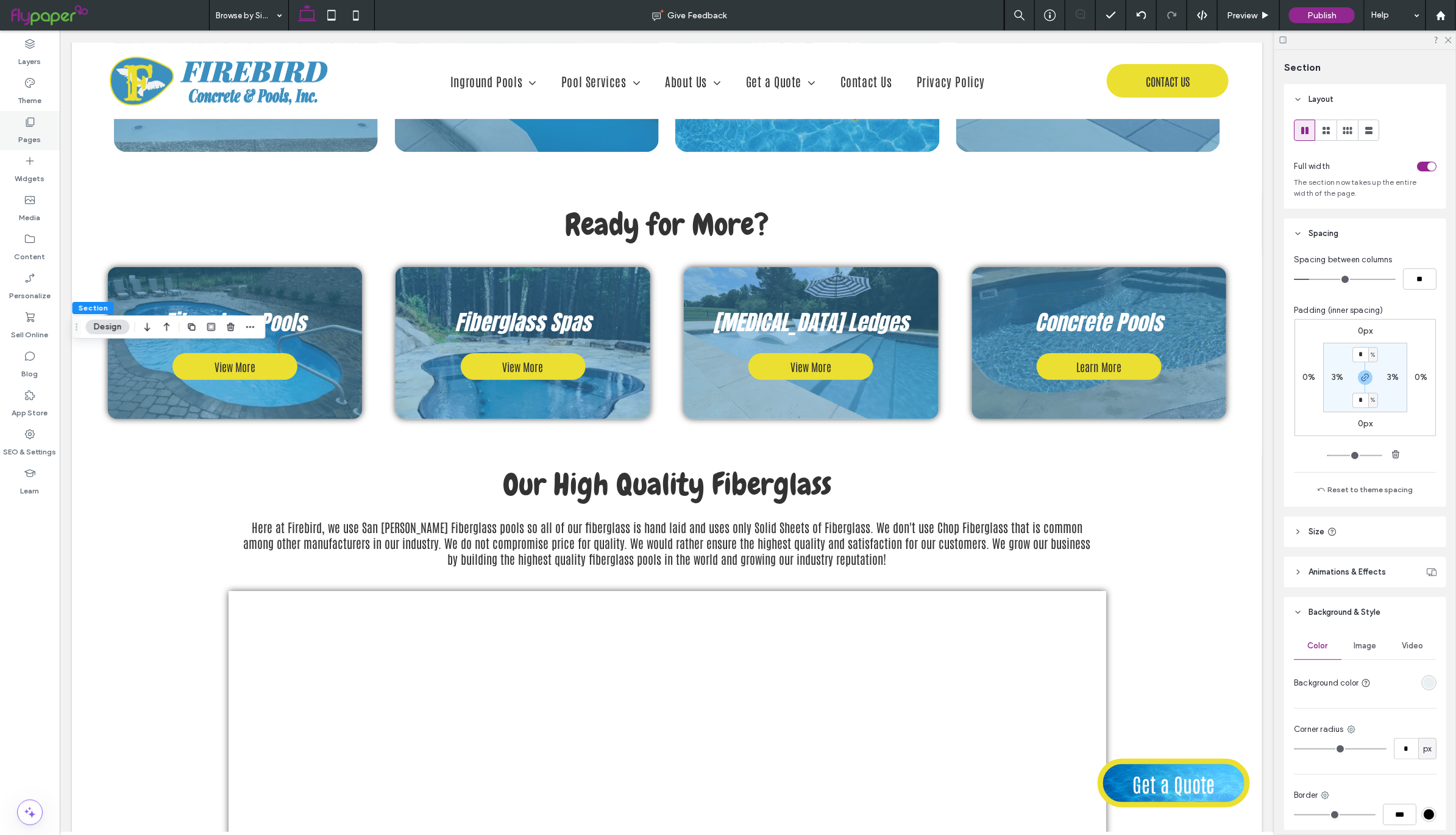
click at [29, 122] on icon at bounding box center [30, 122] width 12 height 12
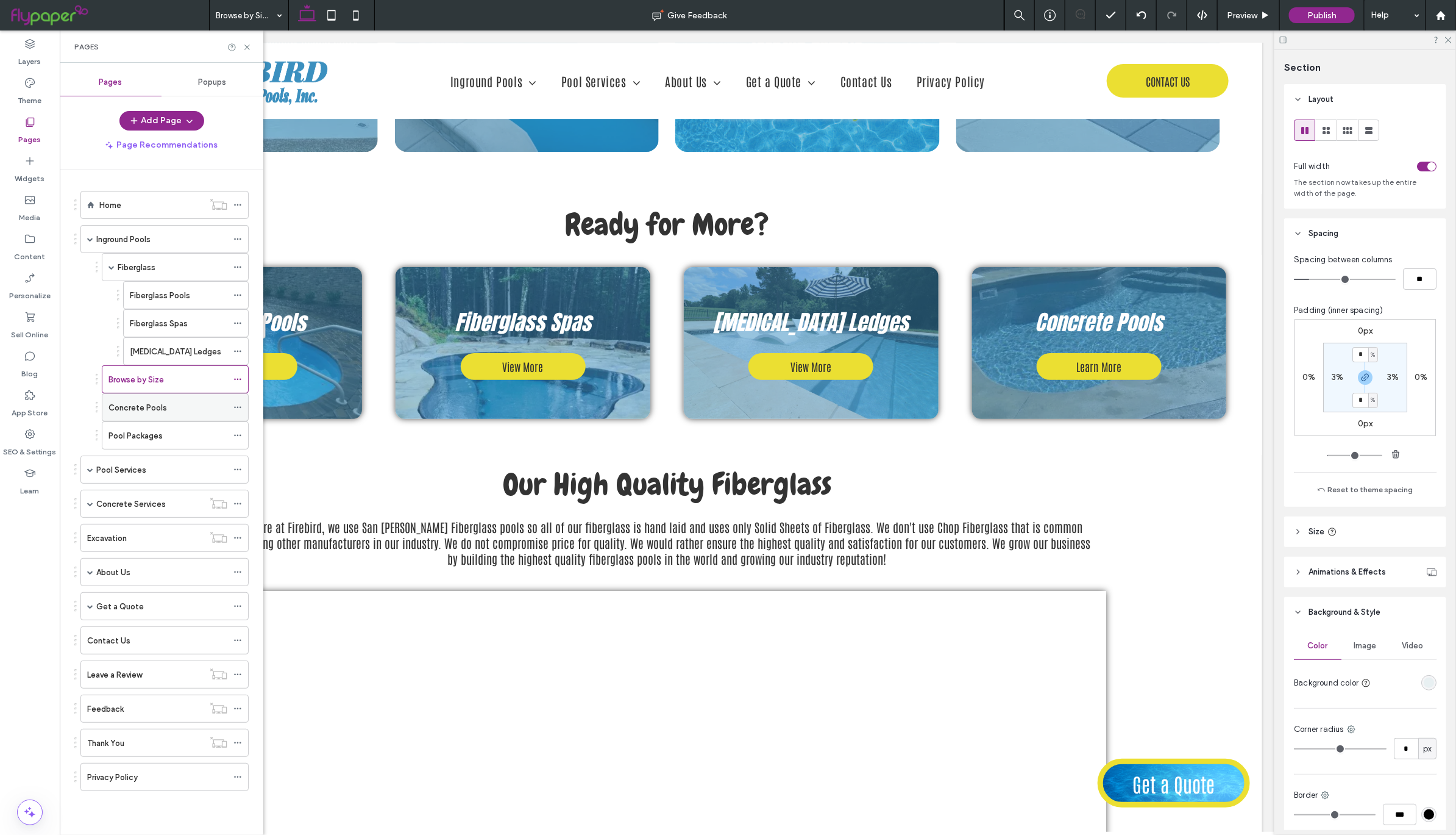
click at [179, 412] on div "Concrete Pools" at bounding box center [168, 407] width 119 height 13
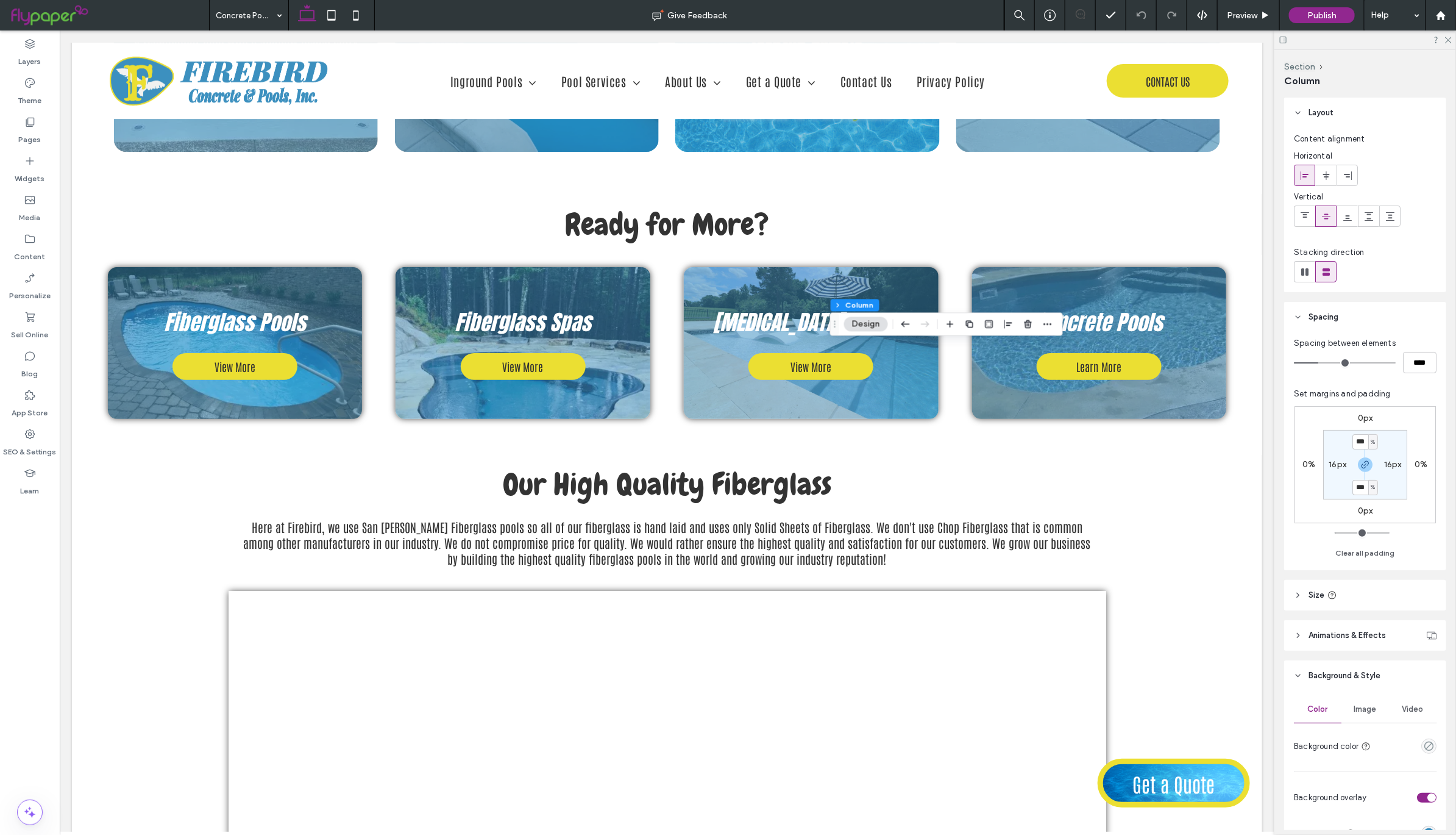
click at [1056, 323] on div "Section Column Design" at bounding box center [946, 324] width 233 height 23
click at [1054, 323] on span "button" at bounding box center [1048, 324] width 15 height 15
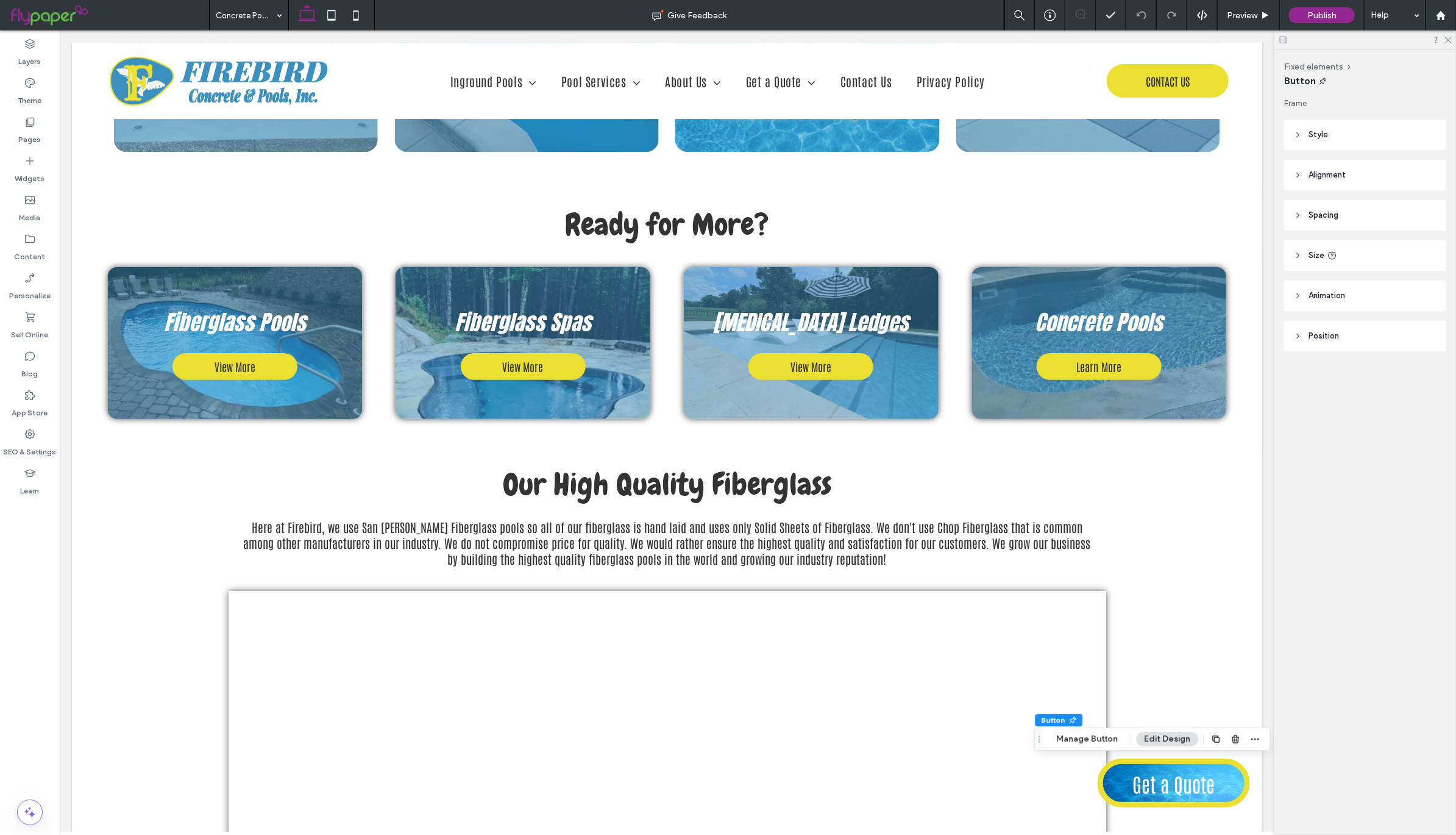
click at [1303, 130] on header "Style" at bounding box center [1365, 134] width 162 height 30
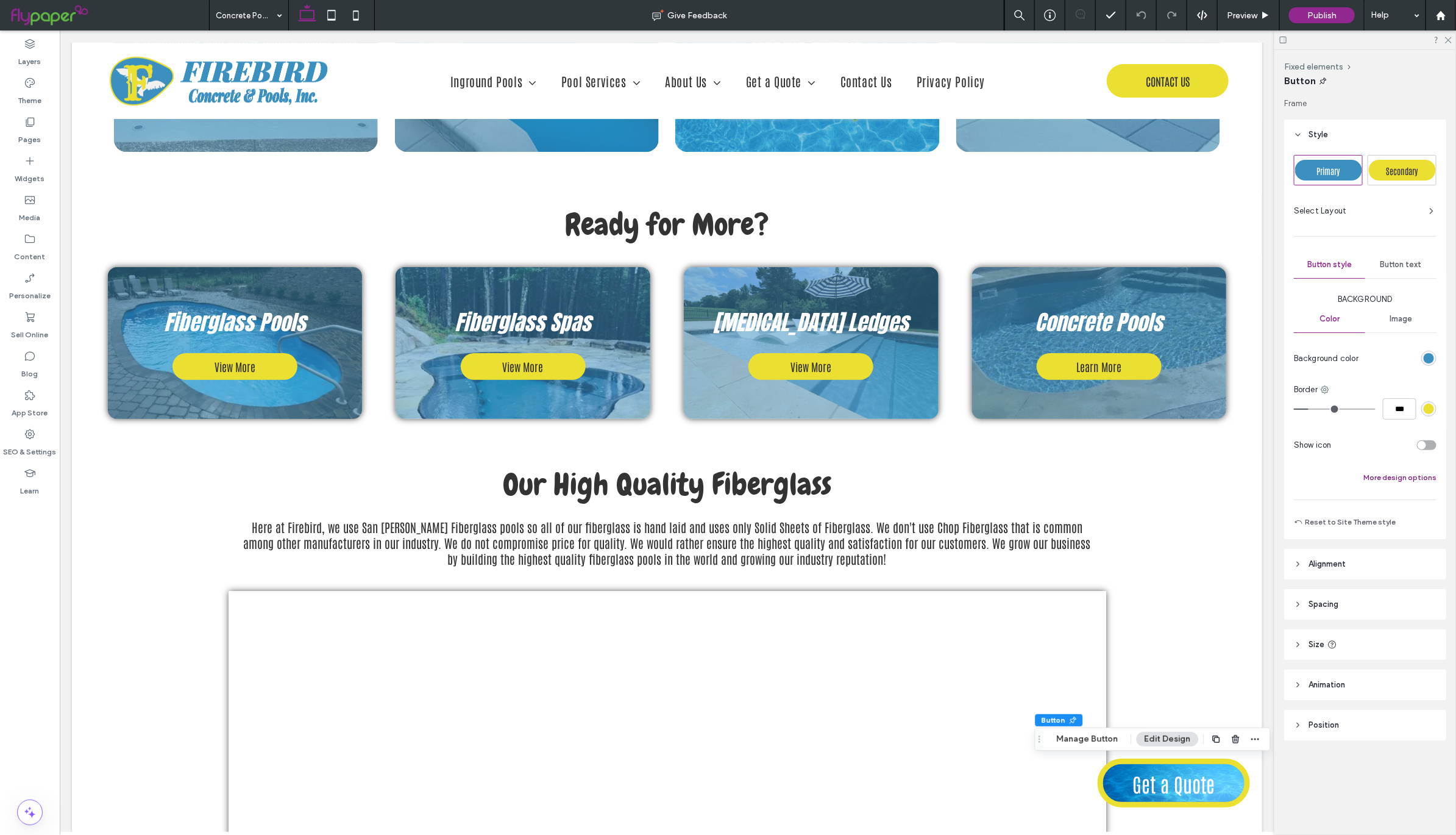
click at [1410, 480] on button "More design options" at bounding box center [1400, 478] width 73 height 15
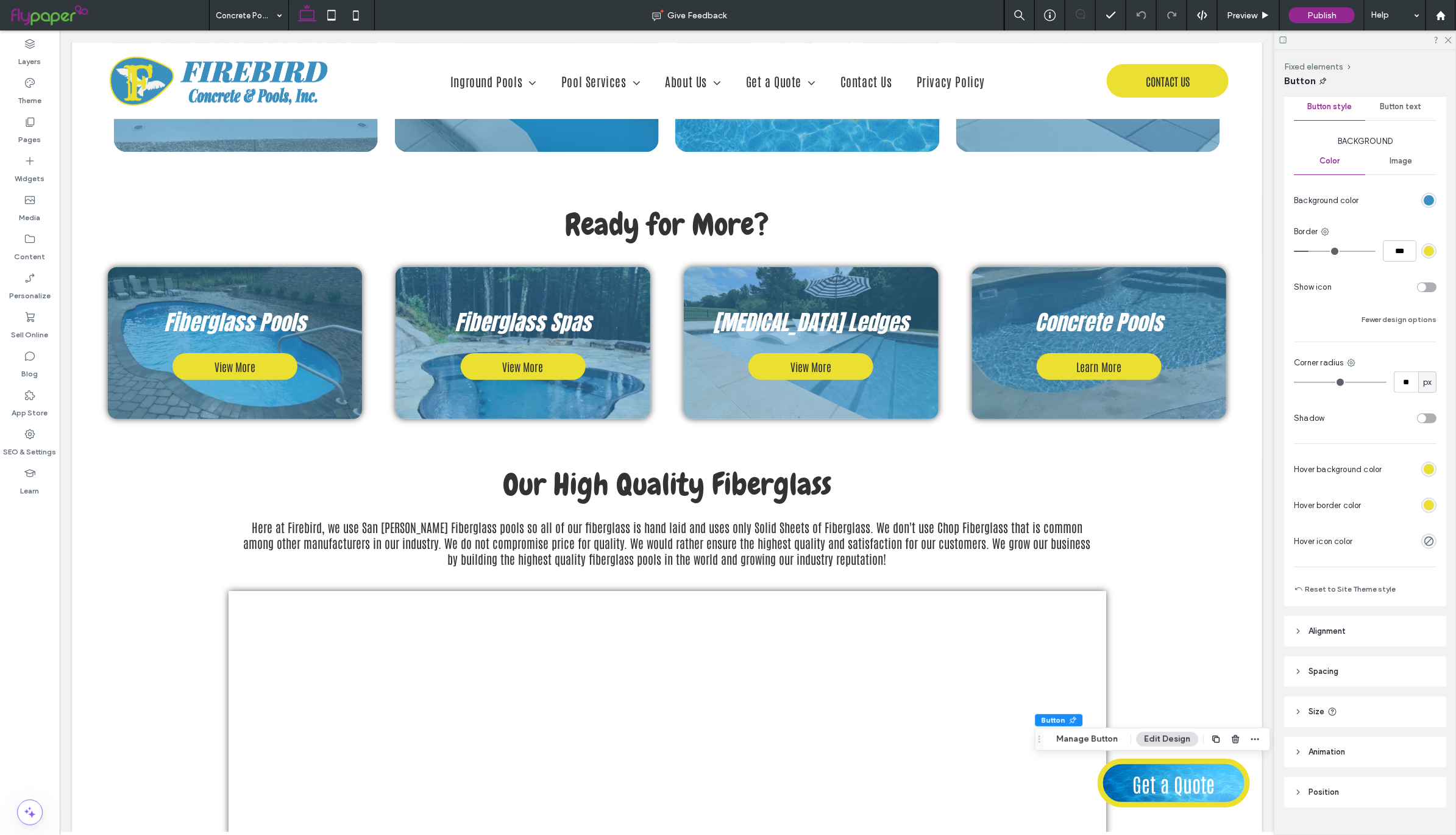
scroll to position [178, 0]
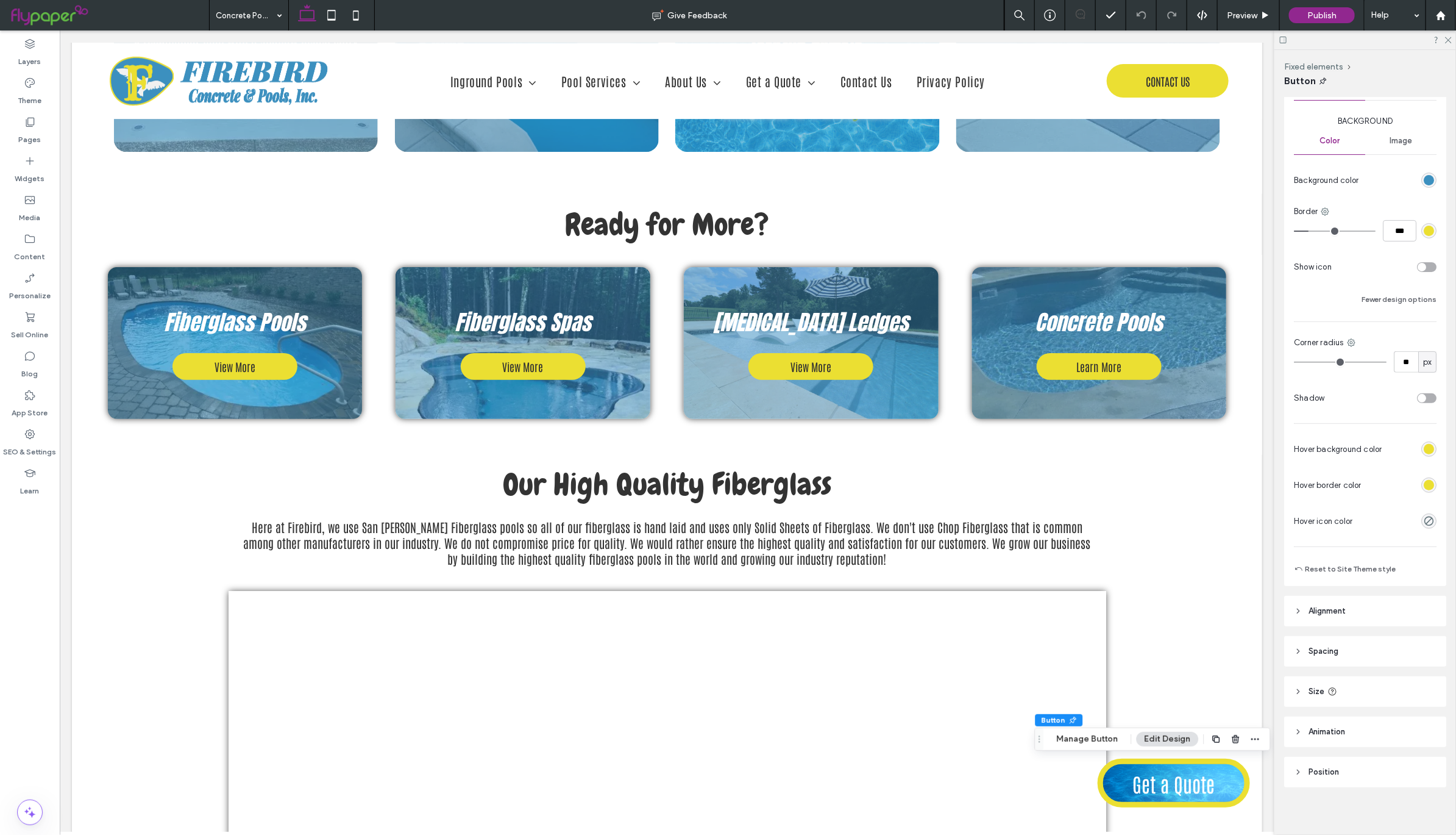
click at [1418, 397] on div "toggle" at bounding box center [1422, 398] width 9 height 9
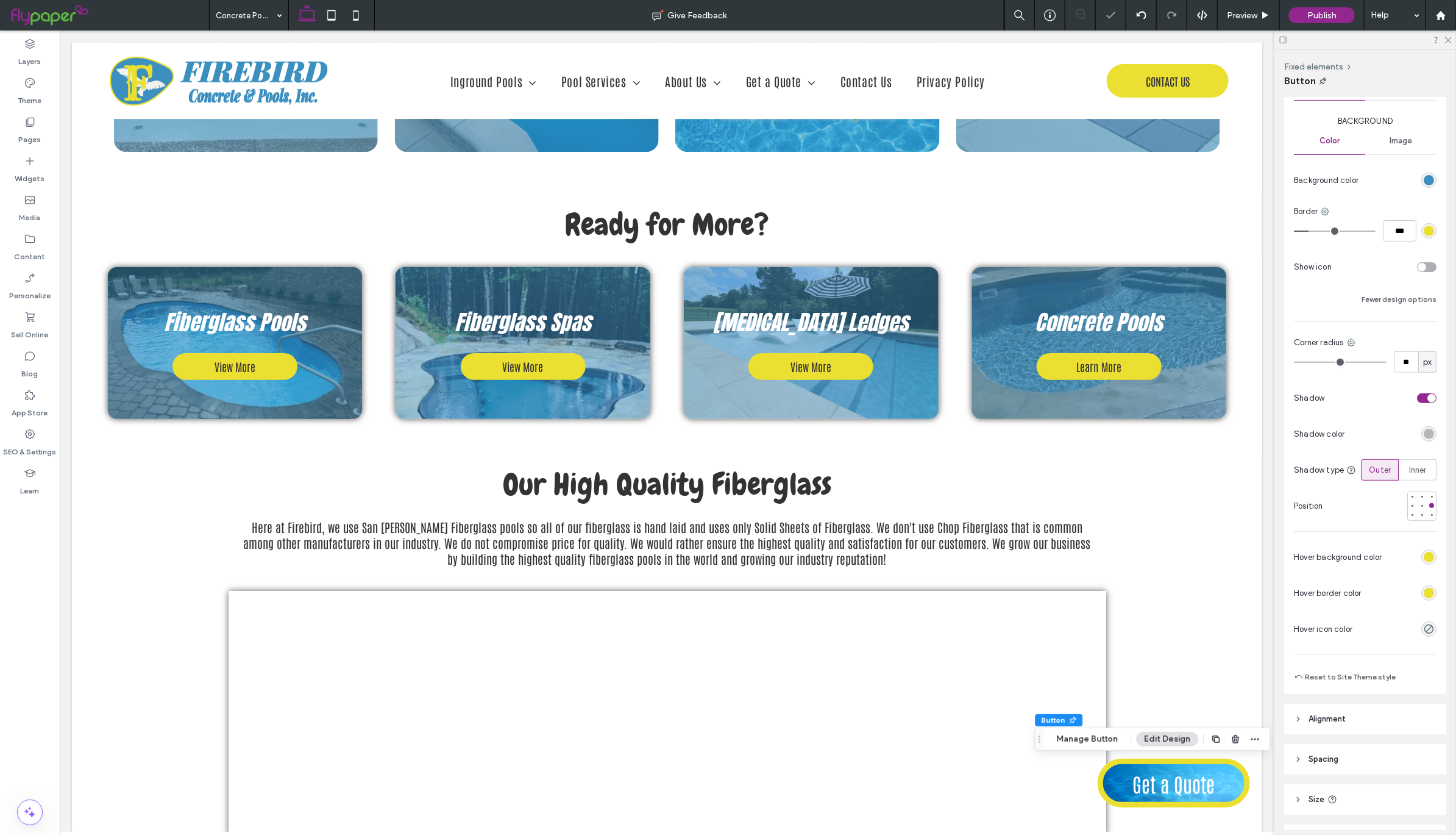
click at [1424, 438] on div "rgba(0, 0, 0, 0.25)" at bounding box center [1429, 434] width 11 height 11
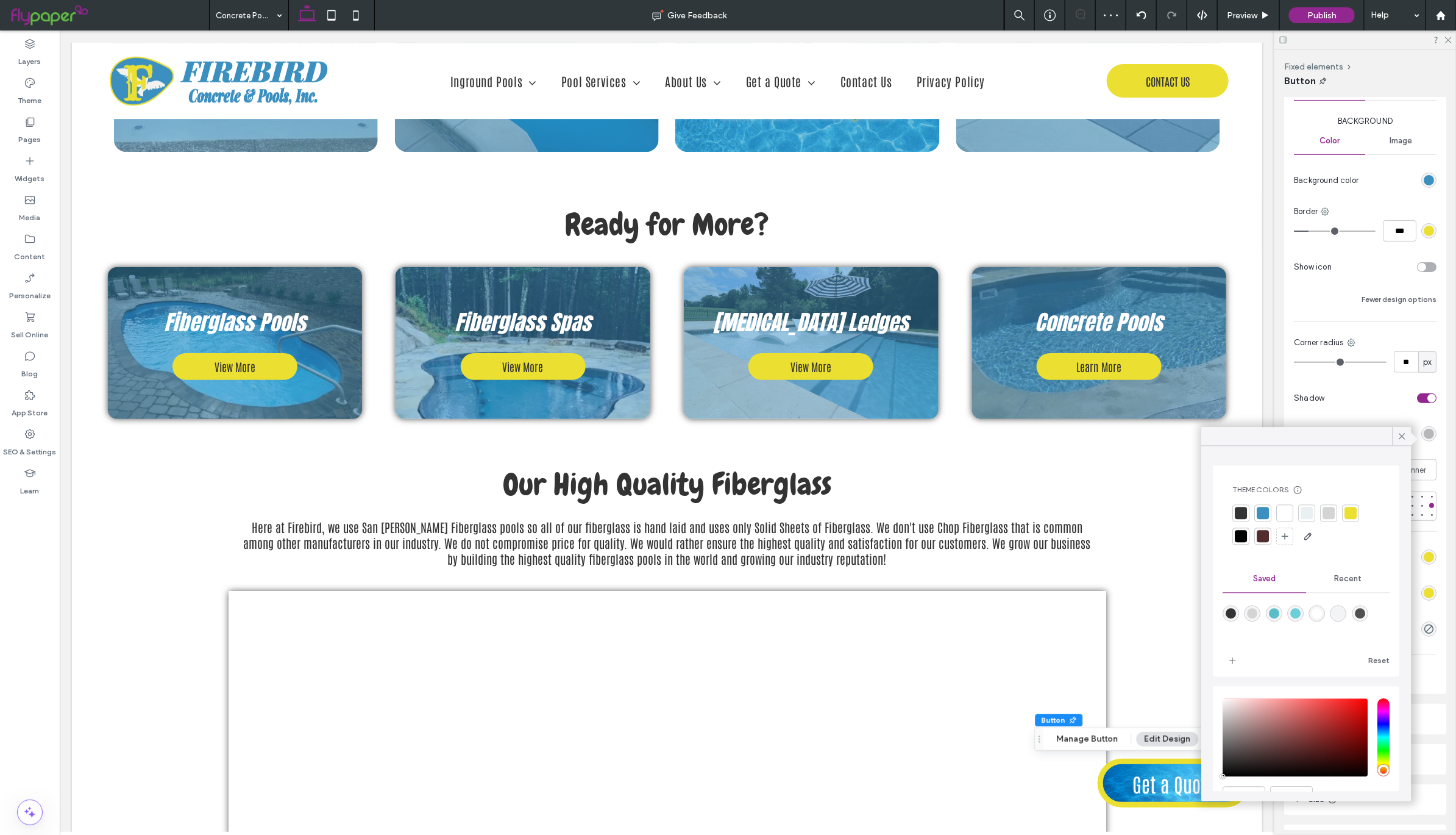
click at [1365, 611] on div "rgba(80,80,80,1)" at bounding box center [1360, 614] width 11 height 11
type input "*******"
type input "***"
type input "****"
click at [1405, 434] on icon at bounding box center [1402, 437] width 11 height 11
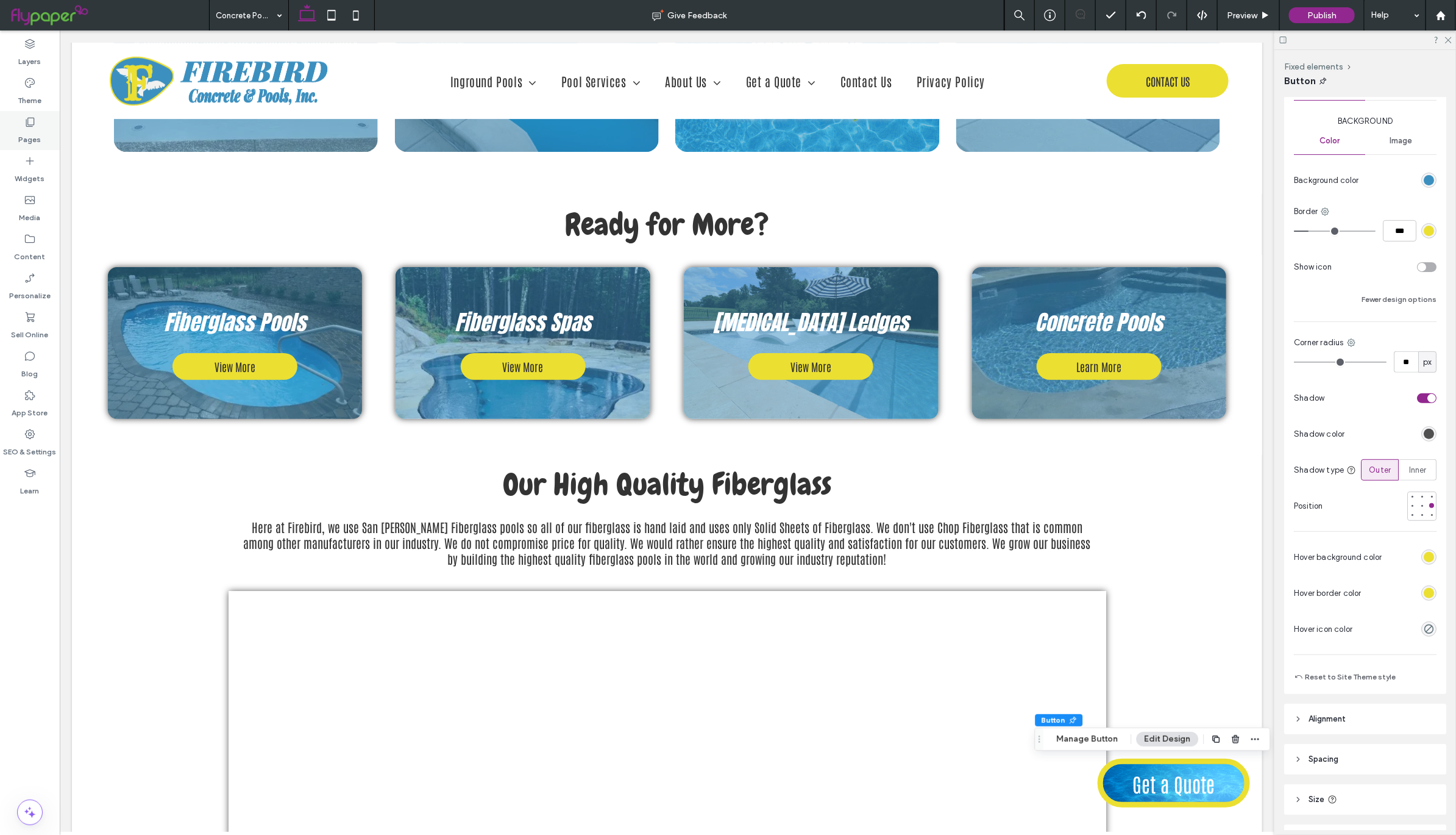
click at [42, 123] on div "Pages" at bounding box center [30, 130] width 60 height 39
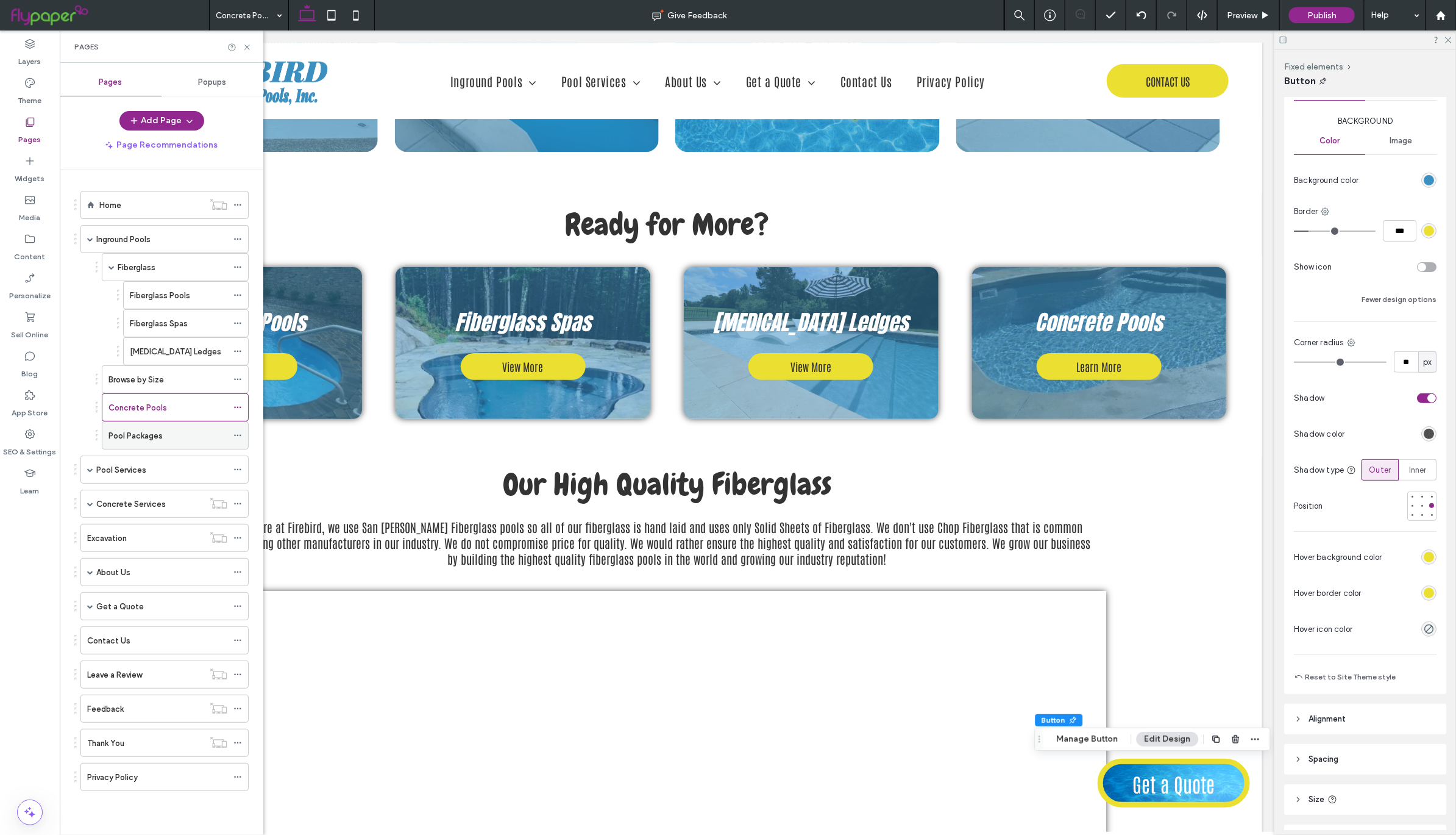
click at [180, 441] on div "Pool Packages" at bounding box center [168, 436] width 119 height 13
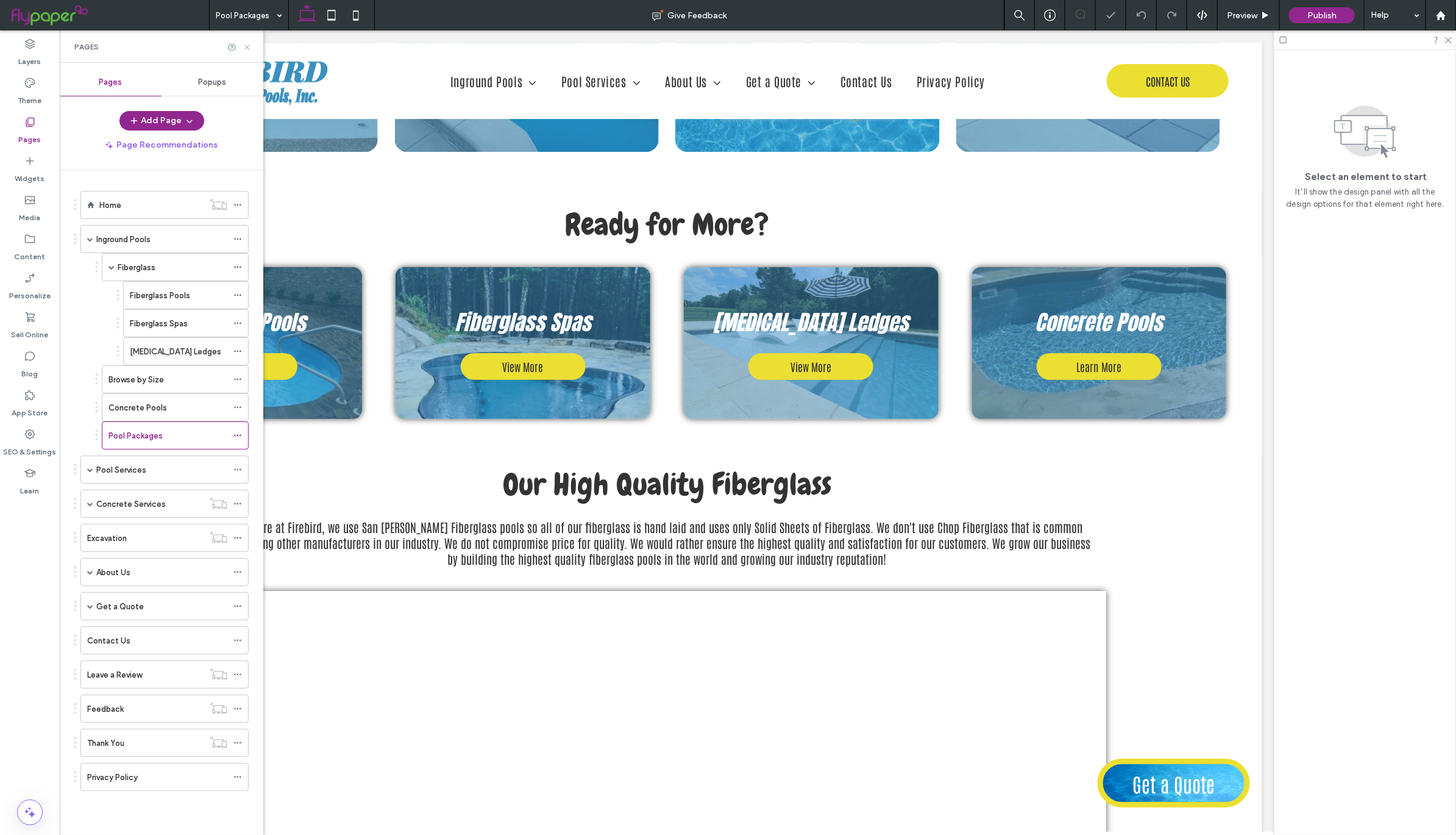
click at [246, 43] on icon at bounding box center [247, 47] width 9 height 9
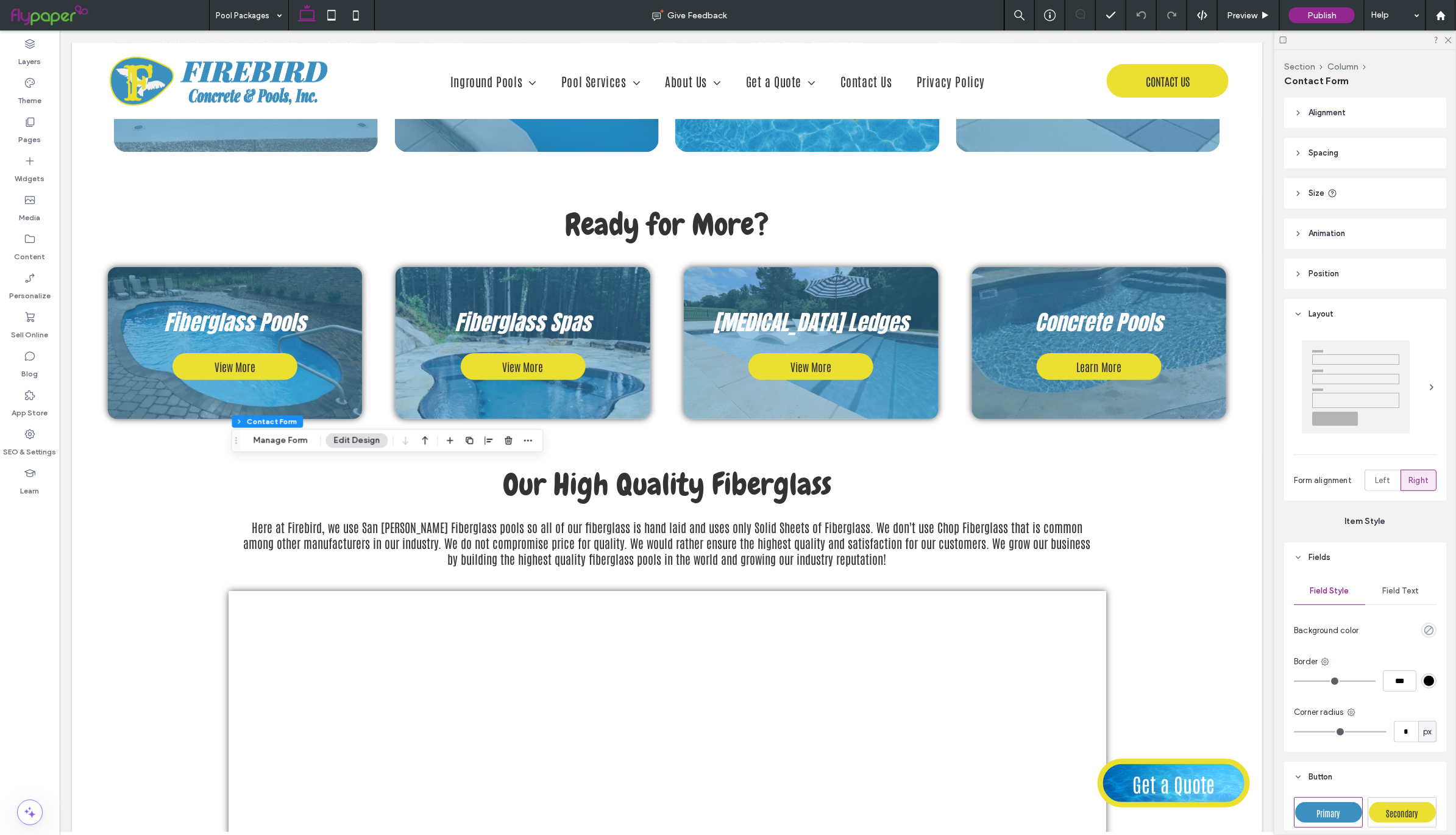
type input "*"
type input "***"
type input "**"
type input "*"
type input "**"
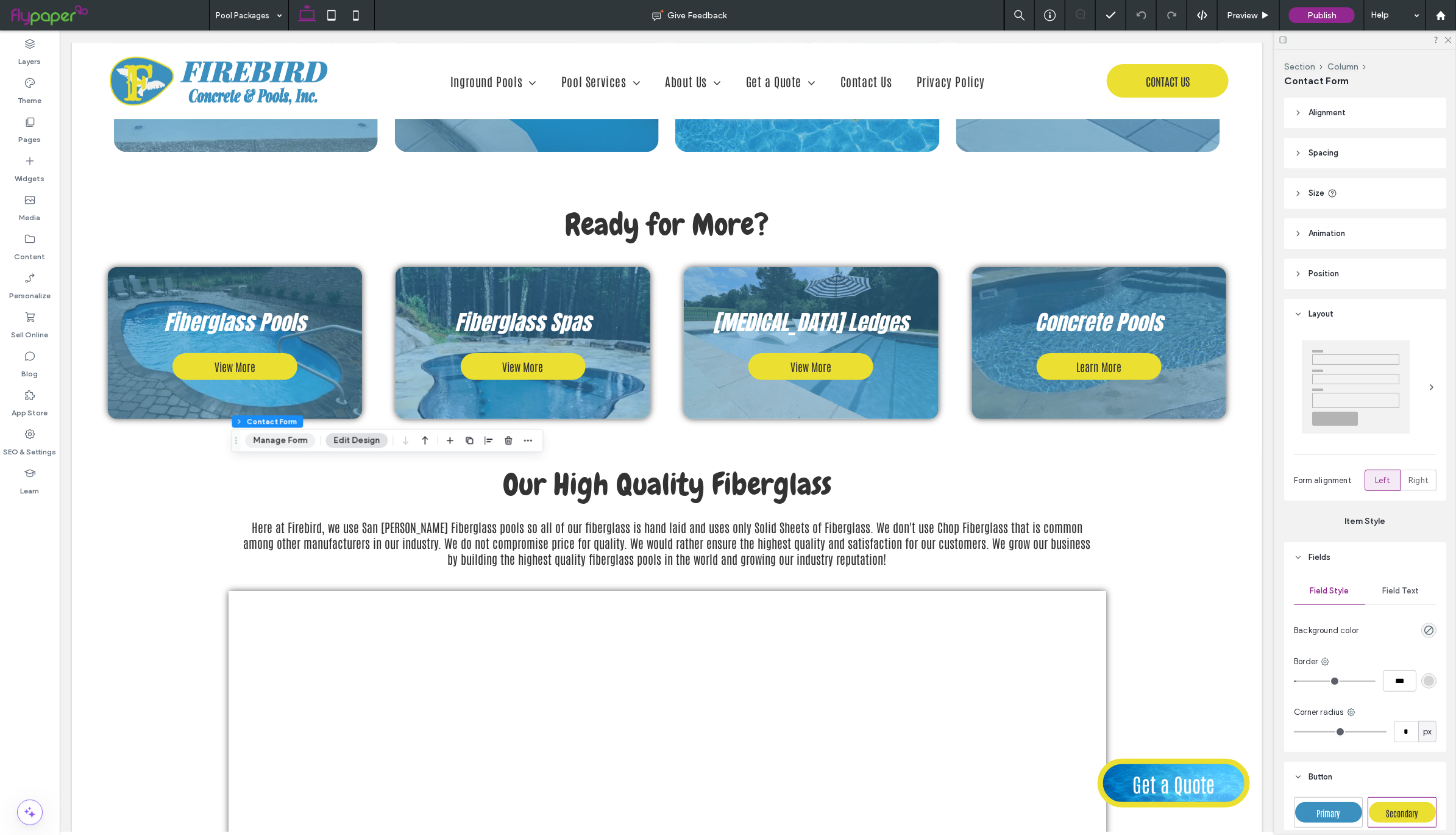
click at [288, 441] on button "Manage Form" at bounding box center [280, 440] width 70 height 15
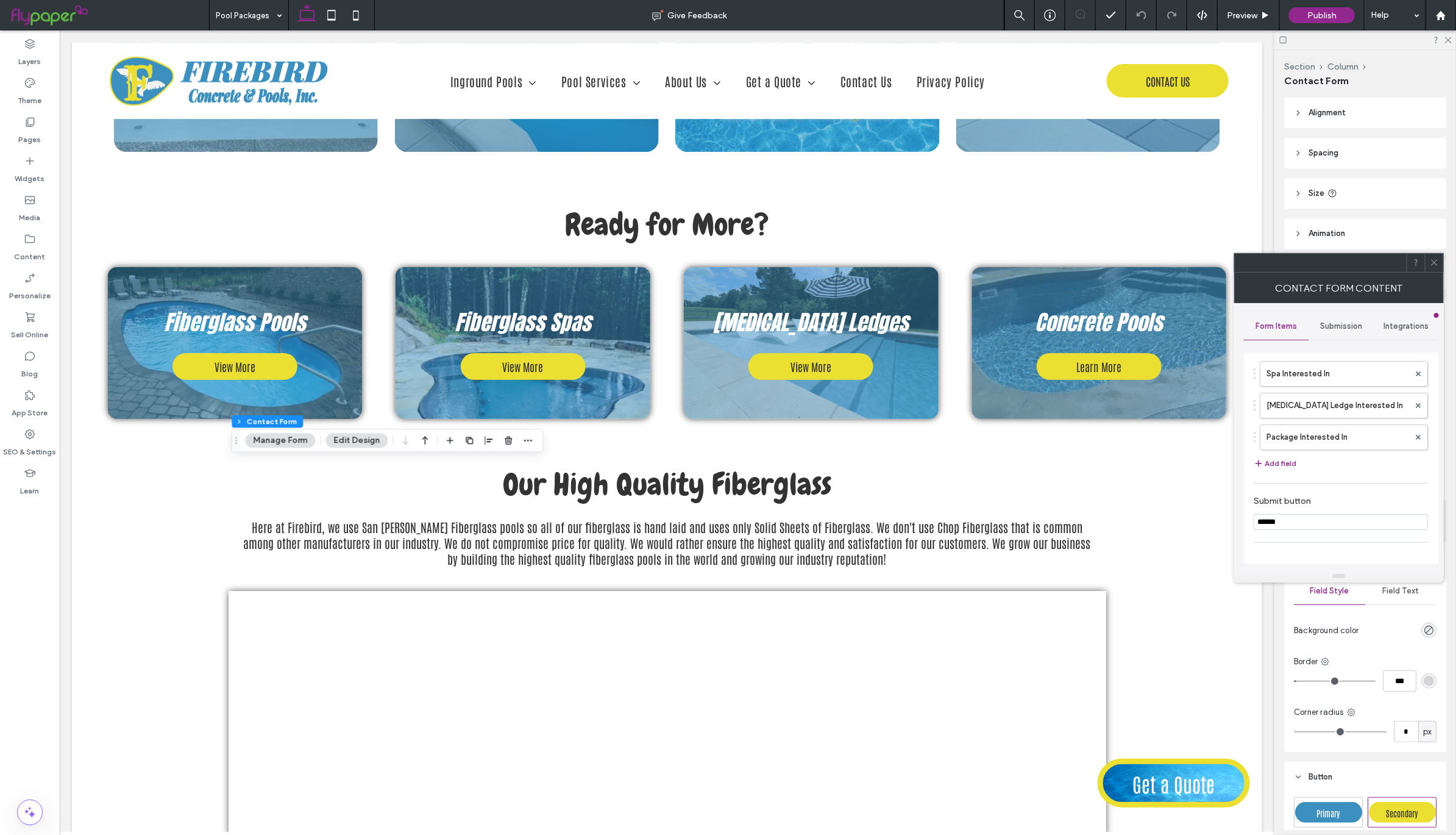
scroll to position [444, 0]
click at [1345, 328] on span "Submission" at bounding box center [1342, 326] width 42 height 10
click at [1342, 421] on label "Actions after submission" at bounding box center [1341, 420] width 162 height 24
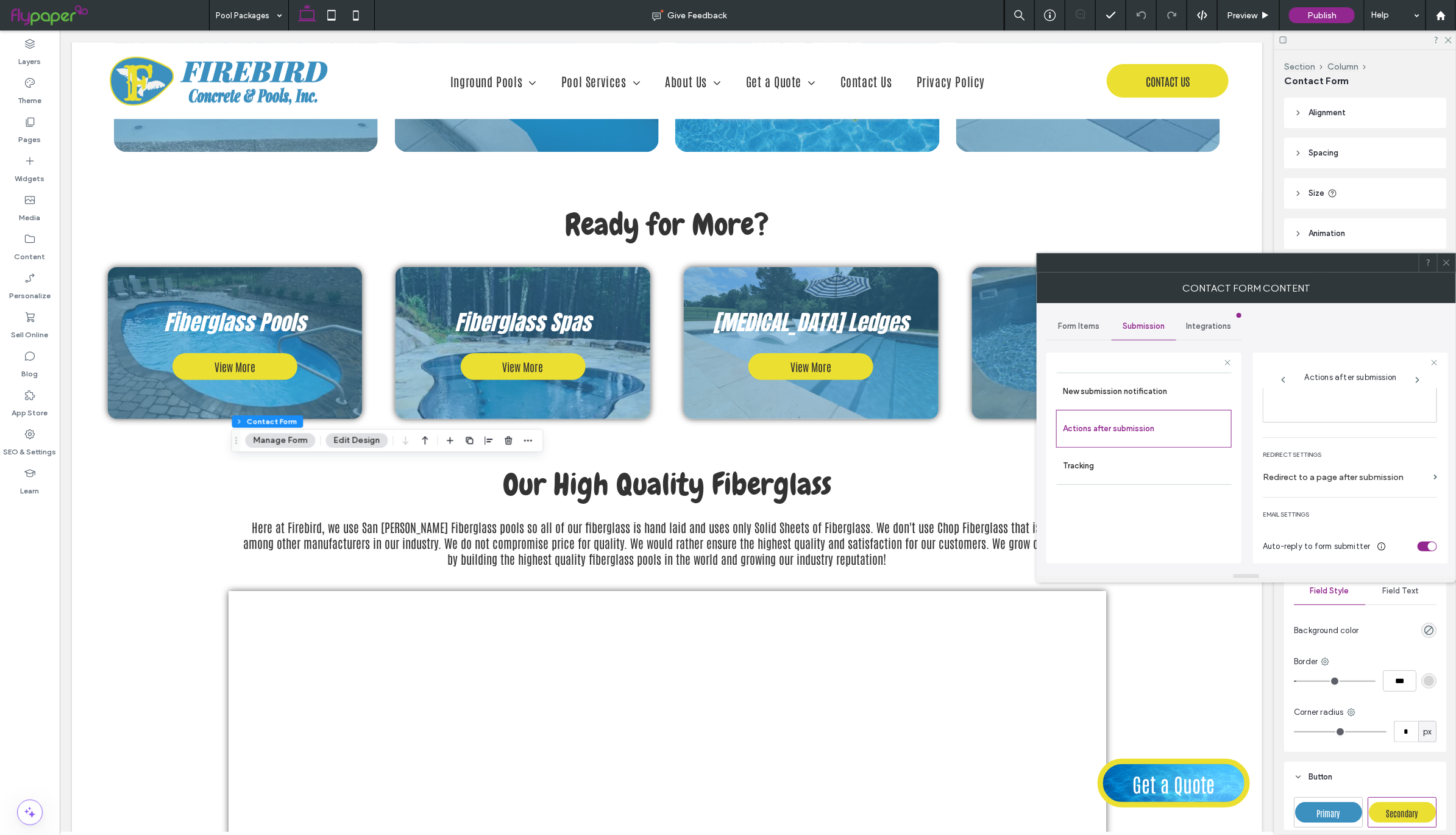
scroll to position [216, 0]
click at [1358, 468] on label "Redirect to a page after submission" at bounding box center [1345, 467] width 166 height 23
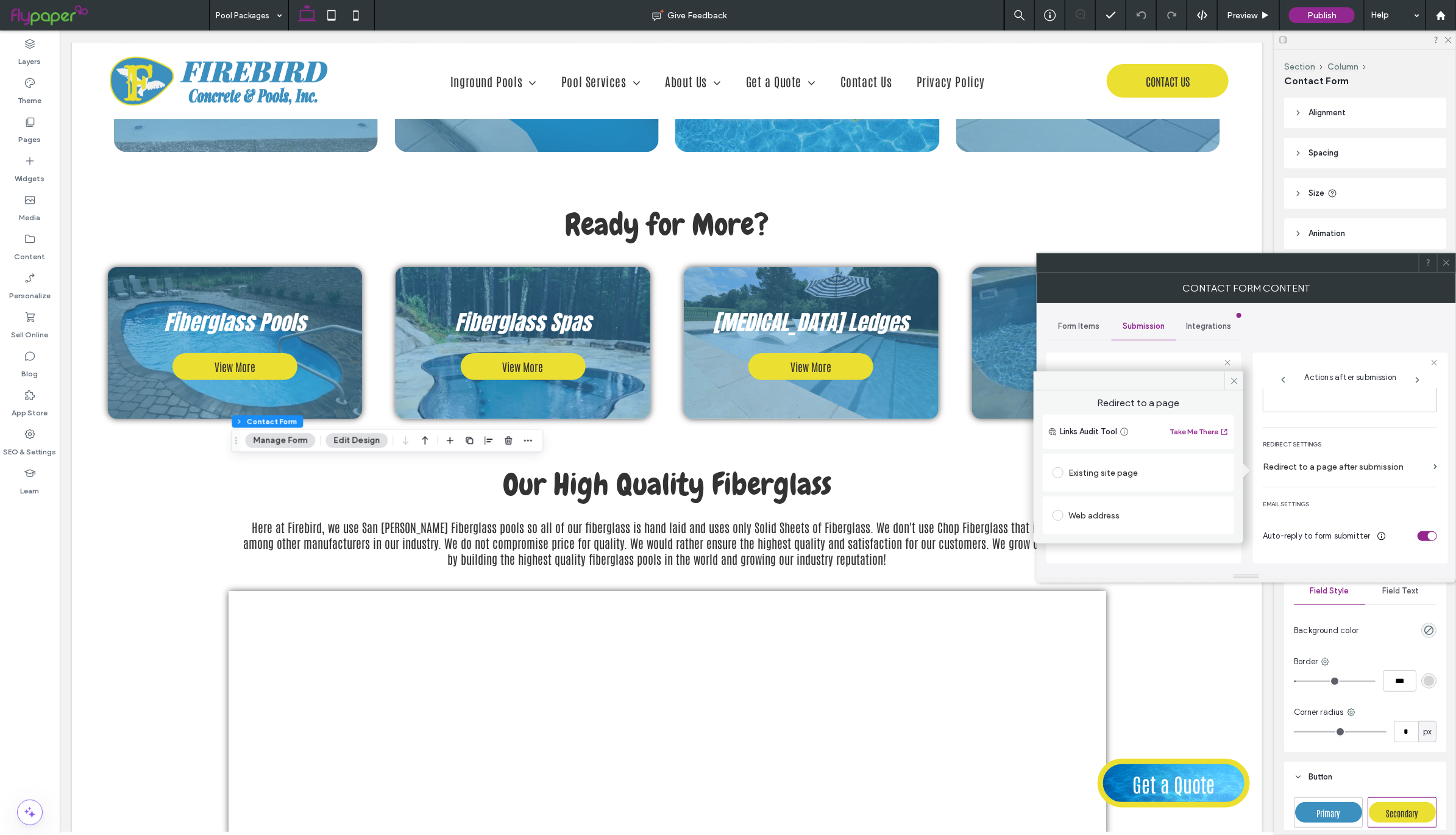
click at [1060, 472] on span at bounding box center [1058, 473] width 11 height 11
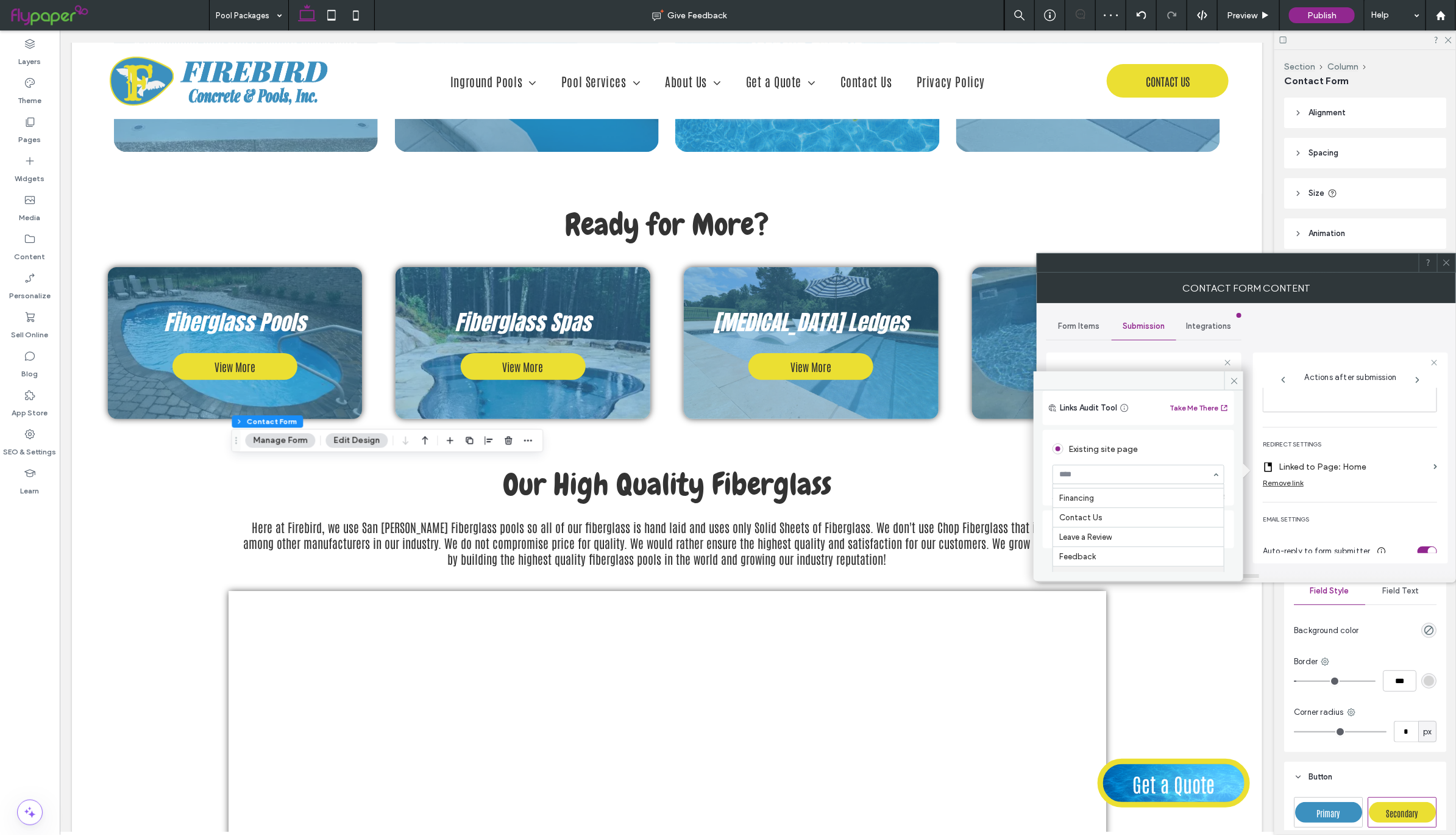
scroll to position [0, 0]
click at [1232, 385] on icon at bounding box center [1234, 381] width 9 height 9
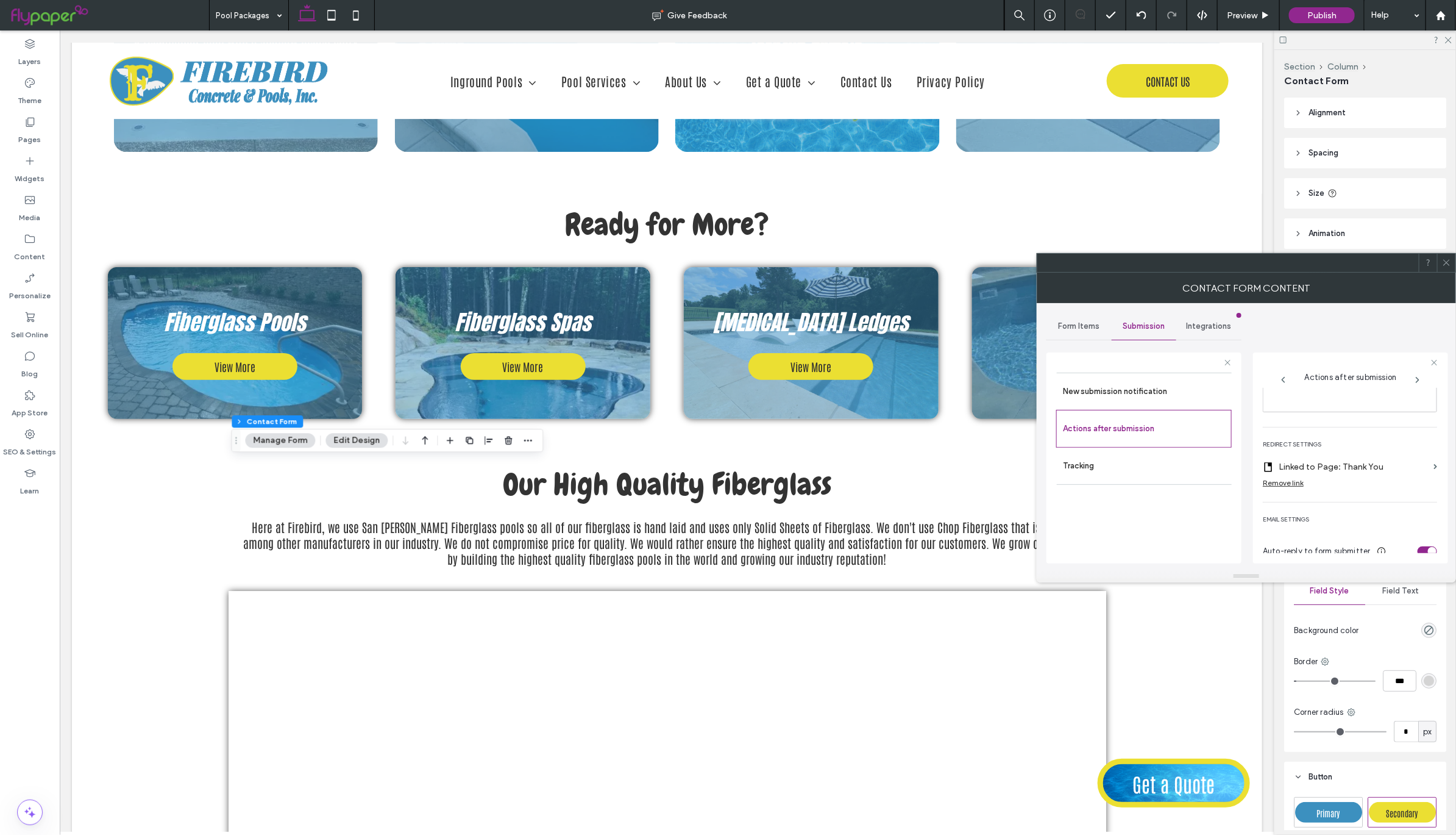
click at [1447, 263] on use at bounding box center [1446, 263] width 6 height 6
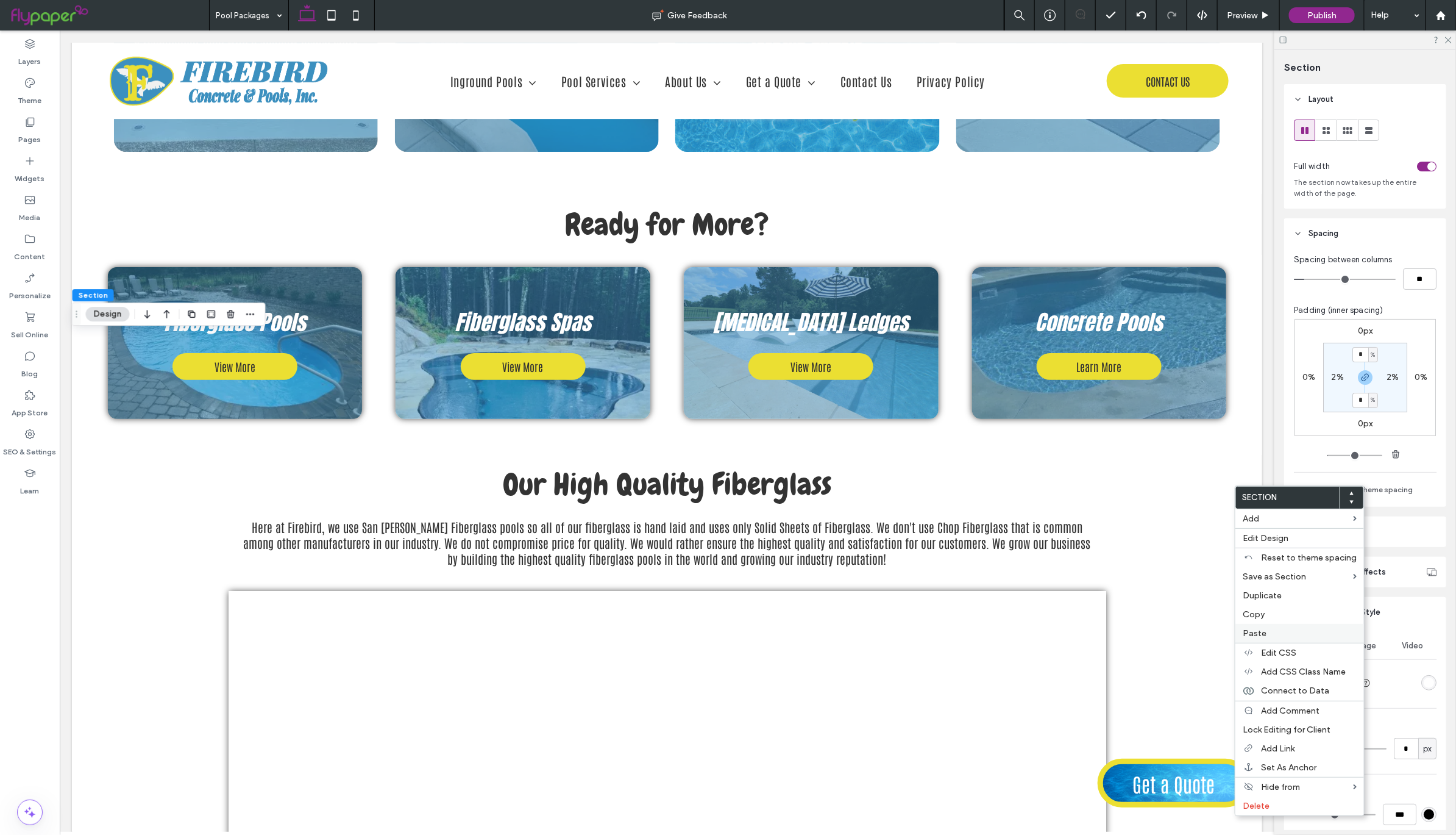
click at [1282, 628] on label "Paste" at bounding box center [1300, 633] width 114 height 11
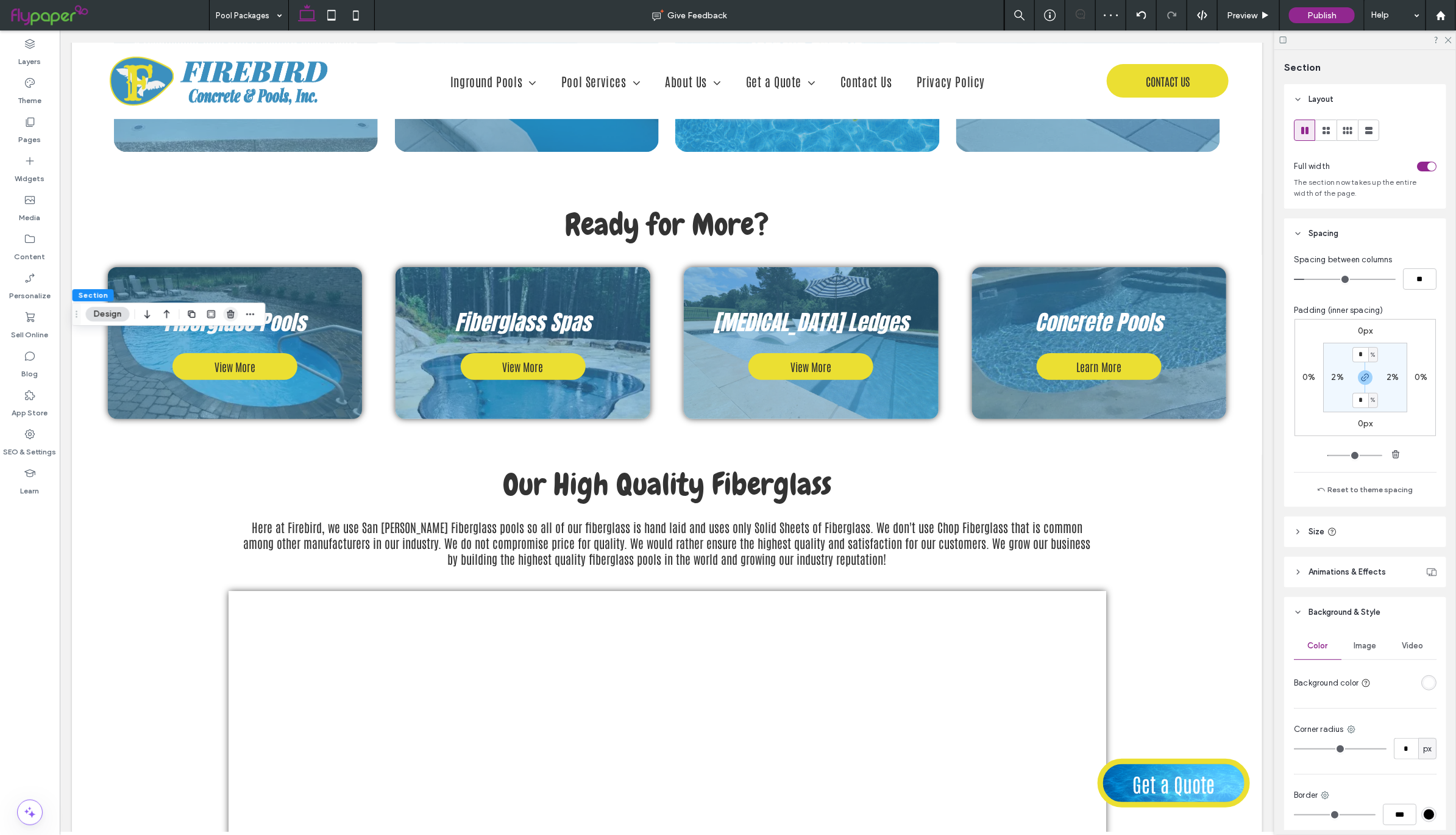
click at [234, 313] on use "button" at bounding box center [230, 313] width 7 height 8
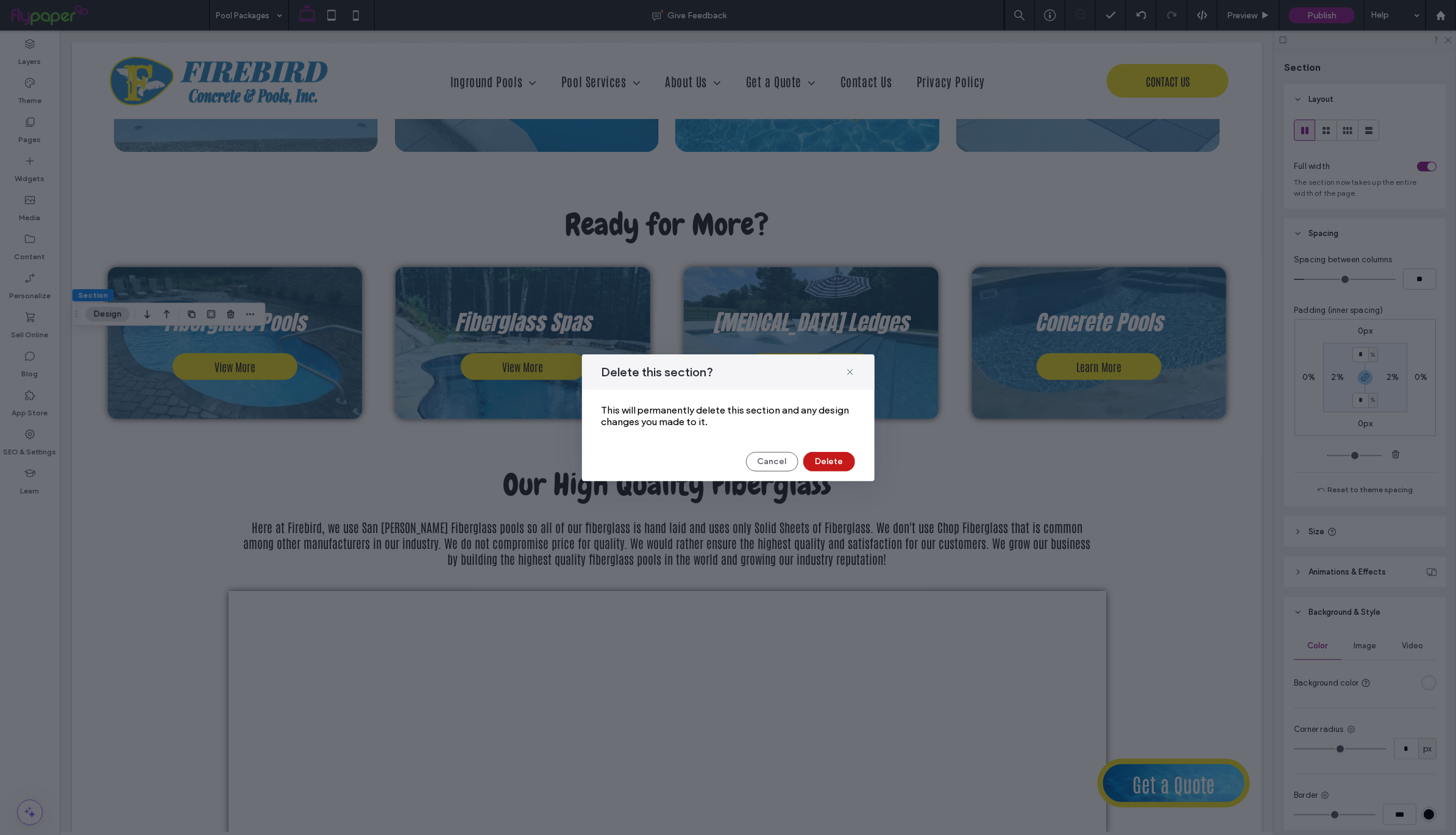
click at [835, 463] on button "Delete" at bounding box center [829, 462] width 52 height 20
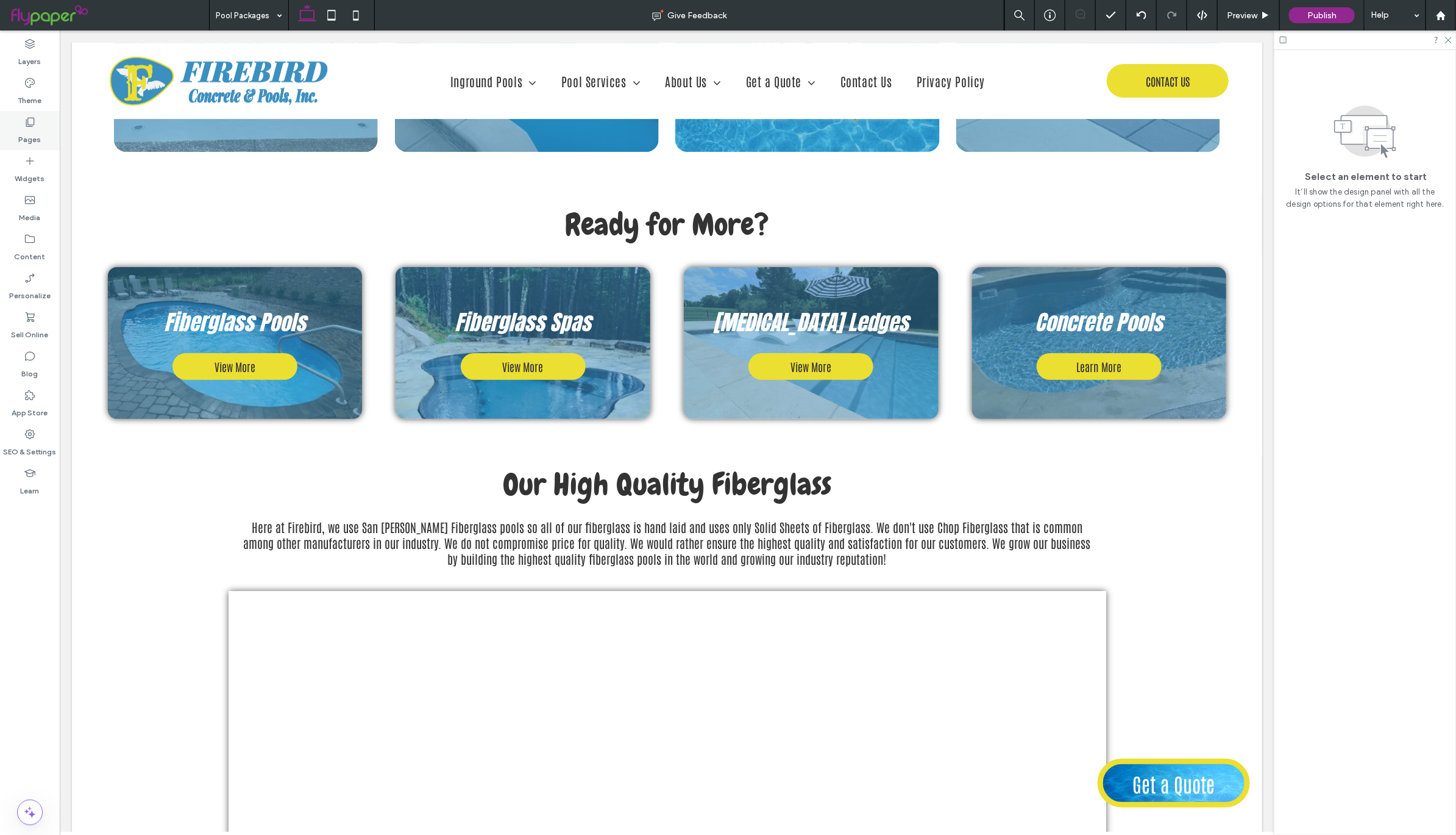
click at [25, 128] on label "Pages" at bounding box center [30, 137] width 23 height 17
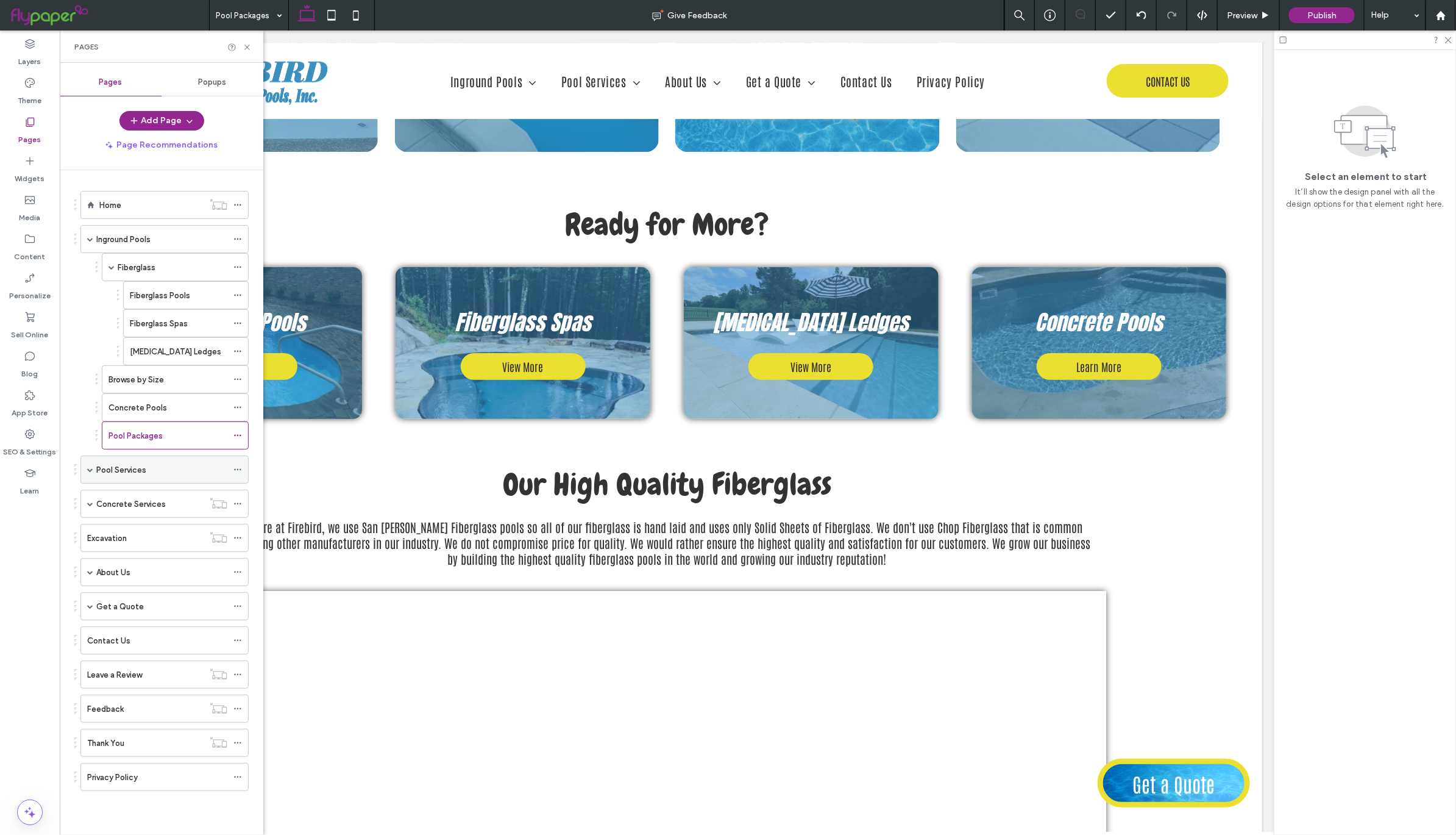
click at [173, 477] on div "Pool Services" at bounding box center [162, 470] width 131 height 13
click at [91, 239] on span at bounding box center [90, 239] width 6 height 6
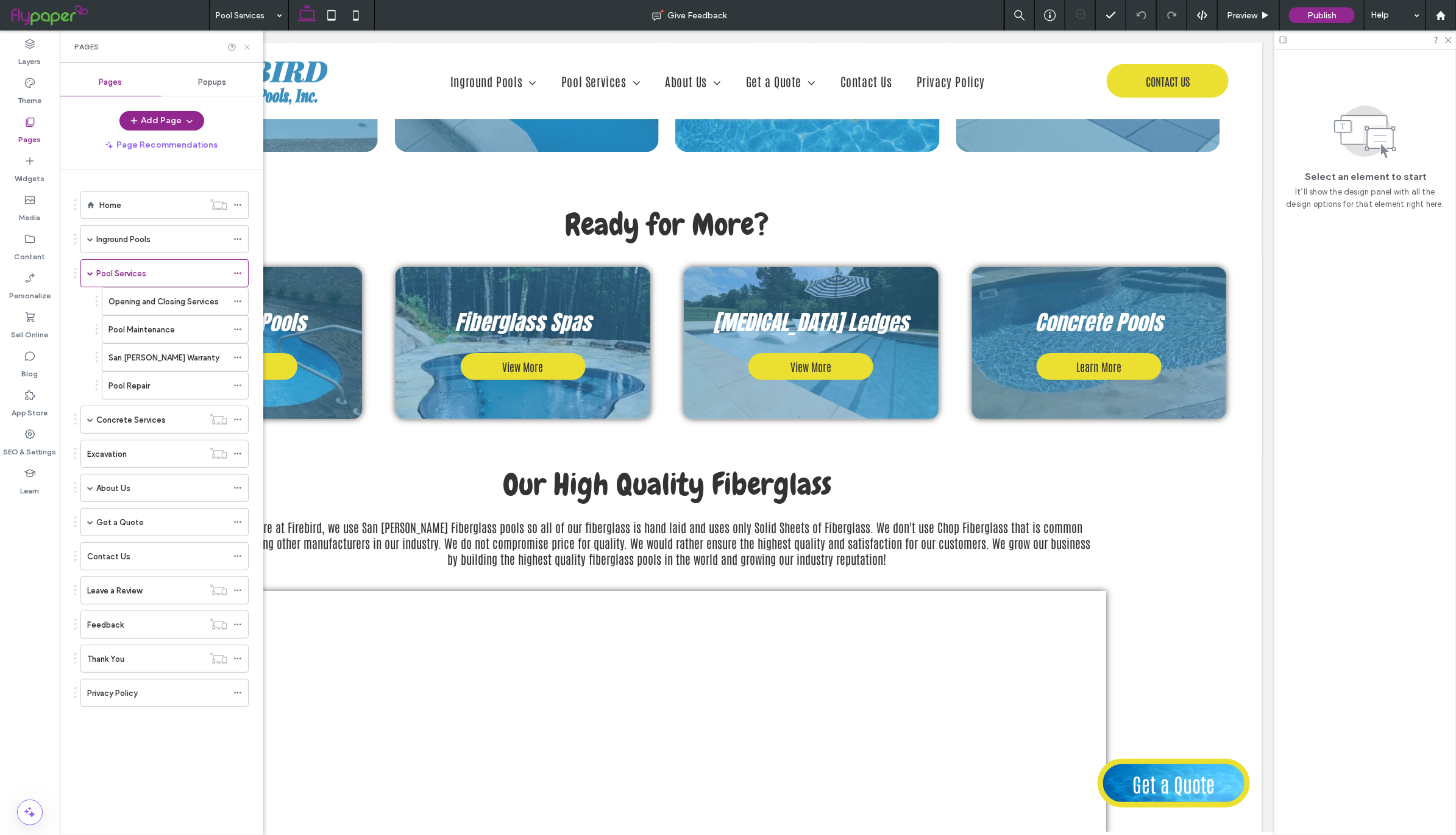
click at [250, 44] on icon at bounding box center [247, 47] width 9 height 9
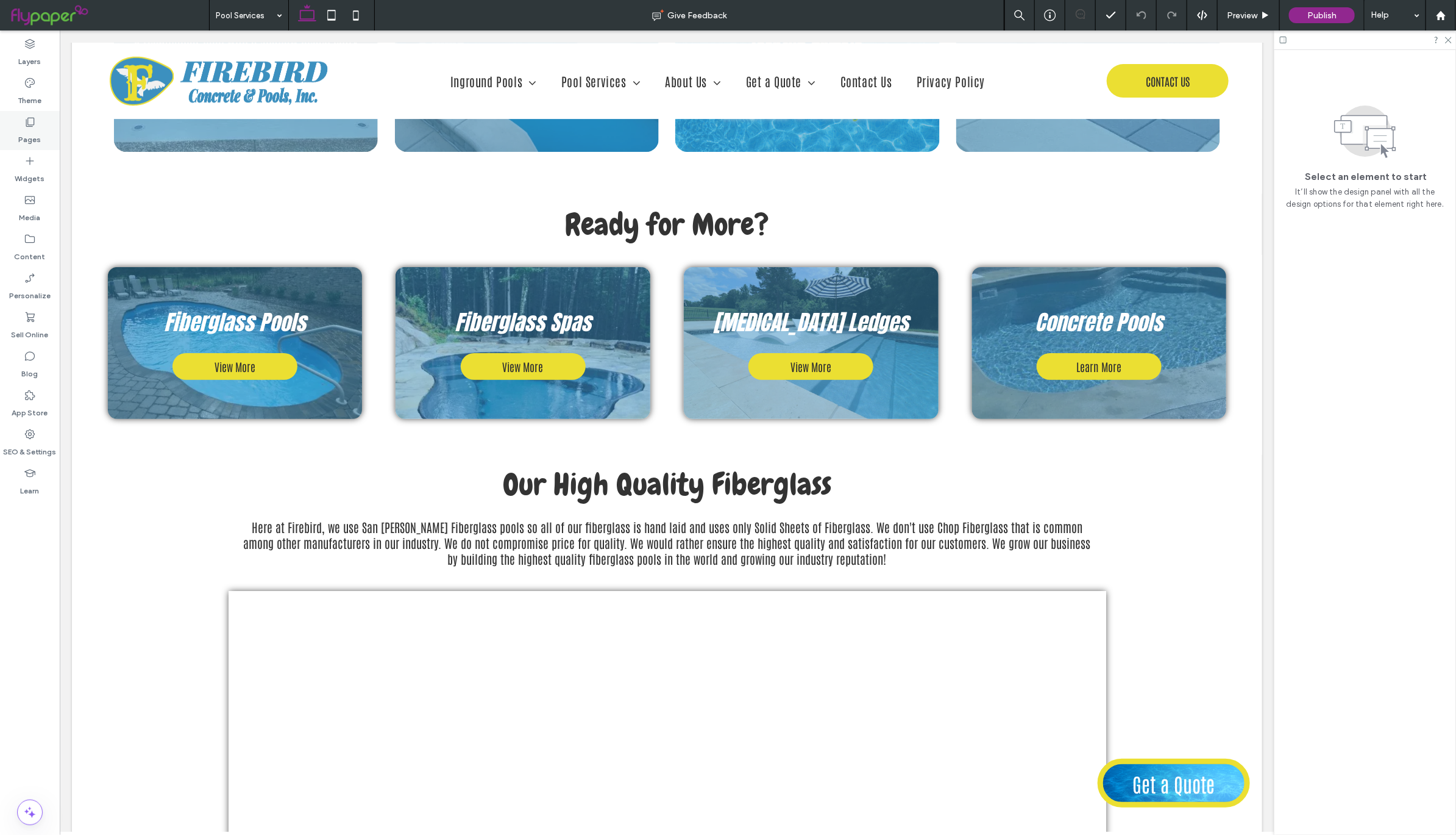
click at [30, 125] on icon at bounding box center [30, 122] width 12 height 12
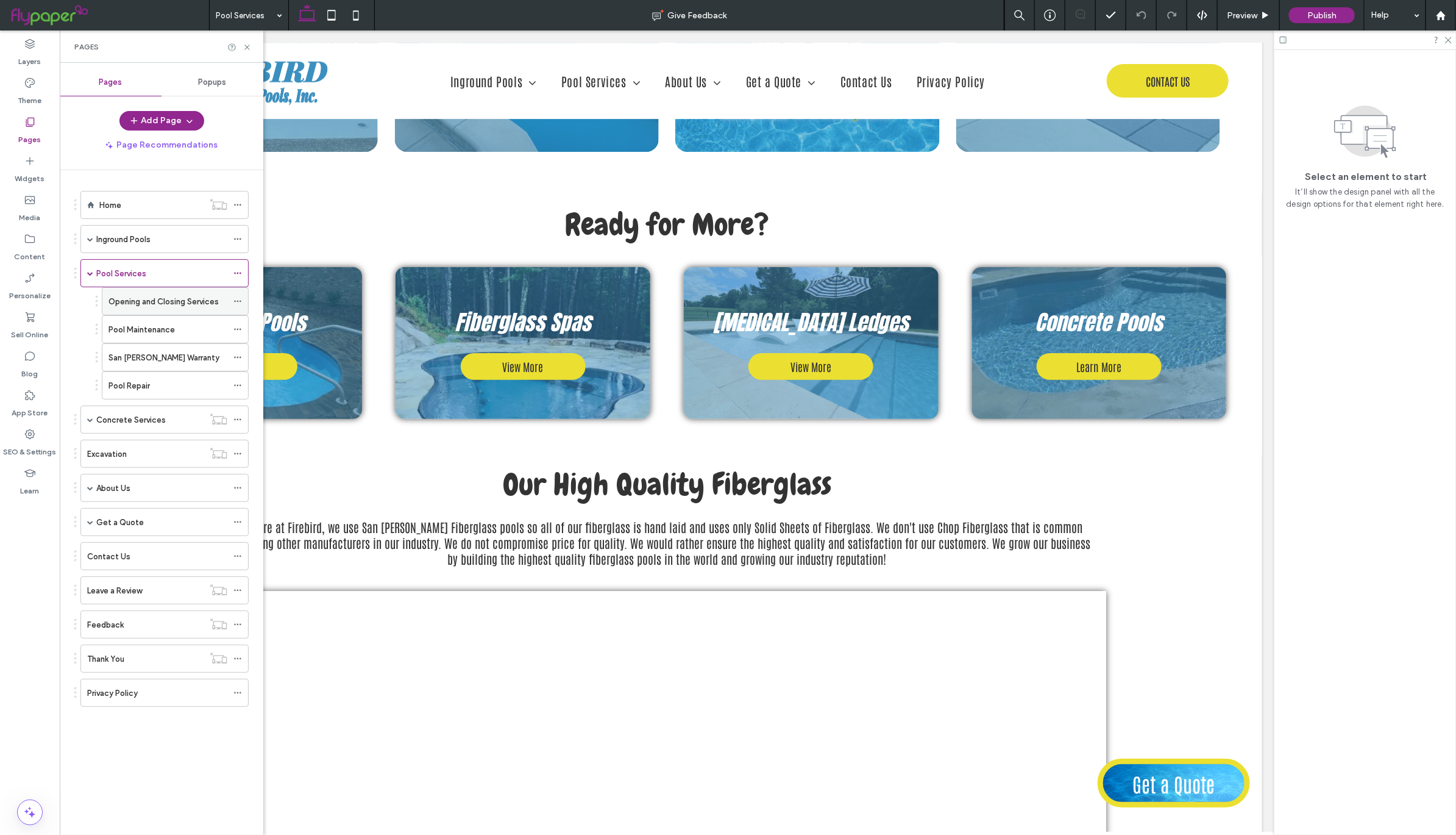
click at [181, 309] on label "Opening and Closing Services" at bounding box center [164, 302] width 111 height 22
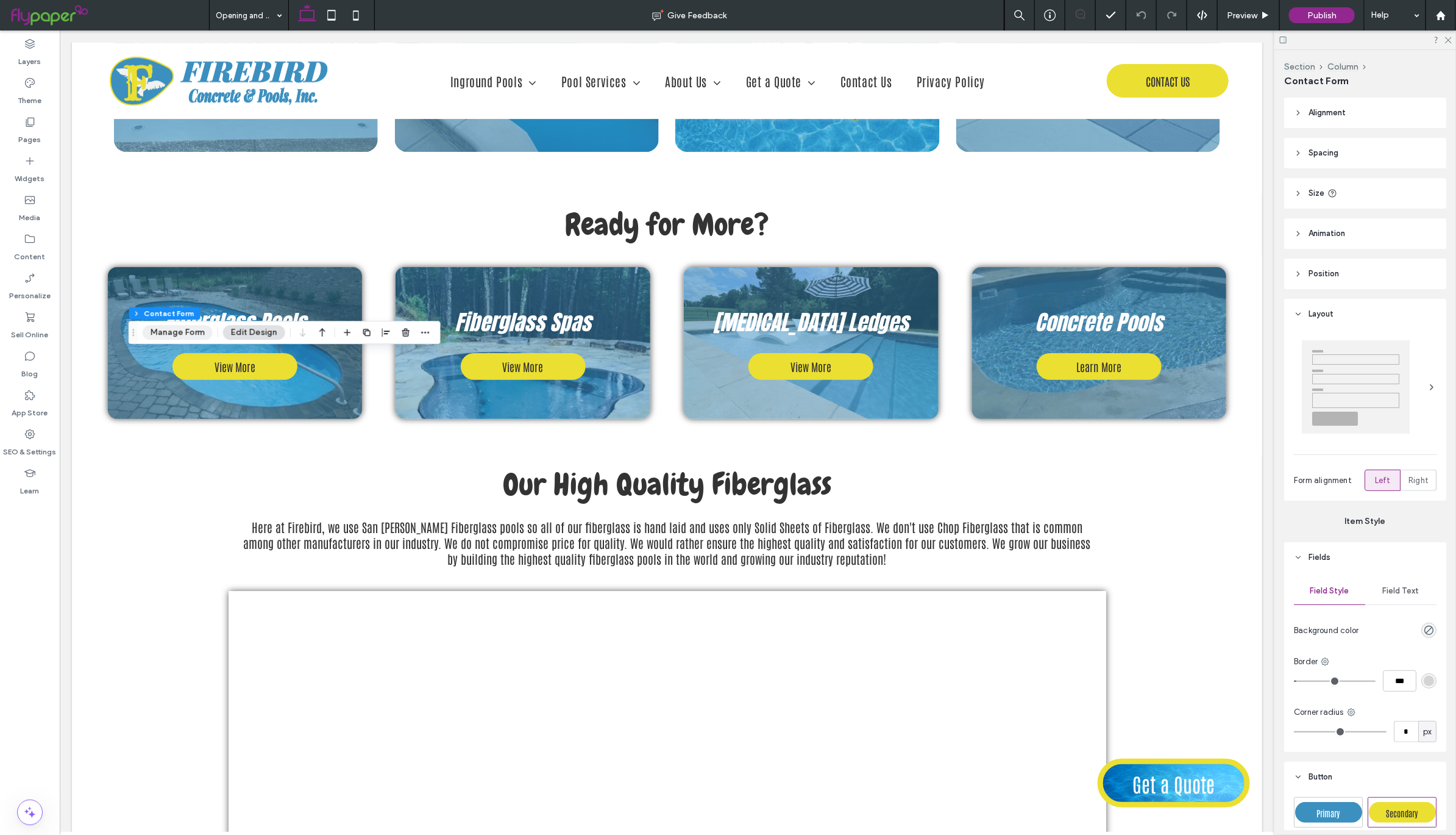
click at [198, 334] on button "Manage Form" at bounding box center [177, 333] width 70 height 15
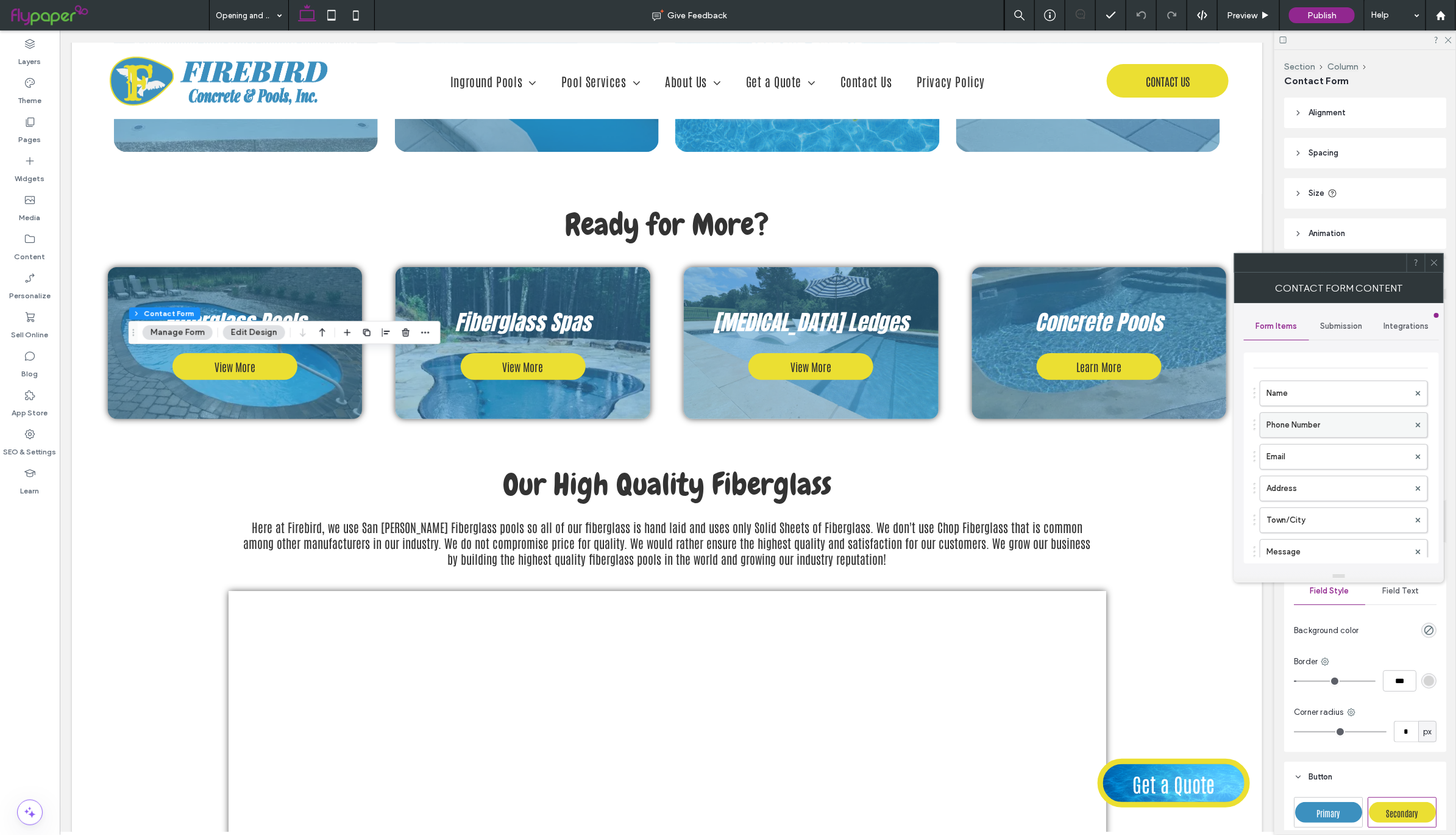
scroll to position [30, 0]
click at [1352, 326] on span "Submission" at bounding box center [1342, 326] width 42 height 10
click at [1310, 411] on label "Actions after submission" at bounding box center [1341, 420] width 162 height 24
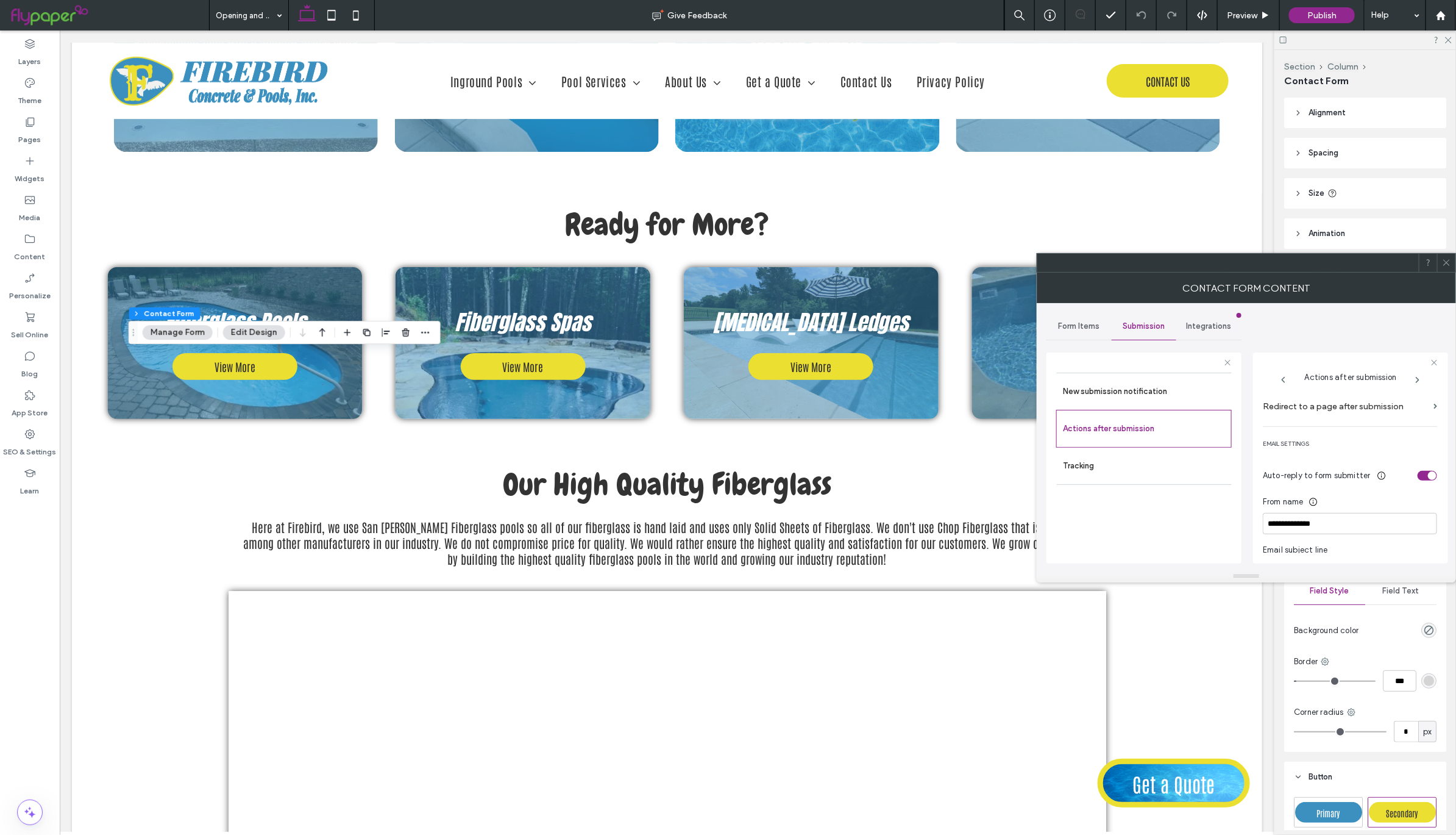
scroll to position [271, 0]
click at [1350, 413] on label "Redirect to a page after submission" at bounding box center [1345, 411] width 166 height 23
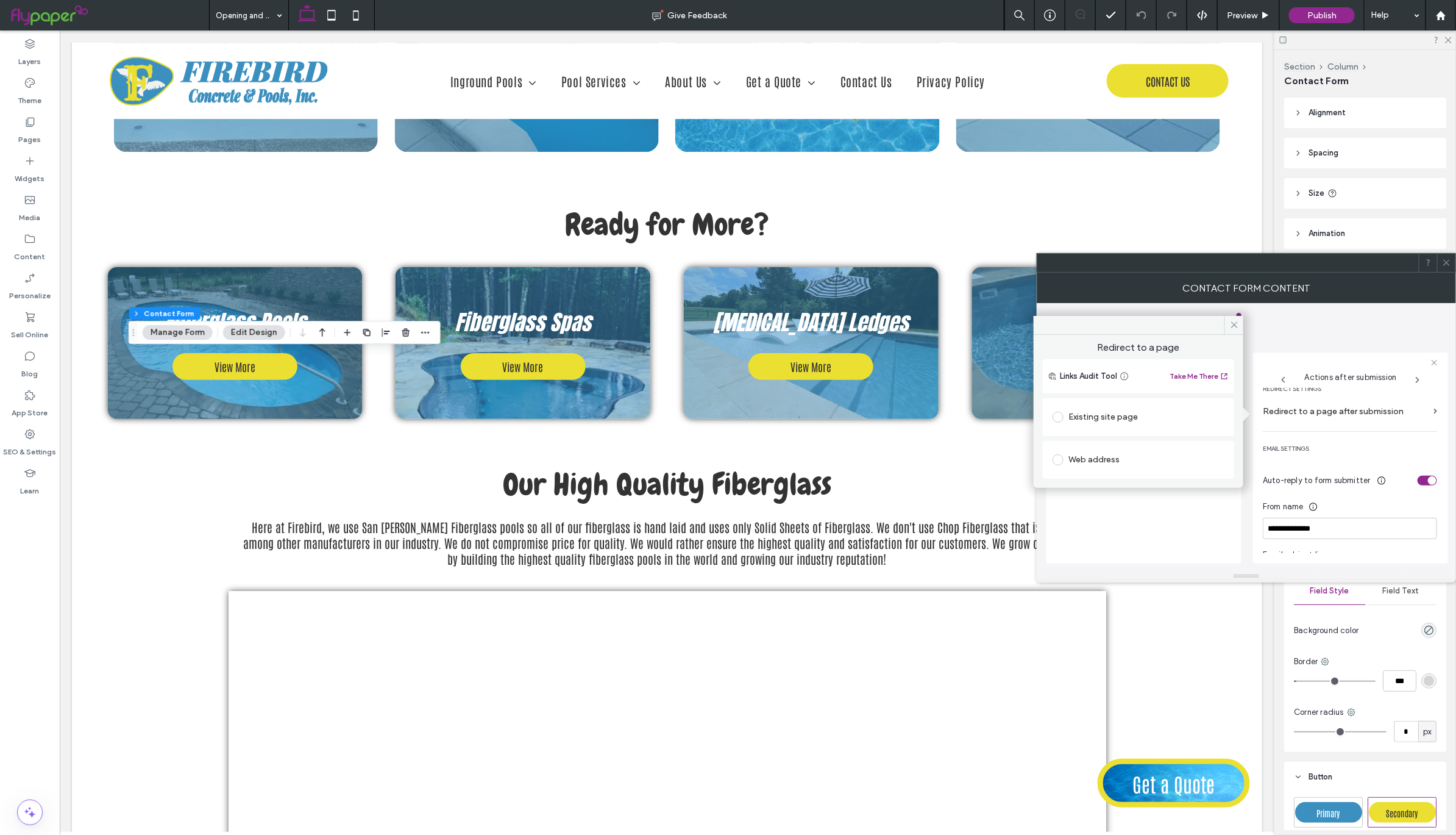
click at [1062, 420] on span at bounding box center [1058, 417] width 11 height 11
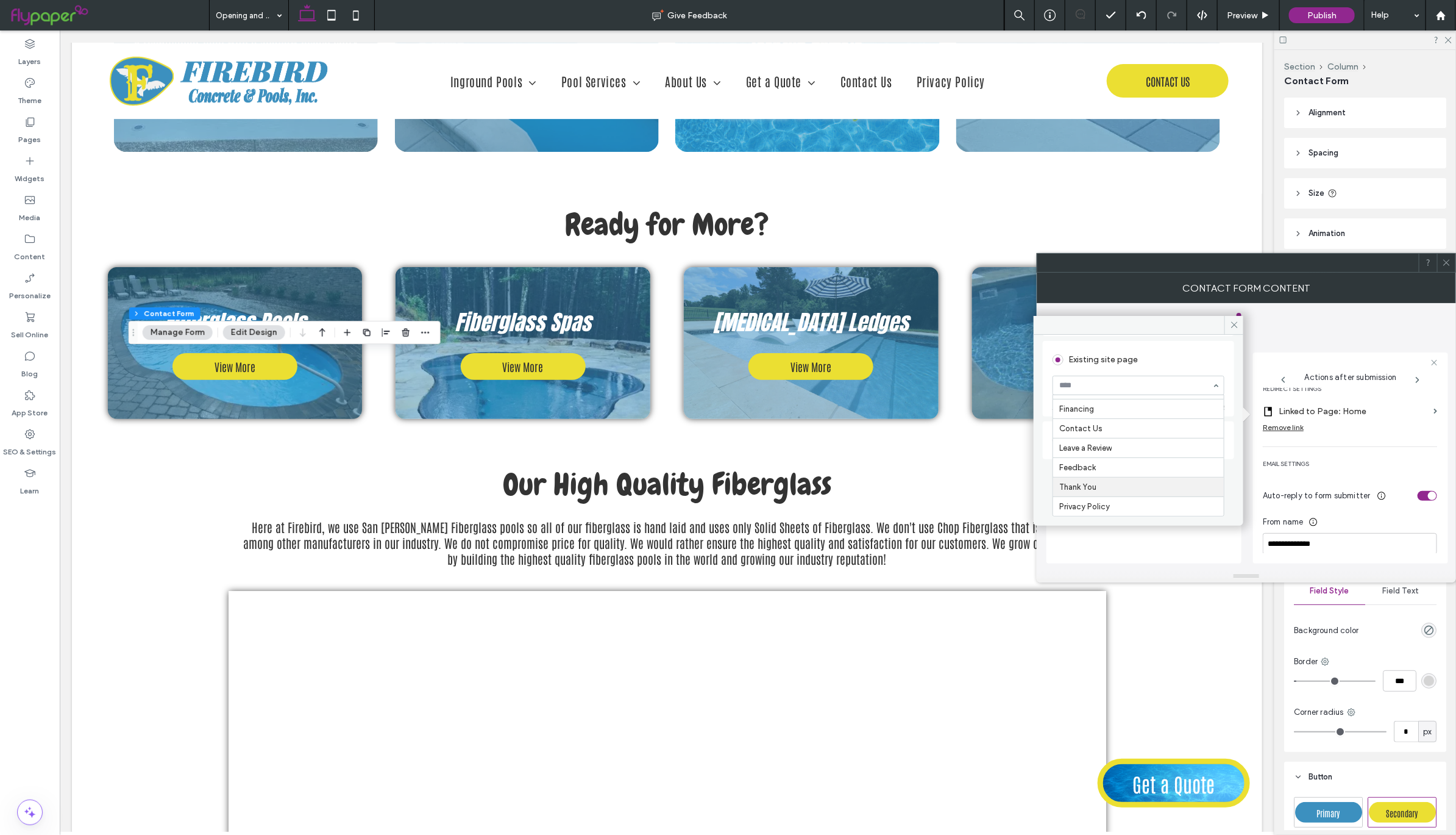
scroll to position [0, 0]
click at [1233, 323] on icon at bounding box center [1234, 324] width 9 height 9
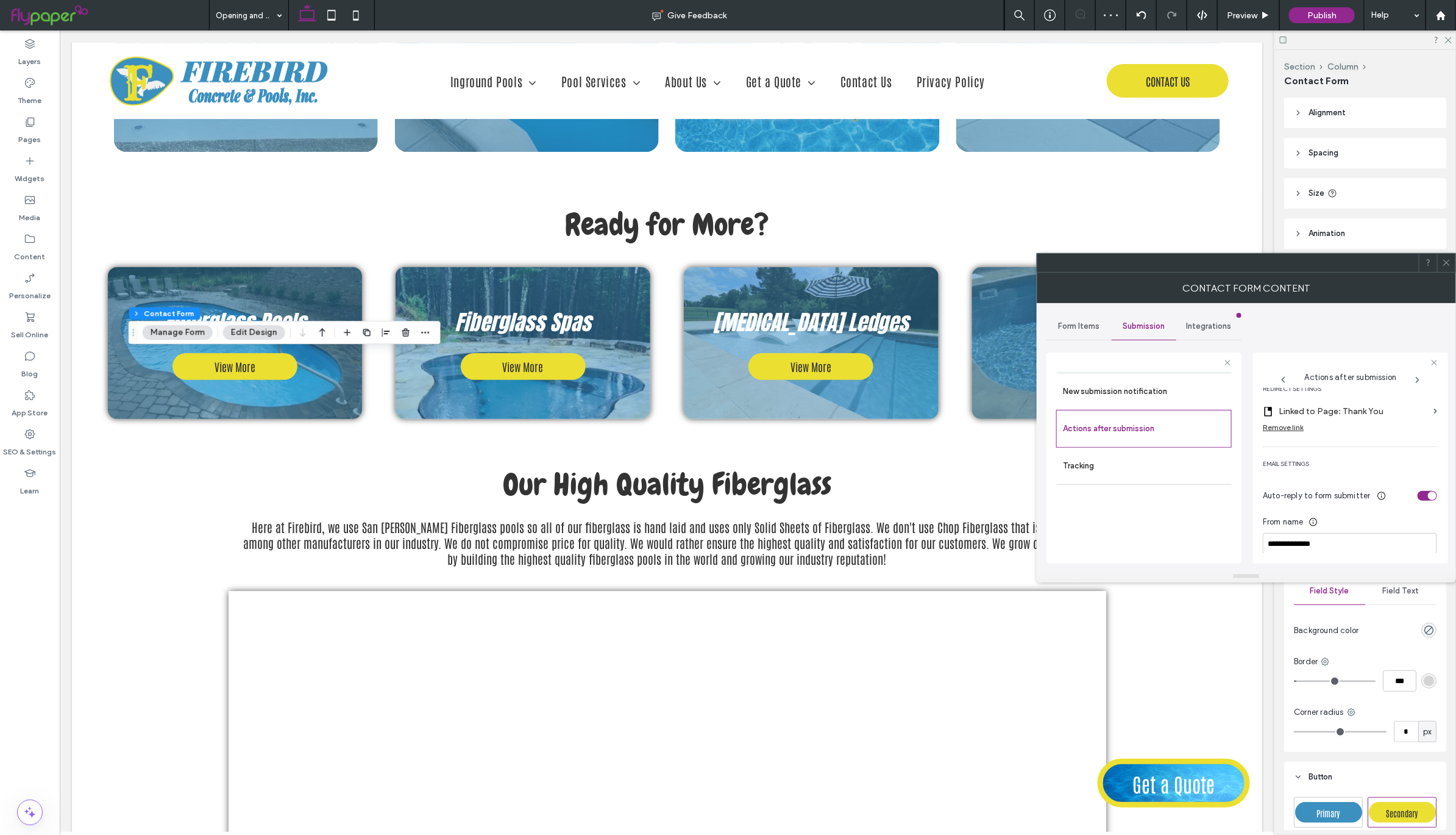
click at [1445, 262] on use at bounding box center [1446, 263] width 6 height 6
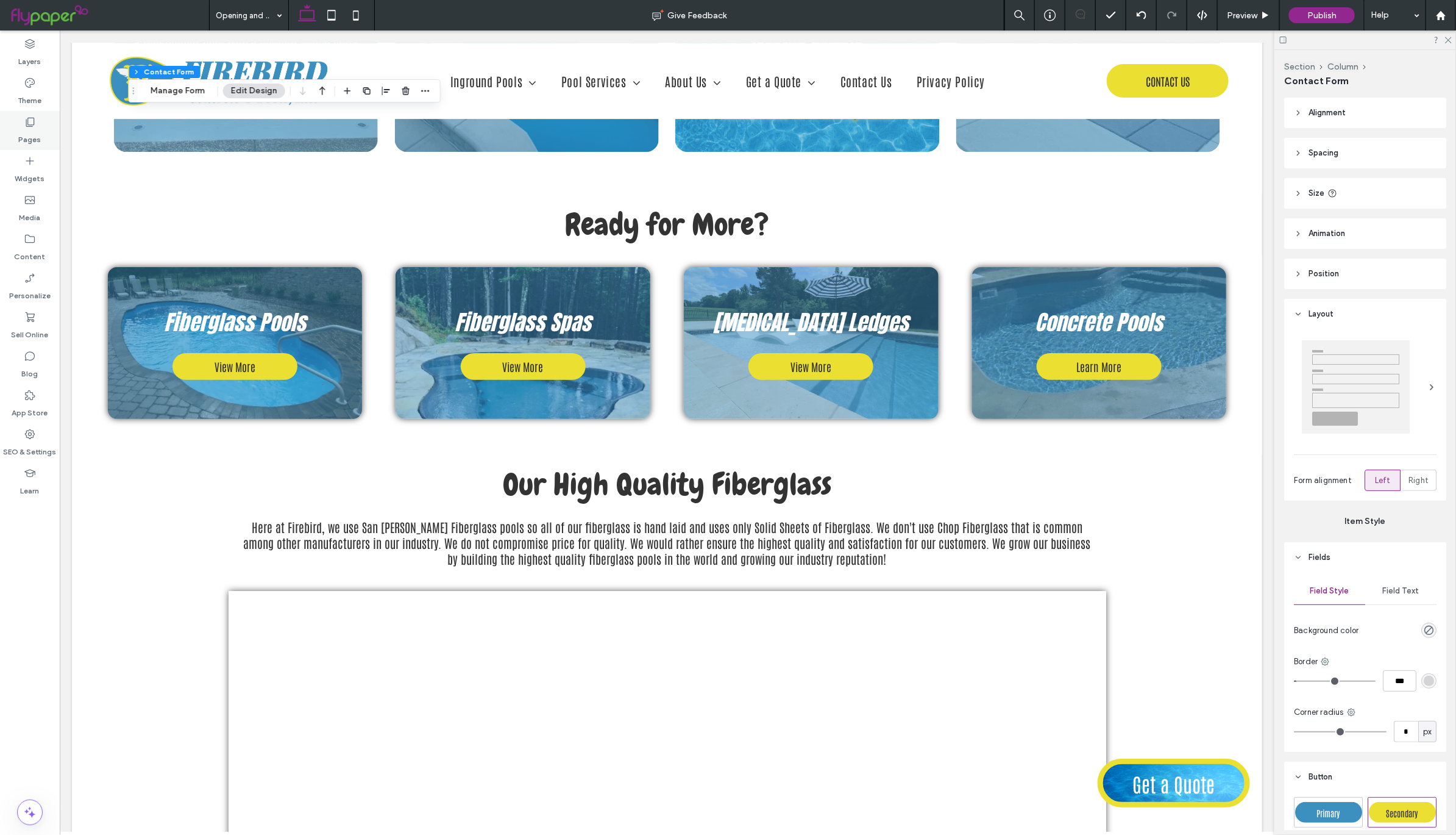
click at [23, 121] on icon at bounding box center [30, 122] width 12 height 12
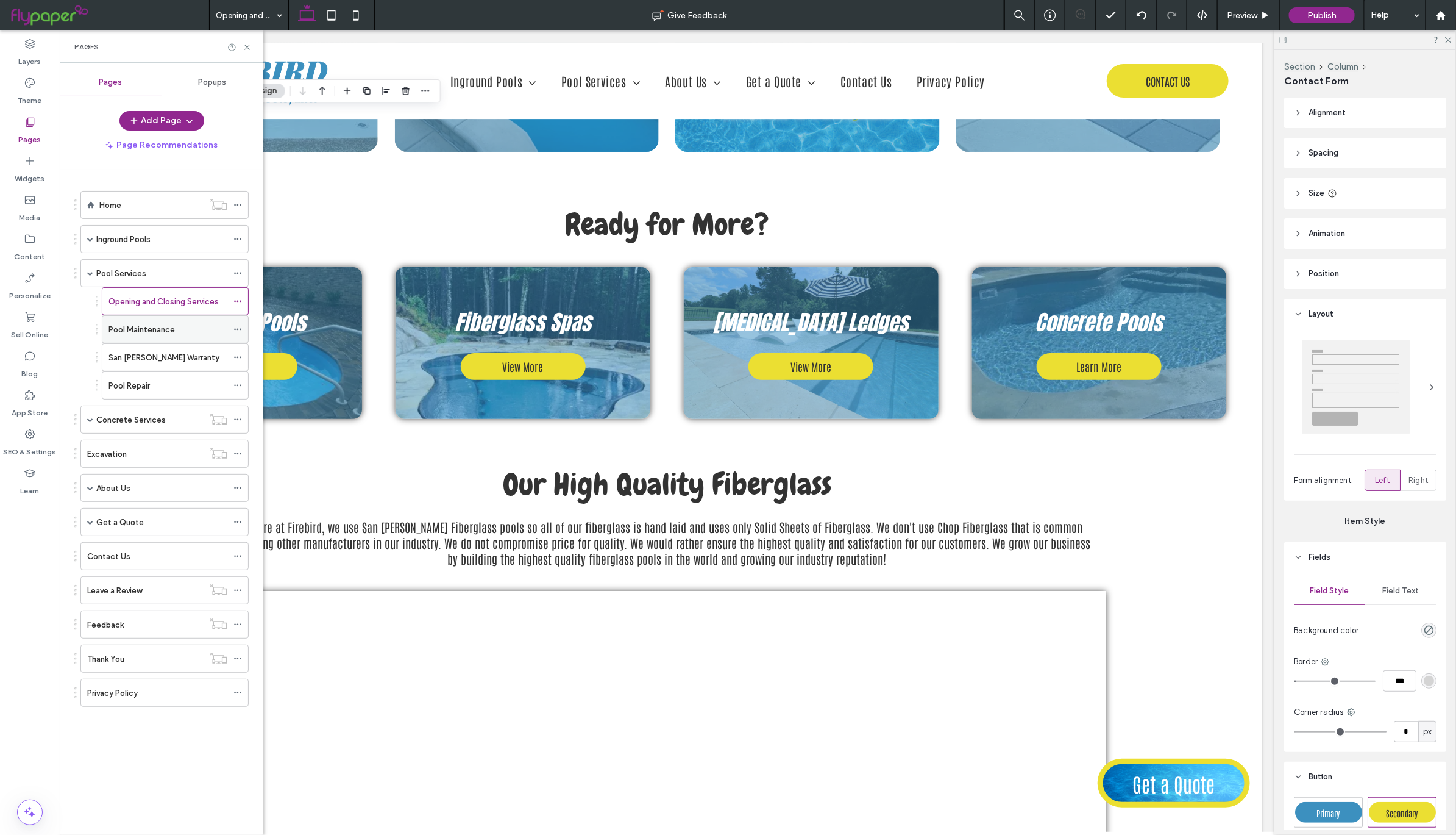
click at [188, 331] on div "Pool Maintenance" at bounding box center [168, 329] width 119 height 13
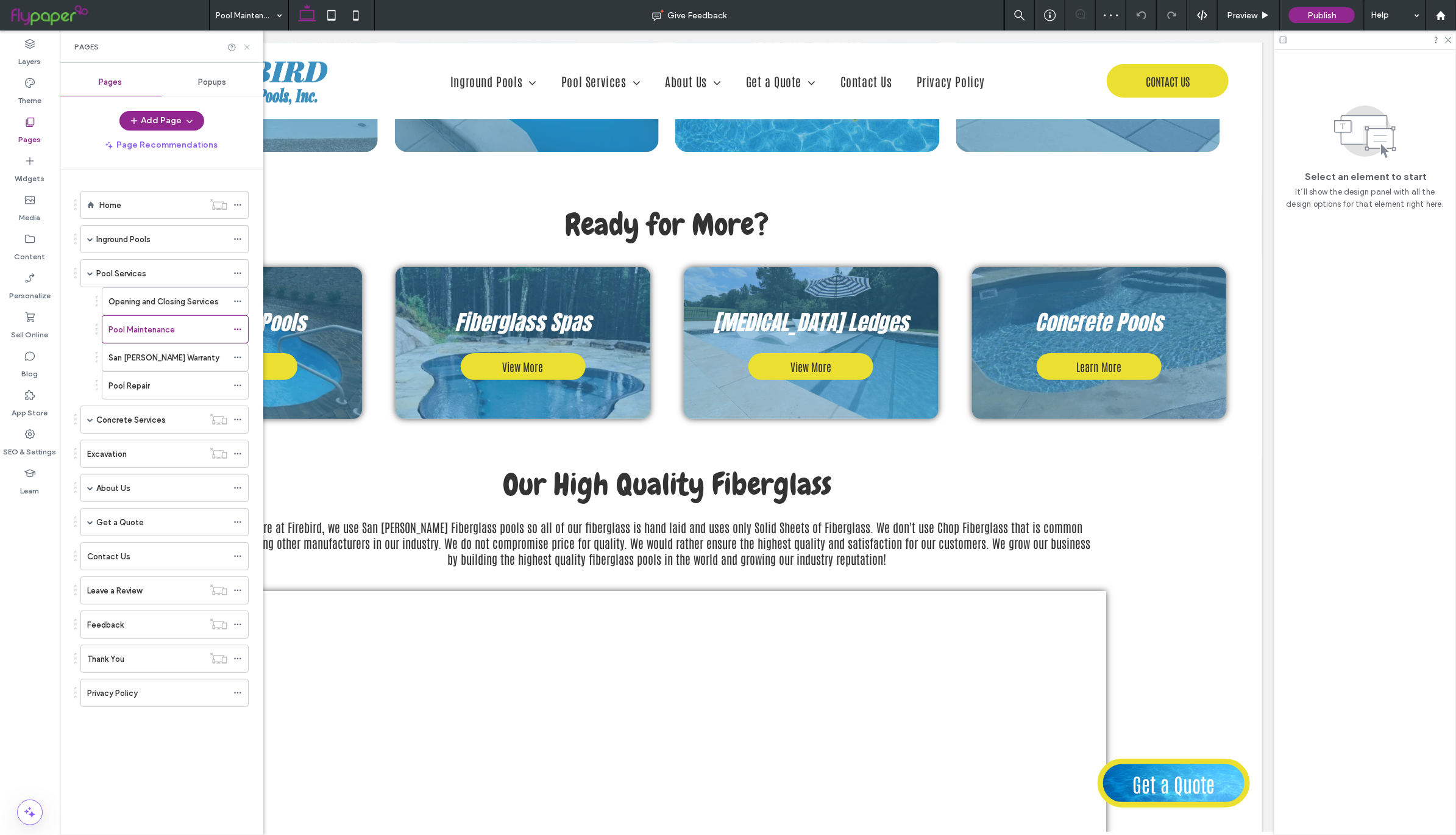
click at [247, 48] on icon at bounding box center [247, 47] width 9 height 9
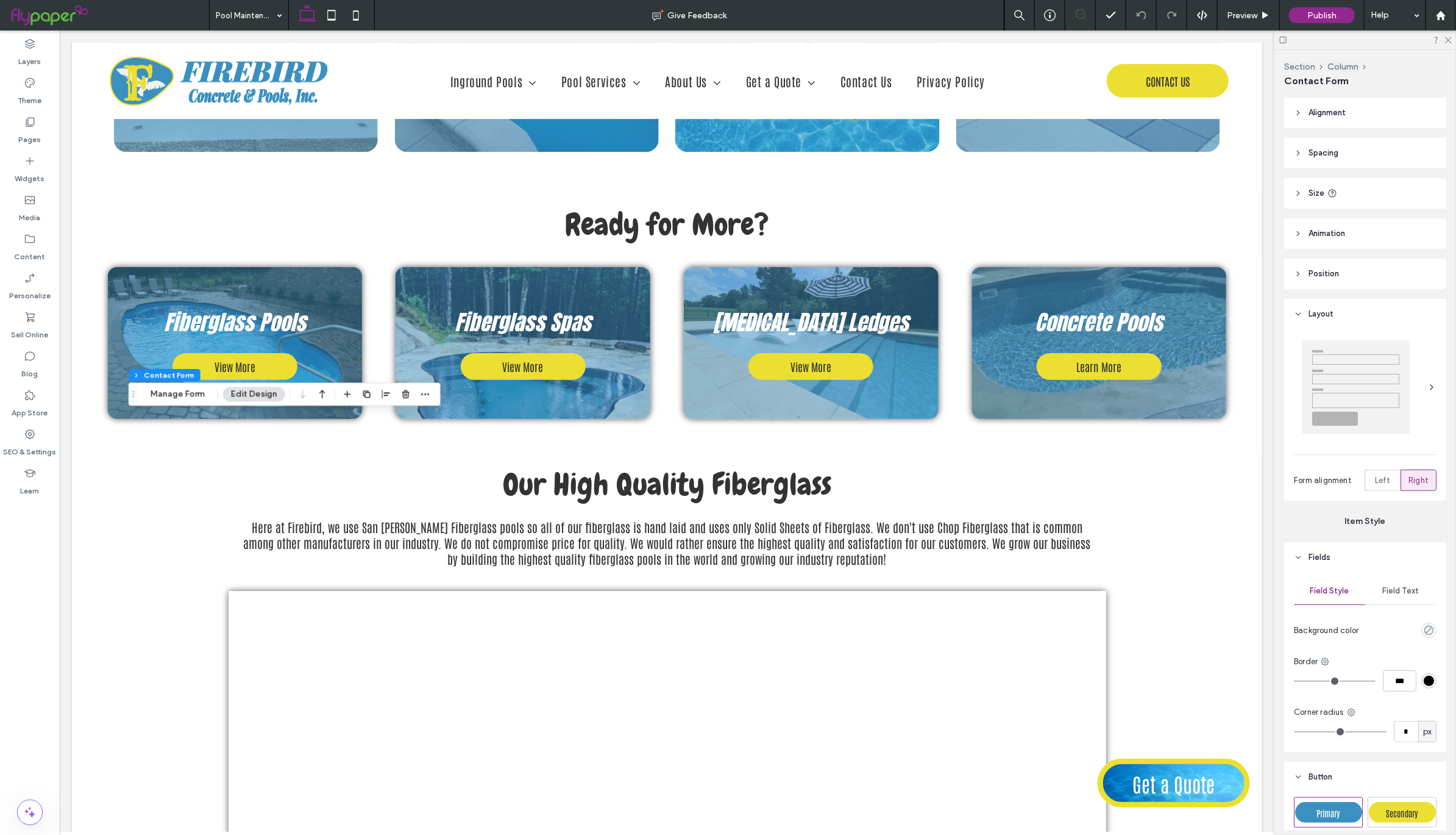
type input "*"
type input "***"
type input "**"
click at [200, 389] on button "Manage Form" at bounding box center [177, 394] width 70 height 15
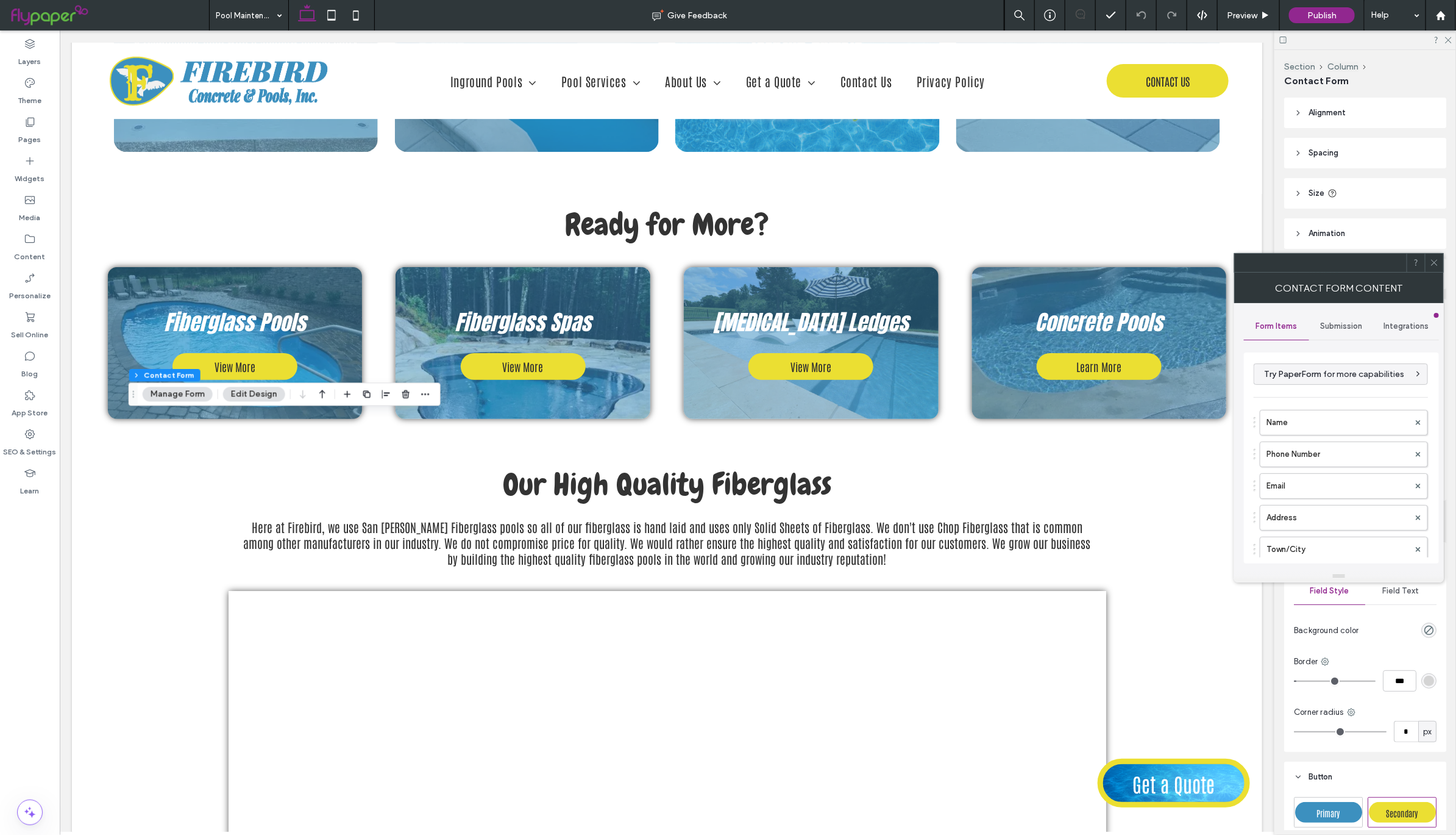
click at [1341, 324] on span "Submission" at bounding box center [1342, 326] width 42 height 10
click at [1367, 419] on label "Actions after submission" at bounding box center [1341, 420] width 162 height 24
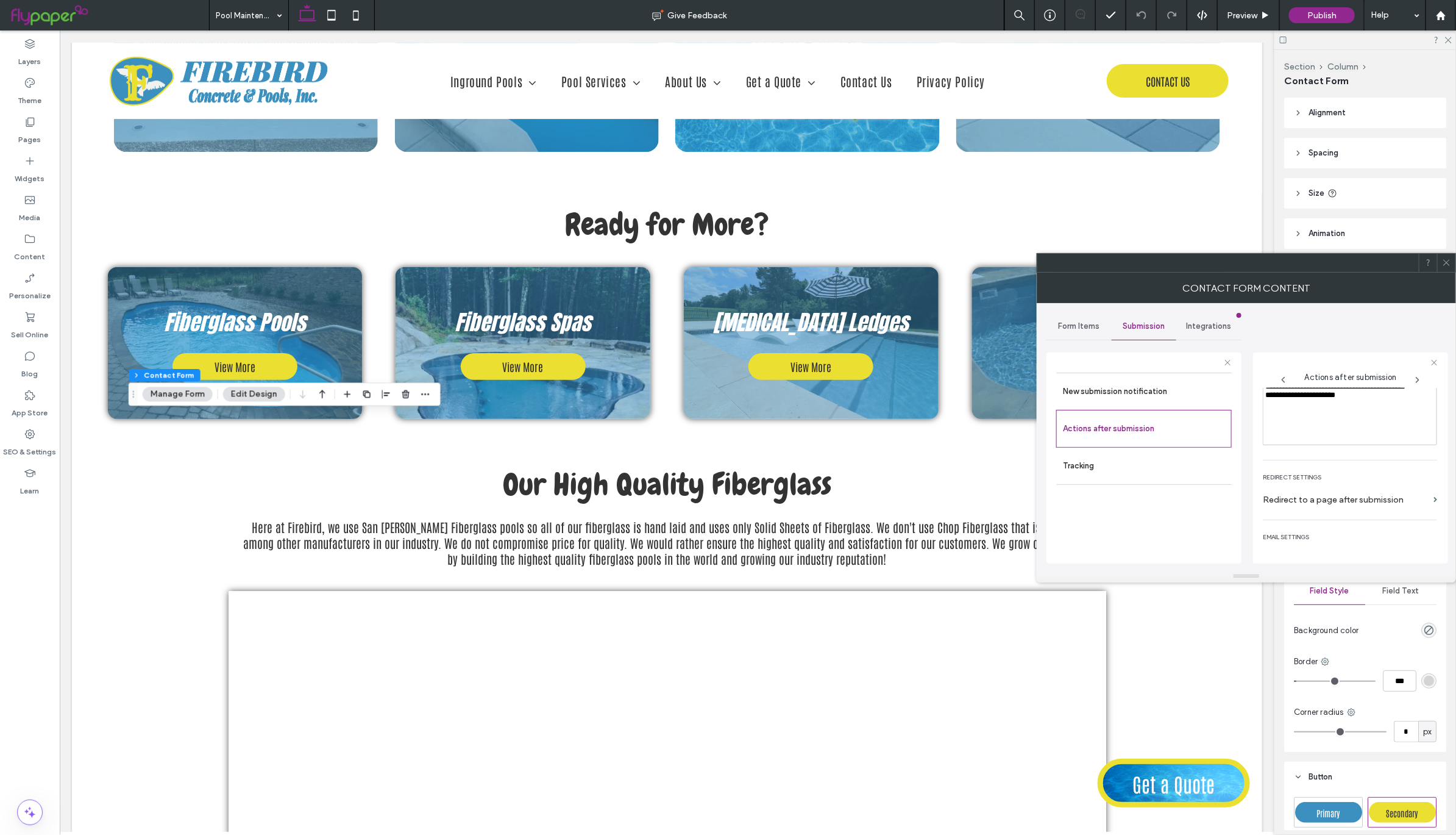
scroll to position [214, 0]
click at [1389, 468] on label "Redirect to a page after submission" at bounding box center [1345, 468] width 166 height 23
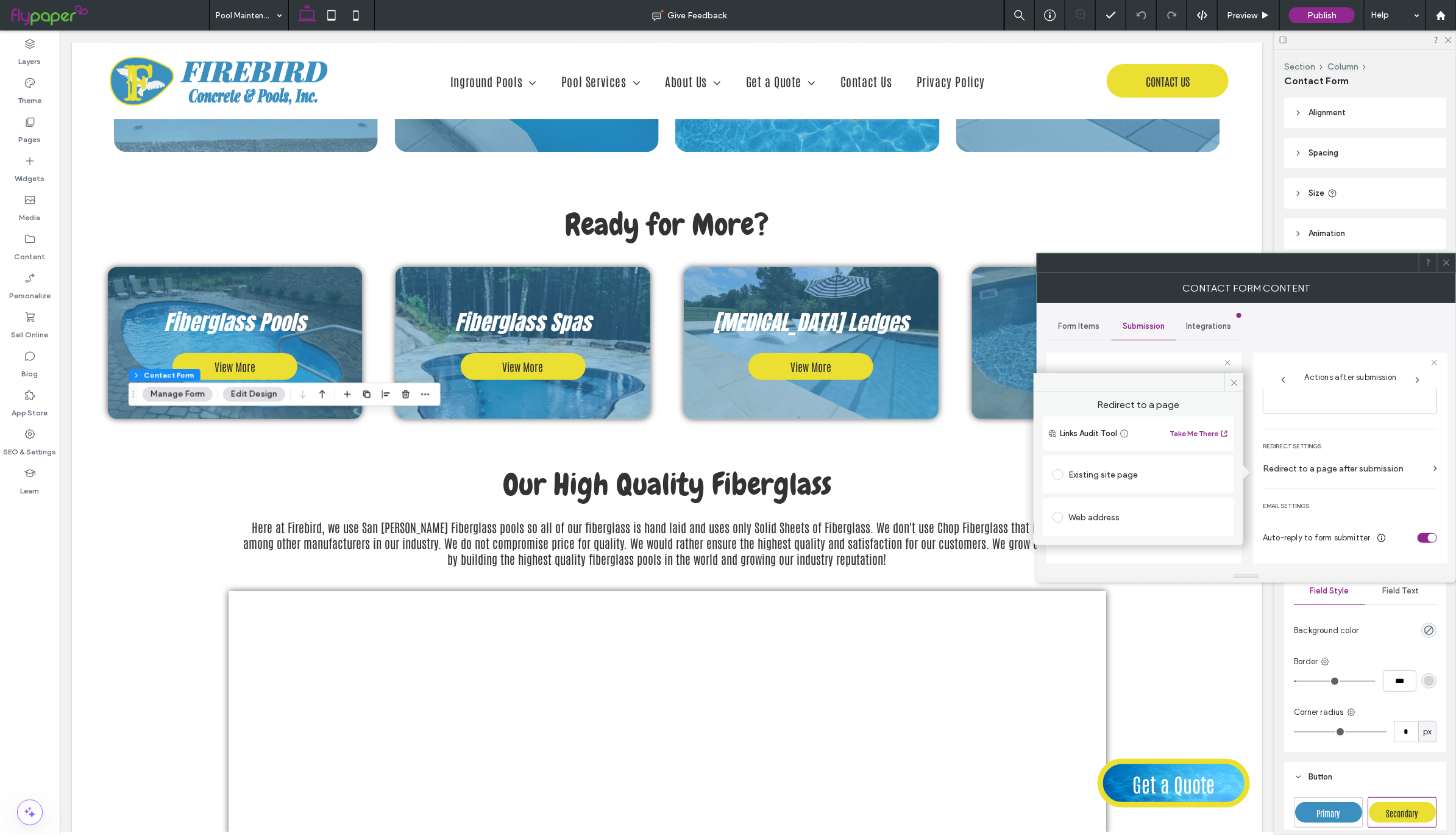
click at [1056, 477] on span at bounding box center [1058, 475] width 11 height 11
click at [1239, 380] on span at bounding box center [1234, 383] width 19 height 19
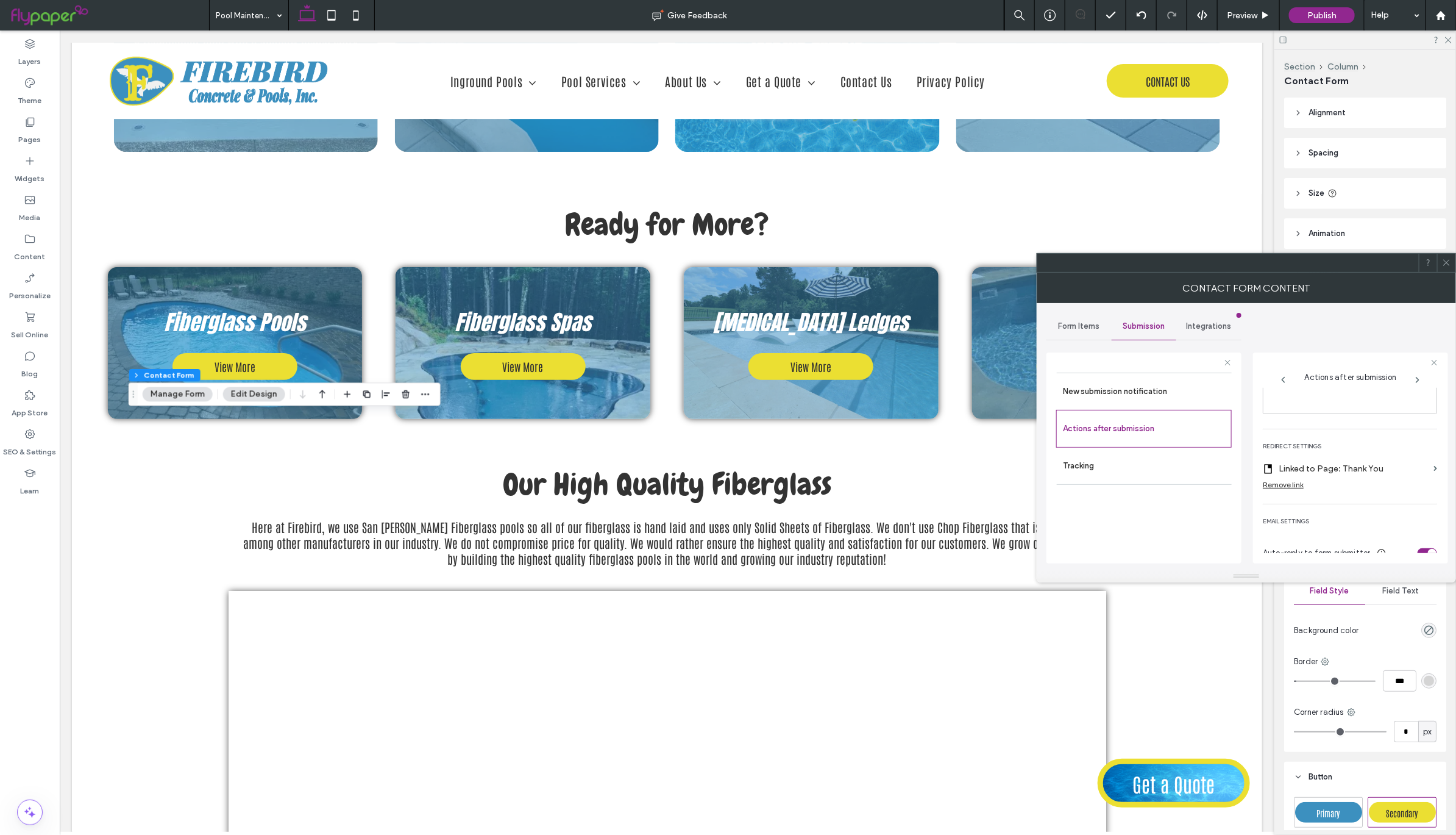
click at [1445, 260] on icon at bounding box center [1446, 262] width 9 height 9
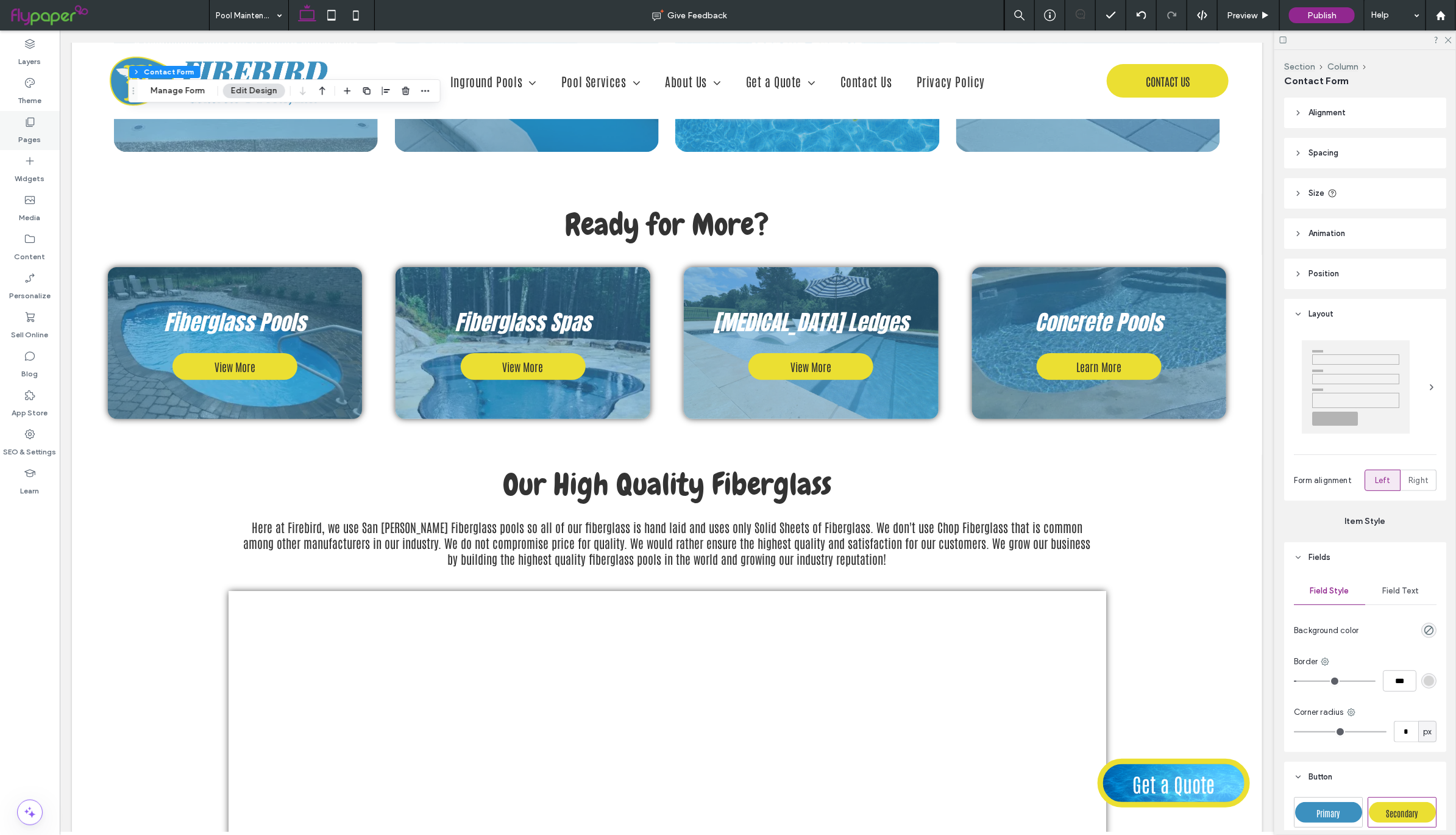
click at [25, 130] on label "Pages" at bounding box center [30, 137] width 23 height 17
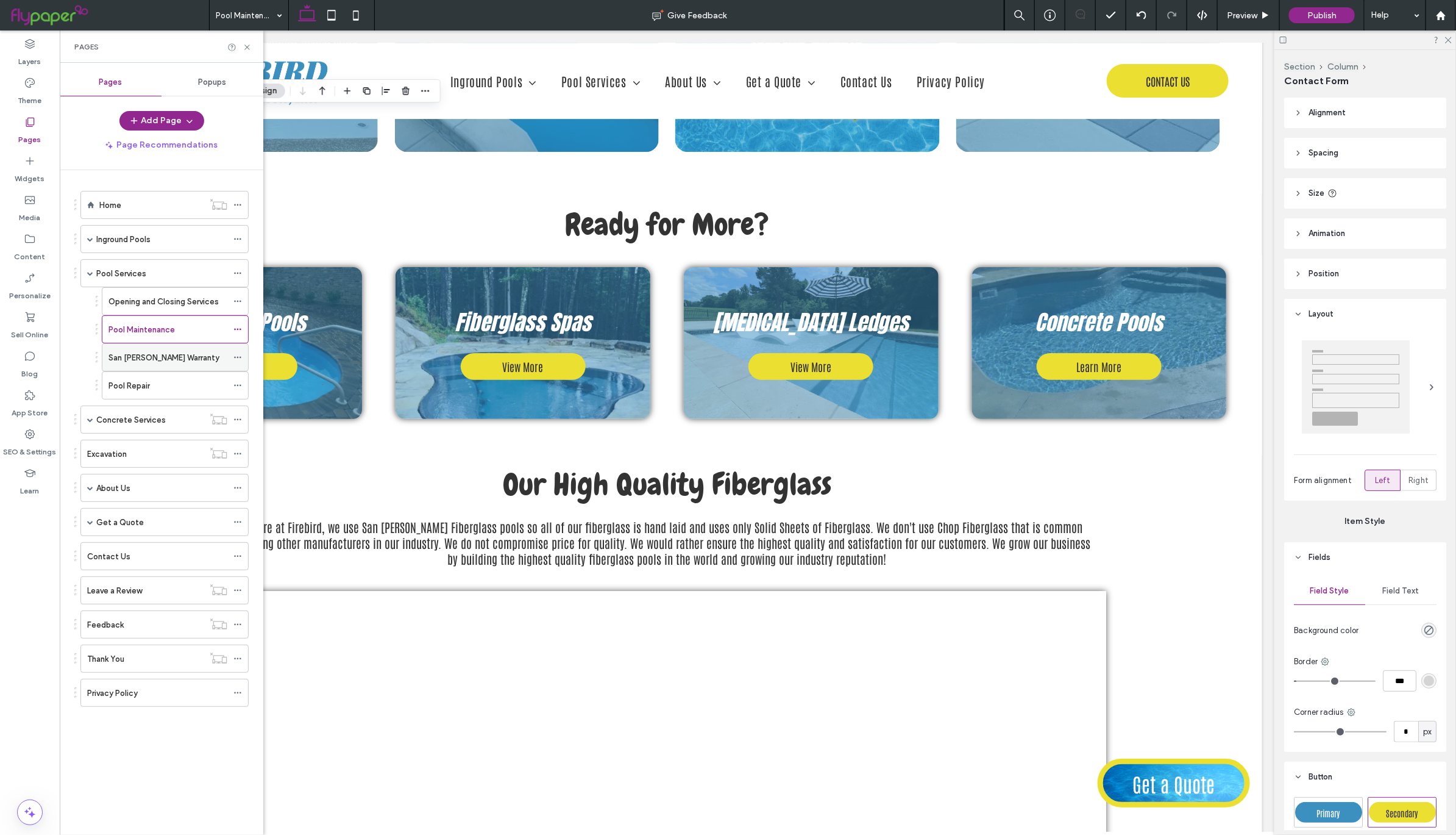
click at [182, 364] on div "San [PERSON_NAME] Warranty" at bounding box center [168, 357] width 119 height 13
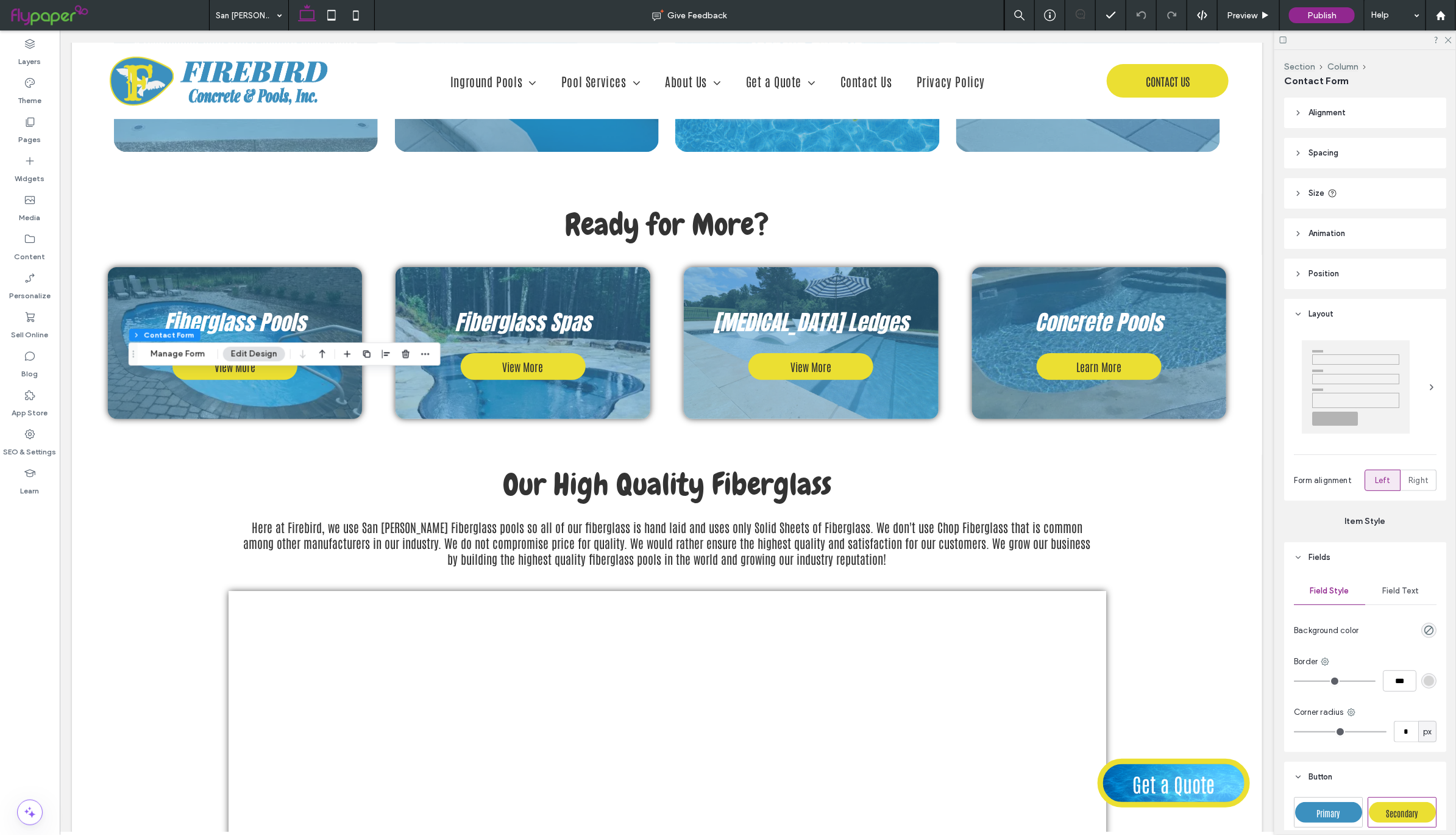
type input "*"
type input "***"
type input "**"
click at [174, 357] on button "Manage Form" at bounding box center [177, 354] width 70 height 15
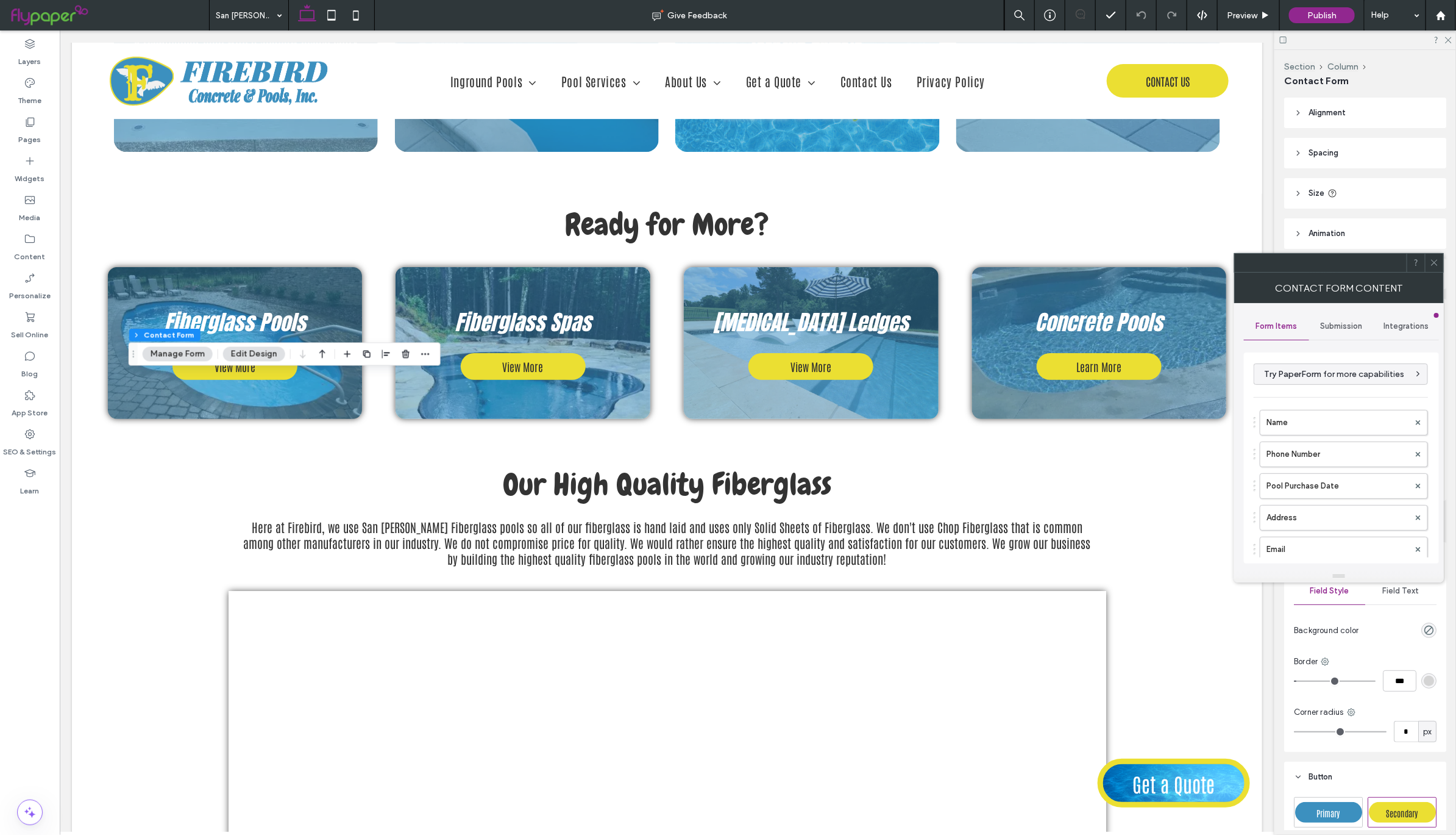
click at [1350, 324] on span "Submission" at bounding box center [1342, 326] width 42 height 10
click at [1281, 412] on label "Actions after submission" at bounding box center [1341, 420] width 162 height 24
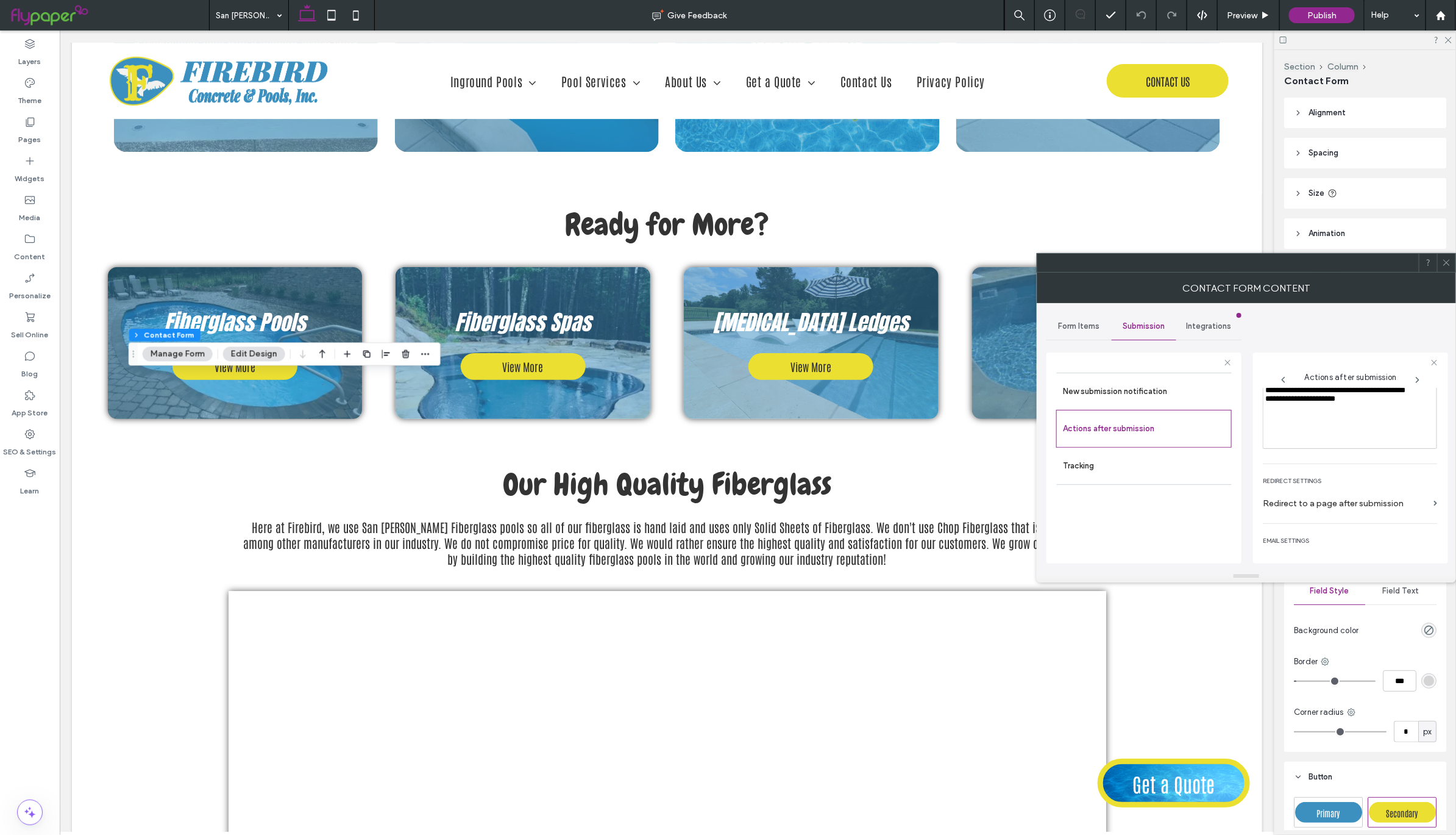
scroll to position [155, 0]
click at [1378, 527] on label "Redirect to a page after submission" at bounding box center [1345, 528] width 166 height 23
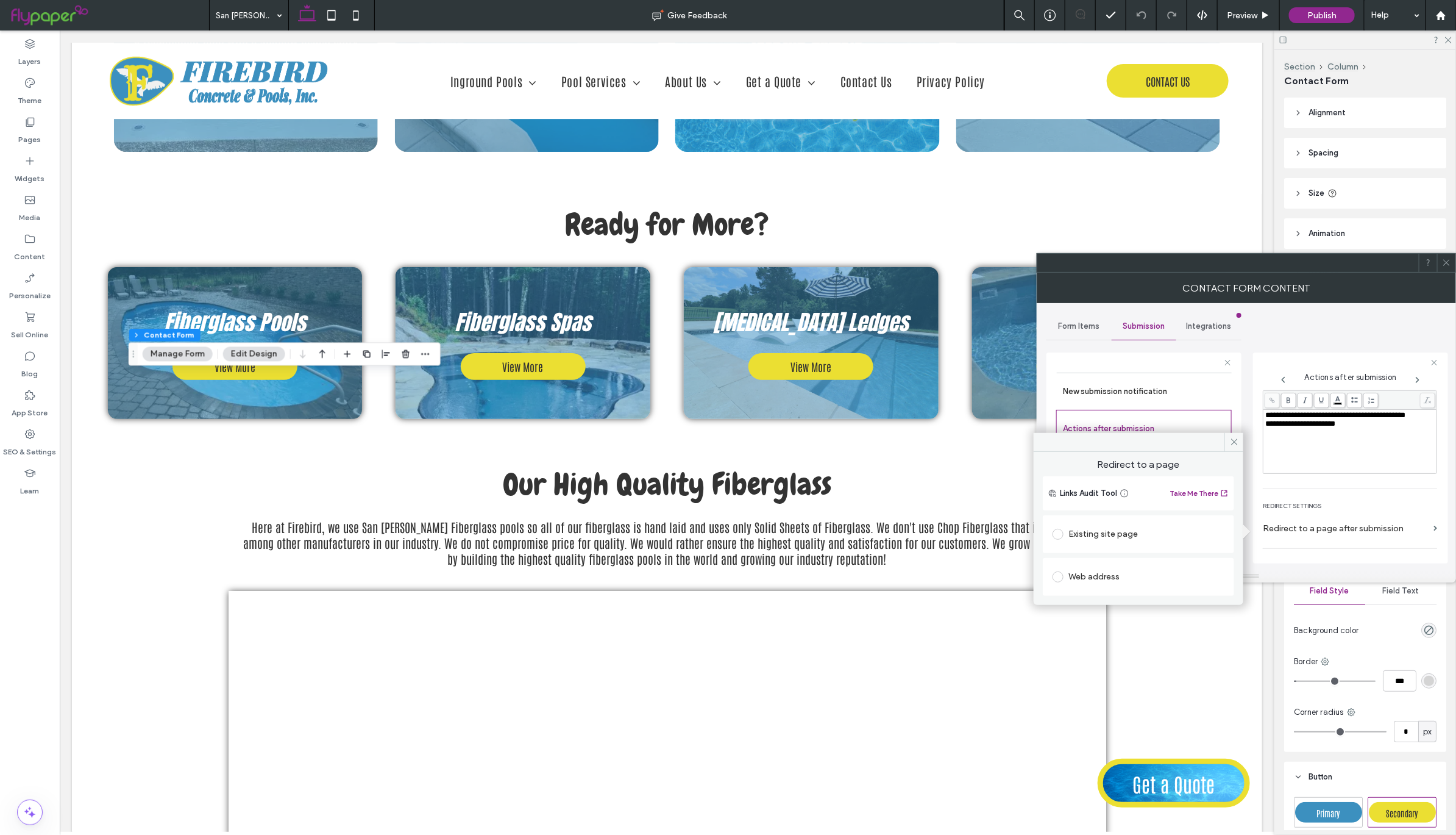
click at [1057, 534] on span at bounding box center [1058, 534] width 11 height 11
click at [1232, 441] on use at bounding box center [1234, 442] width 6 height 6
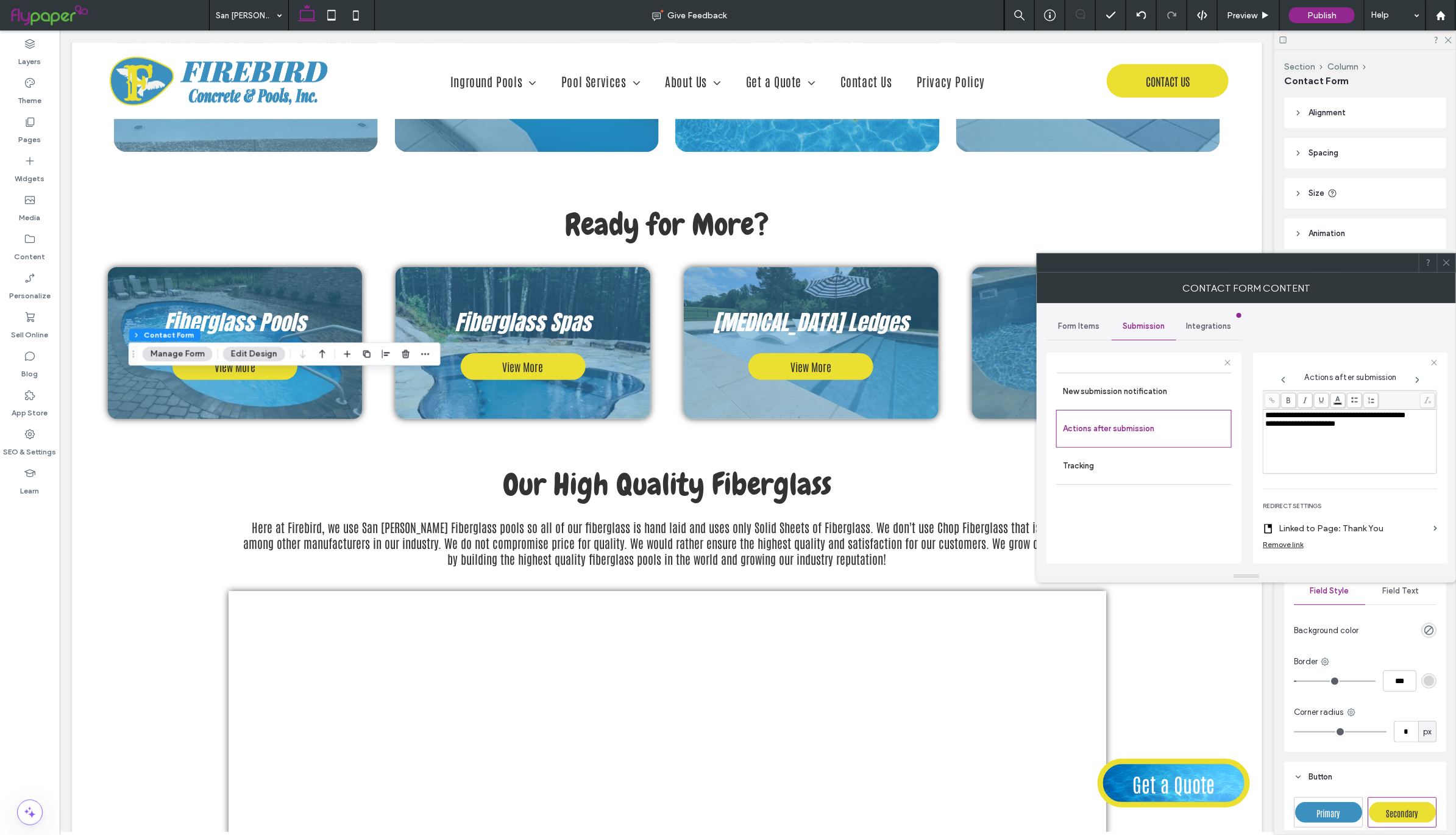
click at [1445, 261] on icon at bounding box center [1446, 262] width 9 height 9
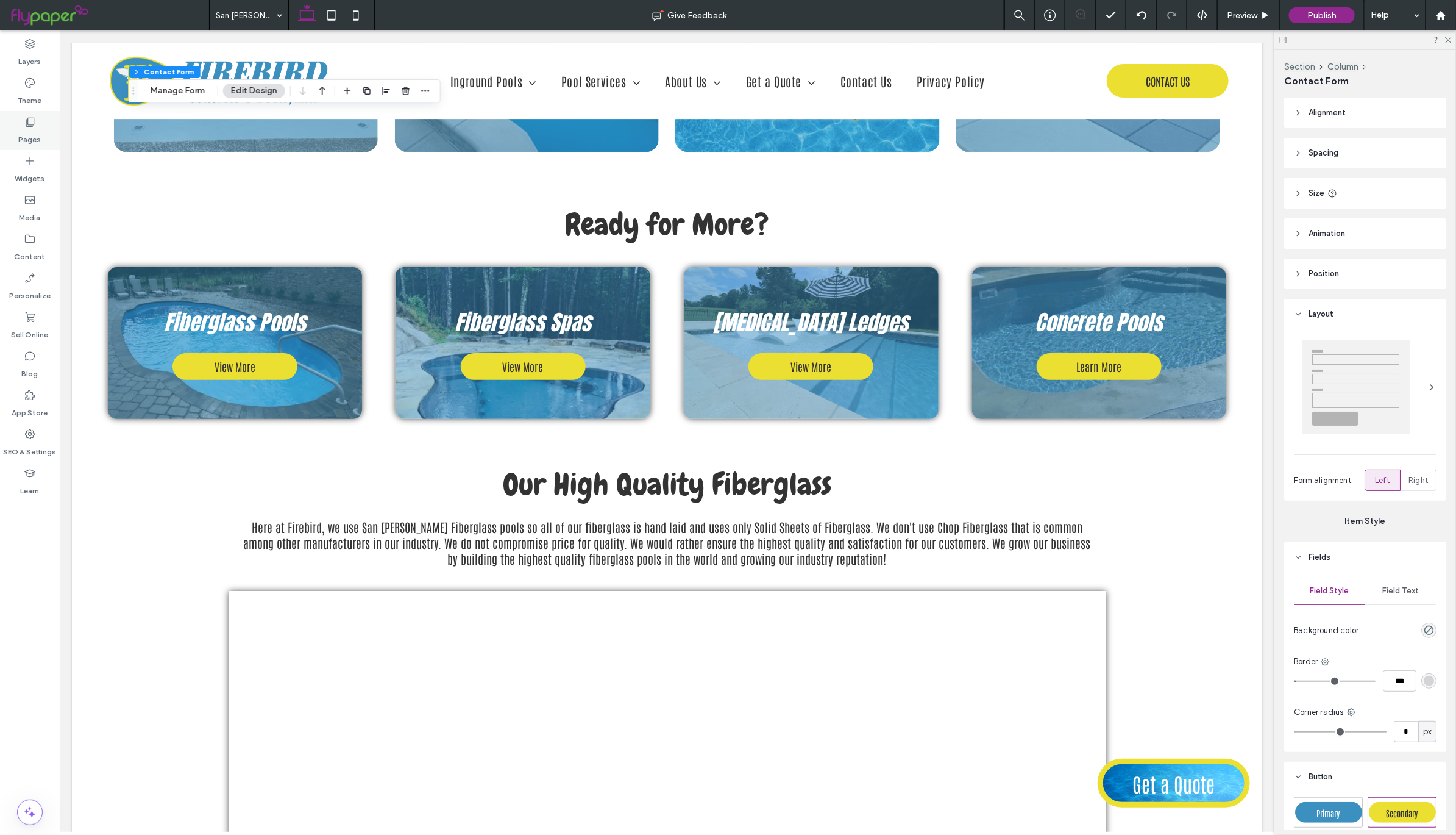
click at [42, 115] on div "Pages" at bounding box center [30, 130] width 60 height 39
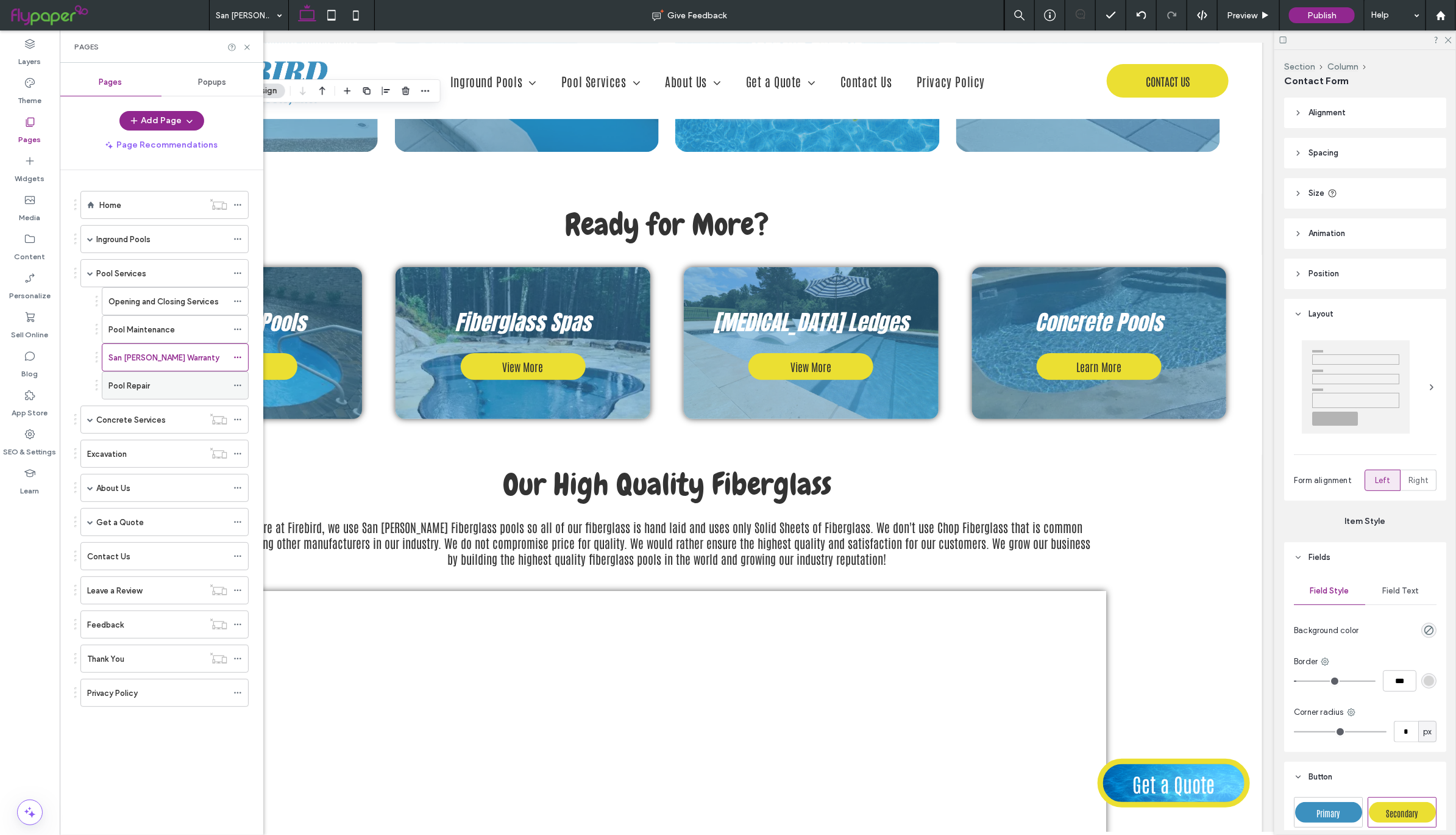
click at [178, 392] on div "Pool Repair" at bounding box center [168, 386] width 119 height 13
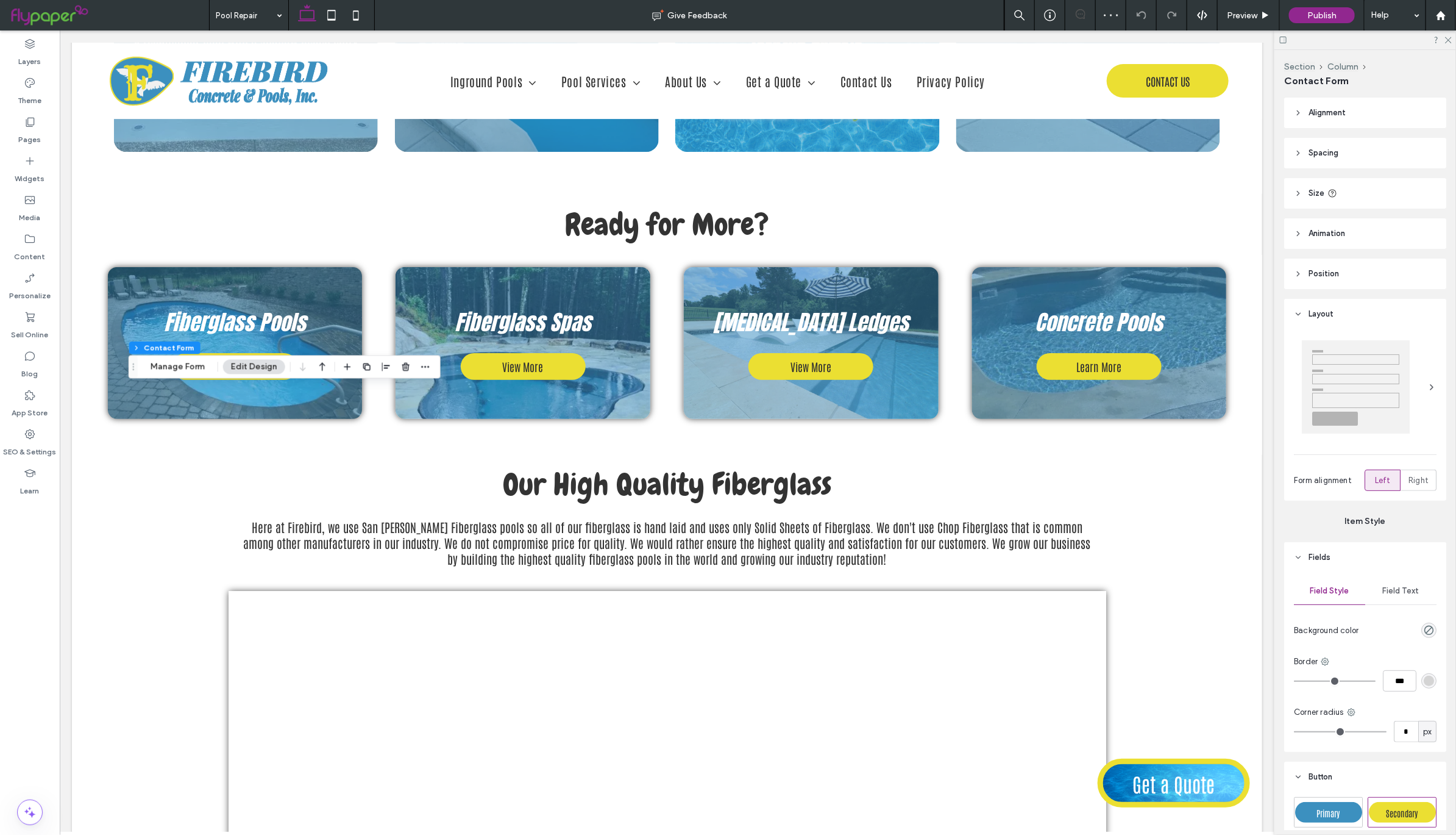
type input "*"
type input "***"
type input "**"
click at [173, 364] on button "Manage Form" at bounding box center [177, 367] width 70 height 15
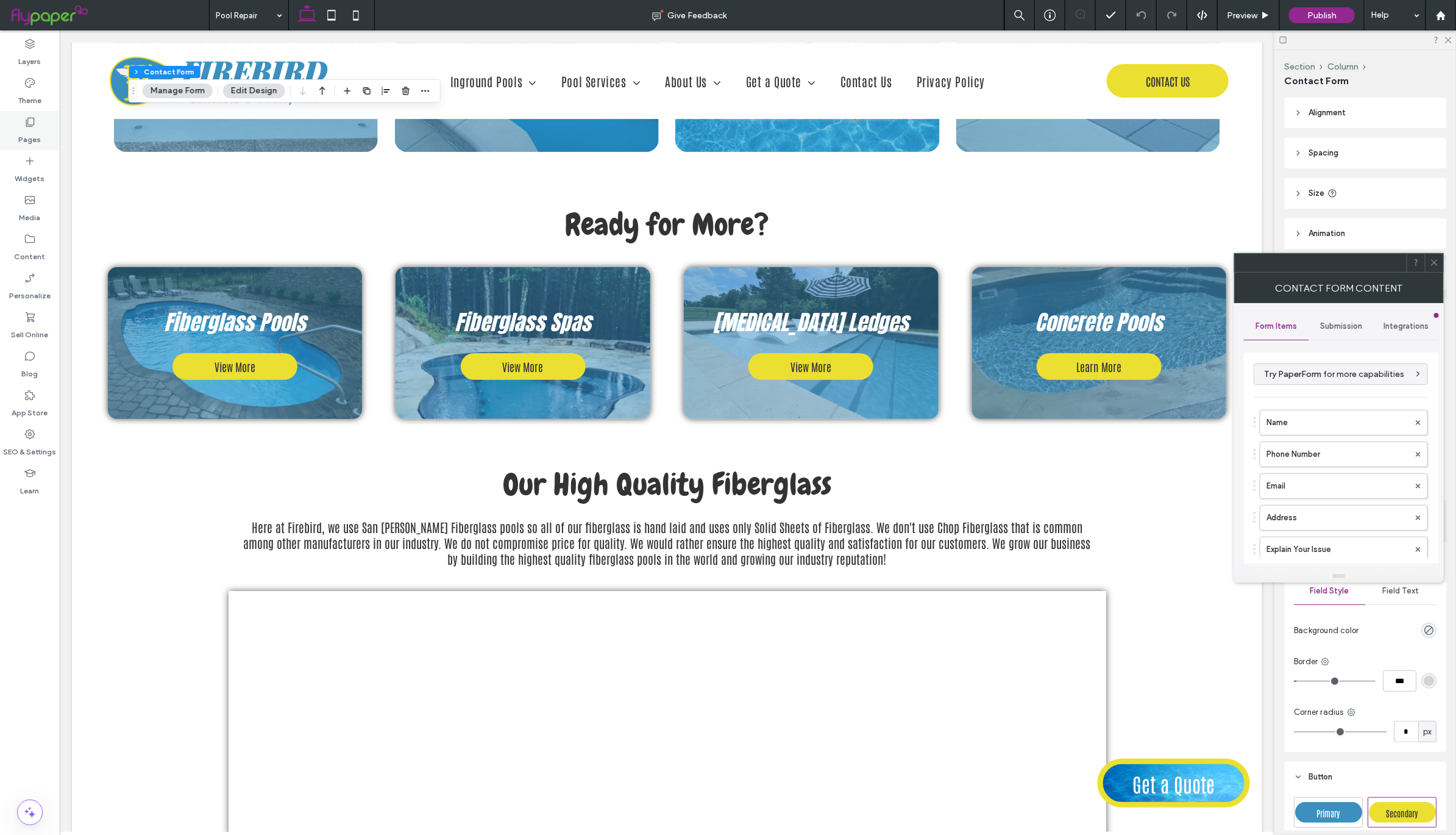
click at [31, 129] on label "Pages" at bounding box center [30, 137] width 23 height 17
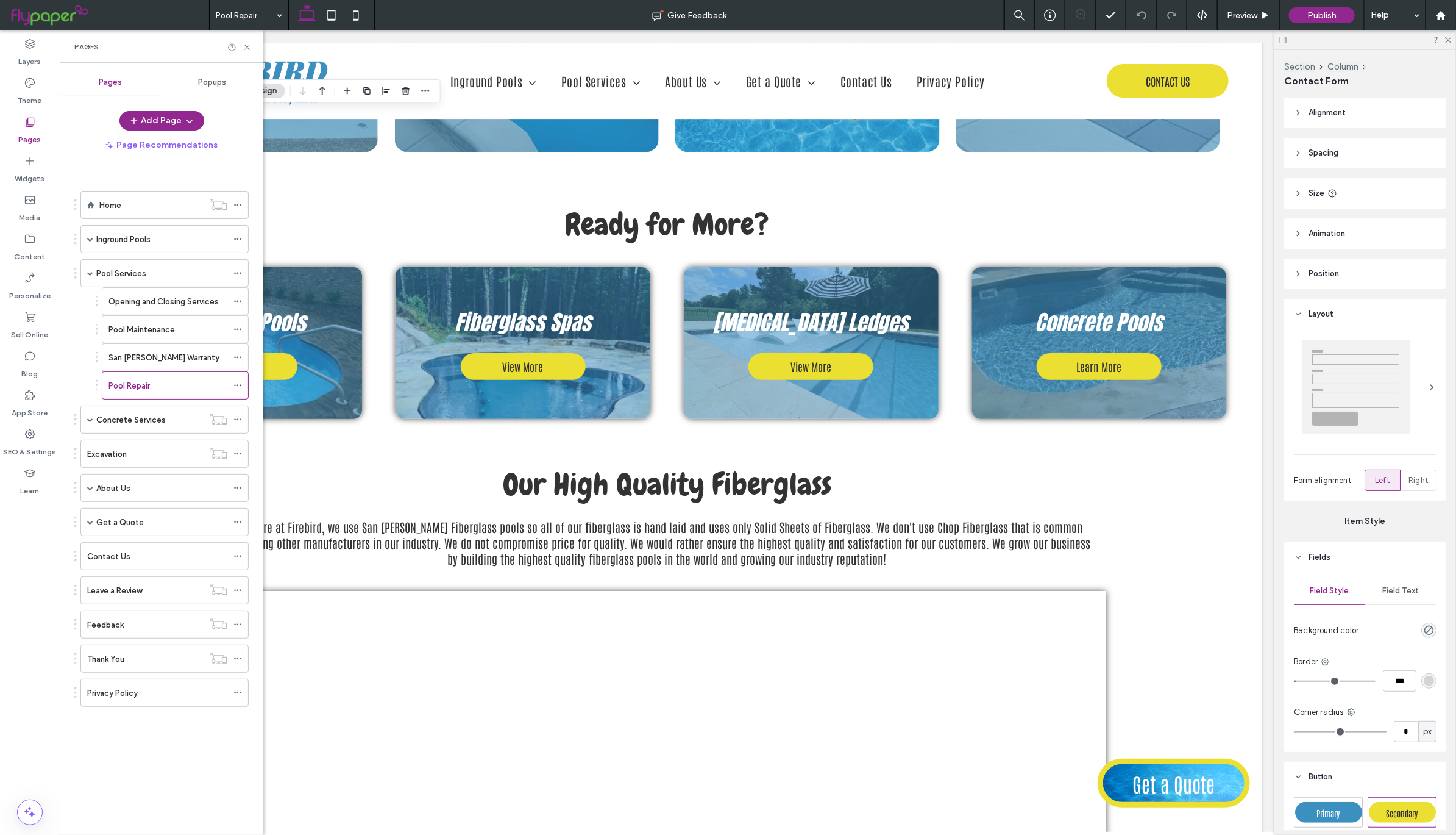
drag, startPoint x: 168, startPoint y: 422, endPoint x: 129, endPoint y: 391, distance: 49.8
click at [167, 422] on div "Concrete Services" at bounding box center [150, 420] width 107 height 13
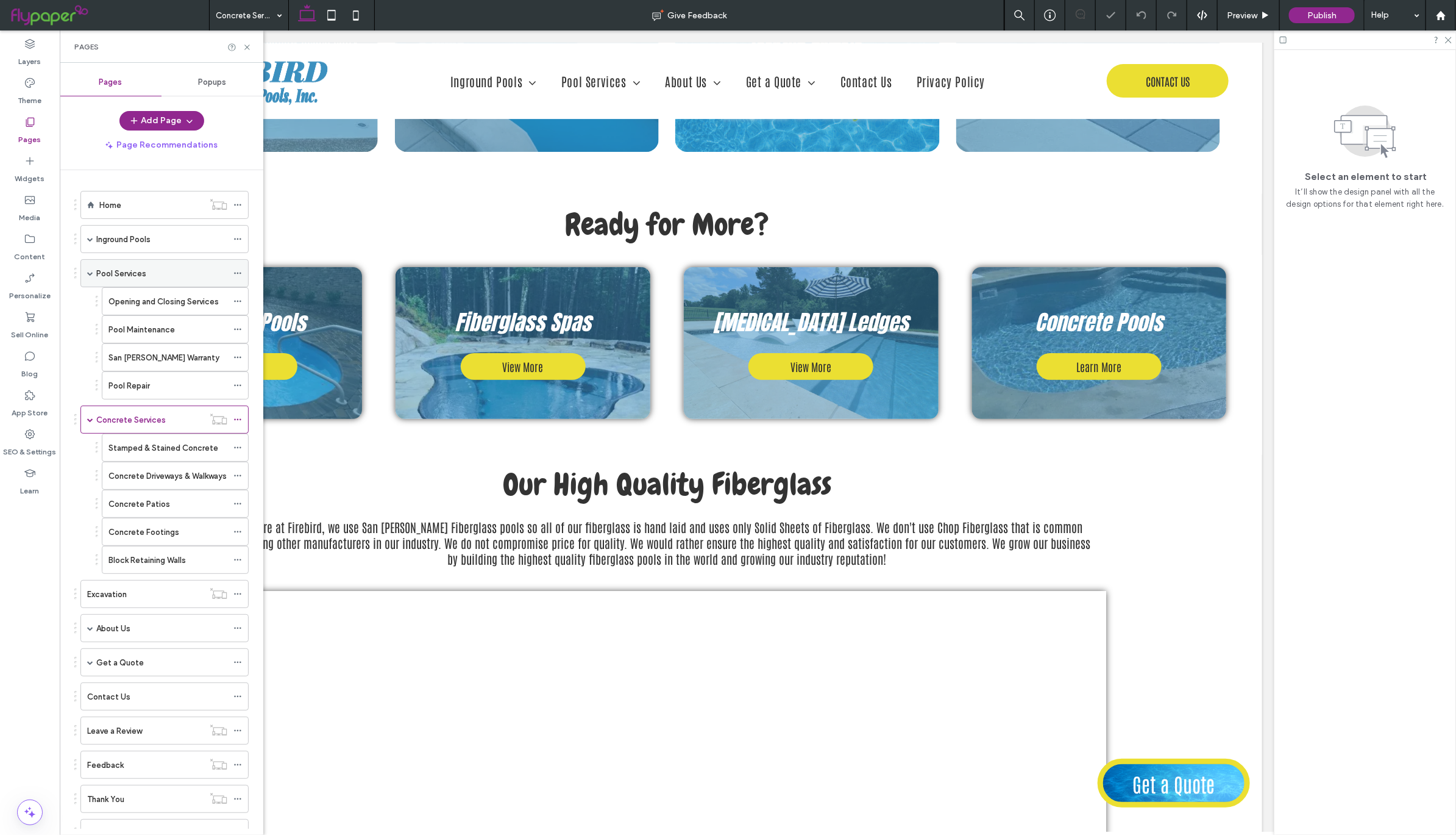
click at [92, 276] on span at bounding box center [90, 273] width 6 height 6
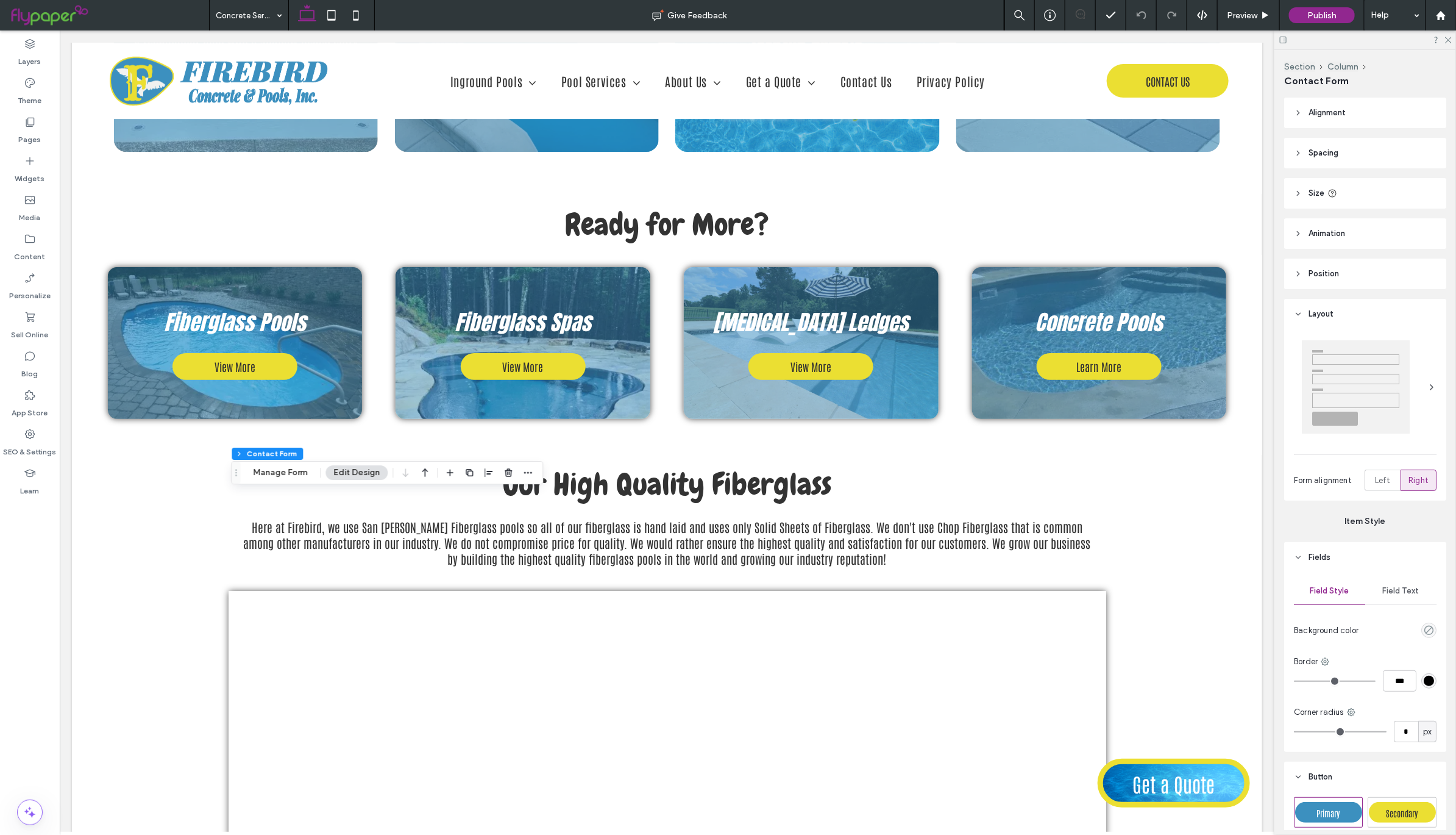
type input "*"
type input "***"
type input "**"
